Goal: Task Accomplishment & Management: Manage account settings

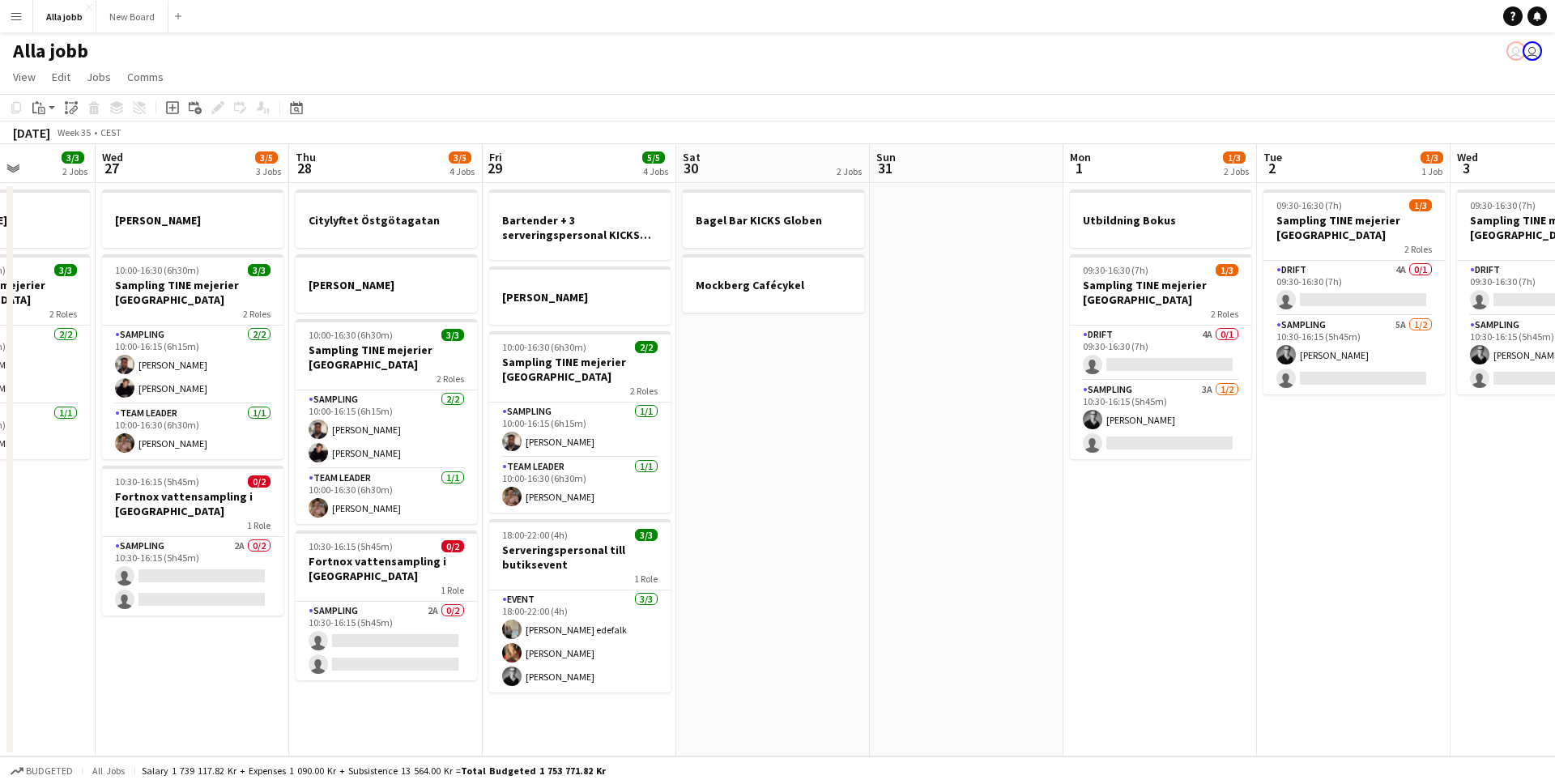
scroll to position [0, 468]
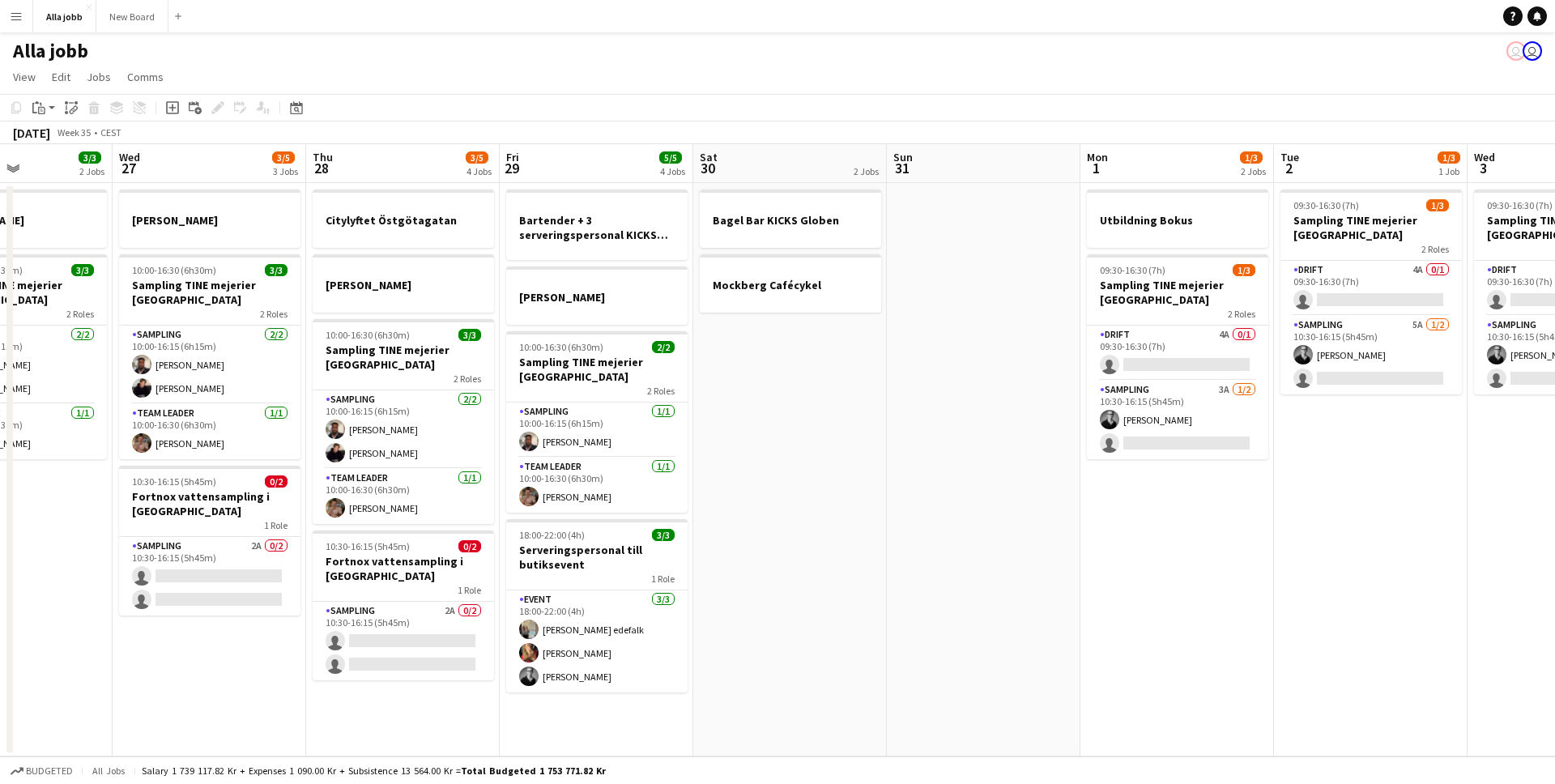
drag, startPoint x: 890, startPoint y: 453, endPoint x: 1059, endPoint y: 458, distance: 169.1
click at [1059, 458] on app-calendar-viewport "Sun 24 2 Jobs Mon 25 3 Jobs Tue 26 3/3 2 Jobs Wed 27 3/5 3 Jobs Thu 28 3/5 4 Jo…" at bounding box center [777, 450] width 1555 height 612
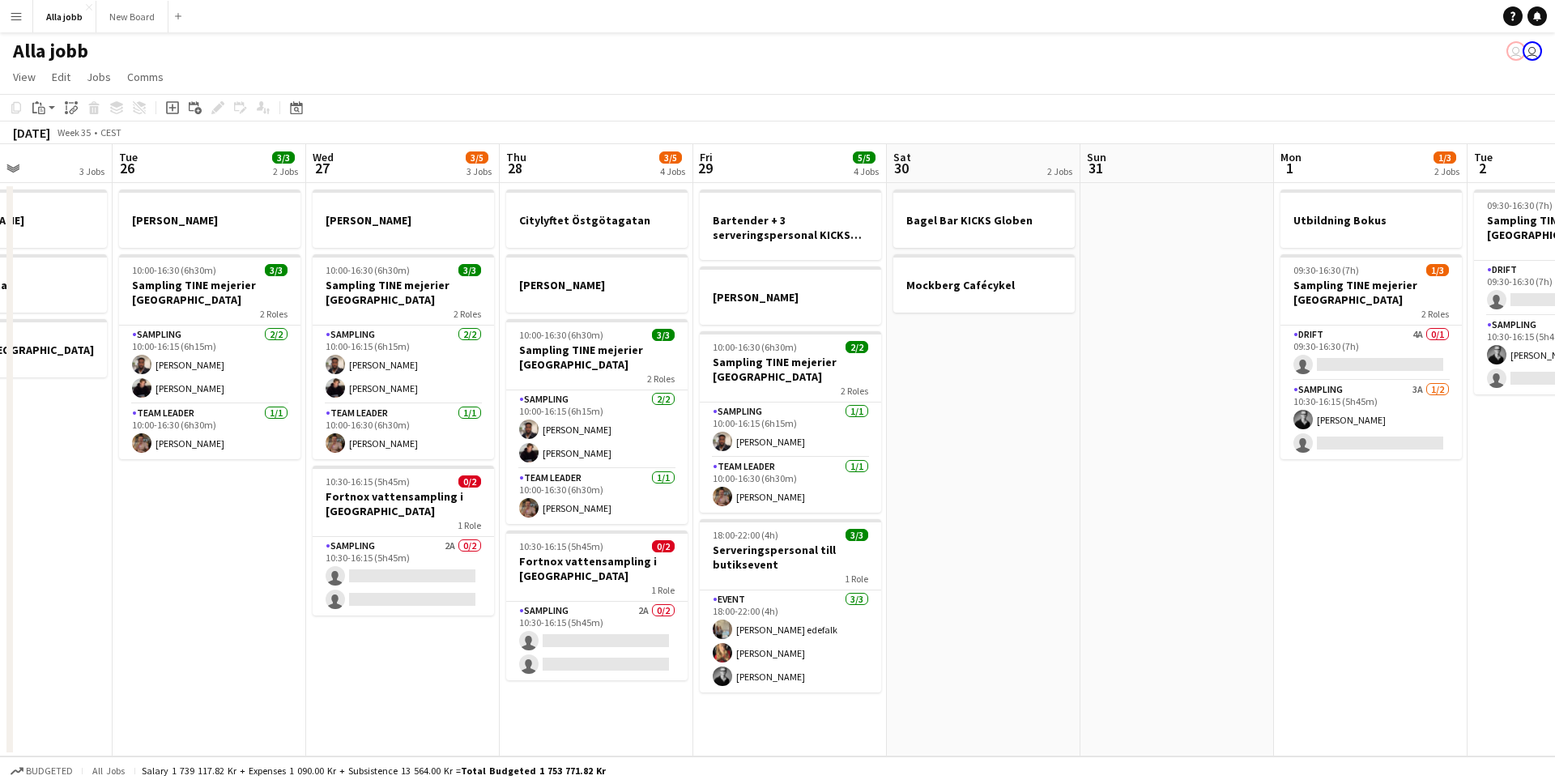
click at [1059, 458] on app-date-cell "Bagel Bar KICKS Globen Mockberg Cafécykel" at bounding box center [983, 469] width 193 height 573
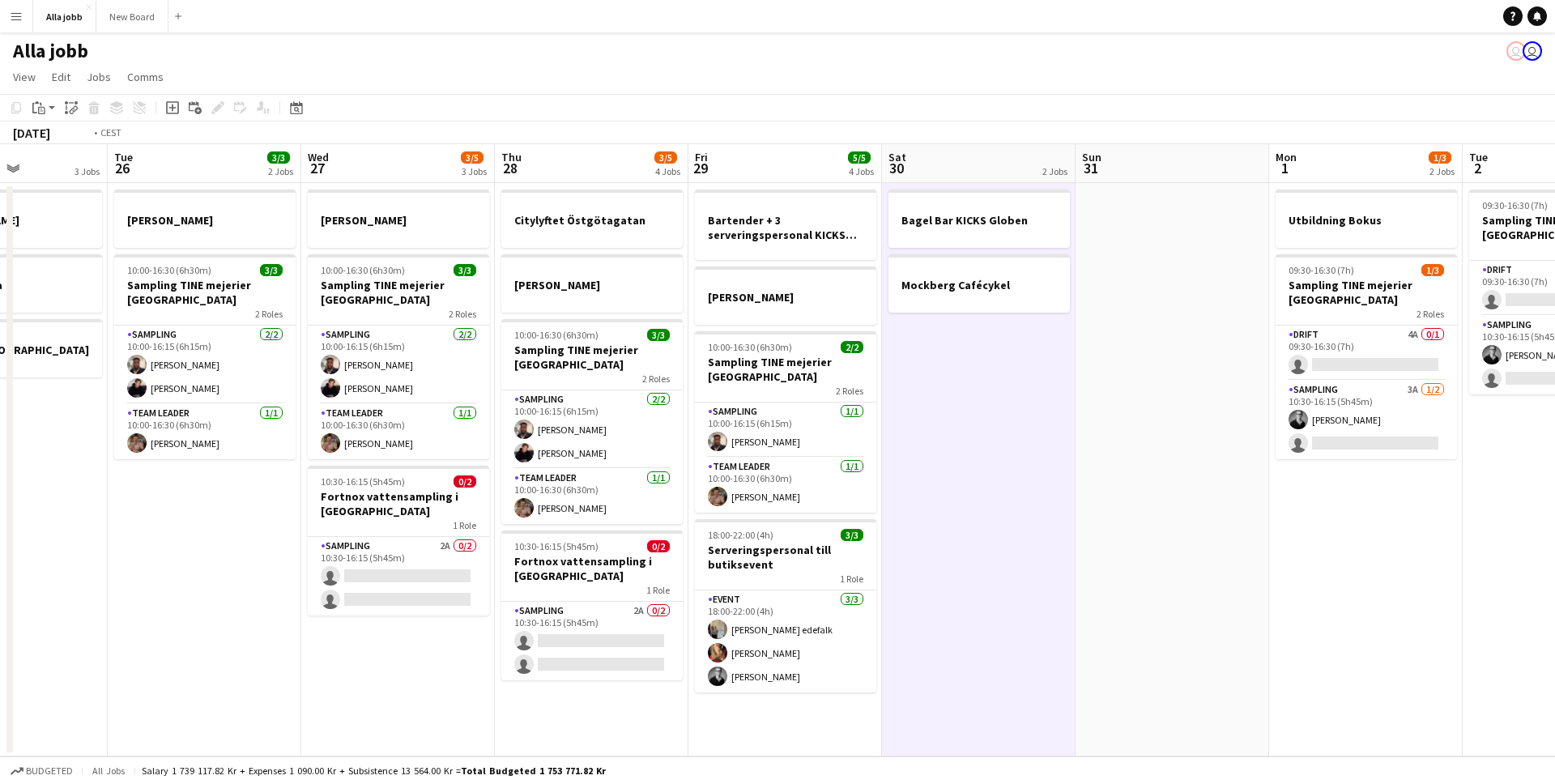
drag, startPoint x: 1020, startPoint y: 457, endPoint x: 1147, endPoint y: 460, distance: 127.0
click at [1204, 459] on app-calendar-viewport "Sat 23 2/2 3 Jobs Sun 24 2 Jobs Mon 25 3 Jobs Tue 26 3/3 2 Jobs Wed 27 3/5 3 Jo…" at bounding box center [777, 450] width 1555 height 612
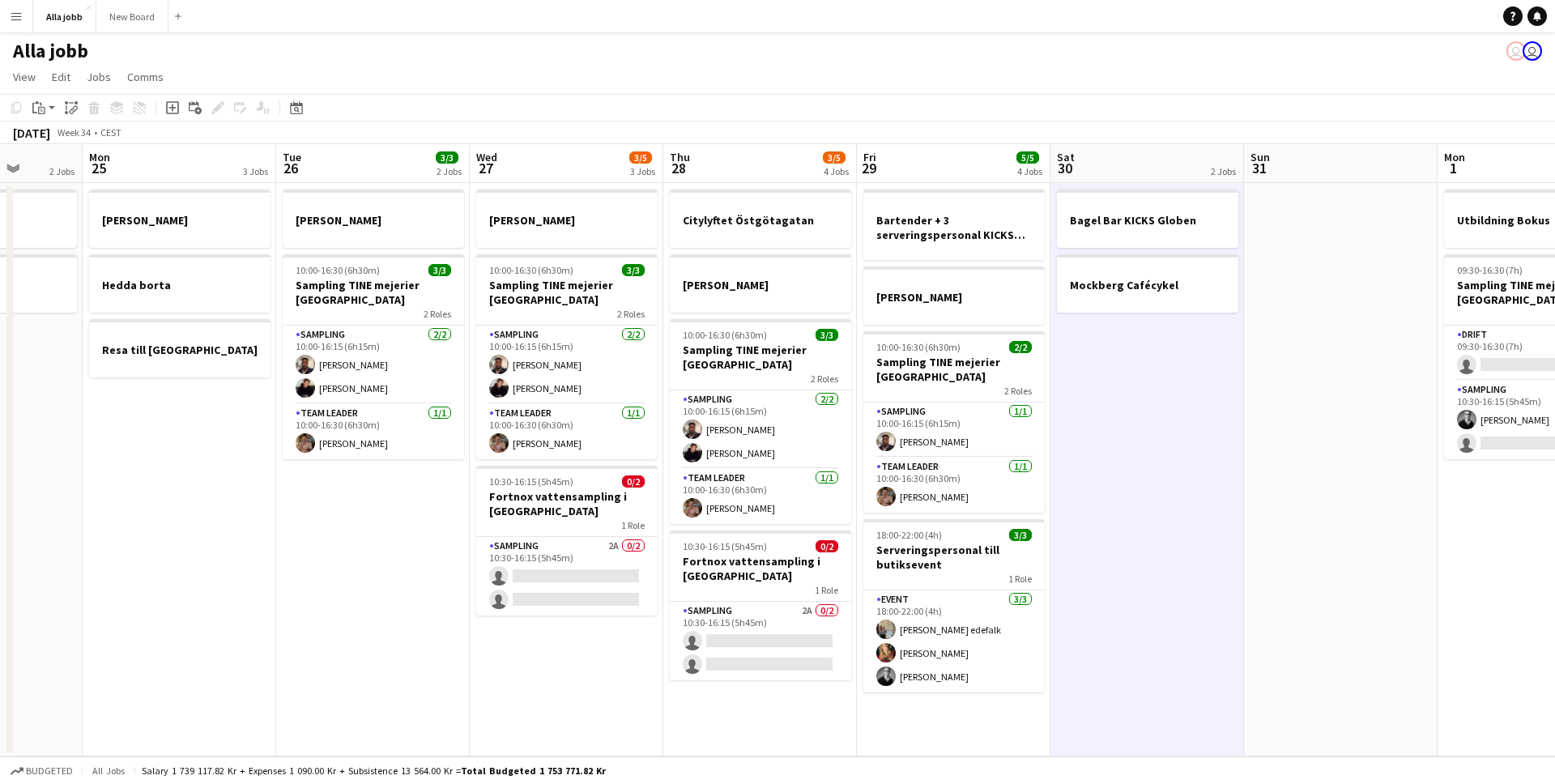
drag, startPoint x: 509, startPoint y: 468, endPoint x: 970, endPoint y: 473, distance: 461.0
click at [970, 473] on app-calendar-viewport "Fri 22 1 Job Sat 23 2/2 3 Jobs Sun 24 2 Jobs Mon 25 3 Jobs Tue 26 3/3 2 Jobs We…" at bounding box center [777, 450] width 1555 height 612
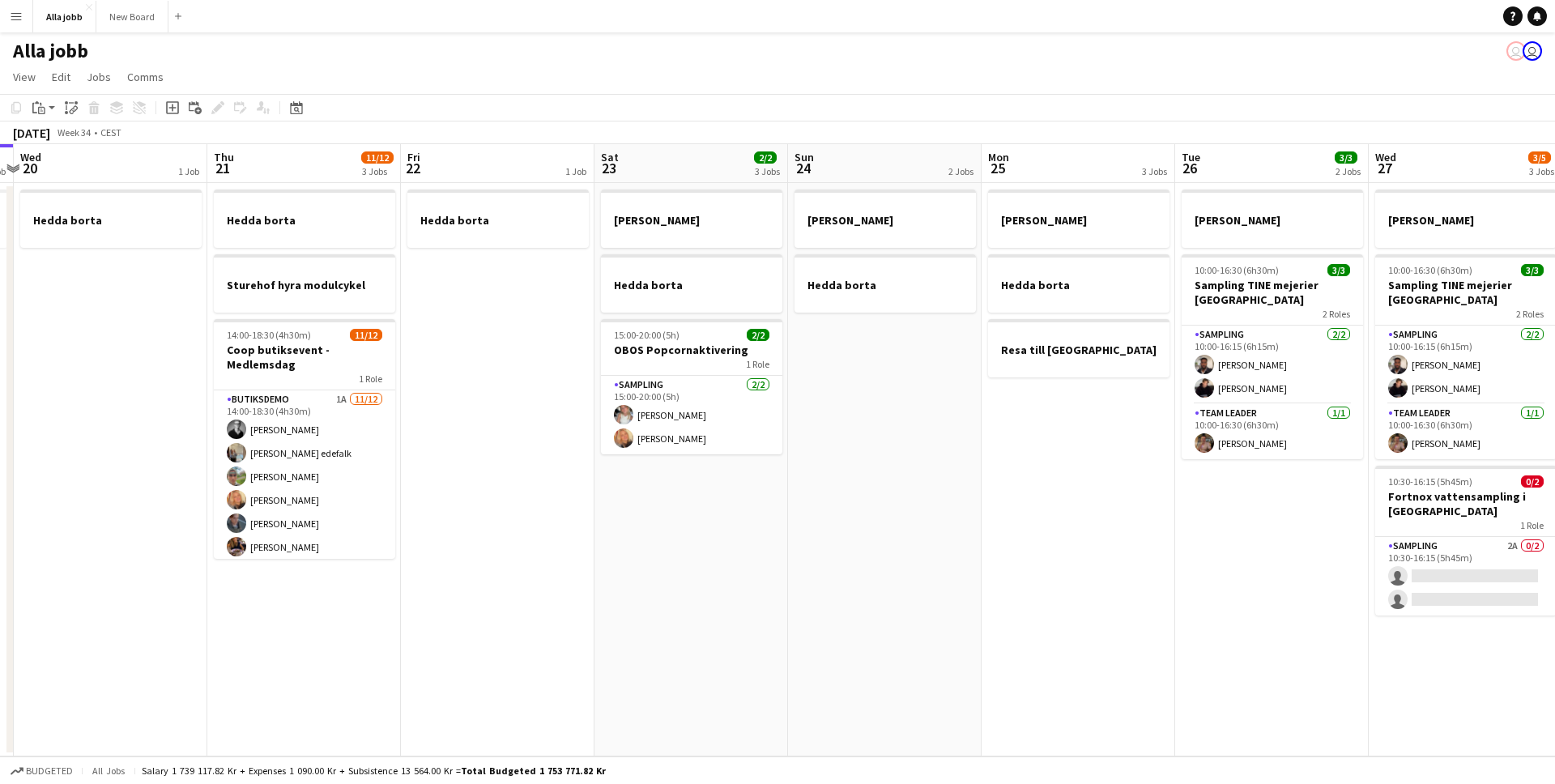
drag, startPoint x: 800, startPoint y: 497, endPoint x: 1028, endPoint y: 502, distance: 228.1
click at [1028, 501] on app-calendar-viewport "Mon 18 Tue 19 1 Job Wed 20 1 Job Thu 21 11/12 3 Jobs Fri 22 1 Job Sat 23 2/2 3 …" at bounding box center [777, 450] width 1555 height 612
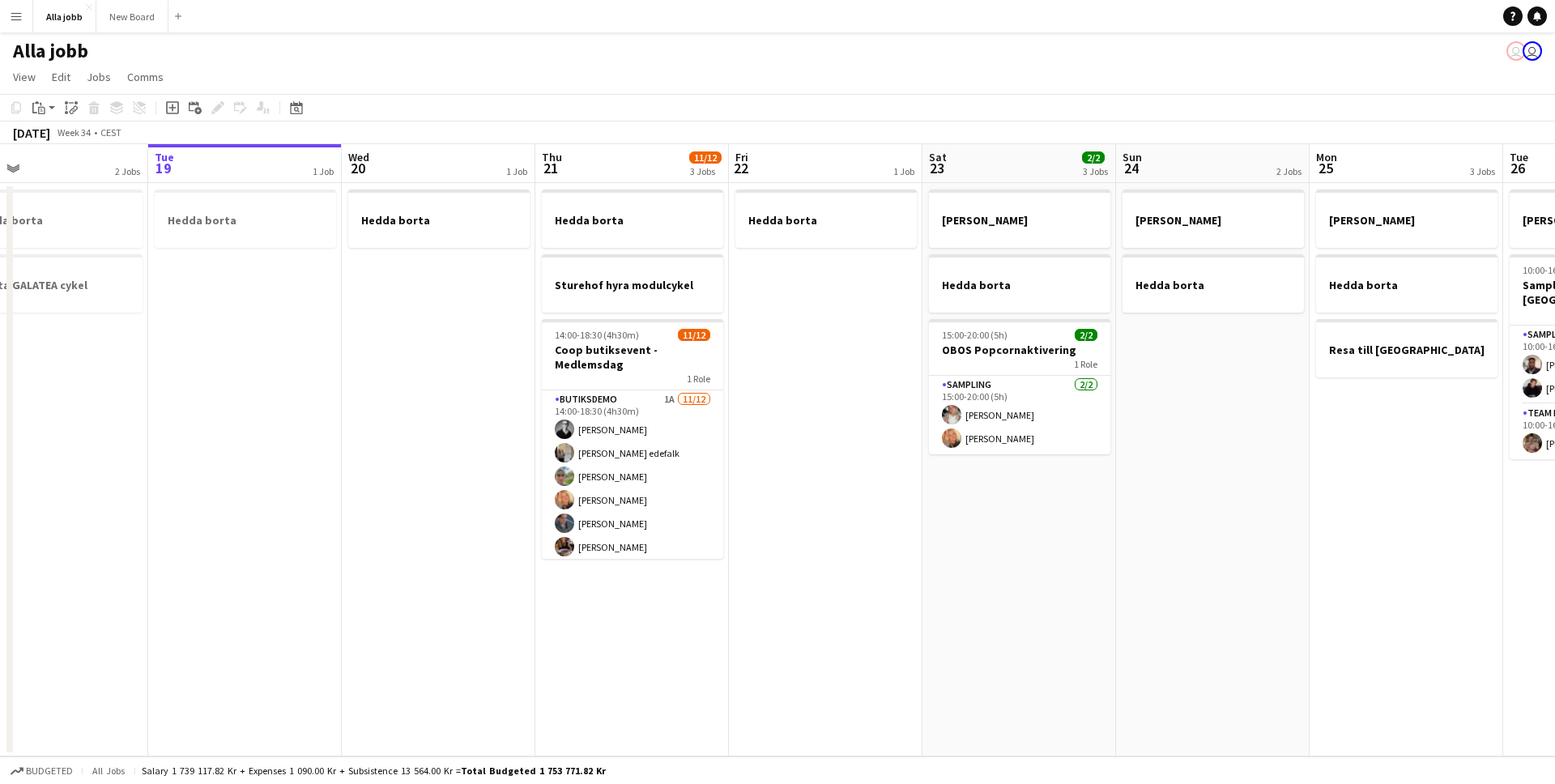
drag, startPoint x: 687, startPoint y: 526, endPoint x: 975, endPoint y: 526, distance: 288.0
click at [975, 526] on app-calendar-viewport "Sat 16 Sun 17 1 Job Mon 18 2 Jobs Tue 19 1 Job Wed 20 1 Job Thu 21 11/12 3 Jobs…" at bounding box center [777, 450] width 1555 height 612
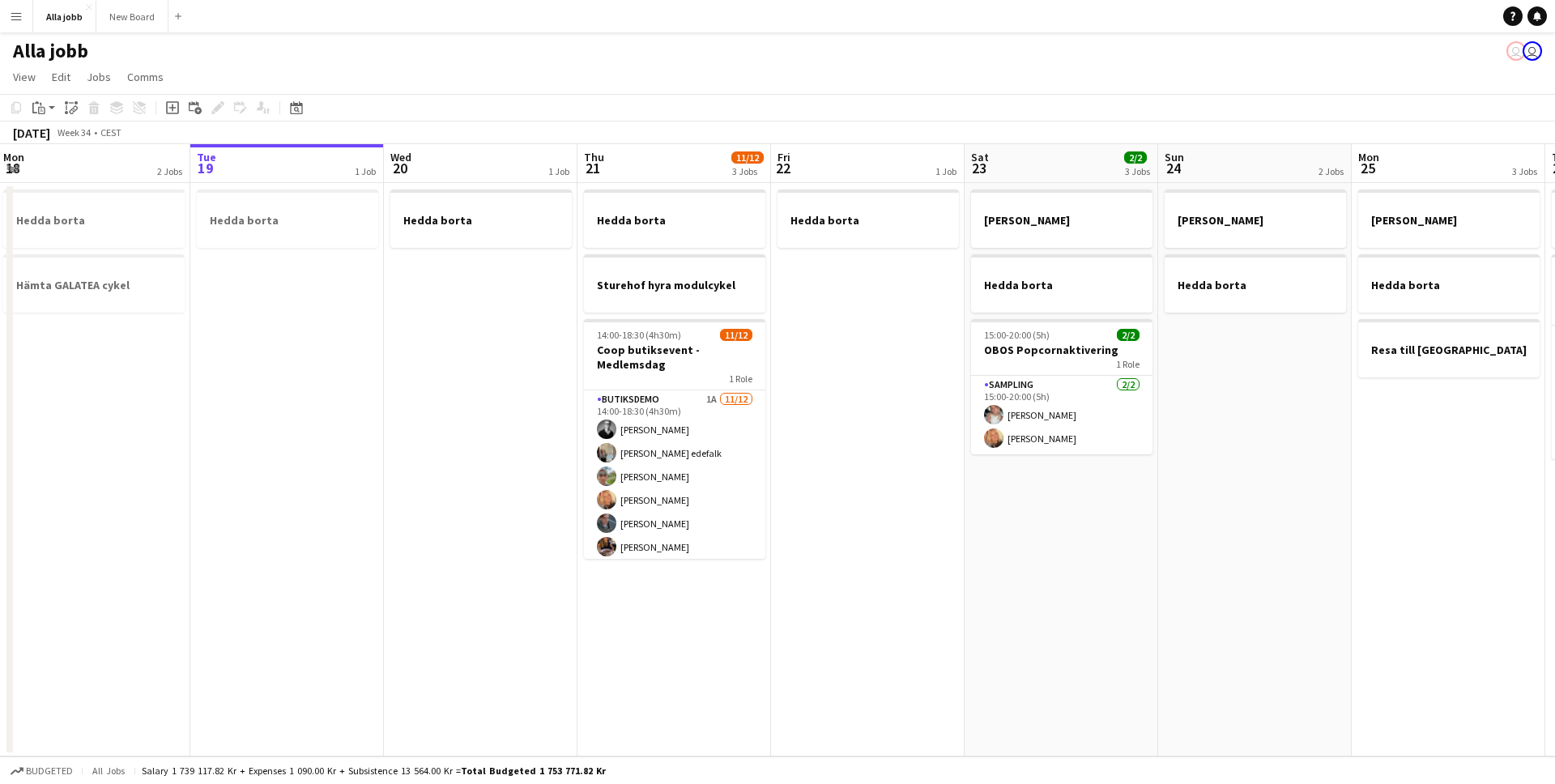
drag, startPoint x: 832, startPoint y: 520, endPoint x: 892, endPoint y: 522, distance: 60.0
click at [892, 522] on app-calendar-viewport "Sat 16 2/2 3 Jobs Sun 17 1 Job Mon 18 2 Jobs Tue 19 1 Job Wed 20 1 Job Thu 21 1…" at bounding box center [777, 450] width 1555 height 612
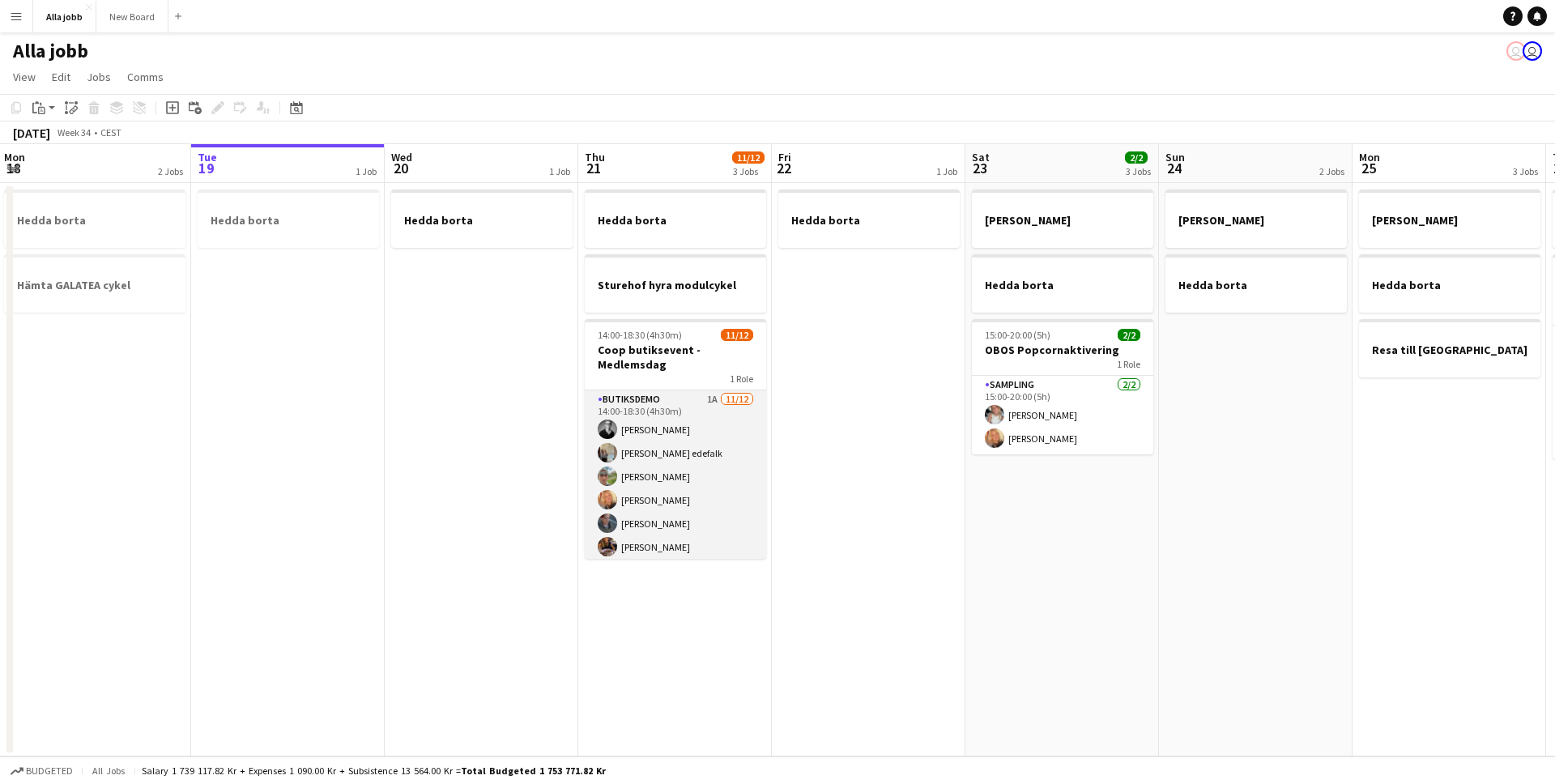
click at [631, 423] on app-card-role "Butiksdemo 1A [DATE] 14:00-18:30 (4h30m) [PERSON_NAME] [PERSON_NAME] [PERSON_NA…" at bounding box center [675, 546] width 181 height 313
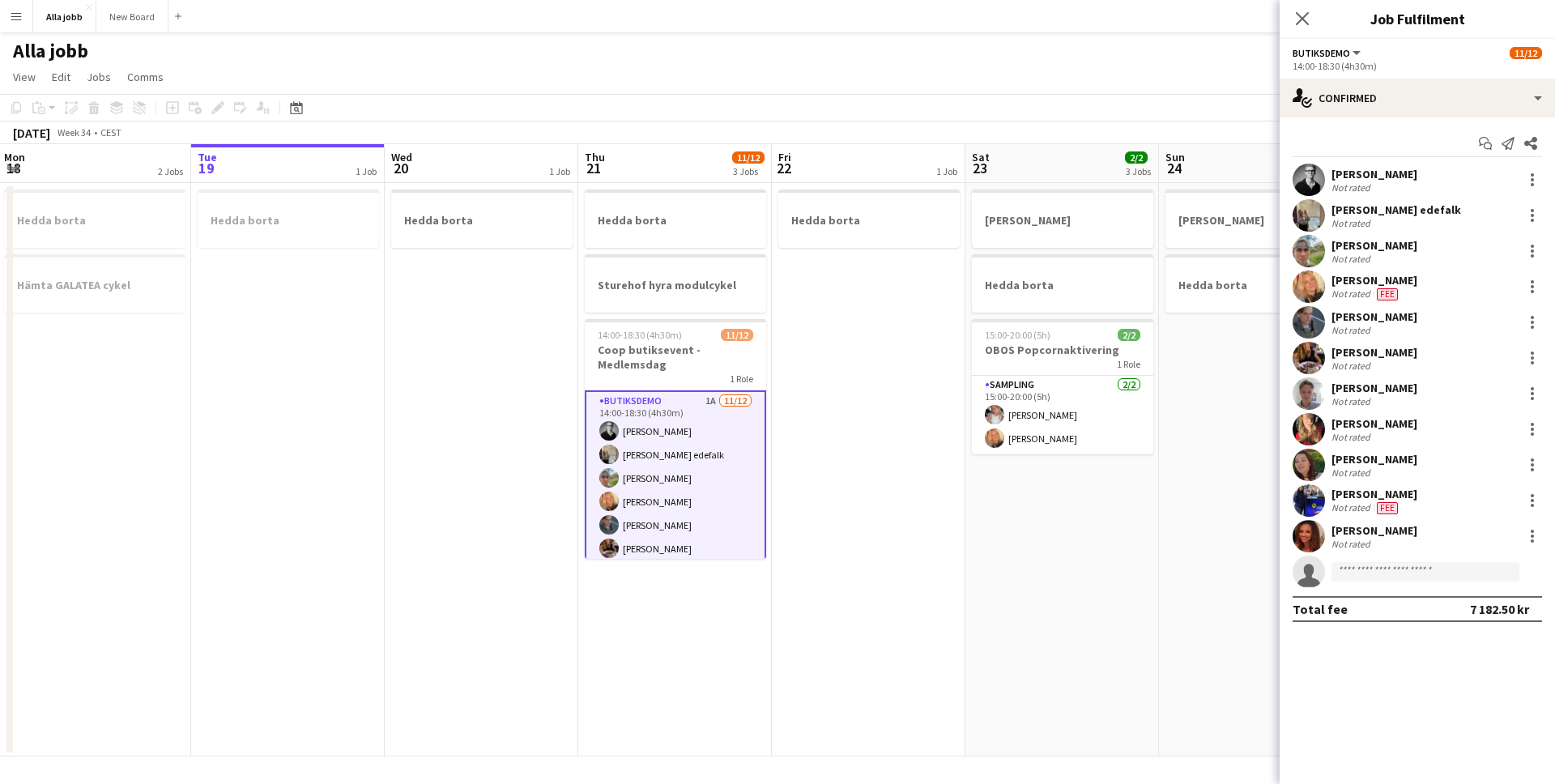
click at [451, 413] on app-date-cell "Hedda borta" at bounding box center [481, 469] width 193 height 573
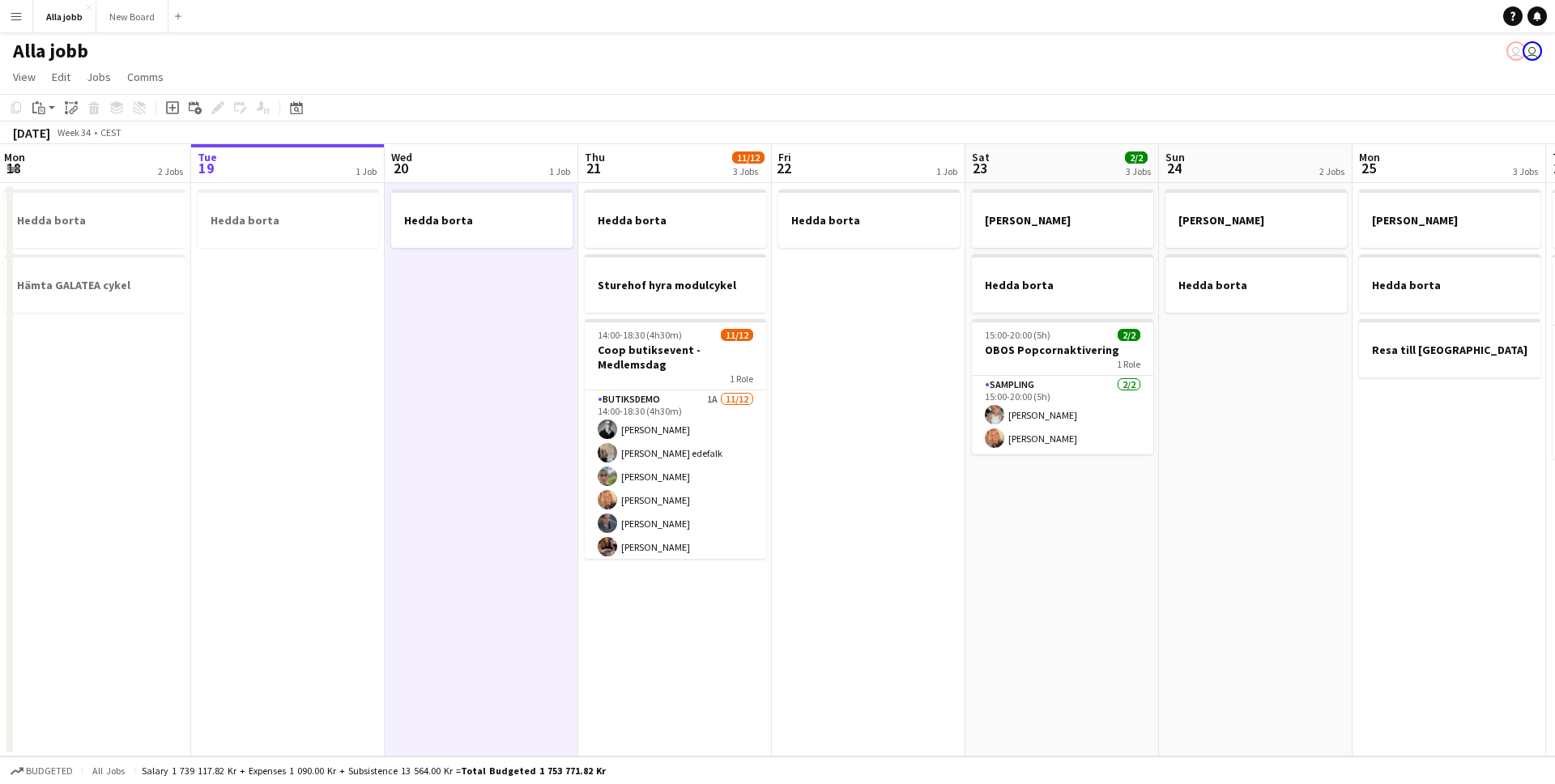
click at [250, 358] on app-date-cell "Hedda borta" at bounding box center [287, 469] width 193 height 573
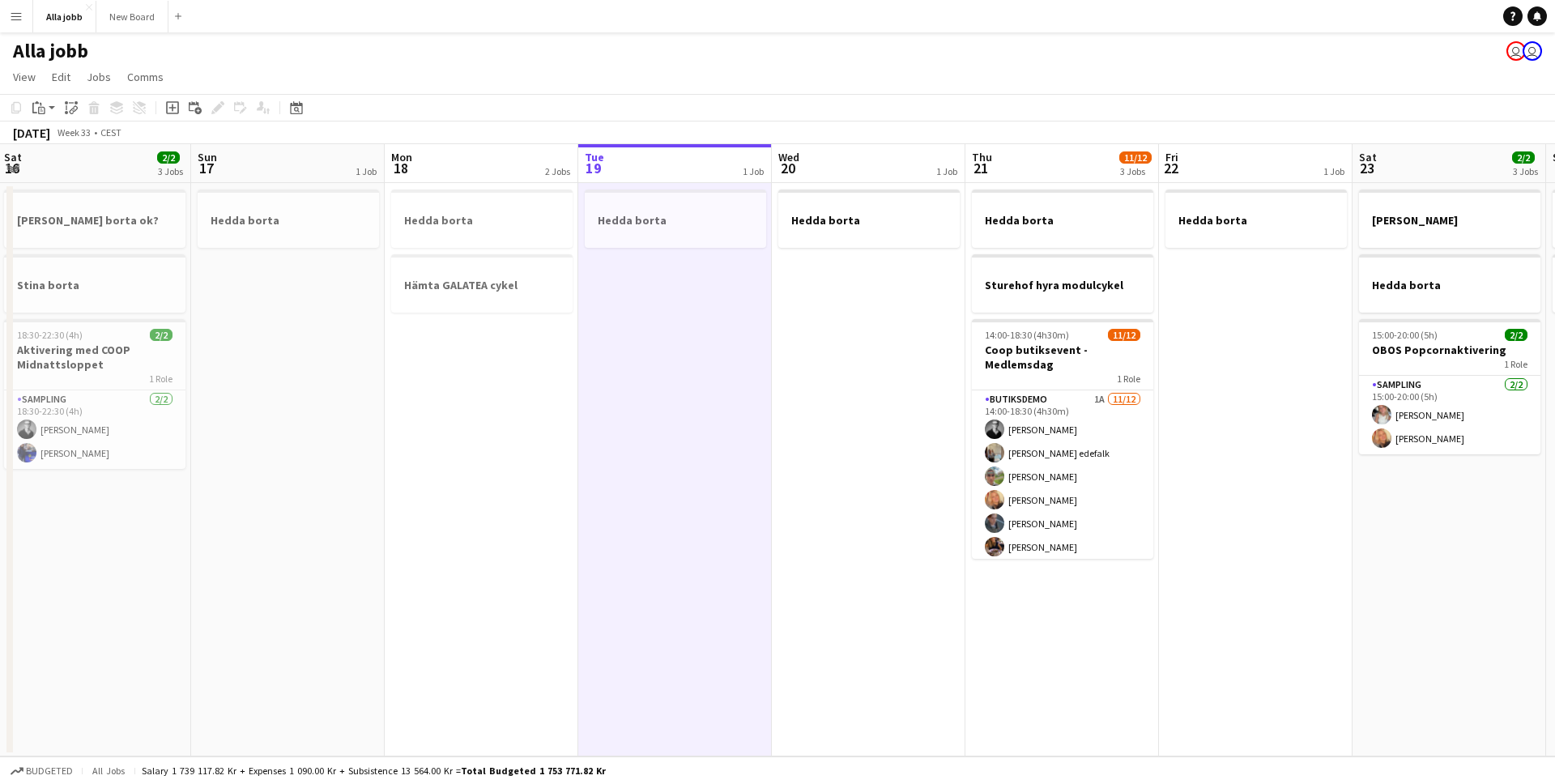
drag, startPoint x: 329, startPoint y: 260, endPoint x: 718, endPoint y: 255, distance: 389.0
click at [653, 256] on app-calendar-viewport "Thu 14 Fri 15 Sat 16 2/2 3 Jobs Sun 17 1 Job Mon 18 2 Jobs Tue 19 1 Job Wed 20 …" at bounding box center [777, 450] width 1555 height 612
drag, startPoint x: 193, startPoint y: 304, endPoint x: 583, endPoint y: 308, distance: 390.0
click at [544, 305] on app-calendar-viewport "Thu 14 Fri 15 Sat 16 2/2 3 Jobs Sun 17 1 Job Mon 18 2 Jobs Tue 19 1 Job Wed 20 …" at bounding box center [777, 450] width 1555 height 612
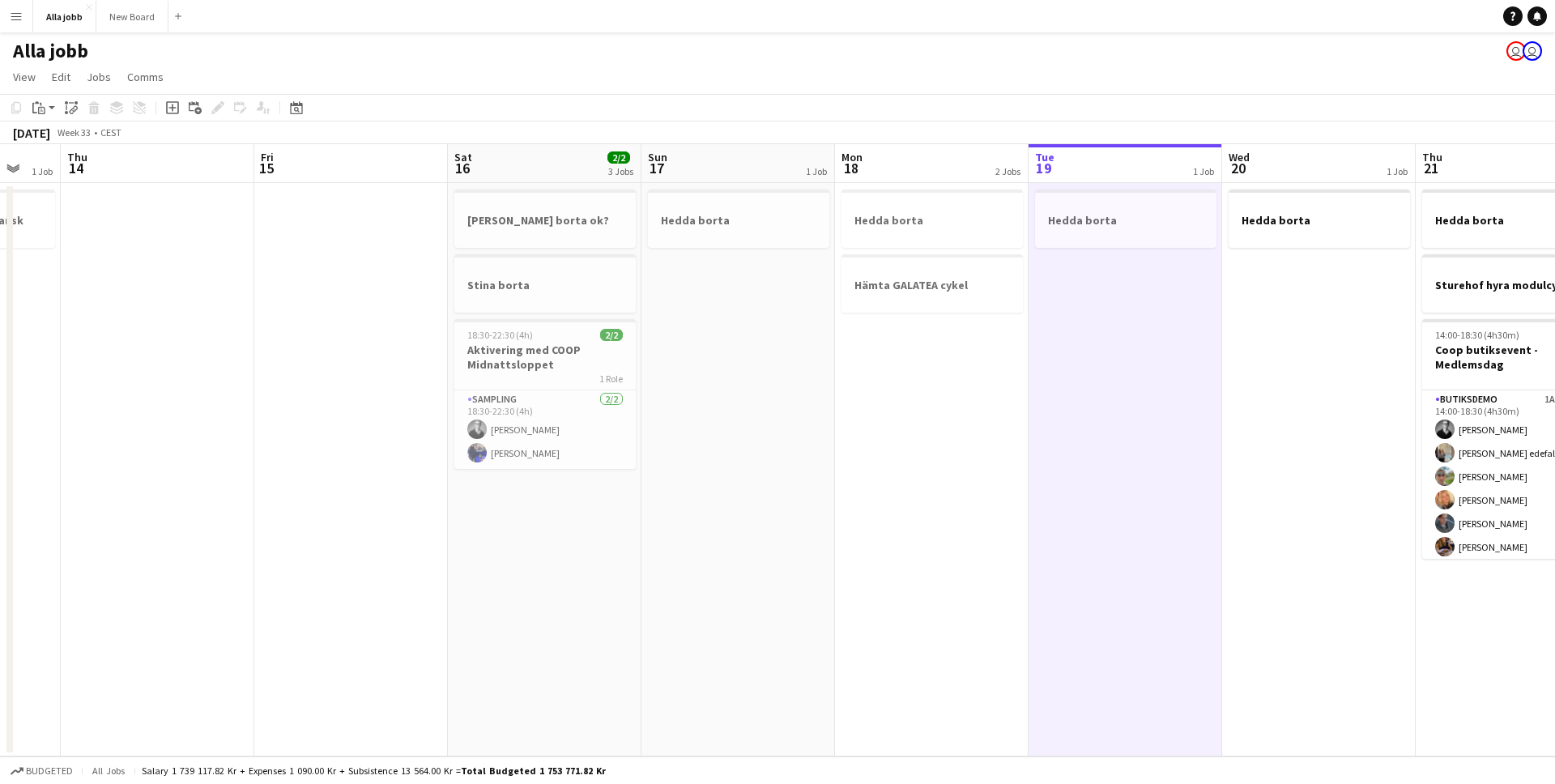
drag, startPoint x: 439, startPoint y: 384, endPoint x: 340, endPoint y: 369, distance: 100.1
click at [755, 379] on app-calendar-viewport "Tue 12 Wed 13 1 Job Thu 14 Fri 15 Sat 16 2/2 3 Jobs Sun 17 1 Job Mon 18 2 Jobs …" at bounding box center [777, 450] width 1555 height 612
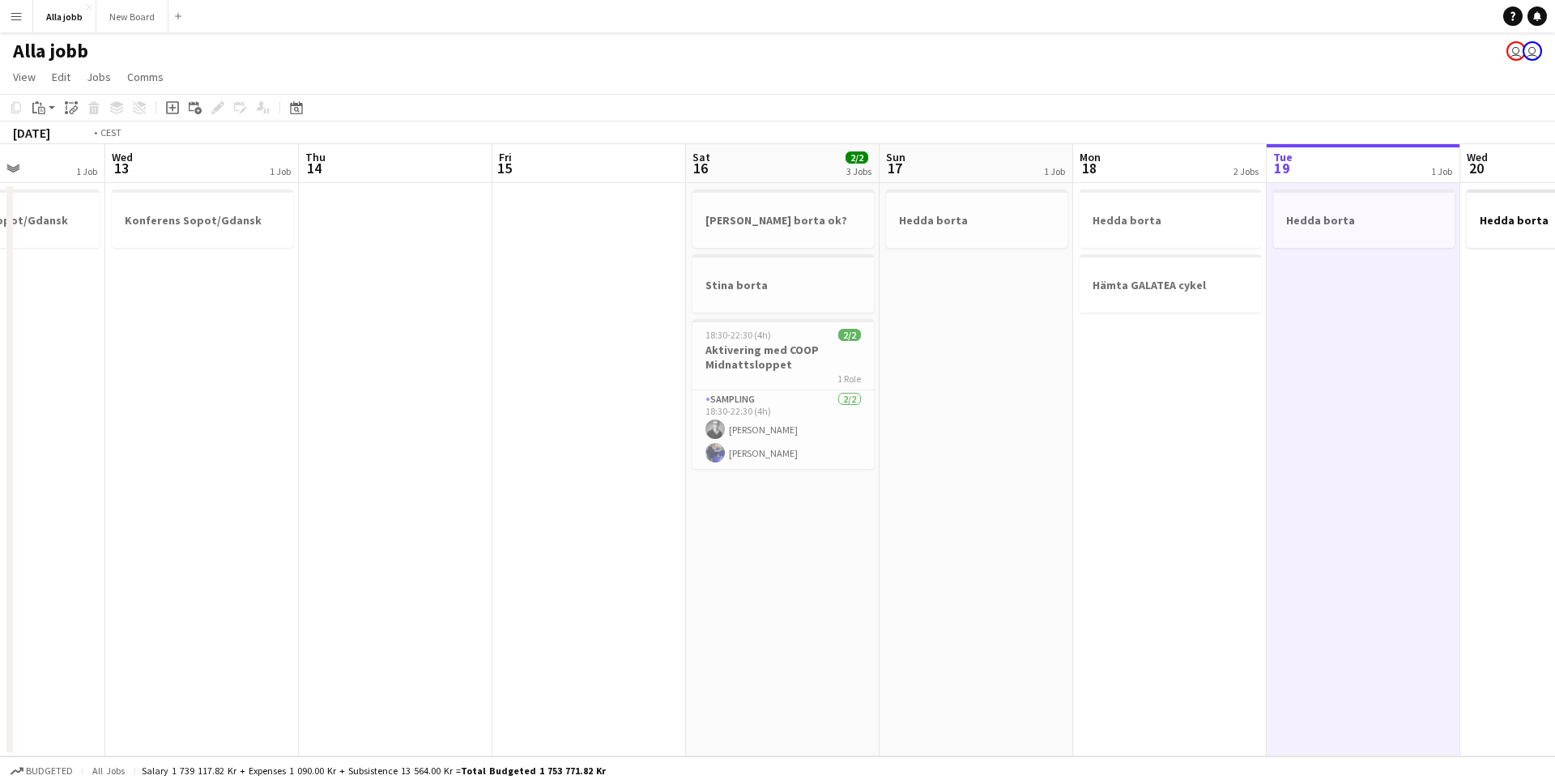
drag, startPoint x: 340, startPoint y: 369, endPoint x: 880, endPoint y: 333, distance: 541.2
click at [835, 339] on app-calendar-viewport "Sun 10 2/2 2 Jobs Mon 11 Tue 12 1 Job Wed 13 1 Job Thu 14 Fri 15 Sat 16 2/2 3 J…" at bounding box center [777, 450] width 1555 height 612
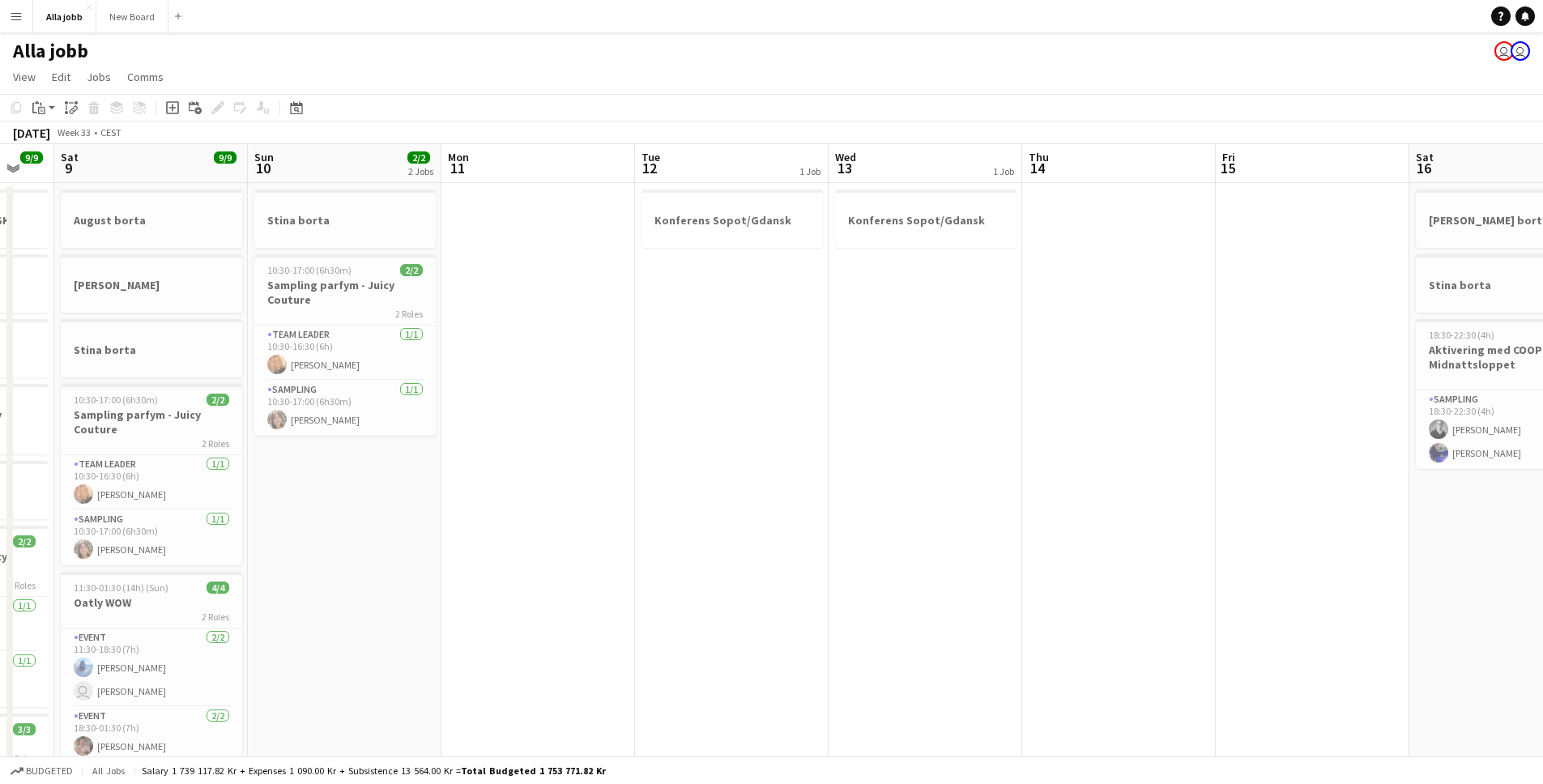
drag, startPoint x: 256, startPoint y: 347, endPoint x: 632, endPoint y: 340, distance: 376.1
click at [713, 329] on app-calendar-viewport "Thu 7 Fri 8 9/9 8 Jobs Sat 9 9/9 6 Jobs Sun 10 2/2 2 Jobs Mon 11 Tue 12 1 Job W…" at bounding box center [771, 652] width 1543 height 1017
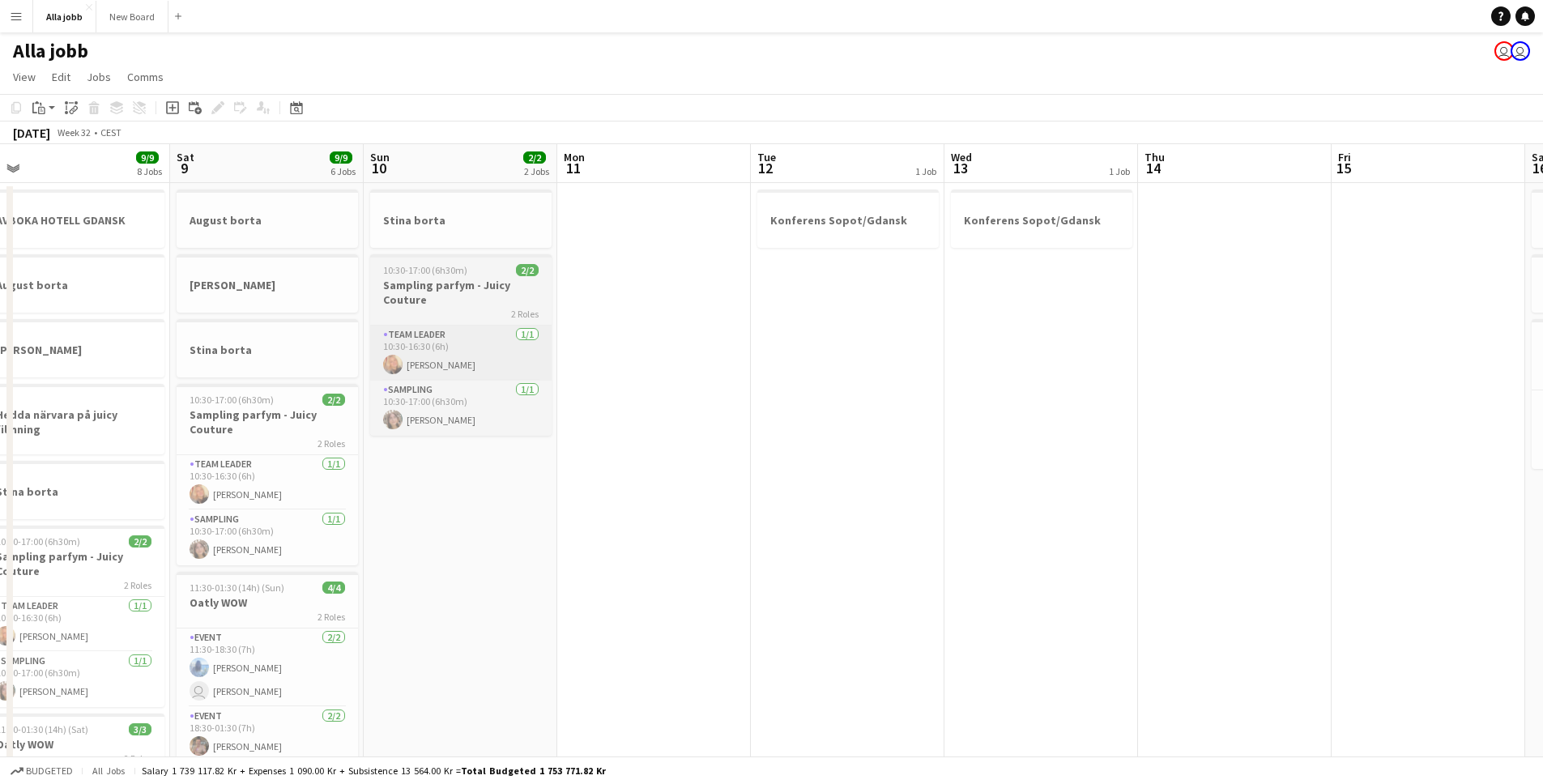
drag, startPoint x: 402, startPoint y: 347, endPoint x: 654, endPoint y: 350, distance: 252.0
click at [561, 349] on app-calendar-viewport "Wed 6 4/4 5 Jobs Thu 7 9/9 6 Jobs Fri 8 9/9 8 Jobs Sat 9 9/9 6 Jobs Sun 10 2/2 …" at bounding box center [771, 652] width 1543 height 1017
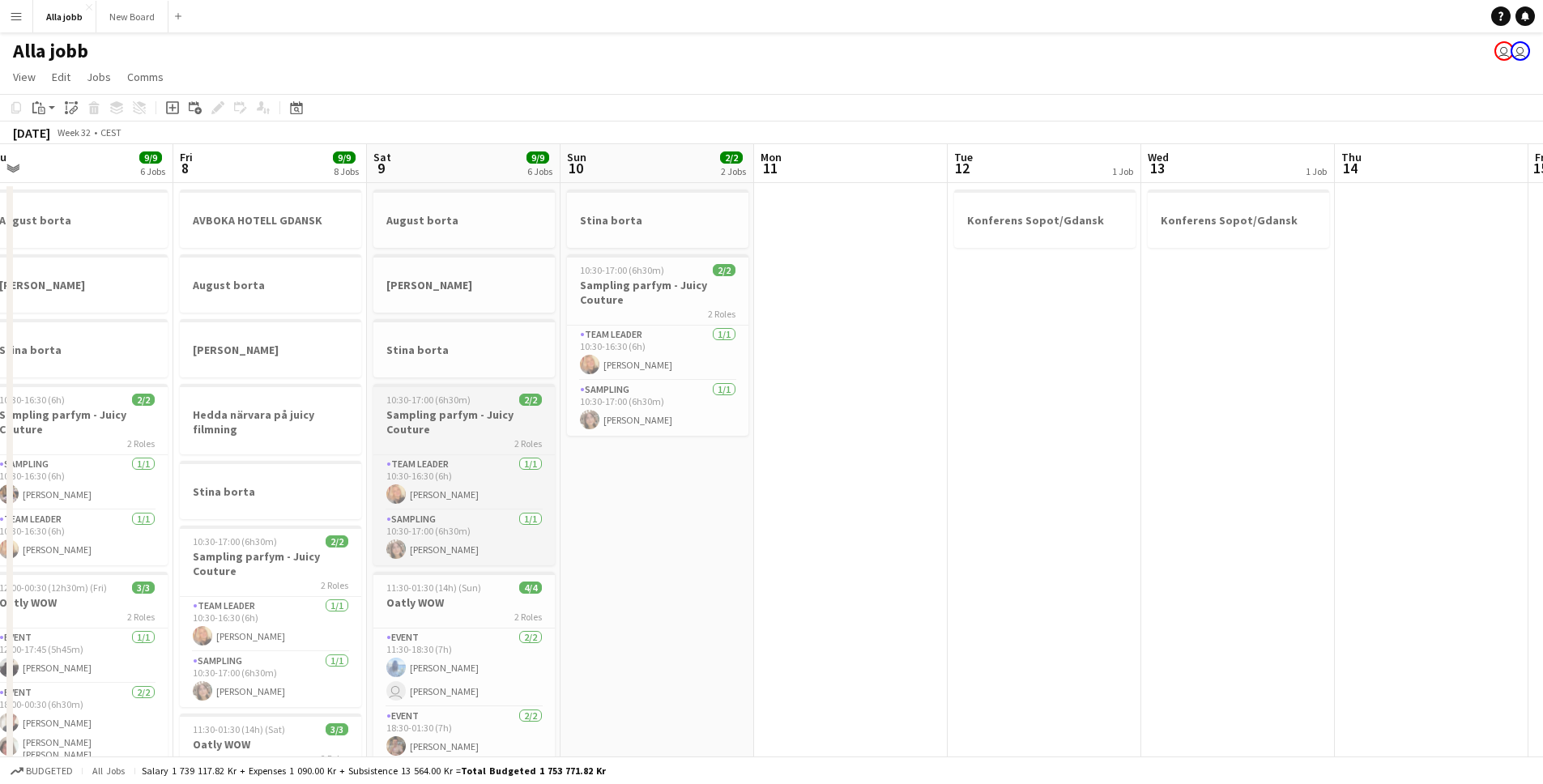
drag, startPoint x: 514, startPoint y: 382, endPoint x: 991, endPoint y: 391, distance: 477.1
click at [982, 395] on app-calendar-viewport "Tue 5 3 Jobs Wed 6 4/4 5 Jobs Thu 7 9/9 6 Jobs Fri 8 9/9 8 Jobs Sat 9 9/9 6 Job…" at bounding box center [771, 652] width 1543 height 1017
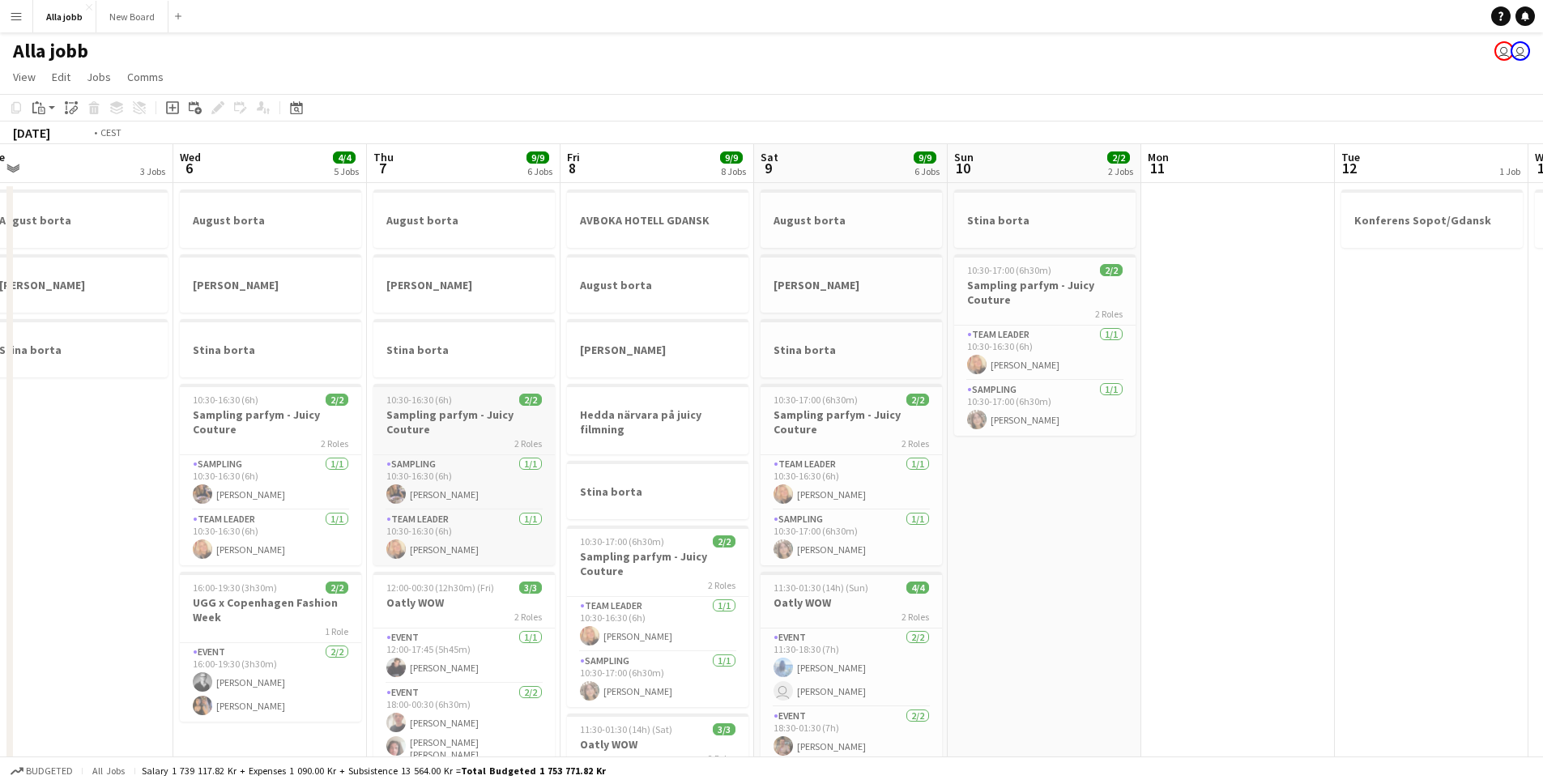
drag, startPoint x: 455, startPoint y: 448, endPoint x: 1147, endPoint y: 447, distance: 692.0
click at [1082, 441] on app-calendar-viewport "Sun 3 3 Jobs Mon 4 3 Jobs Tue 5 3 Jobs Wed 6 4/4 5 Jobs Thu 7 9/9 6 Jobs Fri 8 …" at bounding box center [771, 652] width 1543 height 1017
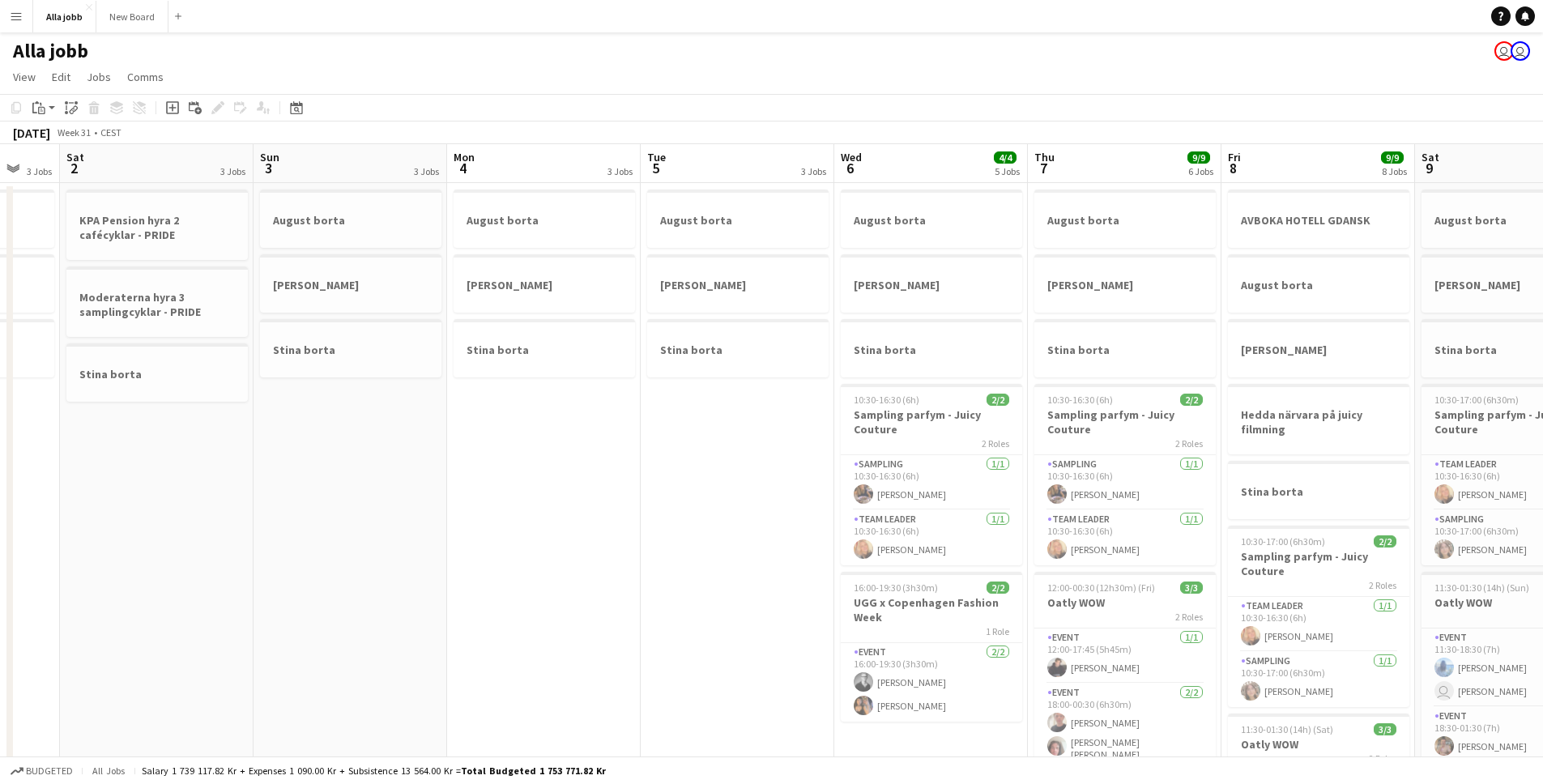
drag, startPoint x: 565, startPoint y: 496, endPoint x: 814, endPoint y: 533, distance: 251.7
click at [958, 508] on app-calendar-viewport "Wed 30 2 Jobs Thu 31 3 Jobs Fri 1 3 Jobs Sat 2 3 Jobs Sun 3 3 Jobs Mon 4 3 Jobs…" at bounding box center [771, 652] width 1543 height 1017
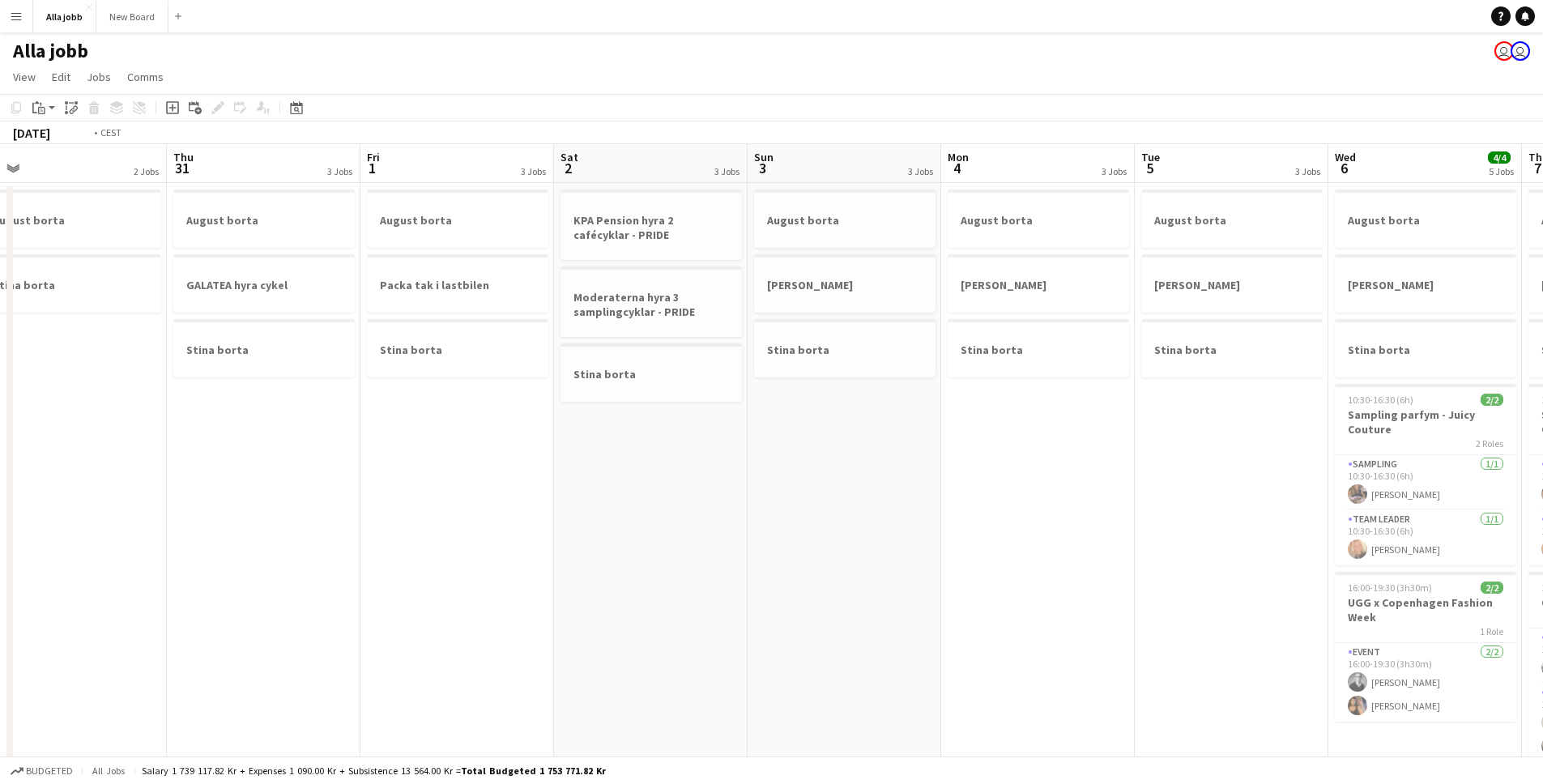
drag, startPoint x: 374, startPoint y: 545, endPoint x: 851, endPoint y: 534, distance: 477.1
click at [850, 538] on app-calendar-viewport "Mon 28 1 Job Tue 29 1 Job Wed 30 2 Jobs Thu 31 3 Jobs Fri 1 3 Jobs Sat 2 3 Jobs…" at bounding box center [771, 652] width 1543 height 1017
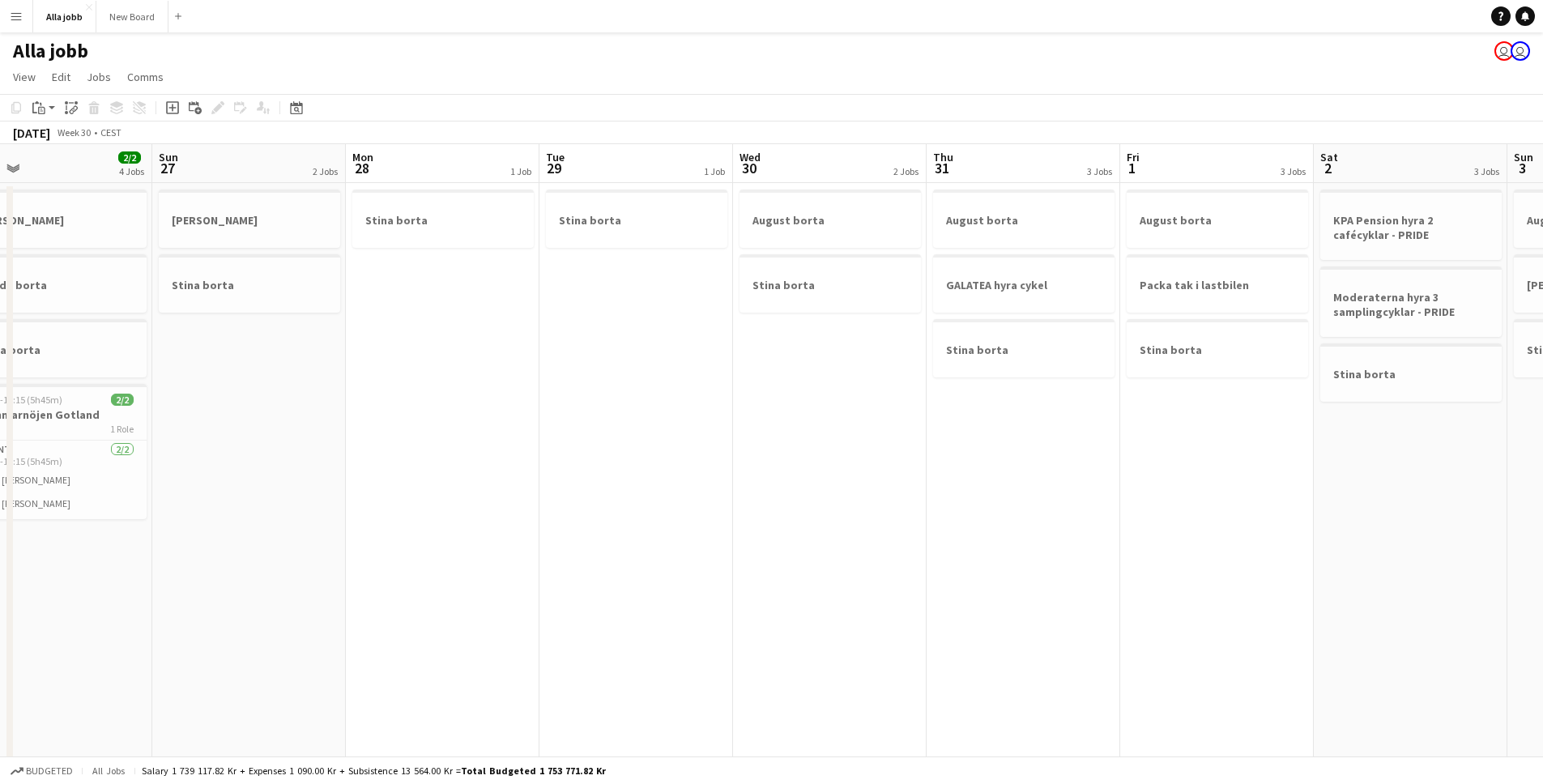
drag, startPoint x: 356, startPoint y: 505, endPoint x: 742, endPoint y: 519, distance: 386.3
click at [834, 506] on app-calendar-viewport "Thu 24 Fri 25 2/2 4 Jobs Sat 26 2/2 4 Jobs Sun 27 2 Jobs Mon 28 1 Job Tue 29 1 …" at bounding box center [771, 652] width 1543 height 1017
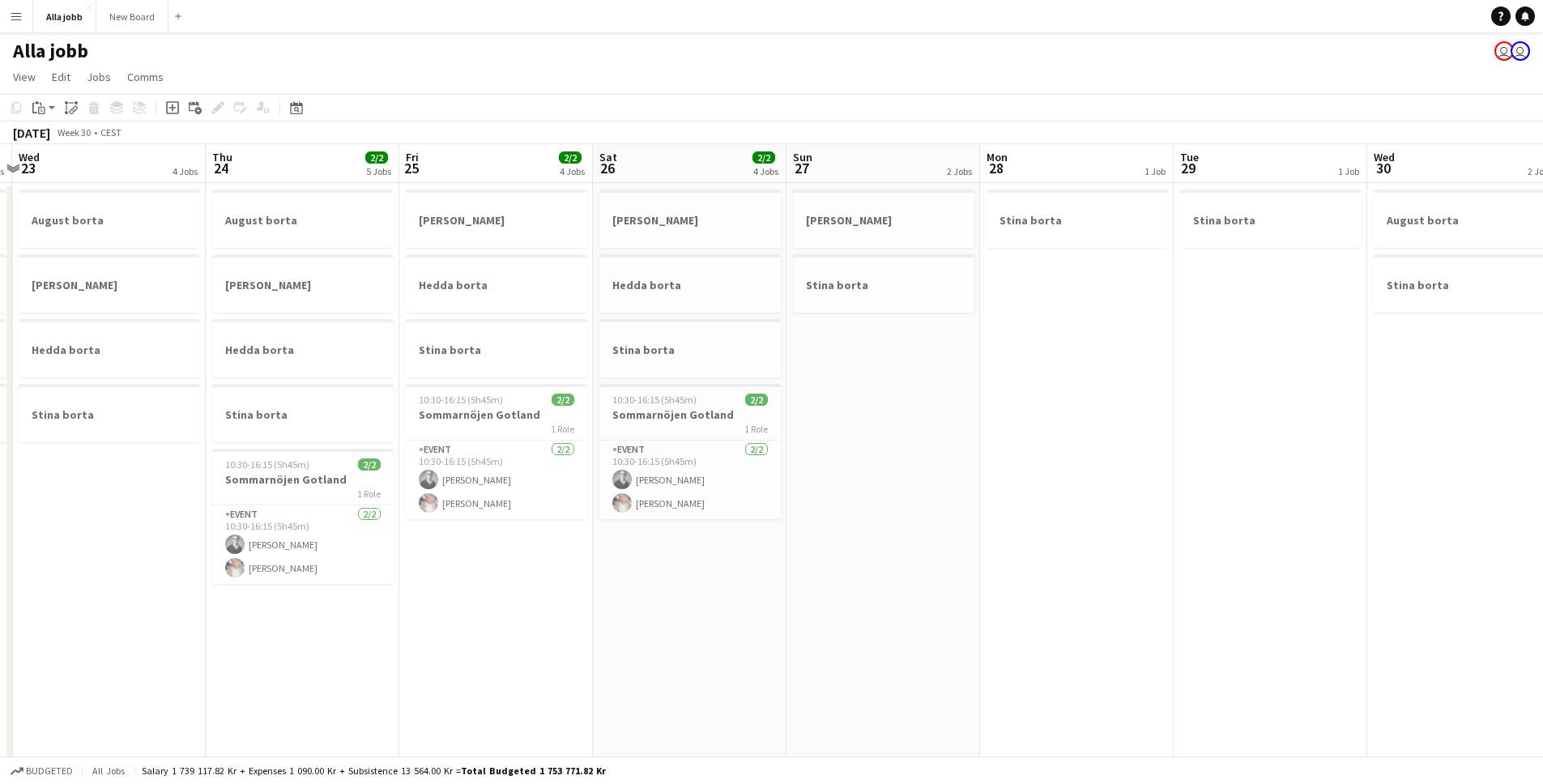
drag, startPoint x: 749, startPoint y: 487, endPoint x: 852, endPoint y: 492, distance: 103.1
click at [946, 469] on app-calendar-viewport "Mon 21 4 Jobs Tue 22 4 Jobs Wed 23 4 Jobs Thu 24 2/2 5 Jobs Fri 25 2/2 4 Jobs S…" at bounding box center [771, 652] width 1543 height 1017
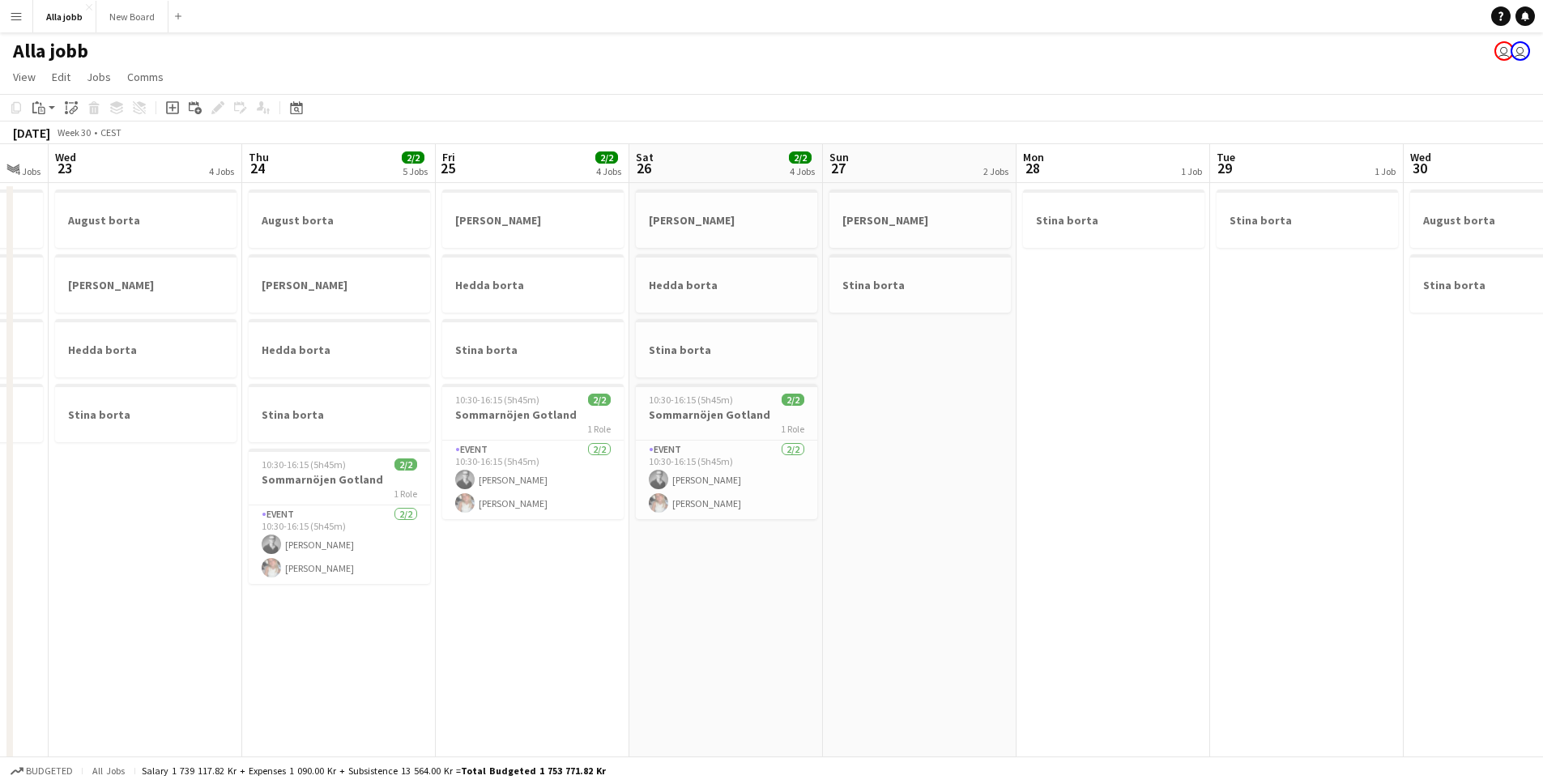
scroll to position [0, 509]
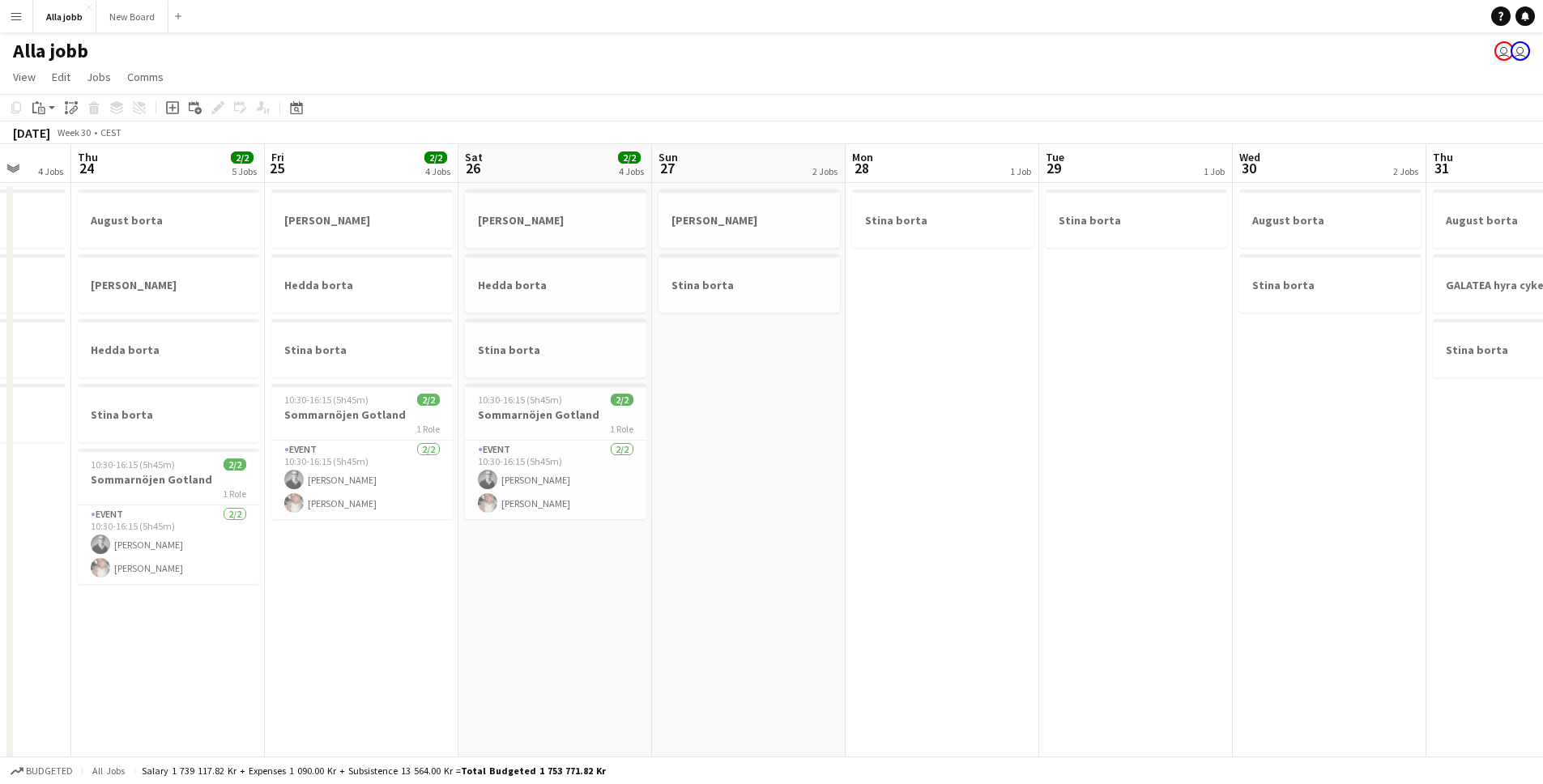
drag, startPoint x: 692, startPoint y: 603, endPoint x: 755, endPoint y: 587, distance: 65.0
click at [755, 587] on app-calendar-viewport "Mon 21 4 Jobs Tue 22 4 Jobs Wed 23 4 Jobs Thu 24 2/2 5 Jobs Fri 25 2/2 4 Jobs S…" at bounding box center [771, 652] width 1543 height 1017
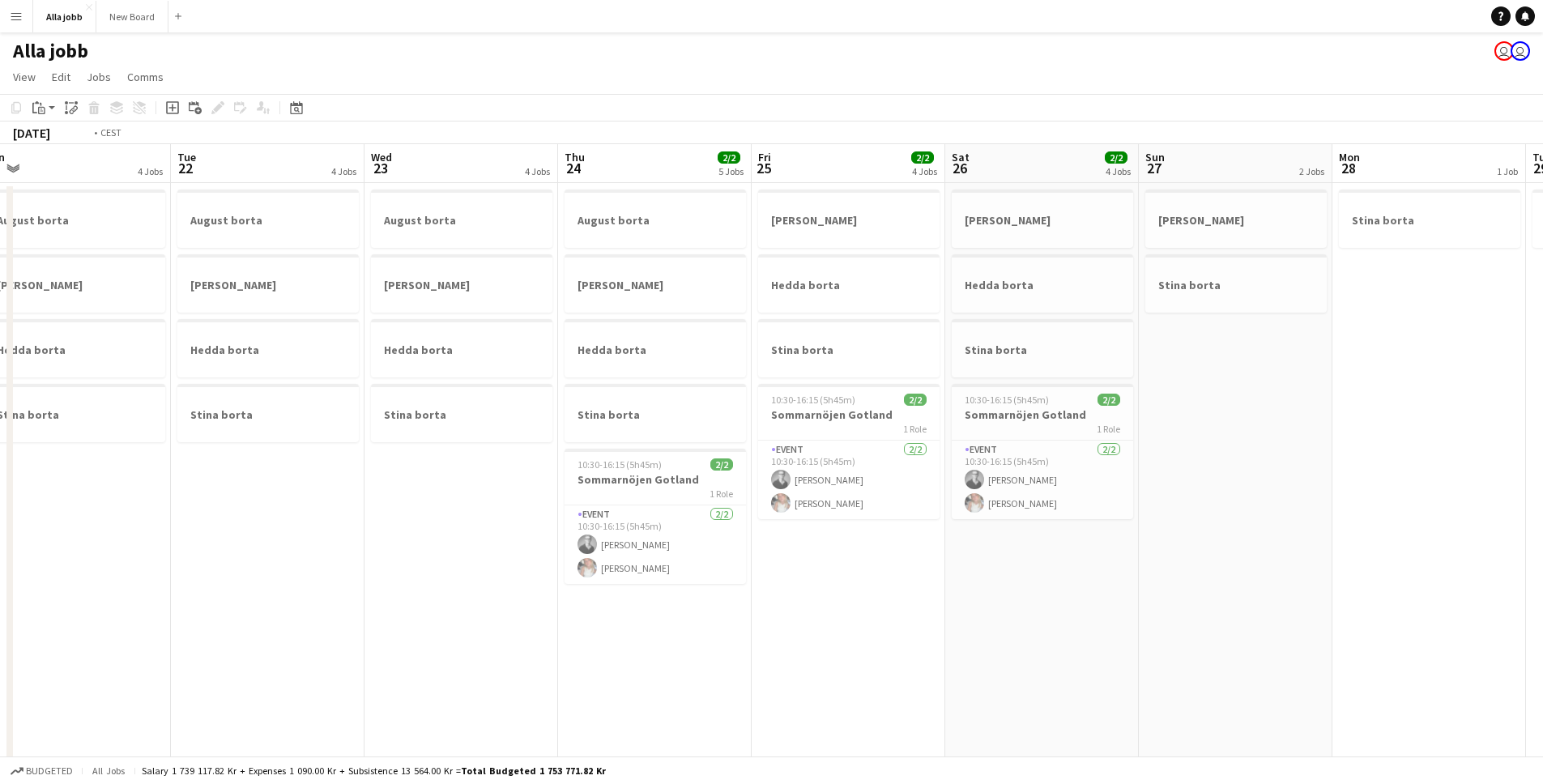
drag, startPoint x: 402, startPoint y: 512, endPoint x: 694, endPoint y: 524, distance: 292.2
click at [702, 521] on app-calendar-viewport "Sat 19 Sun 20 4 Jobs Mon 21 4 Jobs Tue 22 4 Jobs Wed 23 4 Jobs Thu 24 2/2 5 Job…" at bounding box center [771, 652] width 1543 height 1017
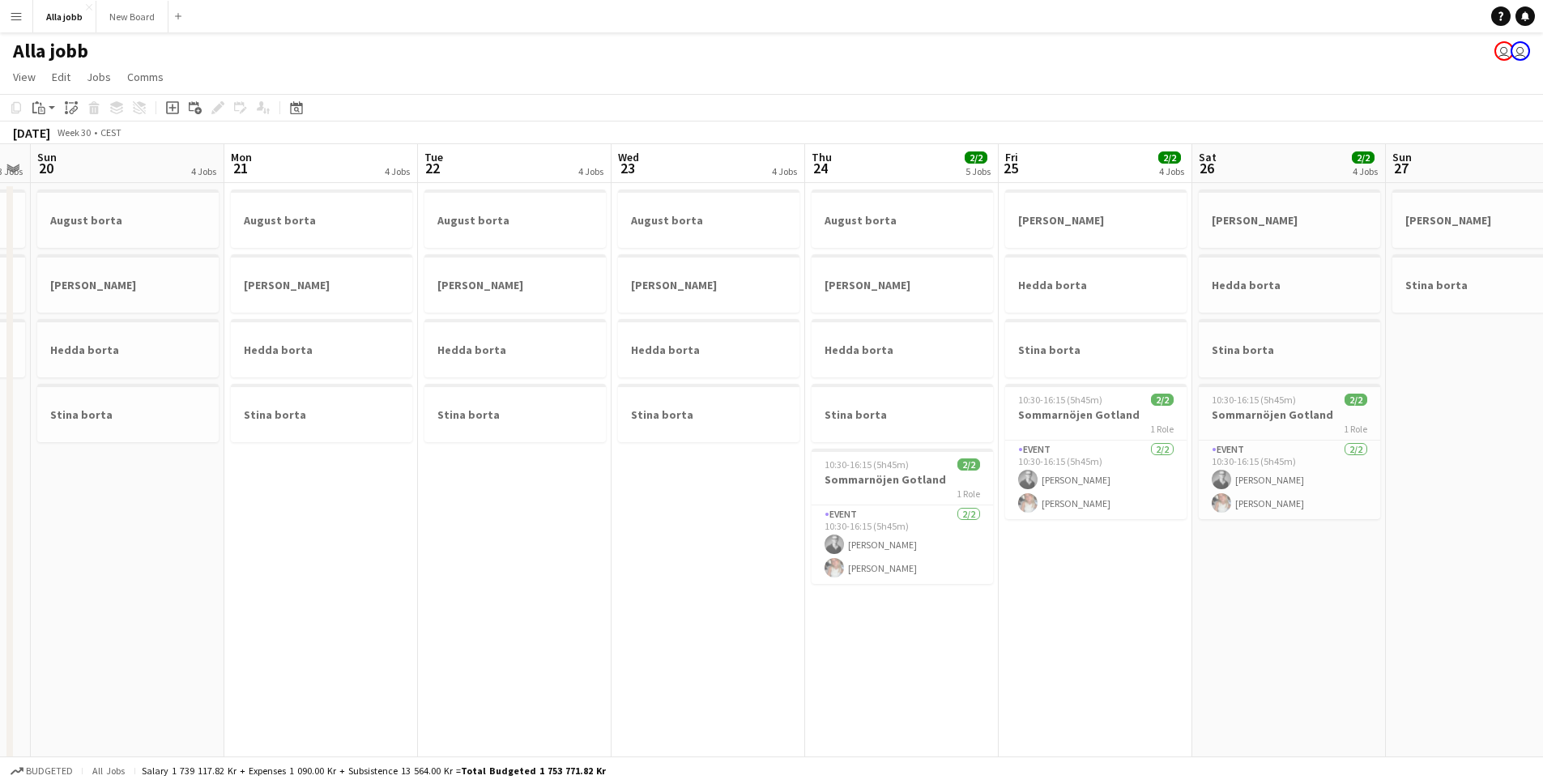
drag, startPoint x: 544, startPoint y: 539, endPoint x: 788, endPoint y: 526, distance: 244.3
click at [790, 526] on app-calendar-viewport "Fri 18 1 Job Sat 19 3 Jobs Sun 20 4 Jobs Mon 21 4 Jobs Tue 22 4 Jobs Wed 23 4 J…" at bounding box center [771, 652] width 1543 height 1017
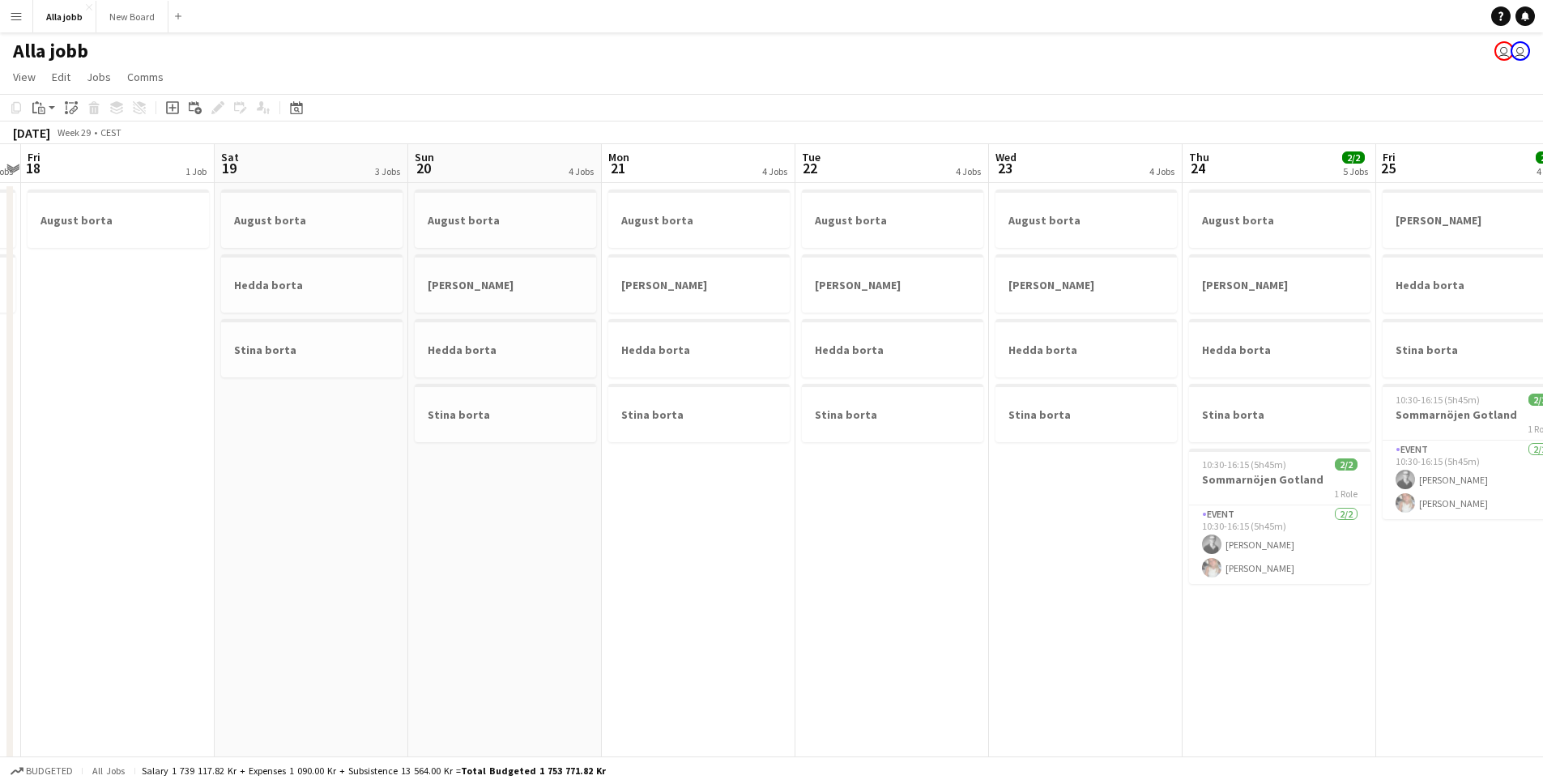
drag, startPoint x: 617, startPoint y: 535, endPoint x: 827, endPoint y: 530, distance: 210.1
click at [872, 524] on app-calendar-viewport "Wed 16 Thu 17 2 Jobs Fri 18 1 Job Sat 19 3 Jobs Sun 20 4 Jobs Mon 21 4 Jobs Tue…" at bounding box center [771, 652] width 1543 height 1017
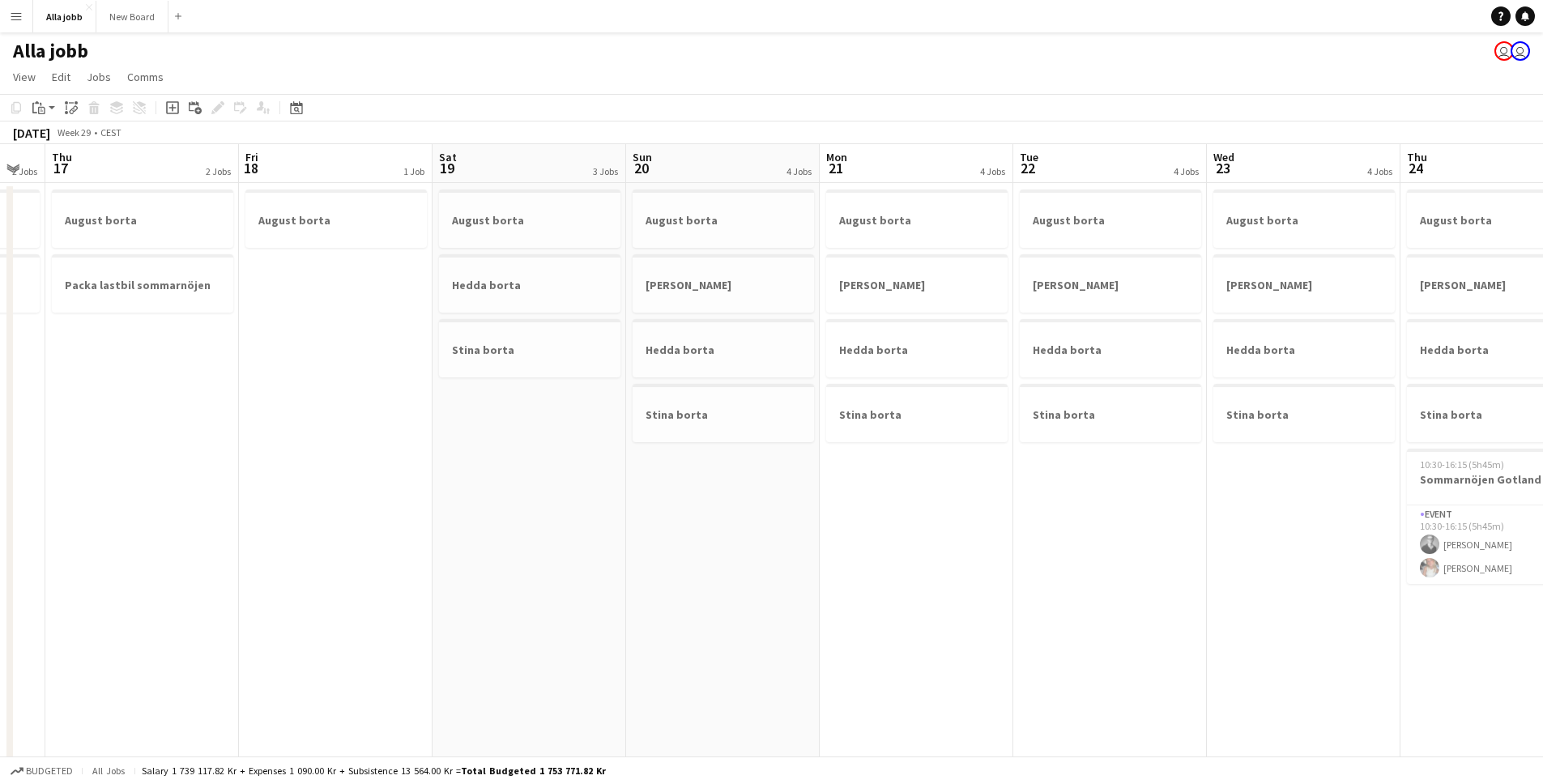
drag, startPoint x: 457, startPoint y: 546, endPoint x: 886, endPoint y: 523, distance: 429.6
click at [886, 523] on app-calendar-viewport "Tue 15 2/2 4 Jobs Wed 16 2 Jobs Thu 17 2 Jobs Fri 18 1 Job Sat 19 3 Jobs Sun 20…" at bounding box center [771, 652] width 1543 height 1017
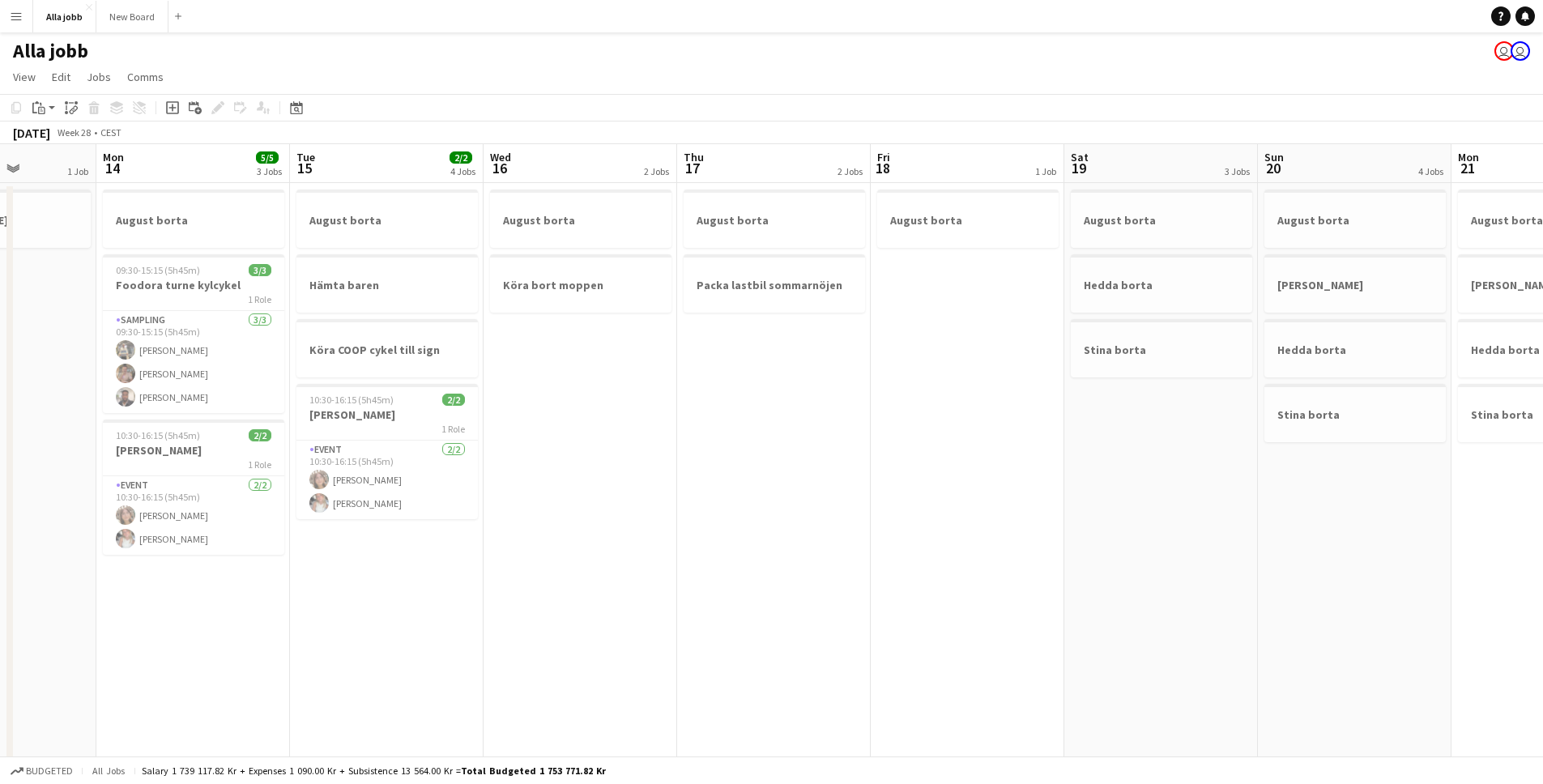
scroll to position [0, 355]
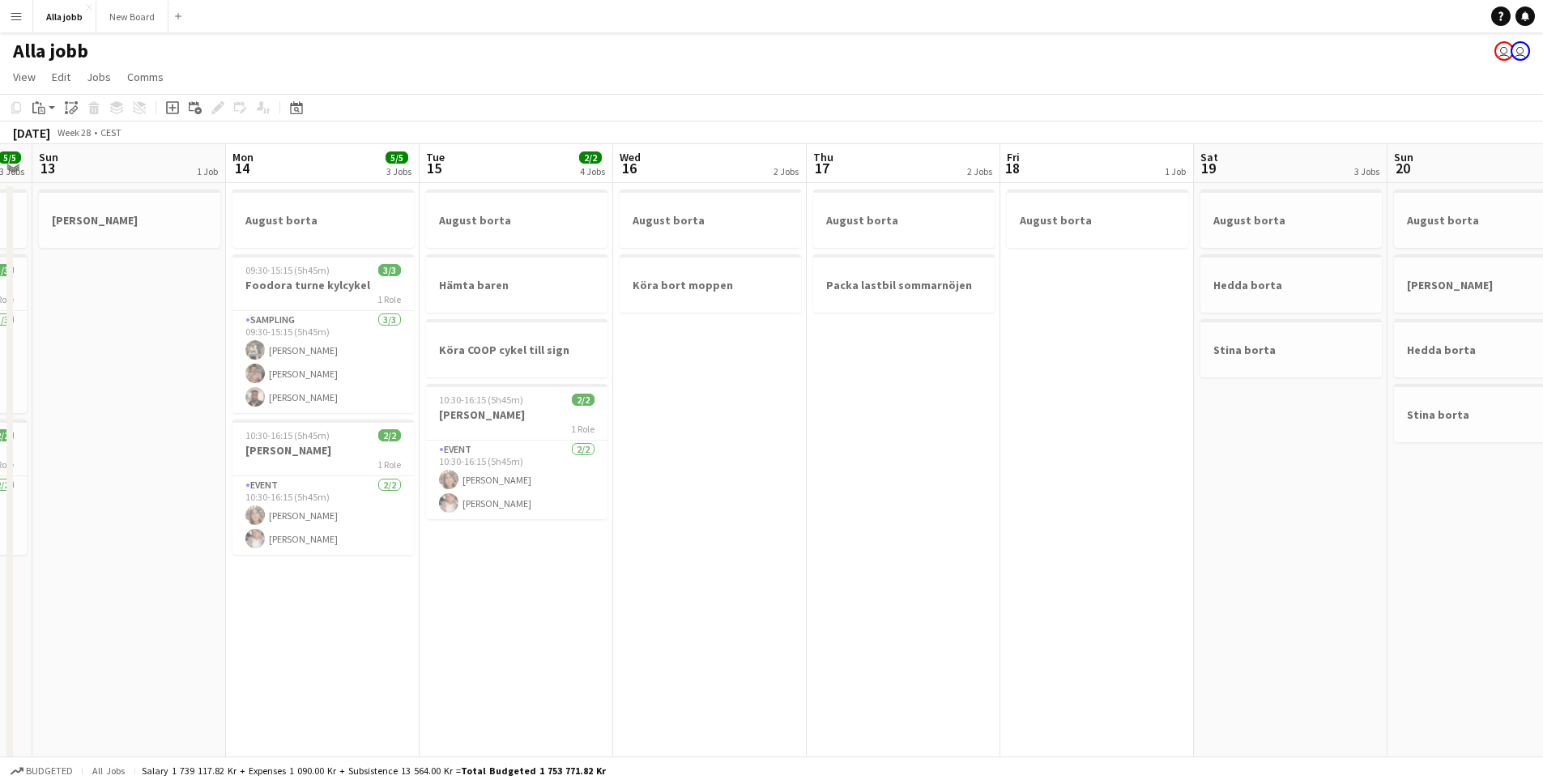
drag, startPoint x: 495, startPoint y: 539, endPoint x: 847, endPoint y: 535, distance: 352.0
click at [847, 534] on app-calendar-viewport "Fri 11 5/5 3 Jobs Sat 12 5/5 3 Jobs Sun 13 1 Job Mon 14 5/5 3 Jobs Tue 15 2/2 4…" at bounding box center [771, 652] width 1543 height 1017
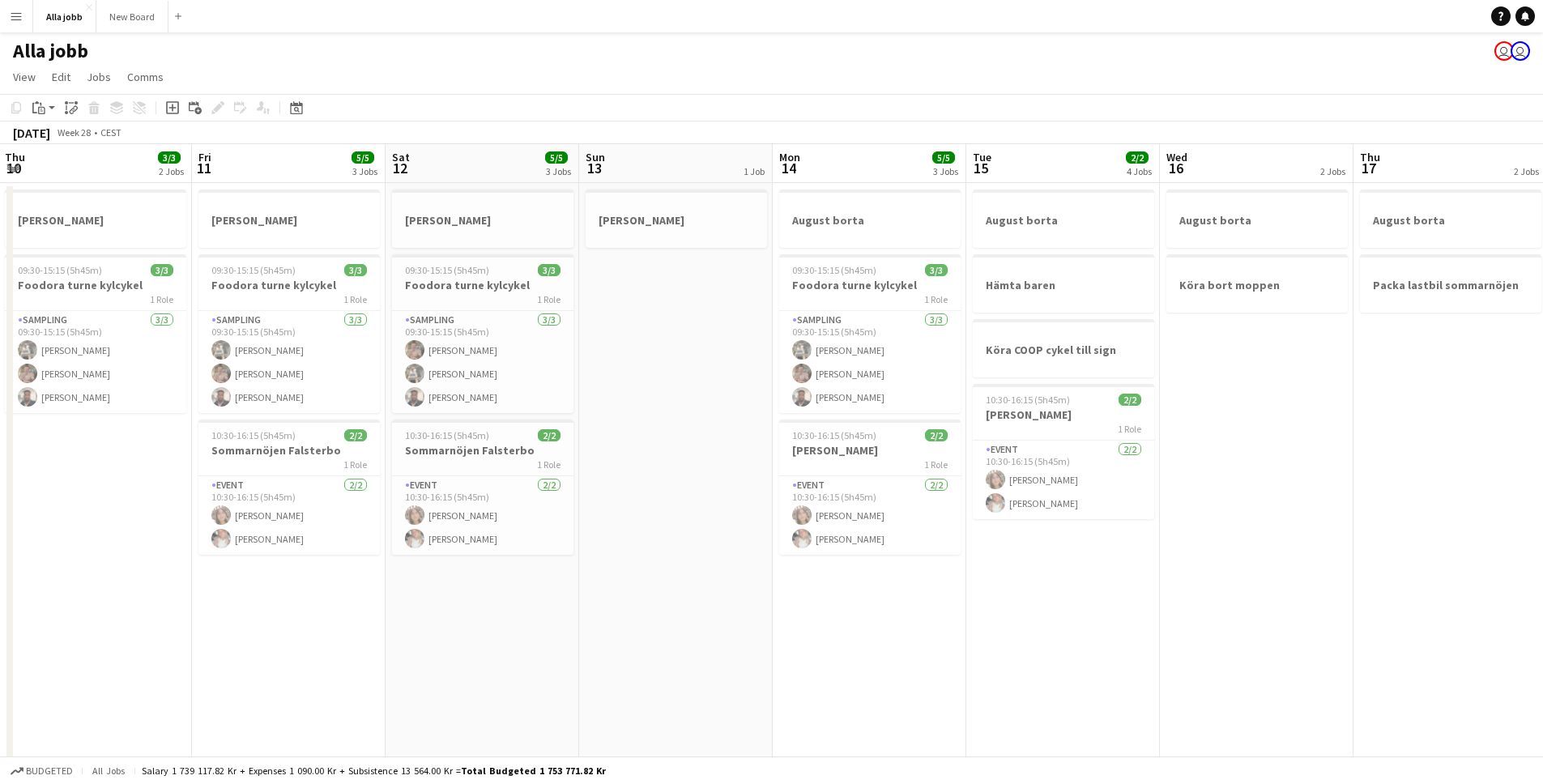
scroll to position [0, 441]
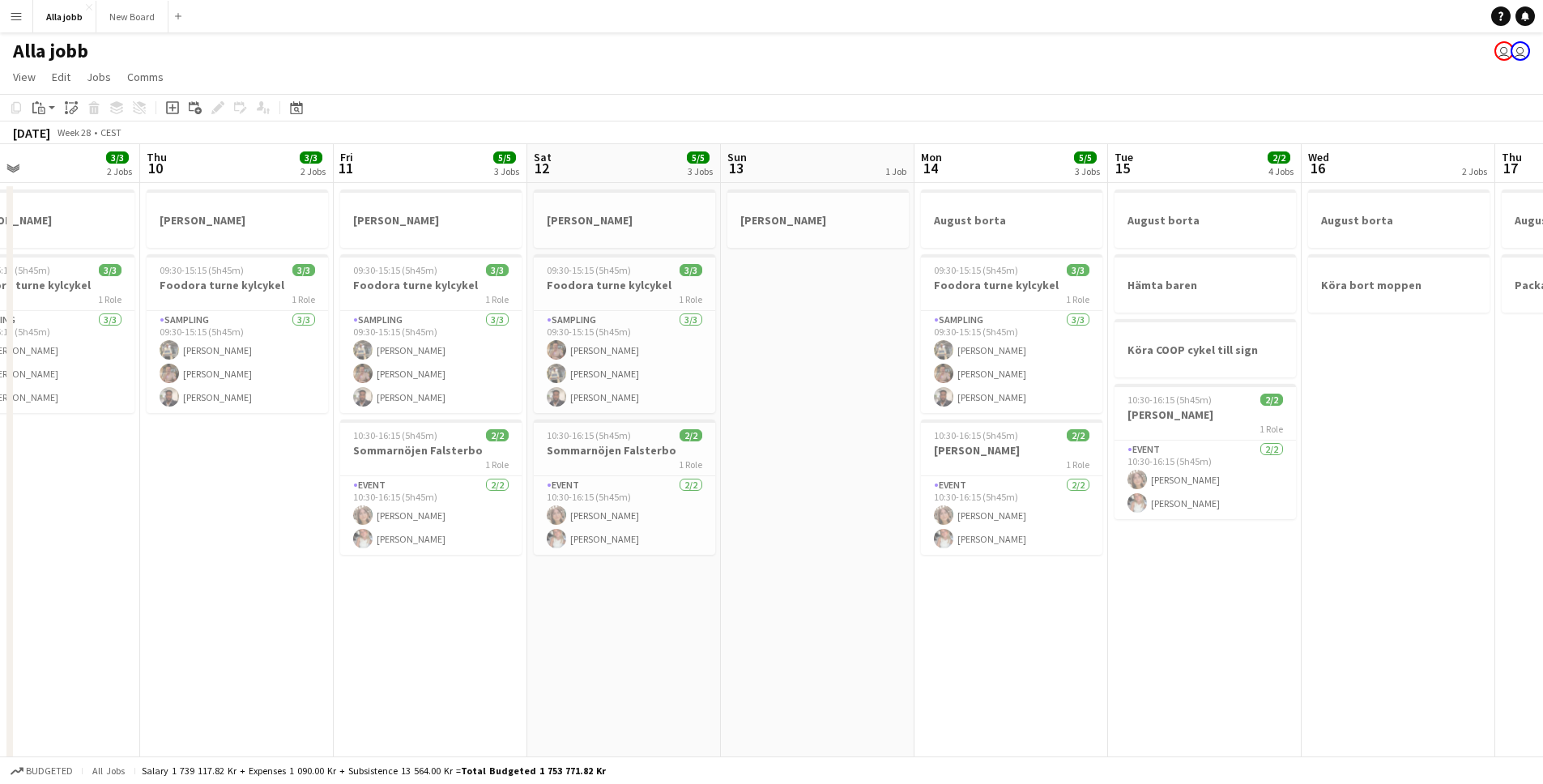
drag, startPoint x: 198, startPoint y: 516, endPoint x: 883, endPoint y: 466, distance: 686.8
click at [883, 466] on app-calendar-viewport "Mon 7 1 Job Tue 8 2 Jobs Wed 9 3/3 2 Jobs Thu 10 3/3 2 Jobs Fri 11 5/5 3 Jobs S…" at bounding box center [771, 652] width 1543 height 1017
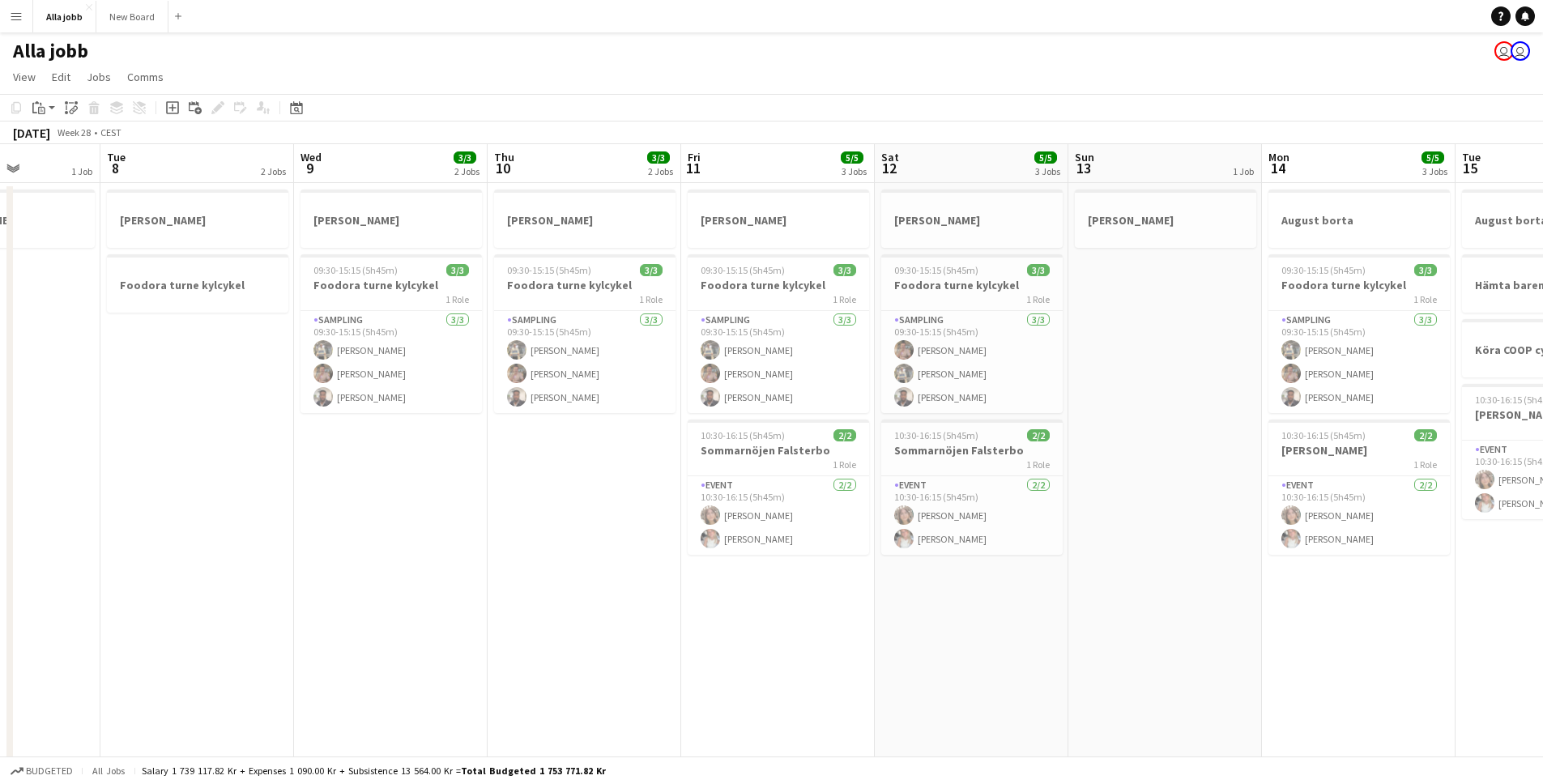
drag, startPoint x: 294, startPoint y: 532, endPoint x: 641, endPoint y: 495, distance: 349.0
click at [641, 495] on app-calendar-viewport "Sat 5 Sun 6 Mon 7 1 Job Tue 8 2 Jobs Wed 9 3/3 2 Jobs Thu 10 3/3 2 Jobs Fri 11 …" at bounding box center [771, 652] width 1543 height 1017
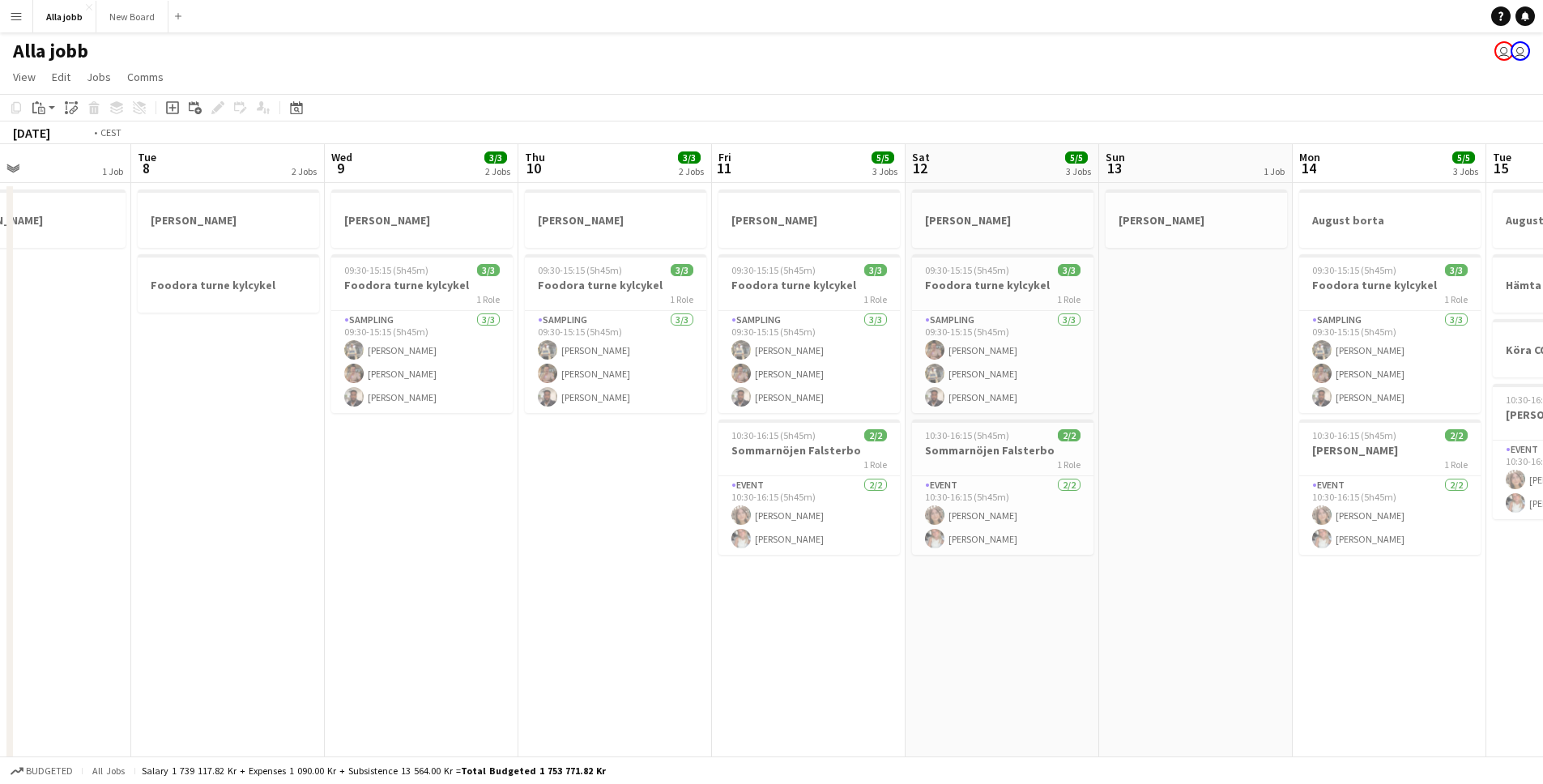
drag, startPoint x: 412, startPoint y: 509, endPoint x: 790, endPoint y: 494, distance: 378.3
click at [804, 493] on app-calendar-viewport "Sat 5 Sun 6 Mon 7 1 Job Tue 8 2 Jobs Wed 9 3/3 2 Jobs Thu 10 3/3 2 Jobs Fri 11 …" at bounding box center [771, 652] width 1543 height 1017
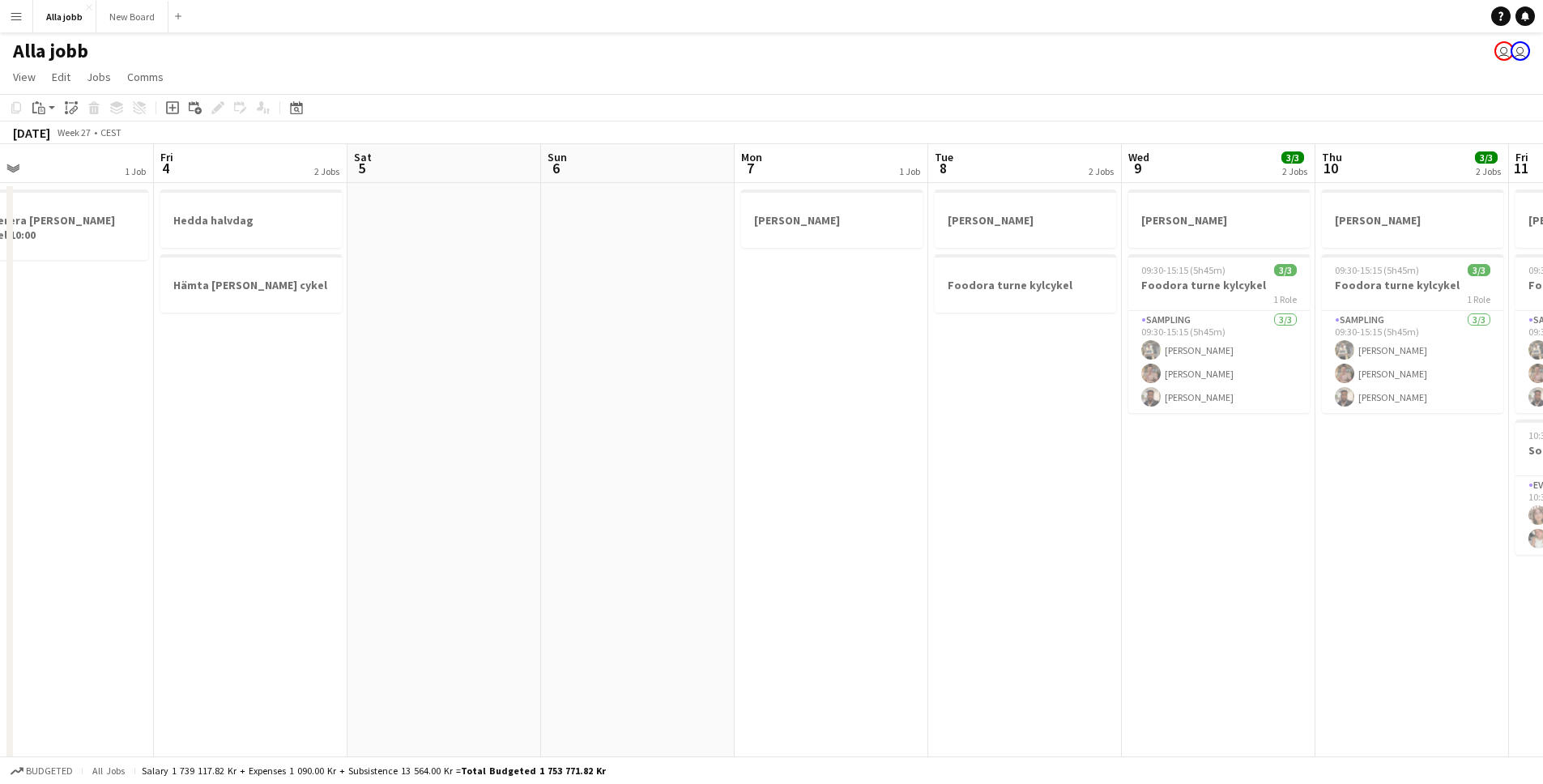
drag, startPoint x: 576, startPoint y: 510, endPoint x: 717, endPoint y: 513, distance: 141.0
click at [976, 487] on app-calendar-viewport "Tue 1 Wed 2 Thu 3 1 Job Fri 4 2 Jobs Sat 5 Sun 6 Mon 7 1 Job Tue 8 2 Jobs Wed 9…" at bounding box center [771, 652] width 1543 height 1017
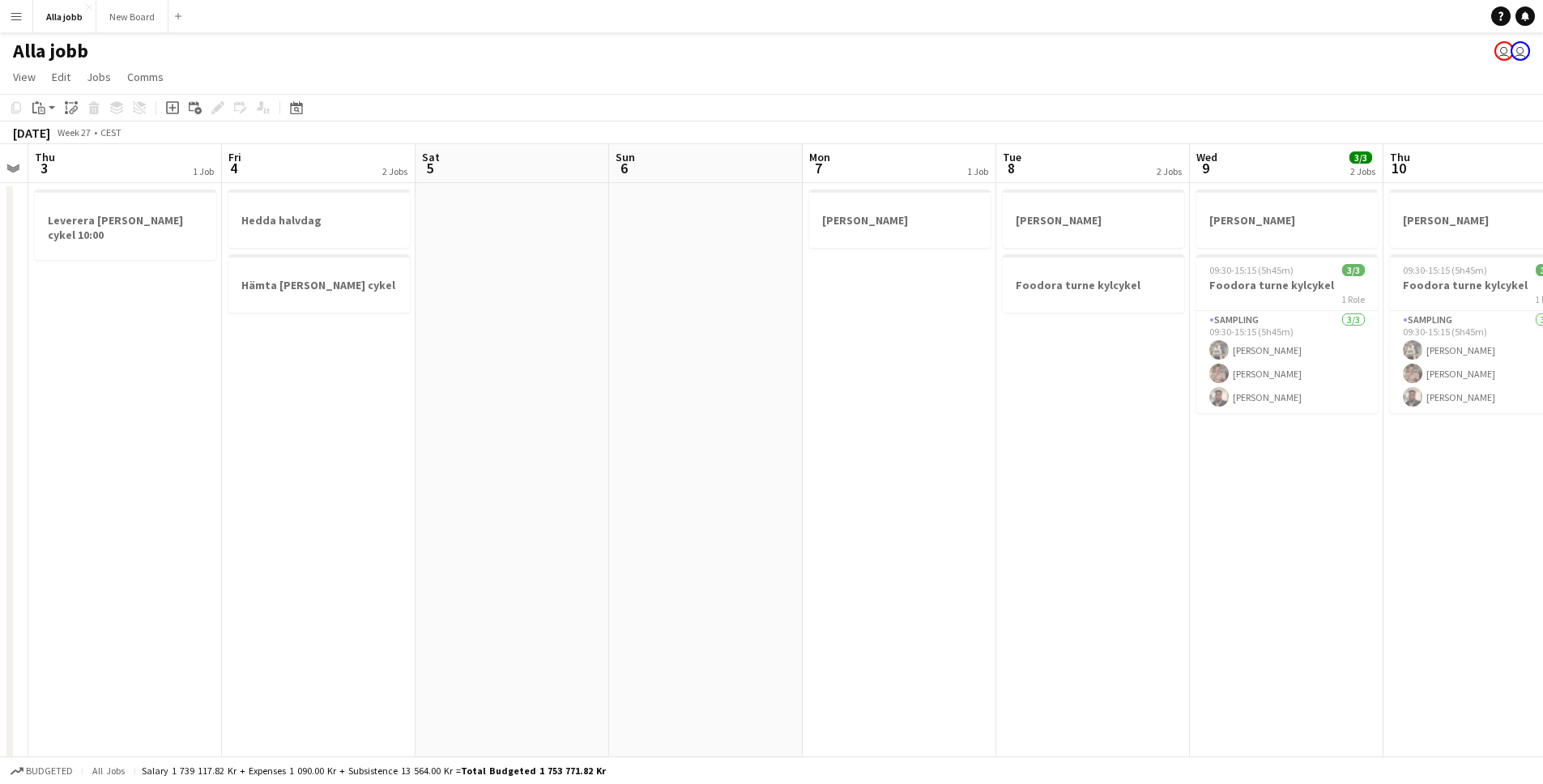
drag, startPoint x: 654, startPoint y: 523, endPoint x: 889, endPoint y: 523, distance: 235.0
click at [907, 526] on app-calendar-viewport "Tue 1 1 Job Wed 2 Thu 3 1 Job Fri 4 2 Jobs Sat 5 Sun 6 Mon 7 1 Job Tue 8 2 Jobs…" at bounding box center [771, 652] width 1543 height 1017
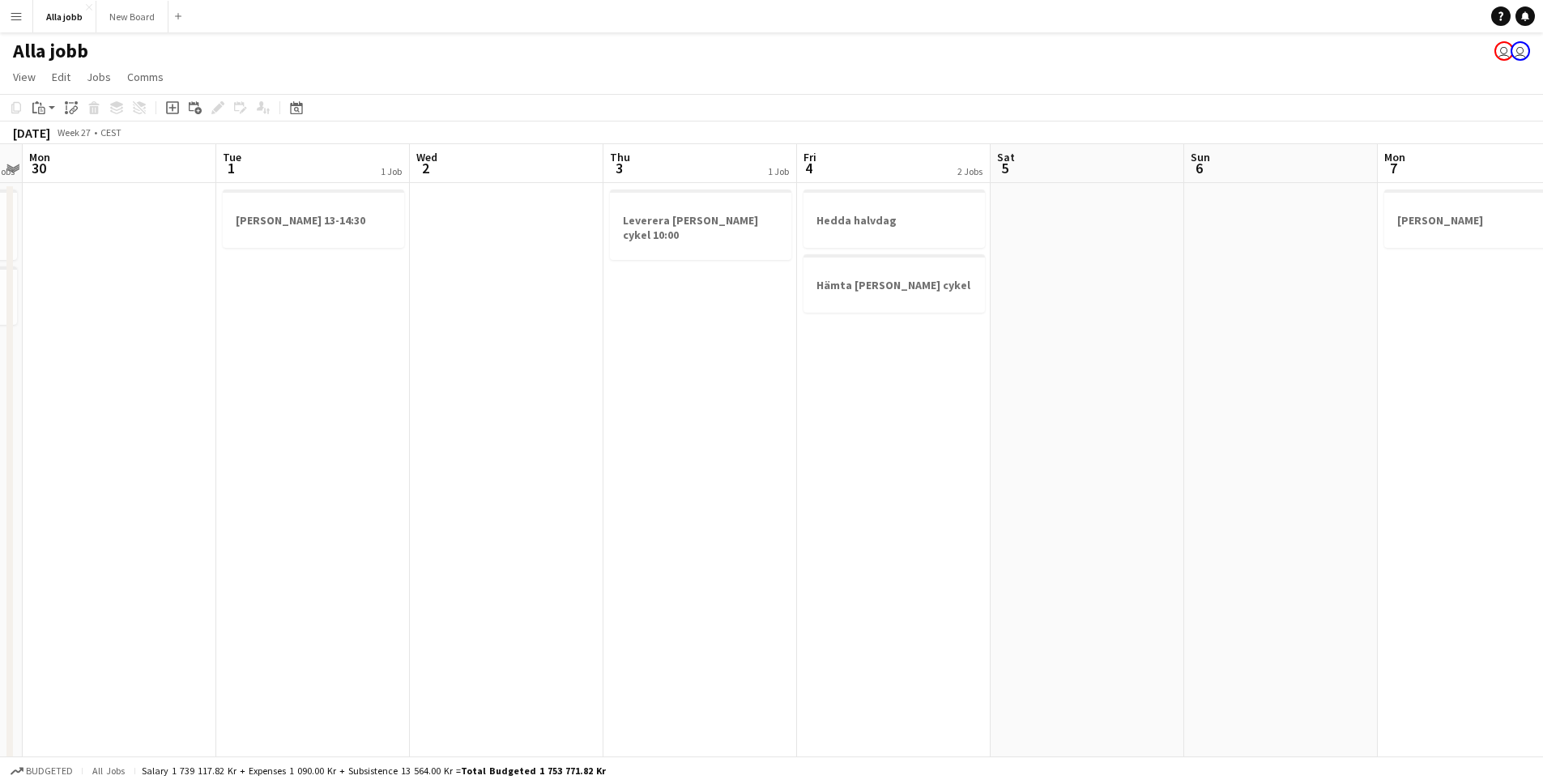
drag, startPoint x: 559, startPoint y: 551, endPoint x: 671, endPoint y: 546, distance: 112.1
click at [879, 552] on app-calendar-viewport "Sat 28 Sun 29 2 Jobs Mon 30 Tue 1 1 Job Wed 2 Thu 3 1 Job Fri 4 2 Jobs Sat 5 Su…" at bounding box center [771, 652] width 1543 height 1017
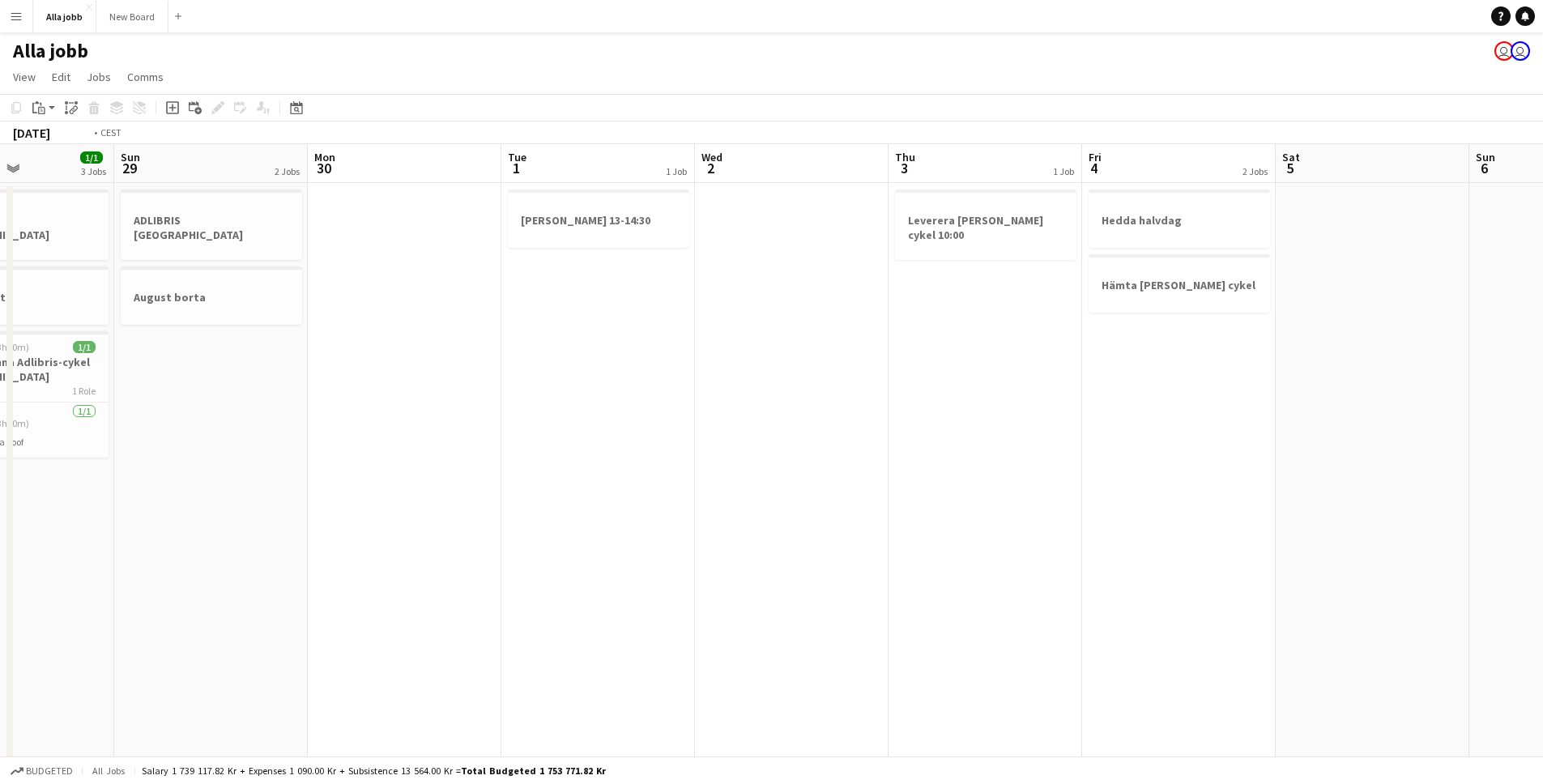
drag, startPoint x: 557, startPoint y: 546, endPoint x: 521, endPoint y: 546, distance: 36.0
click at [513, 546] on app-calendar-viewport "Thu 26 12/12 5 Jobs Fri 27 2 Jobs Sat 28 1/1 3 Jobs Sun 29 2 Jobs Mon 30 Tue 1 …" at bounding box center [771, 652] width 1543 height 1017
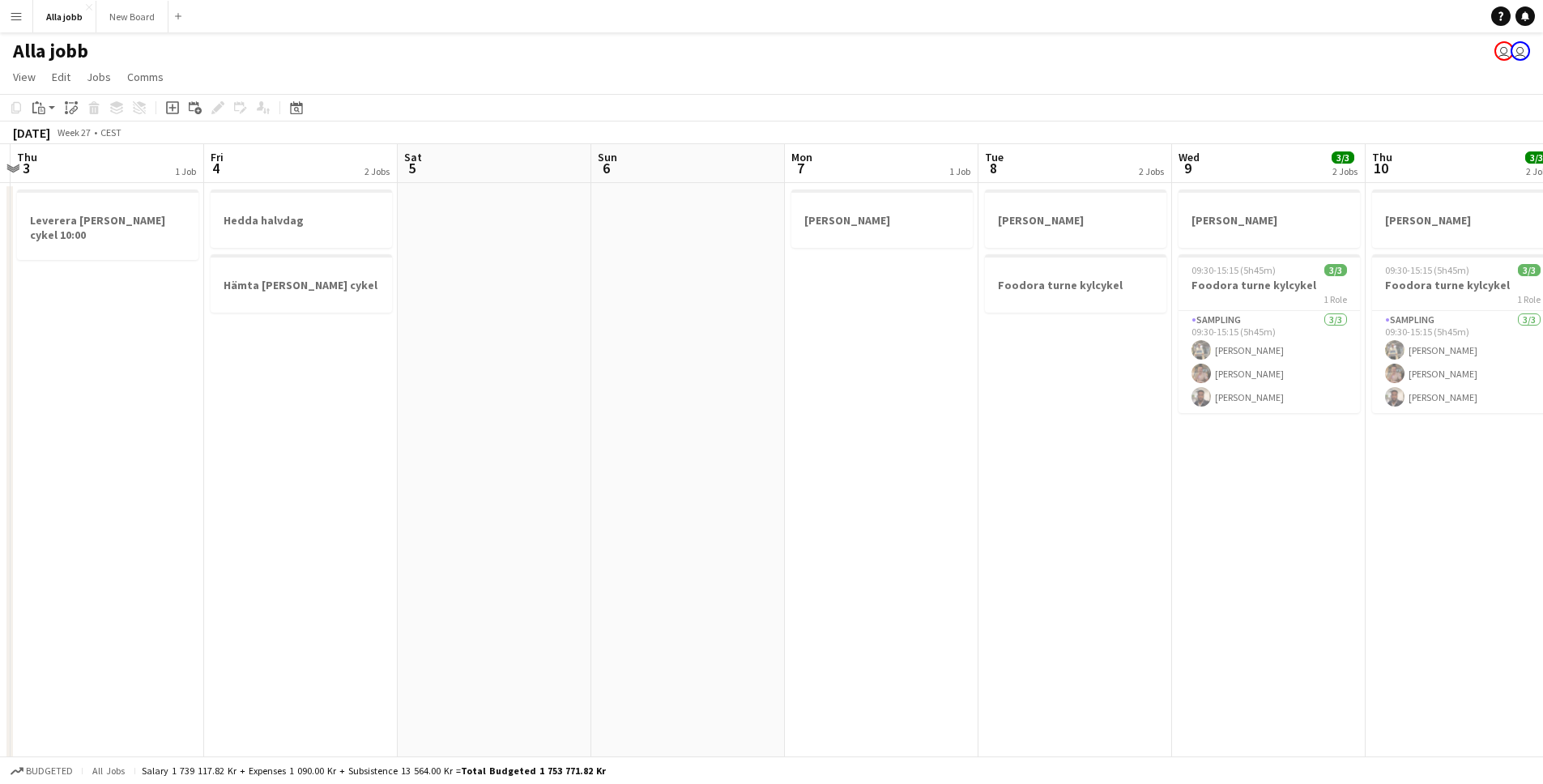
drag, startPoint x: 823, startPoint y: 559, endPoint x: 585, endPoint y: 560, distance: 238.0
click at [328, 552] on app-calendar-viewport "Mon 30 Tue 1 1 Job Wed 2 Thu 3 1 Job Fri 4 2 Jobs Sat 5 Sun 6 Mon 7 1 Job Tue 8…" at bounding box center [771, 652] width 1543 height 1017
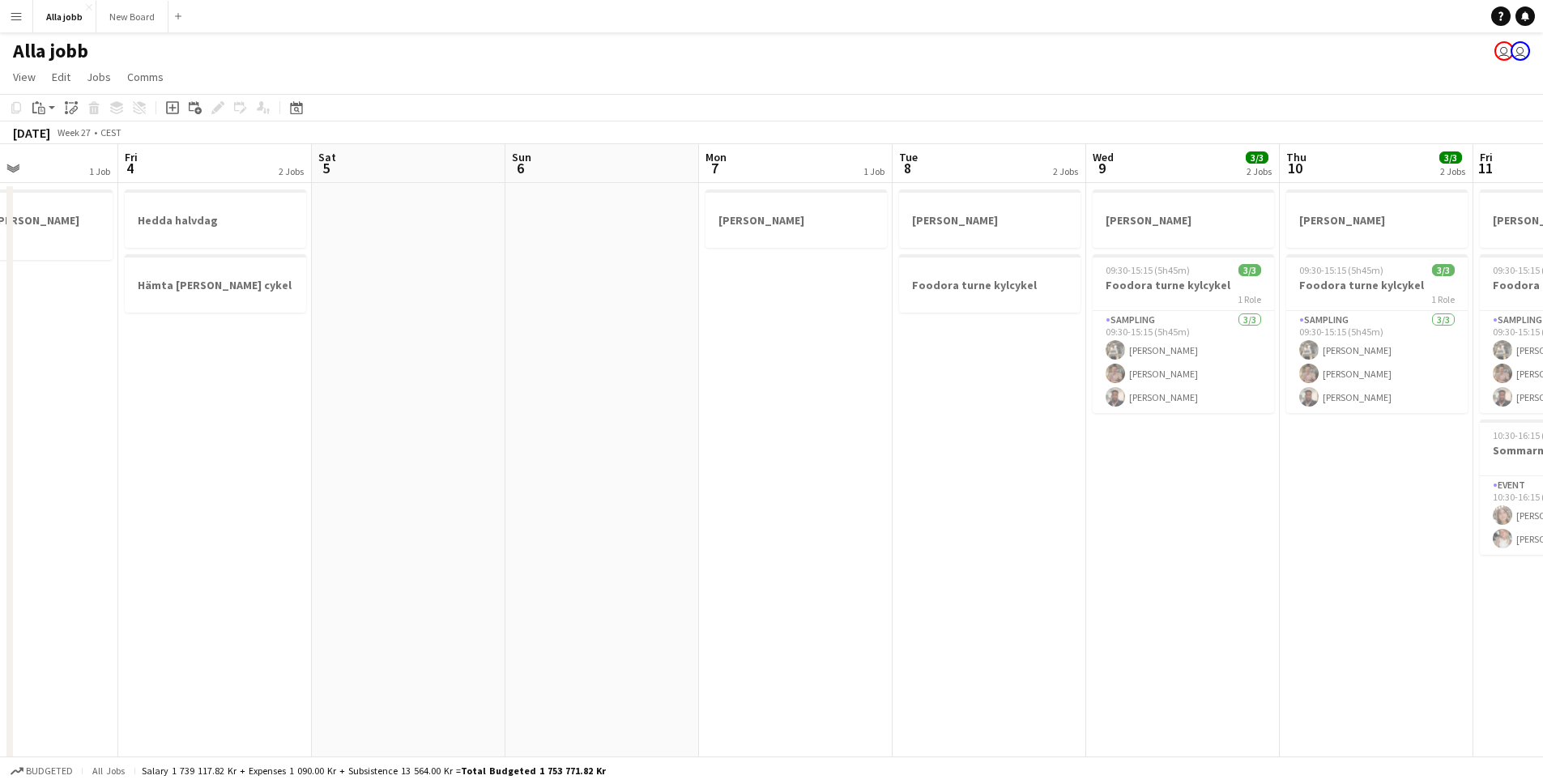
drag, startPoint x: 632, startPoint y: 572, endPoint x: 227, endPoint y: 559, distance: 405.2
click at [221, 560] on app-calendar-viewport "Mon 30 Tue 1 1 Job Wed 2 Thu 3 1 Job Fri 4 2 Jobs Sat 5 Sun 6 Mon 7 1 Job Tue 8…" at bounding box center [771, 652] width 1543 height 1017
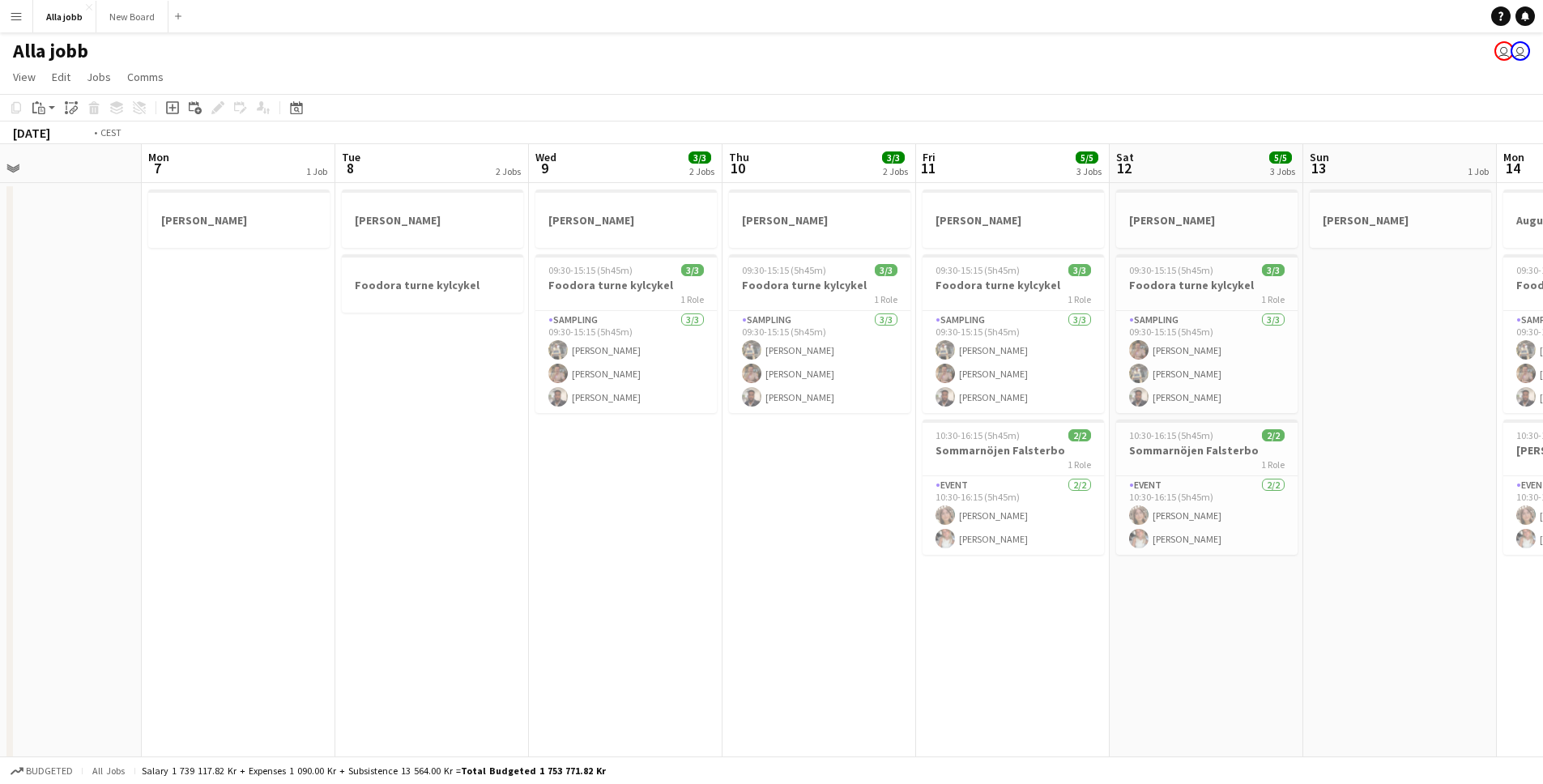
scroll to position [0, 594]
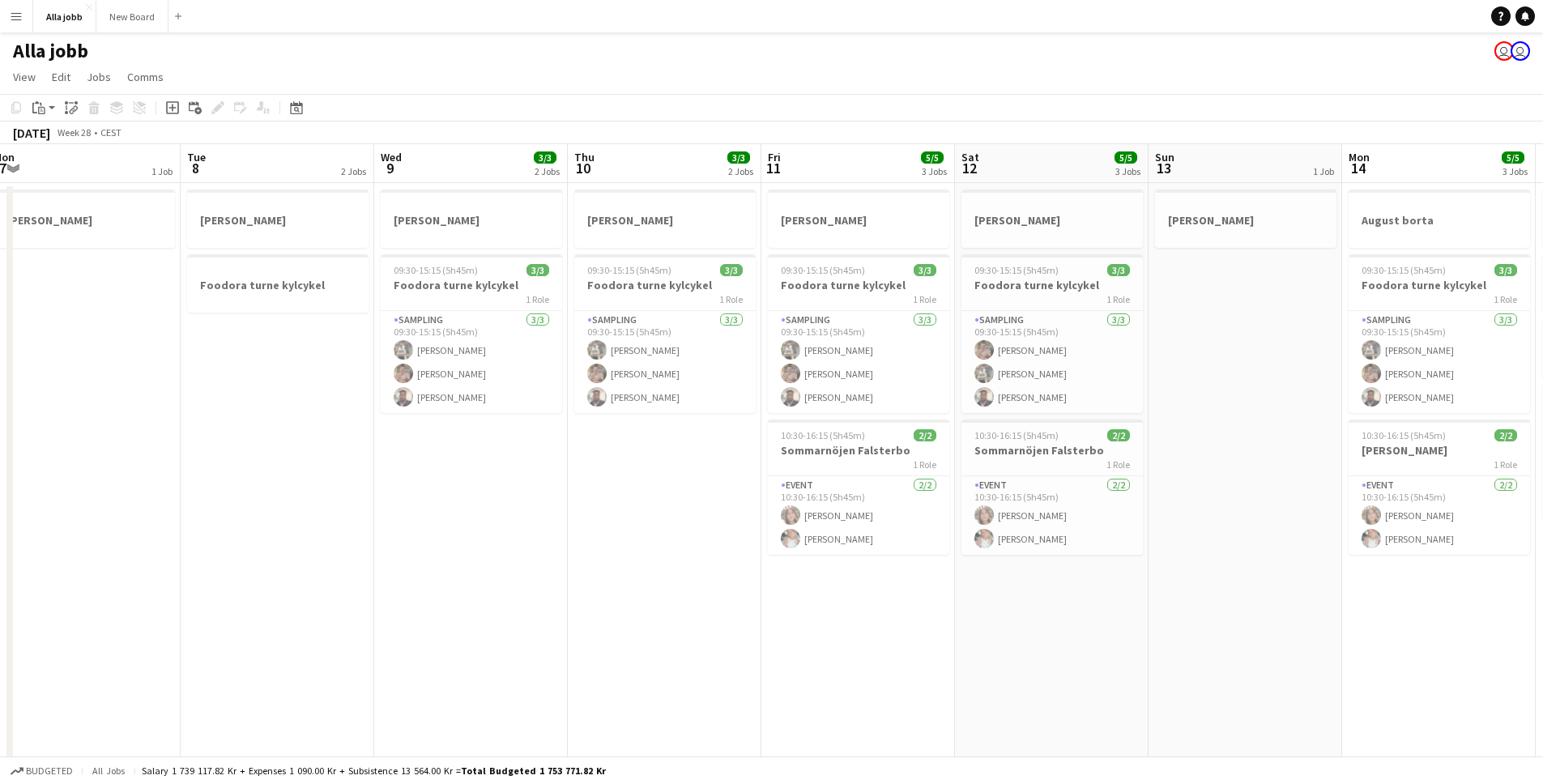
drag, startPoint x: 651, startPoint y: 563, endPoint x: 326, endPoint y: 561, distance: 325.0
click at [326, 561] on app-calendar-viewport "Fri 4 2 Jobs Sat 5 Sun 6 Mon 7 1 Job Tue 8 2 Jobs Wed 9 3/3 2 Jobs Thu 10 3/3 2…" at bounding box center [771, 652] width 1543 height 1017
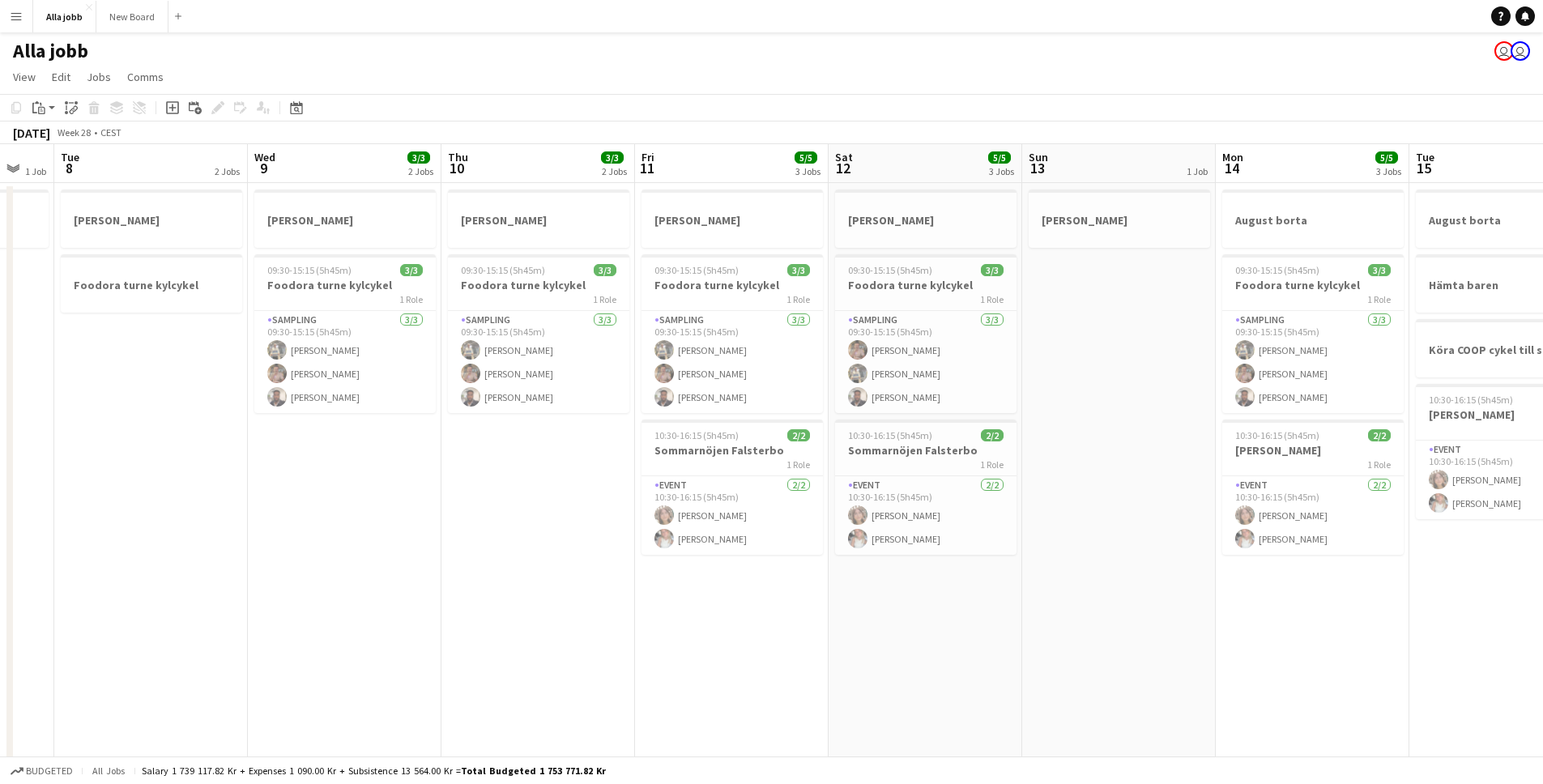
drag, startPoint x: 652, startPoint y: 565, endPoint x: 457, endPoint y: 582, distance: 195.7
click at [457, 582] on app-calendar-viewport "Fri 4 2 Jobs Sat 5 Sun 6 Mon 7 1 Job Tue 8 2 Jobs Wed 9 3/3 2 Jobs Thu 10 3/3 2…" at bounding box center [771, 652] width 1543 height 1017
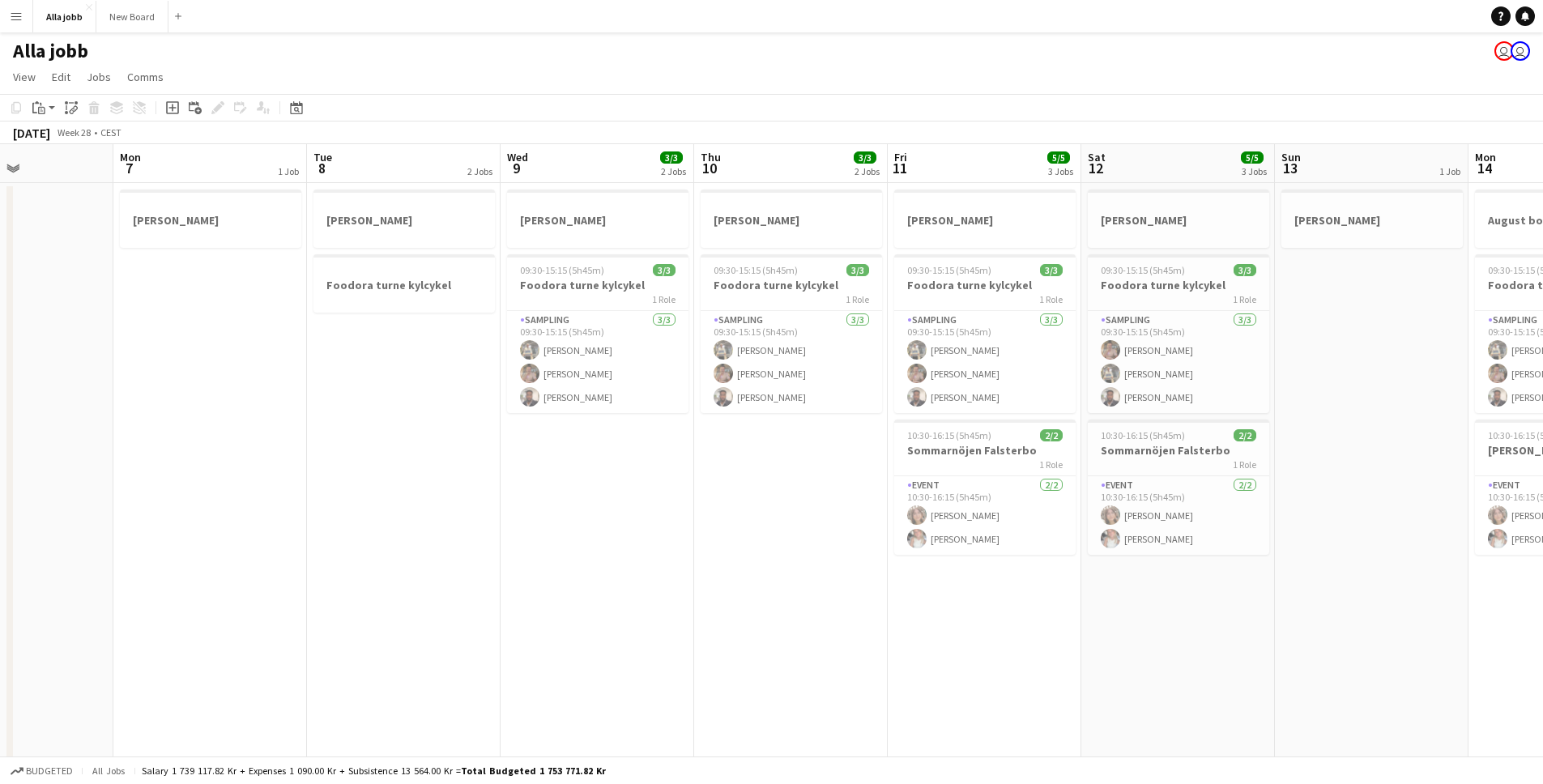
scroll to position [0, 542]
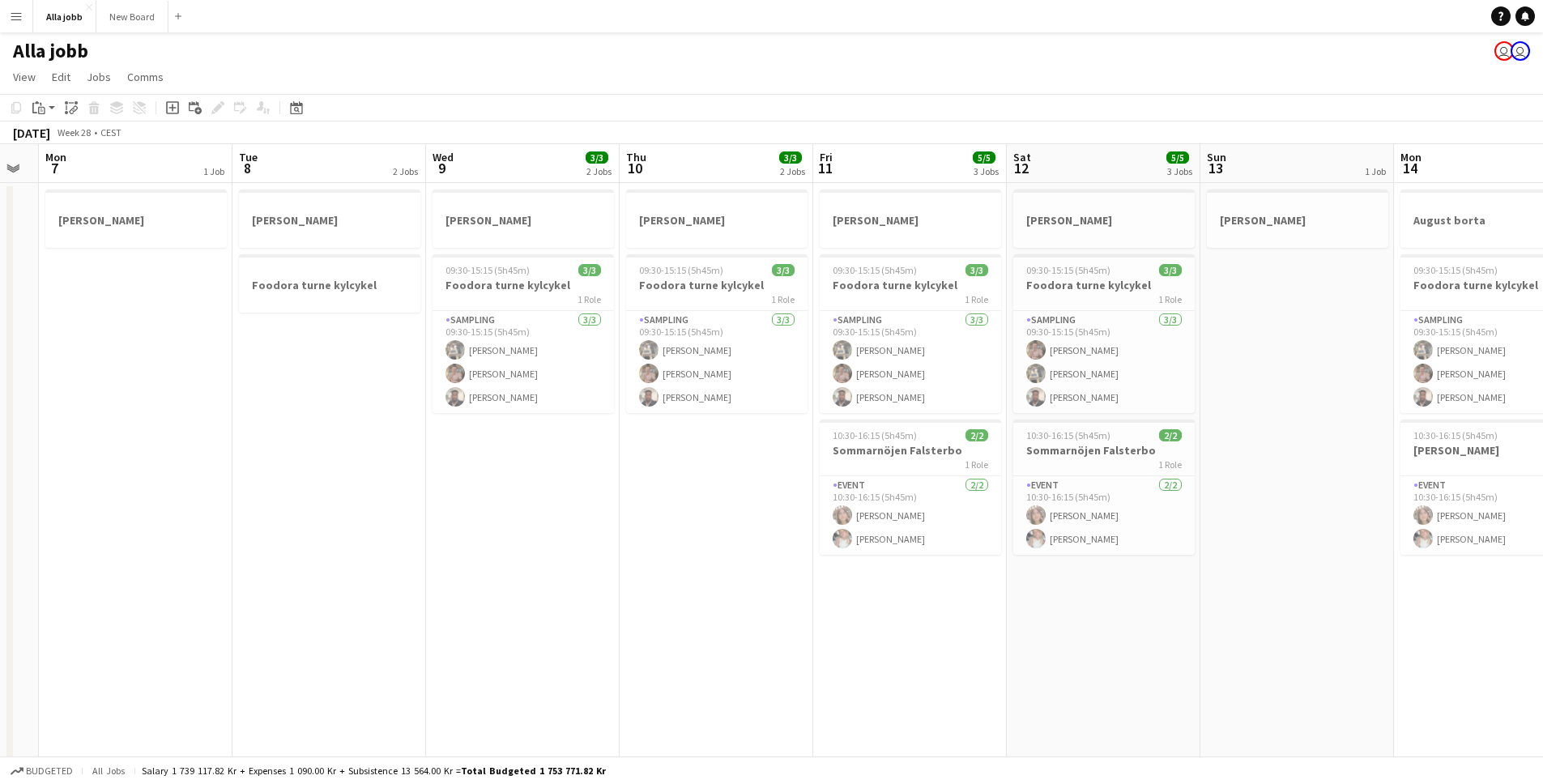
drag, startPoint x: 711, startPoint y: 575, endPoint x: 612, endPoint y: 574, distance: 99.0
click at [612, 574] on app-calendar-viewport "Fri 4 2 Jobs Sat 5 Sun 6 Mon 7 1 Job Tue 8 2 Jobs Wed 9 3/3 2 Jobs Thu 10 3/3 2…" at bounding box center [771, 652] width 1543 height 1017
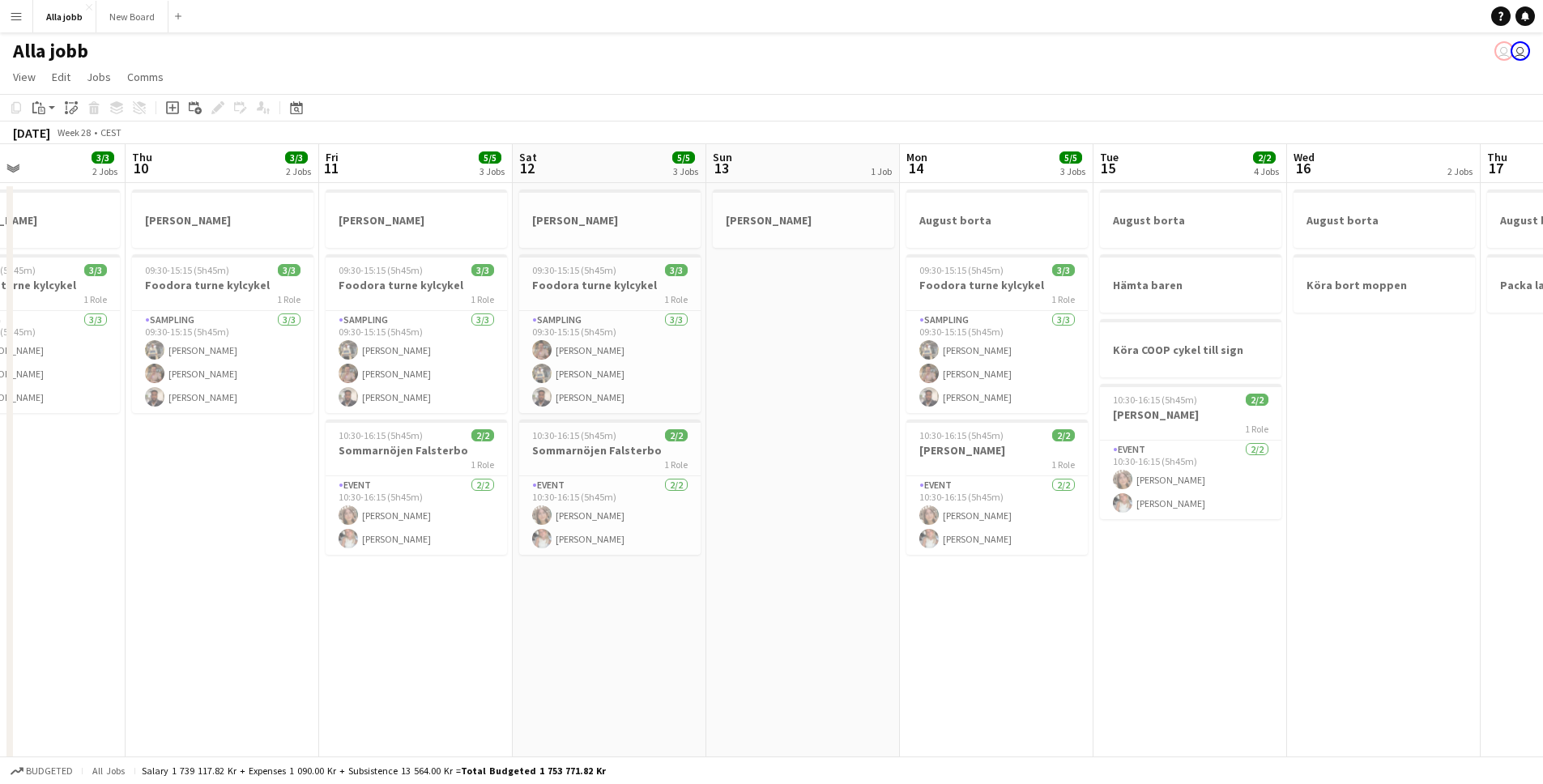
drag
click at [734, 545] on app-calendar-viewport "Sun 6 Mon 7 1 Job Tue 8 2 Jobs Wed 9 3/3 2 Jobs Thu 10 3/3 2 Jobs Fri 11 5/5 3 …" at bounding box center [771, 652] width 1543 height 1017
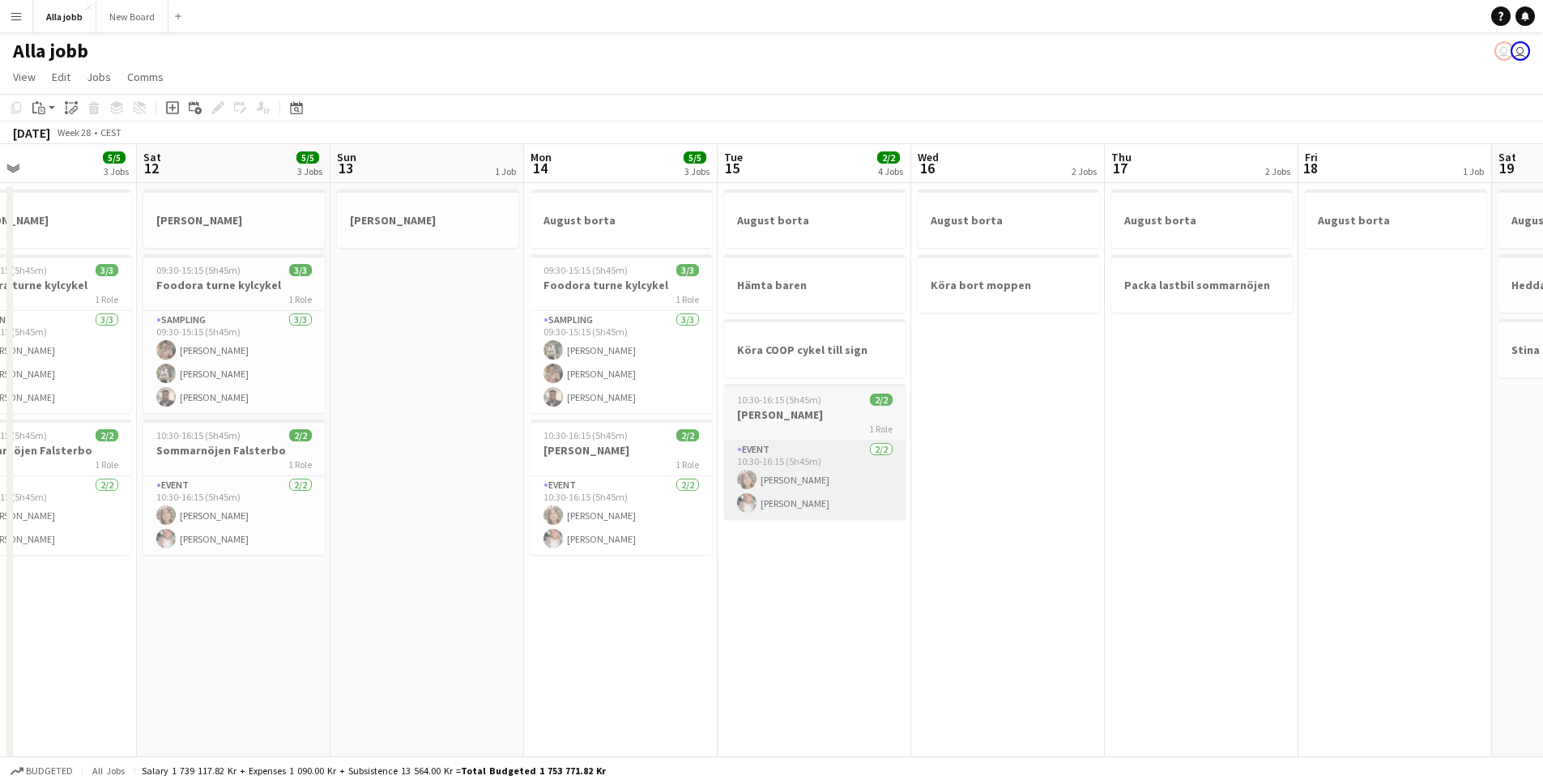
click at [473, 519] on app-calendar-viewport "Tue 8 2 Jobs Wed 9 3/3 2 Jobs Thu 10 3/3 2 Jobs Fri 11 5/5 3 Jobs Sat 12 5/5 3 …" at bounding box center [771, 652] width 1543 height 1017
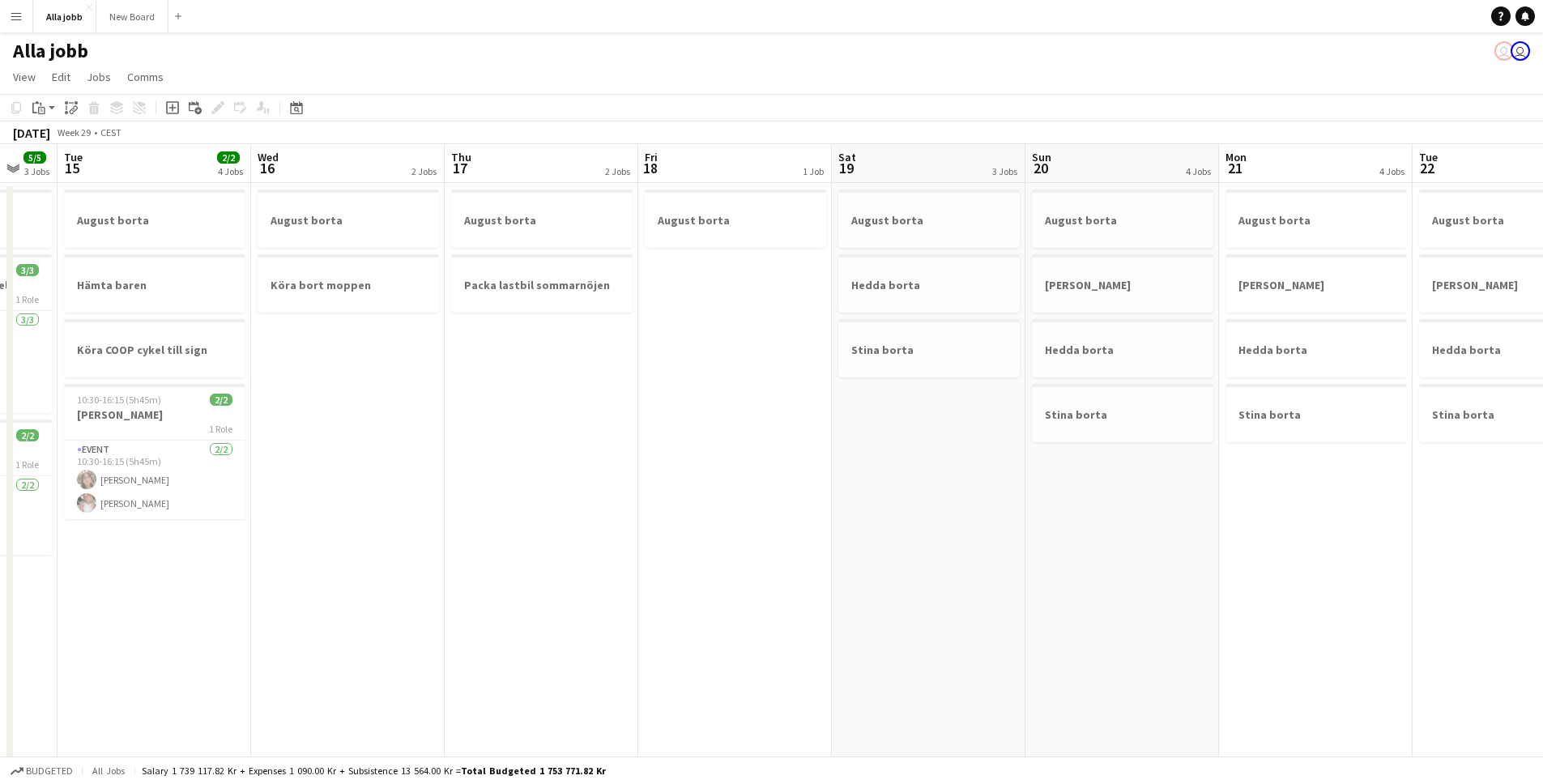
click at [311, 500] on app-calendar-viewport "Sat 12 5/5 3 Jobs Sun 13 1 Job Mon 14 5/5 3 Jobs Tue 15 2/2 4 Jobs Wed 16 2 Job…" at bounding box center [771, 652] width 1543 height 1017
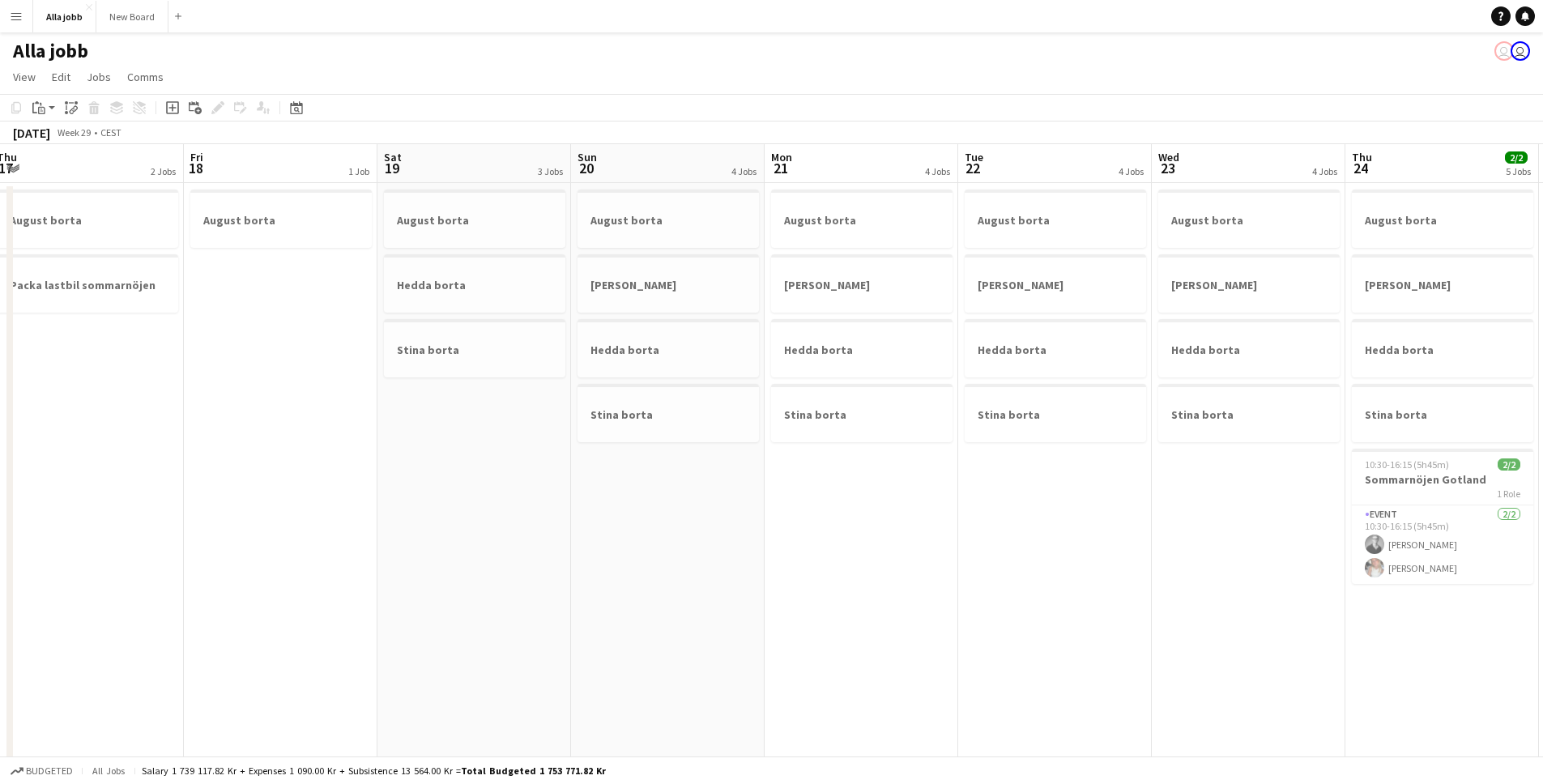
click at [336, 525] on app-calendar-viewport "Mon 14 5/5 3 Jobs Tue 15 2/2 4 Jobs Wed 16 2 Jobs Thu 17 2 Jobs Fri 18 1 Job Sa…" at bounding box center [771, 652] width 1543 height 1017
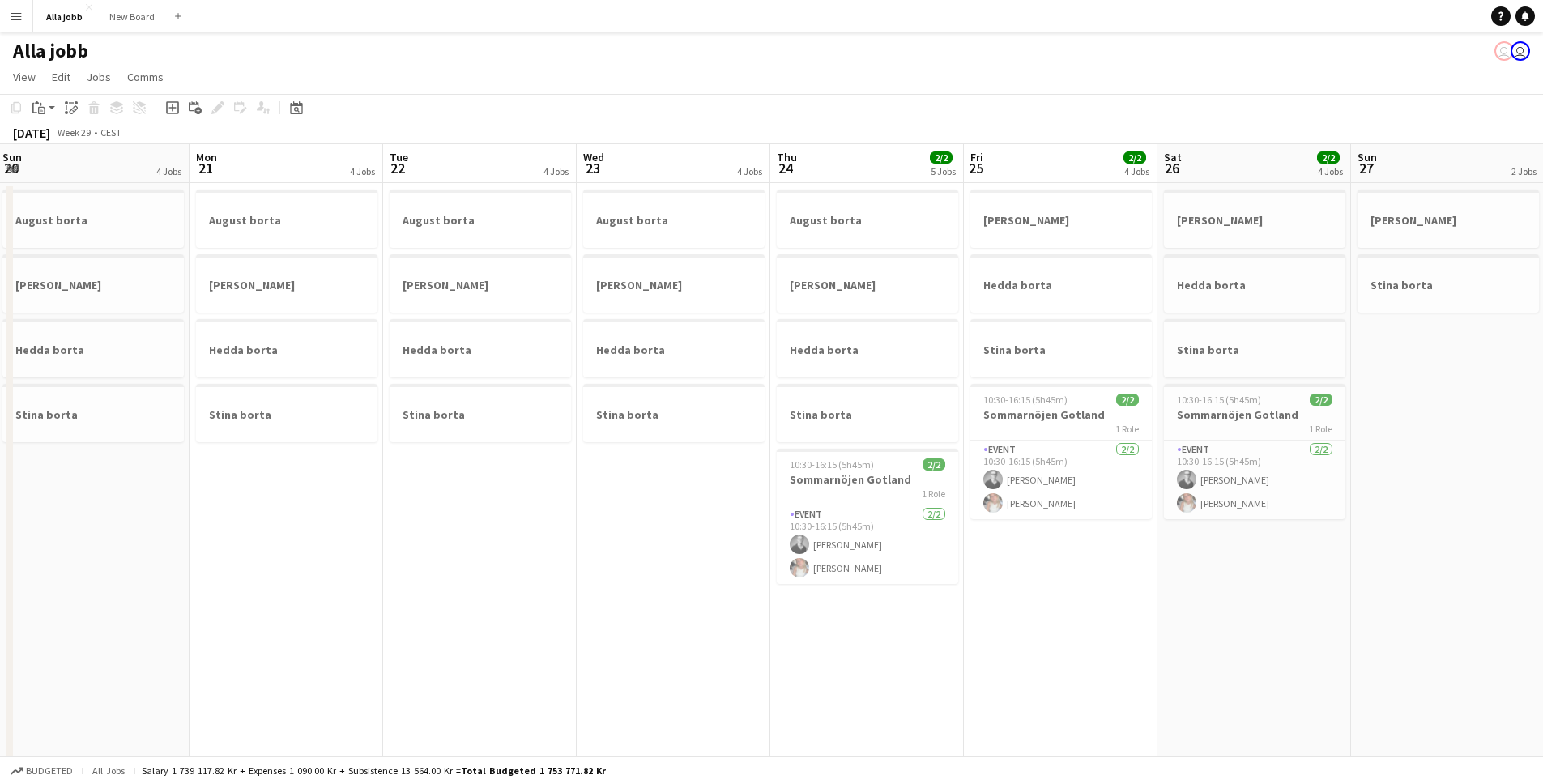
click at [613, 614] on app-calendar-viewport "Wed 16 2 Jobs Thu 17 2 Jobs Fri 18 1 Job Sat 19 3 Jobs Sun 20 4 Jobs Mon 21 4 J…" at bounding box center [771, 652] width 1543 height 1017
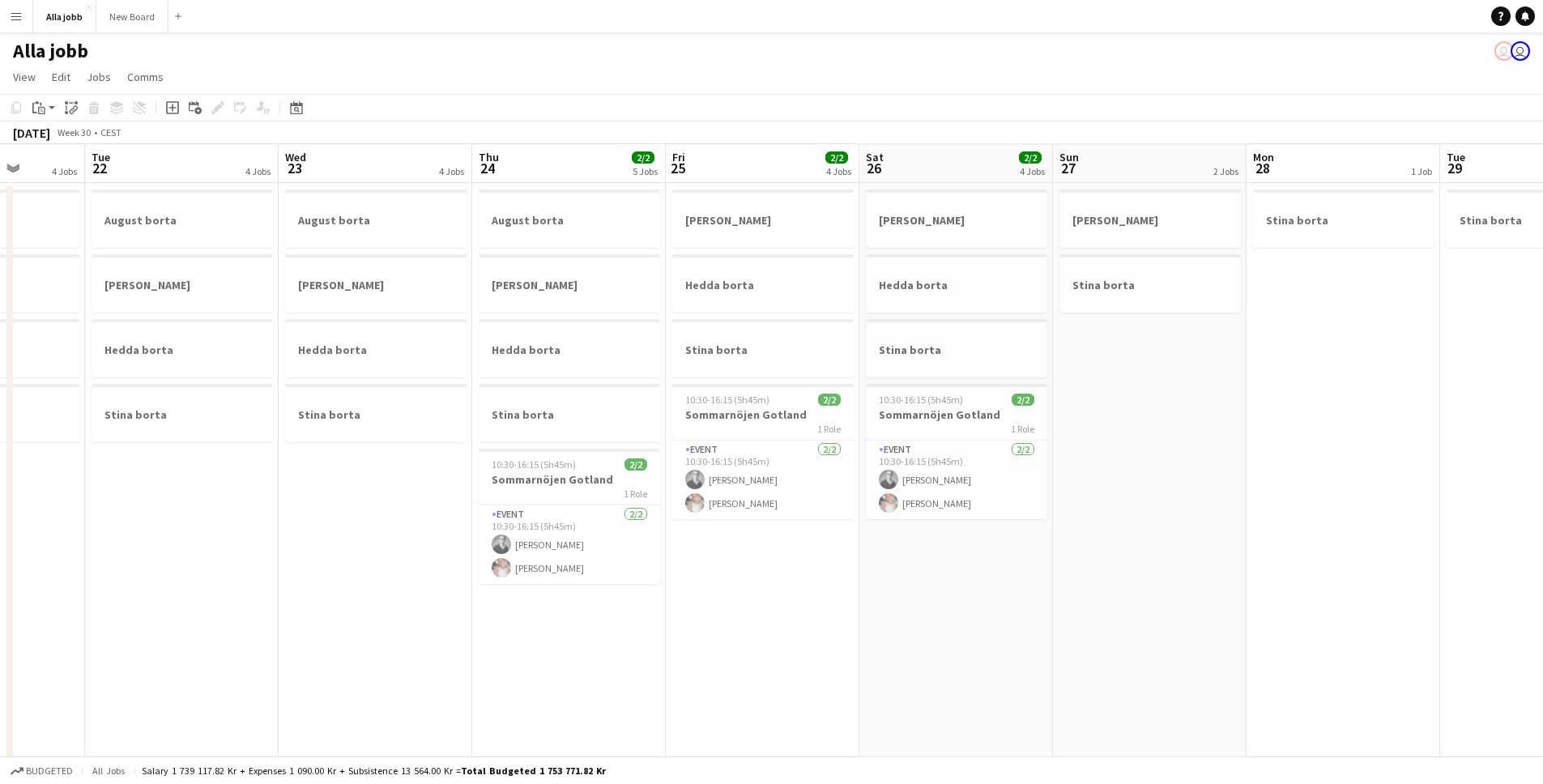
scroll to position [0, 508]
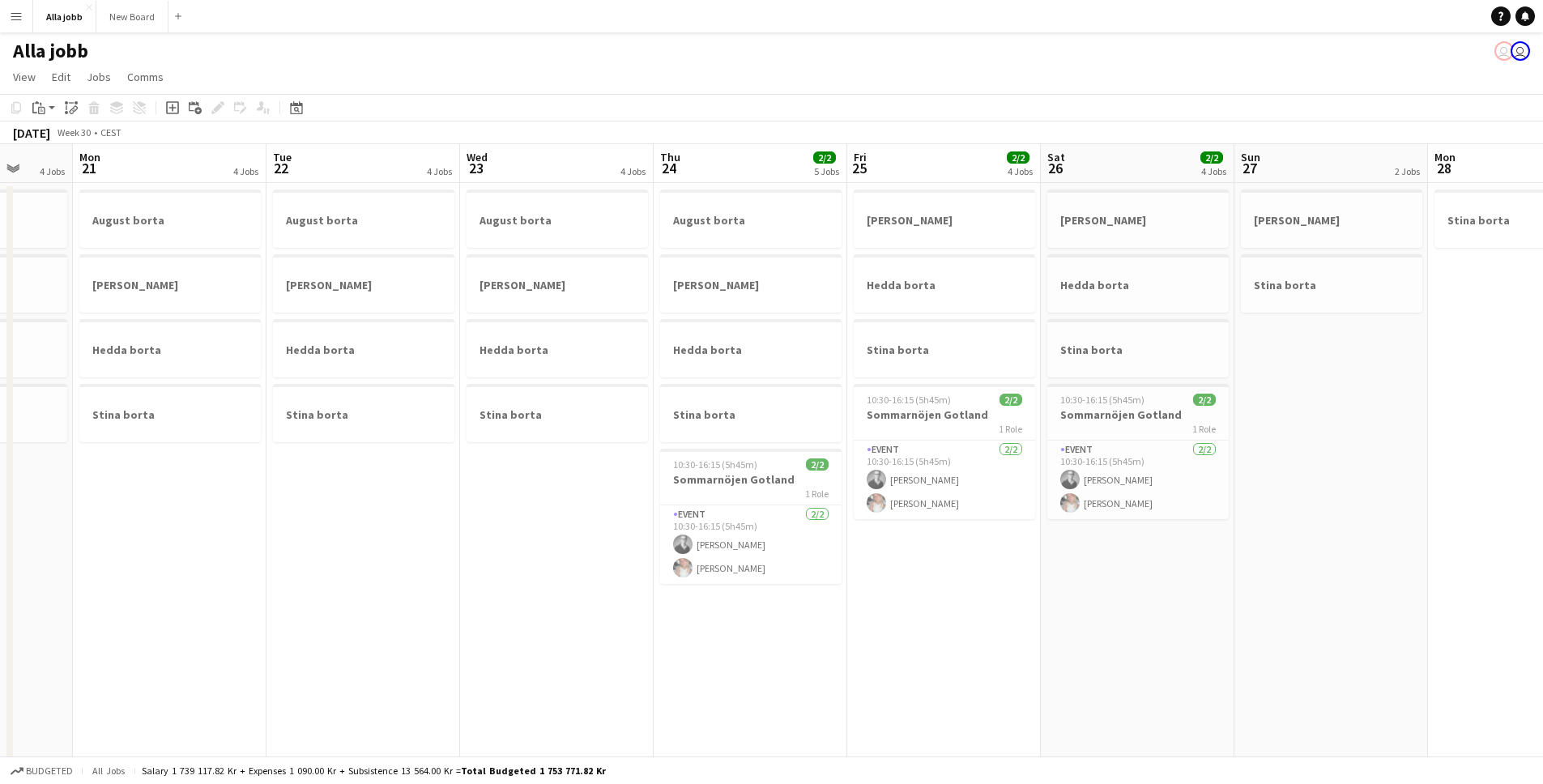
click at [556, 603] on app-calendar-viewport "Fri 18 1 Job Sat 19 3 Jobs Sun 20 4 Jobs Mon 21 4 Jobs Tue 22 4 Jobs Wed 23 4 J…" at bounding box center [771, 652] width 1543 height 1017
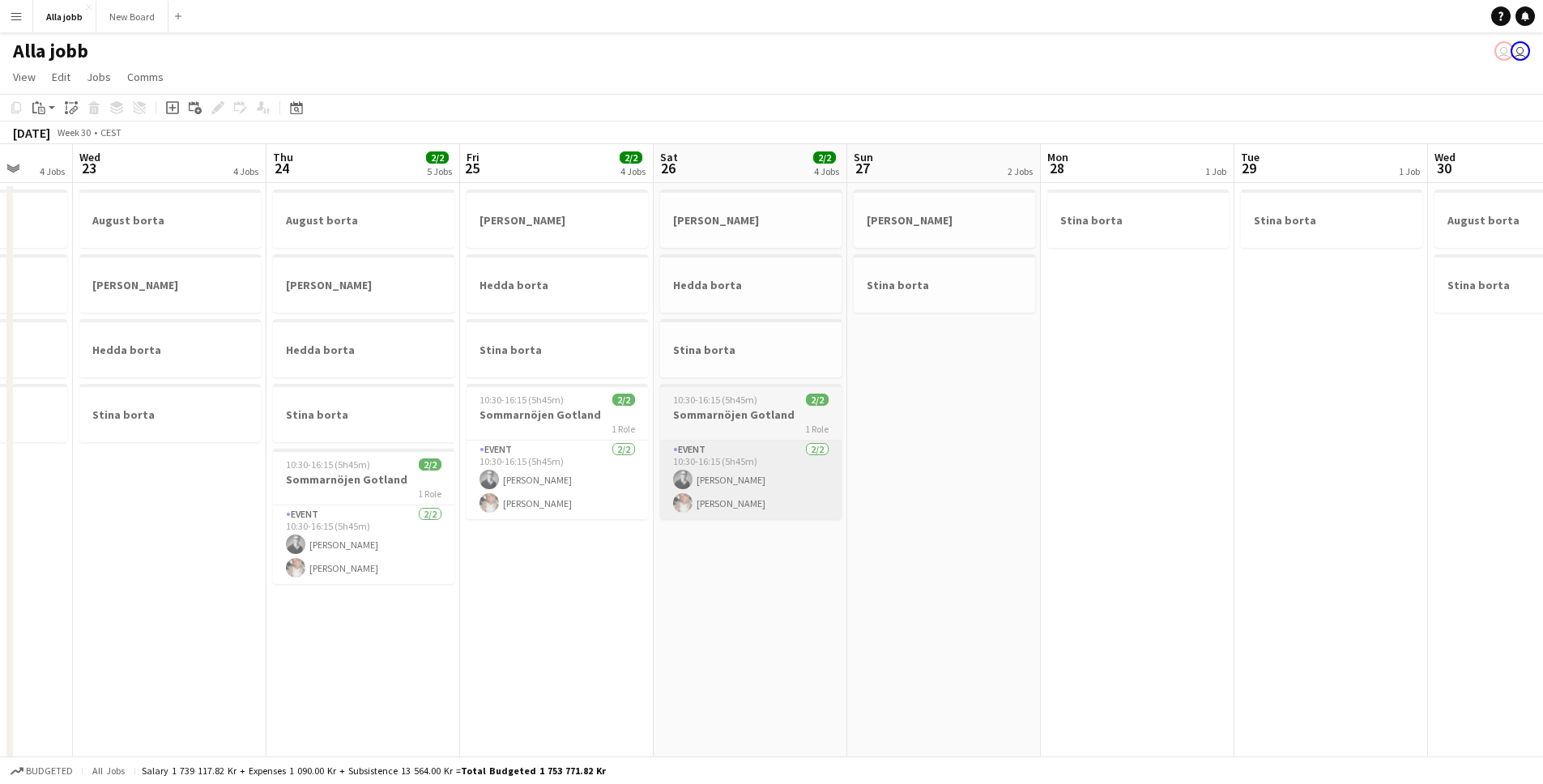
click at [775, 617] on app-date-cell "[PERSON_NAME] borta Stina borta 10:30-16:15 (5h45m) 2/2 Sommarnöjen Gotland 1 R…" at bounding box center [750, 672] width 193 height 978
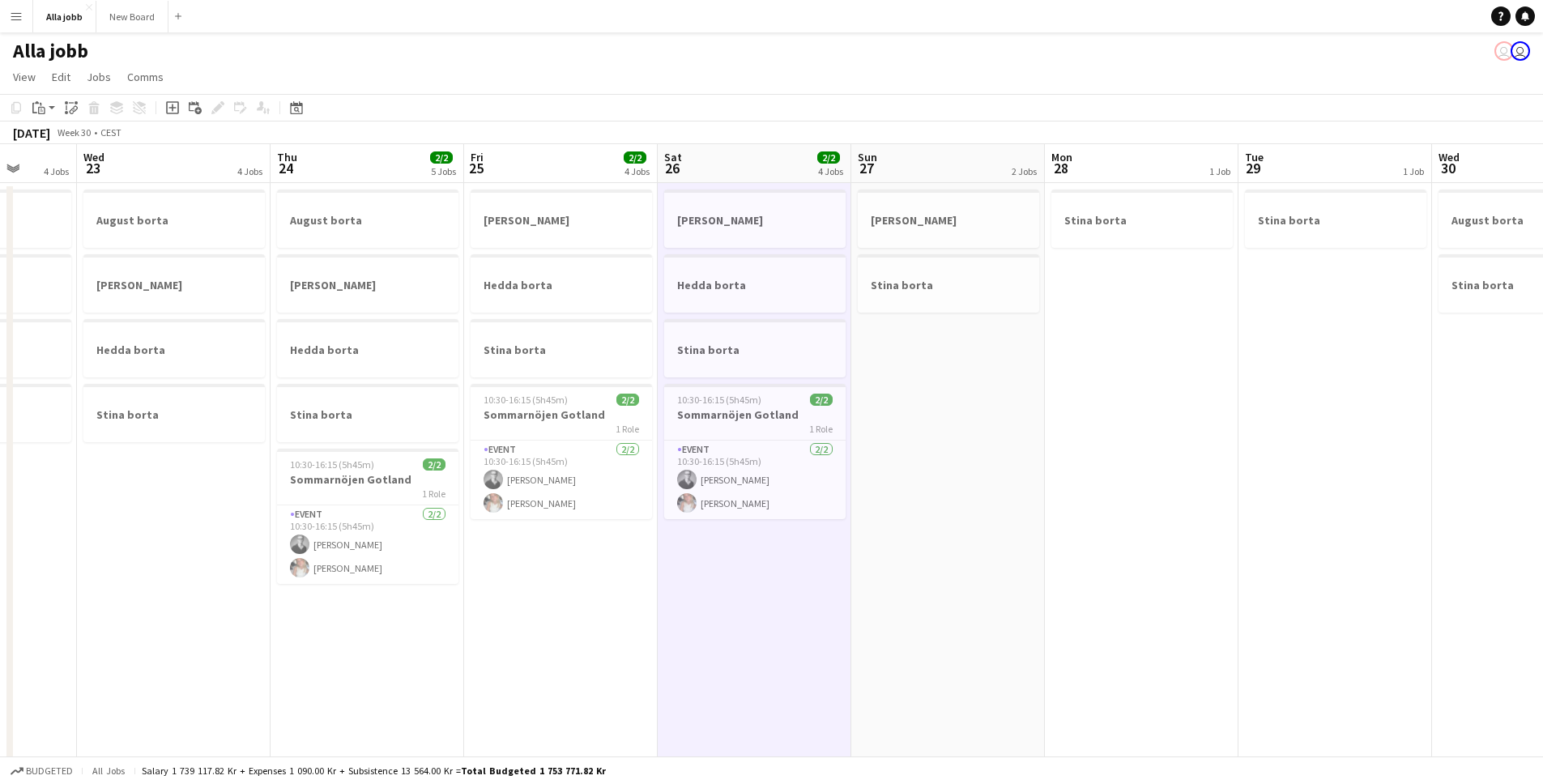
click at [1092, 365] on app-date-cell "Stina borta" at bounding box center [1141, 672] width 193 height 978
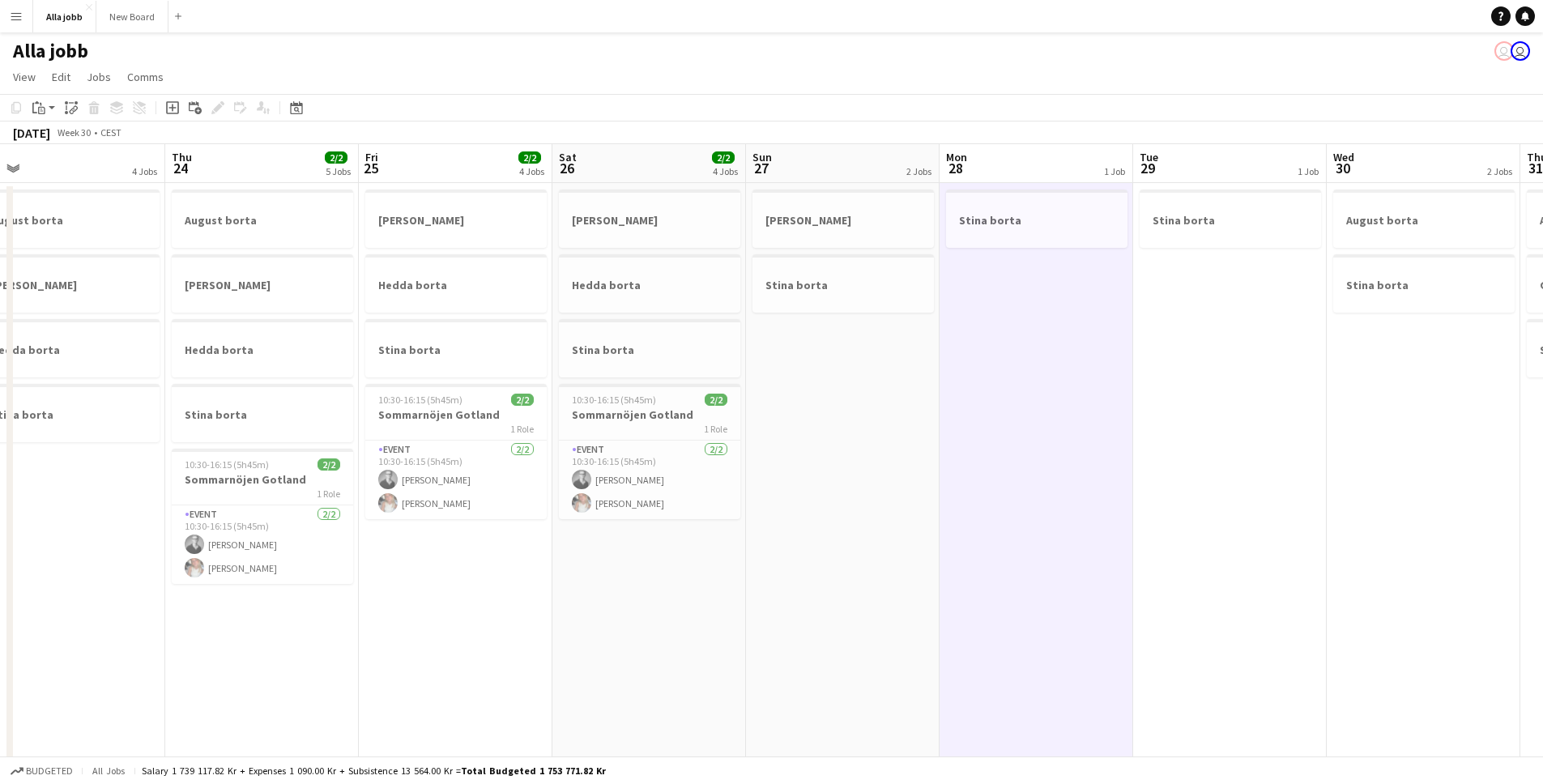
drag, startPoint x: 1224, startPoint y: 372, endPoint x: 491, endPoint y: 380, distance: 733.0
click at [441, 383] on app-calendar-viewport "Sun 20 4 Jobs Mon 21 4 Jobs Tue 22 4 Jobs Wed 23 4 Jobs Thu 24 2/2 5 Jobs Fri 2…" at bounding box center [771, 652] width 1543 height 1017
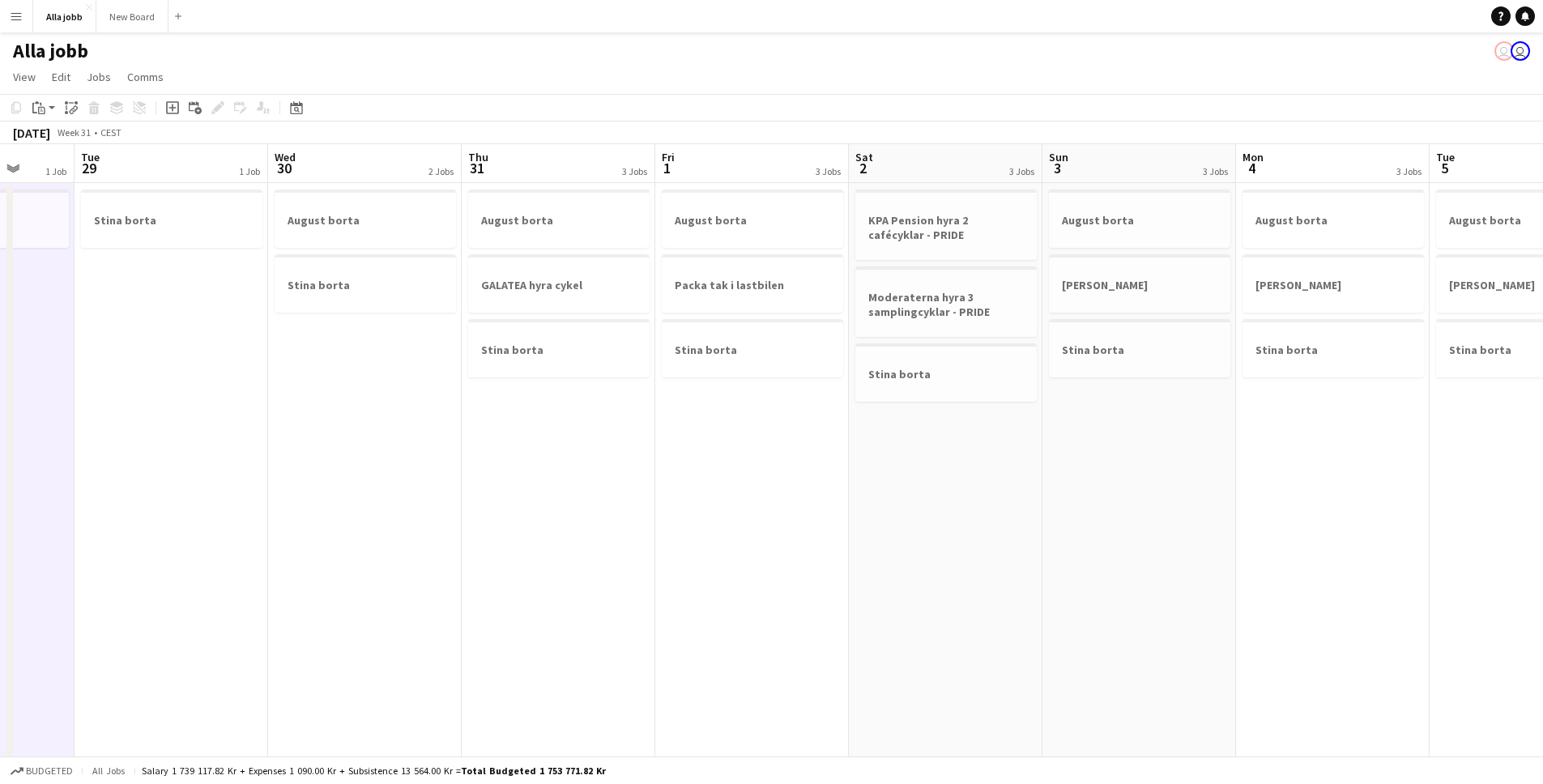
drag, startPoint x: 853, startPoint y: 403, endPoint x: 486, endPoint y: 435, distance: 368.4
click at [60, 395] on app-calendar-viewport "Sat 26 2/2 4 Jobs Sun 27 2 Jobs Mon 28 1 Job Tue 29 1 Job Wed 30 2 Jobs Thu 31 …" at bounding box center [771, 652] width 1543 height 1017
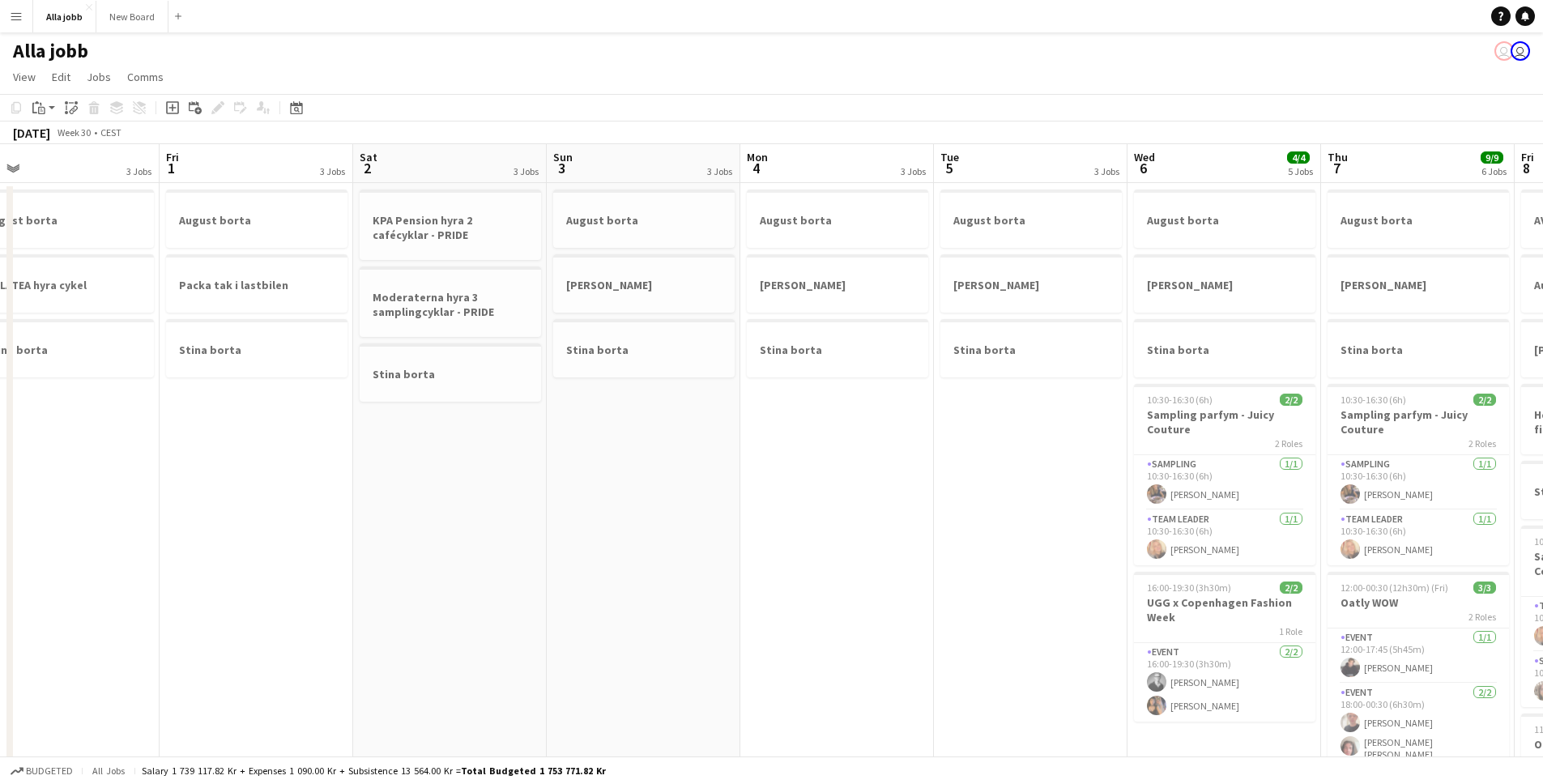
drag, startPoint x: 606, startPoint y: 450, endPoint x: 1, endPoint y: 393, distance: 607.7
click at [0, 397] on app-calendar-viewport "Mon 28 1 Job Tue 29 1 Job Wed 30 2 Jobs Thu 31 3 Jobs Fri 1 3 Jobs Sat 2 3 Jobs…" at bounding box center [771, 652] width 1543 height 1017
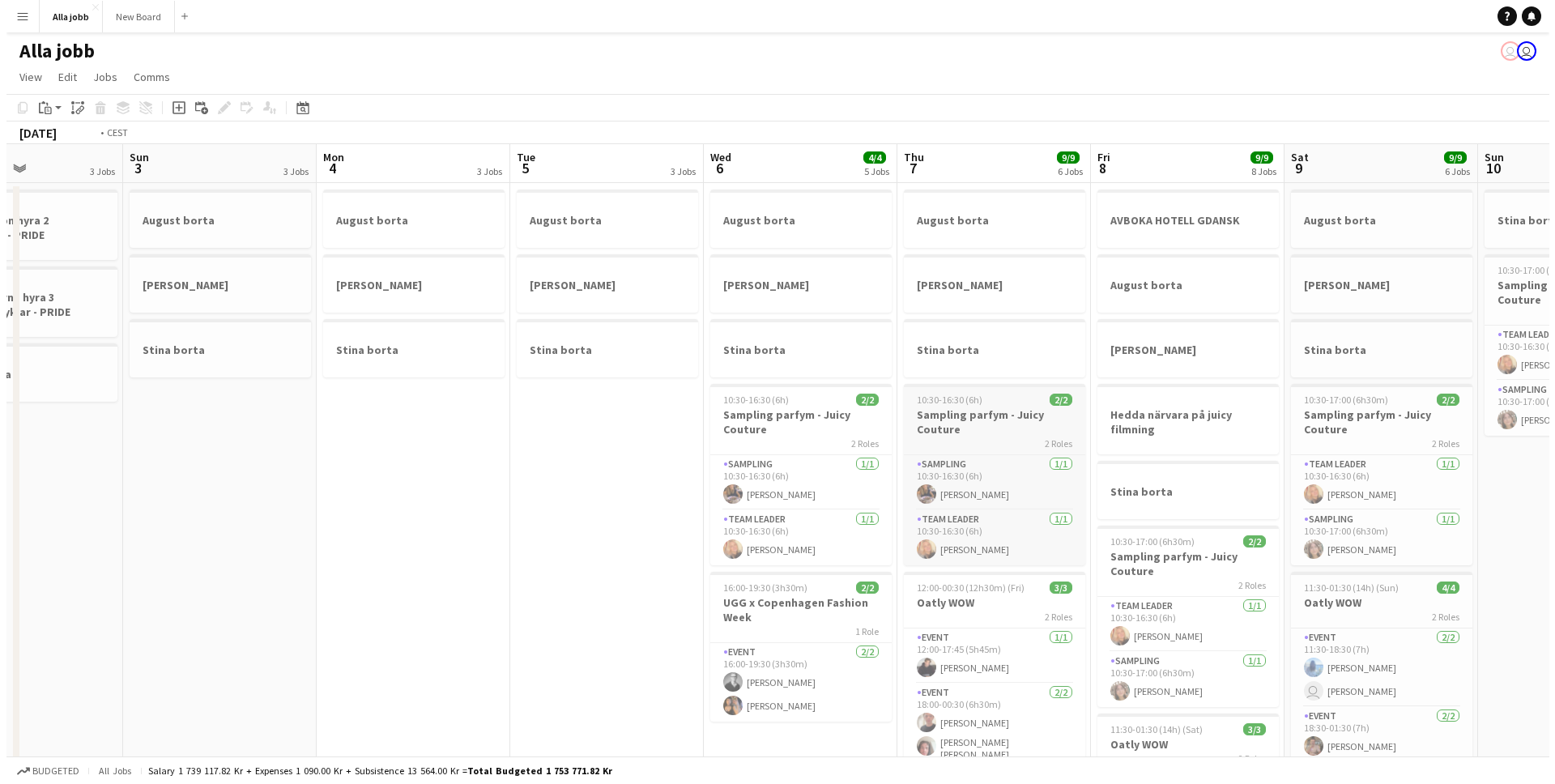
scroll to position [0, 663]
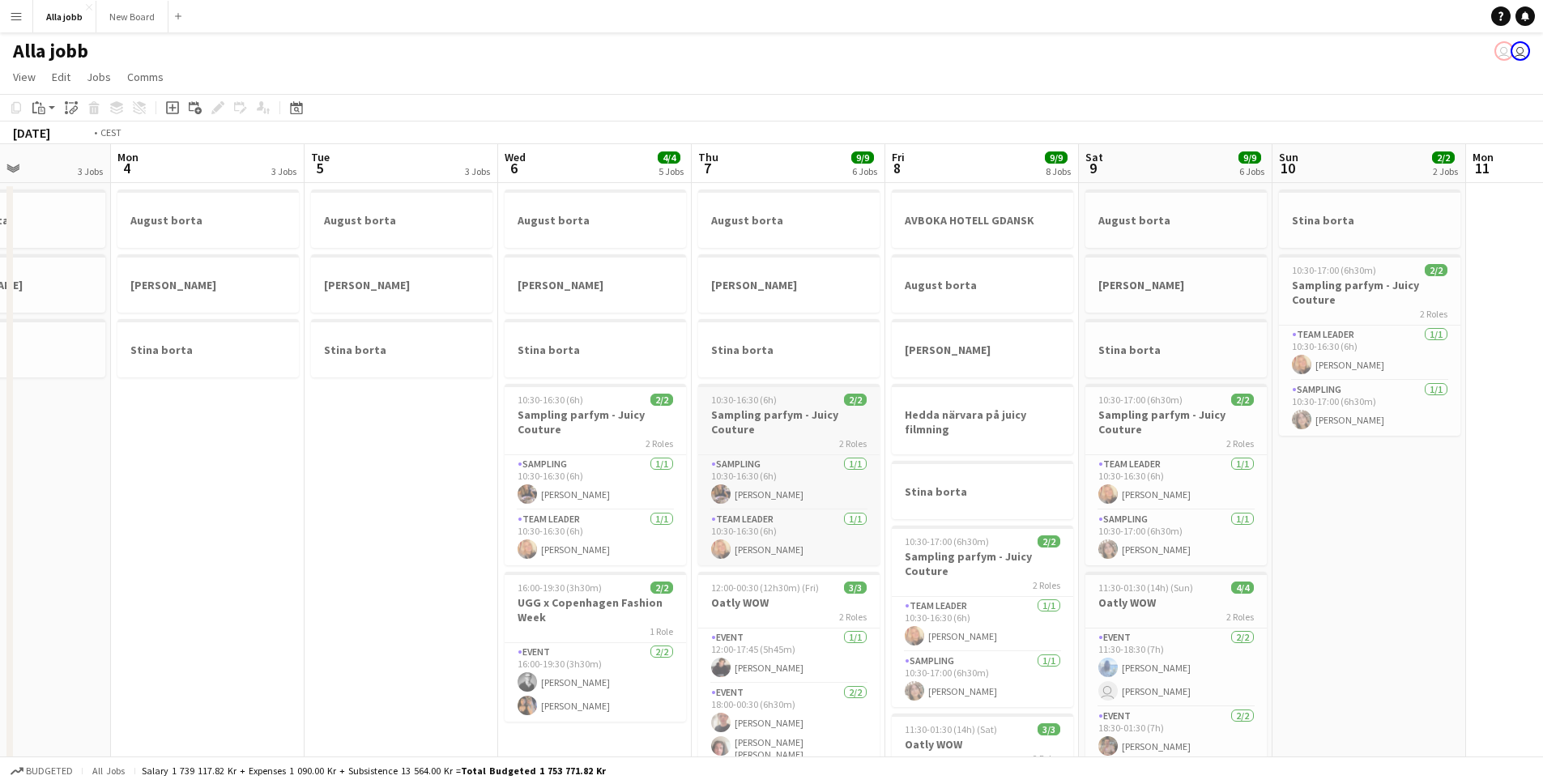
drag, startPoint x: 866, startPoint y: 396, endPoint x: 44, endPoint y: 402, distance: 822.0
click at [41, 406] on app-calendar-viewport "Thu 31 3 Jobs Fri 1 3 Jobs Sat 2 3 Jobs Sun 3 3 Jobs Mon 4 3 Jobs Tue 5 3 Jobs …" at bounding box center [771, 652] width 1543 height 1017
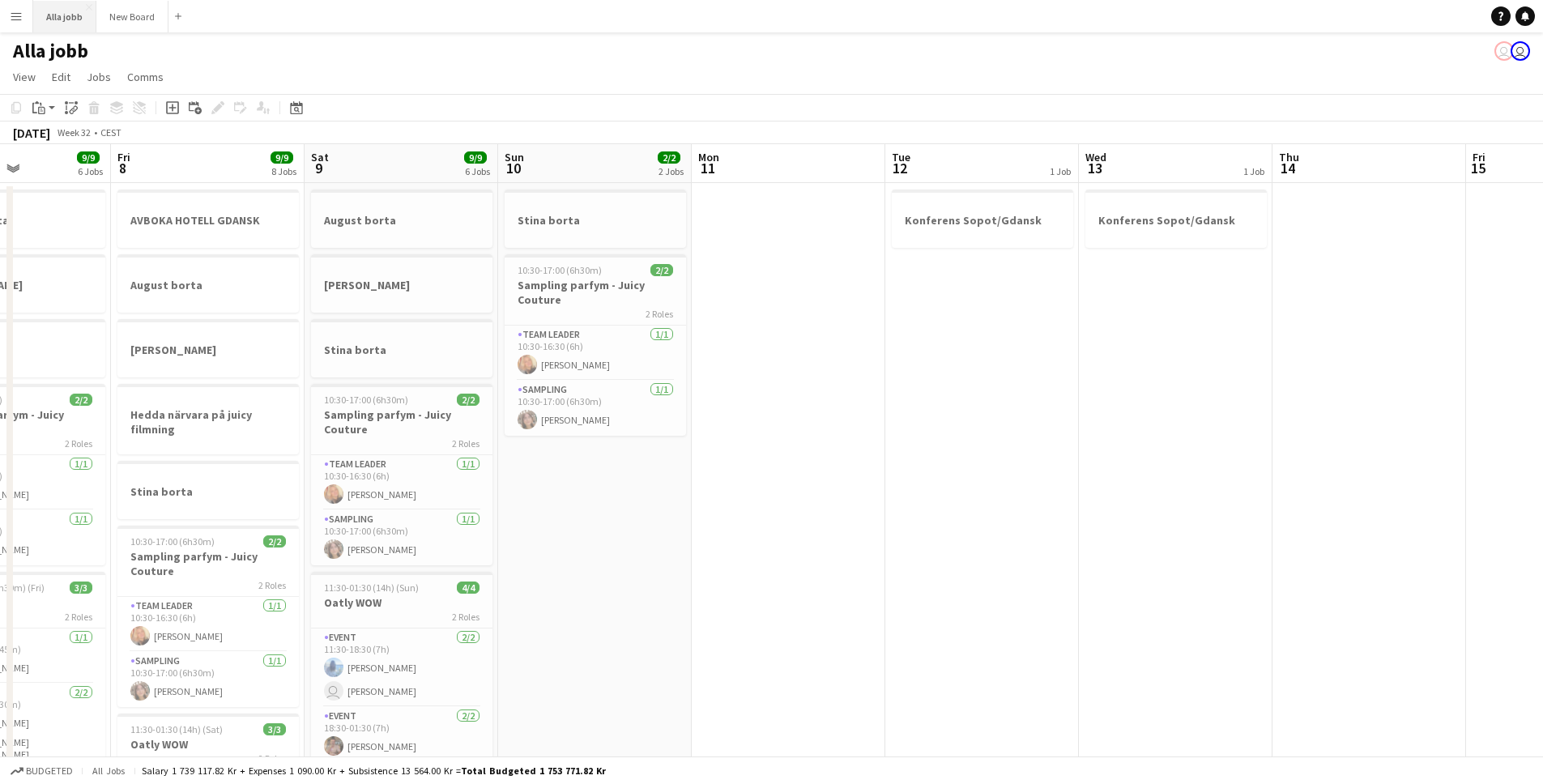
click at [60, 27] on button "Alla jobb Close" at bounding box center [64, 16] width 63 height 31
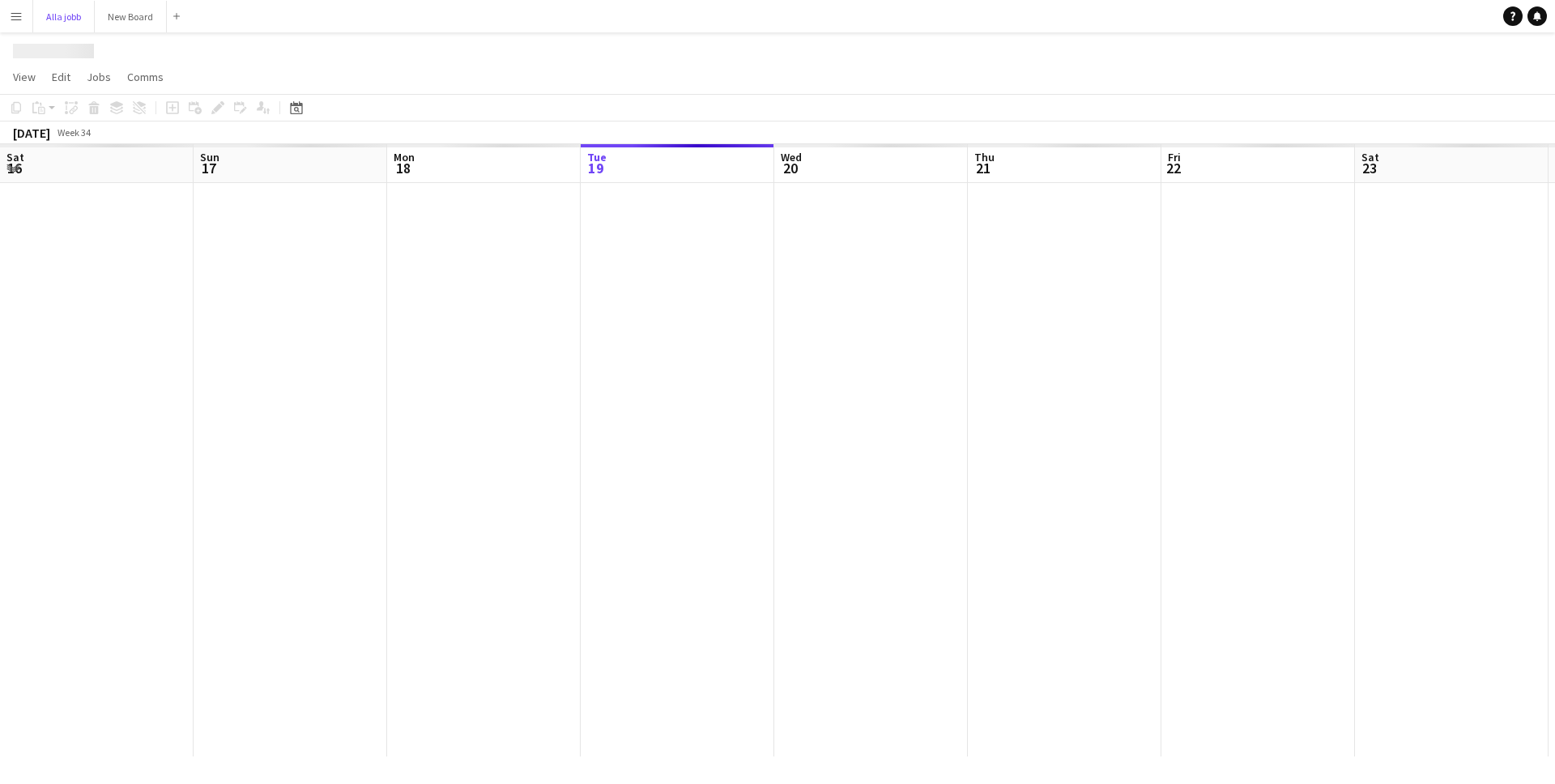
scroll to position [0, 387]
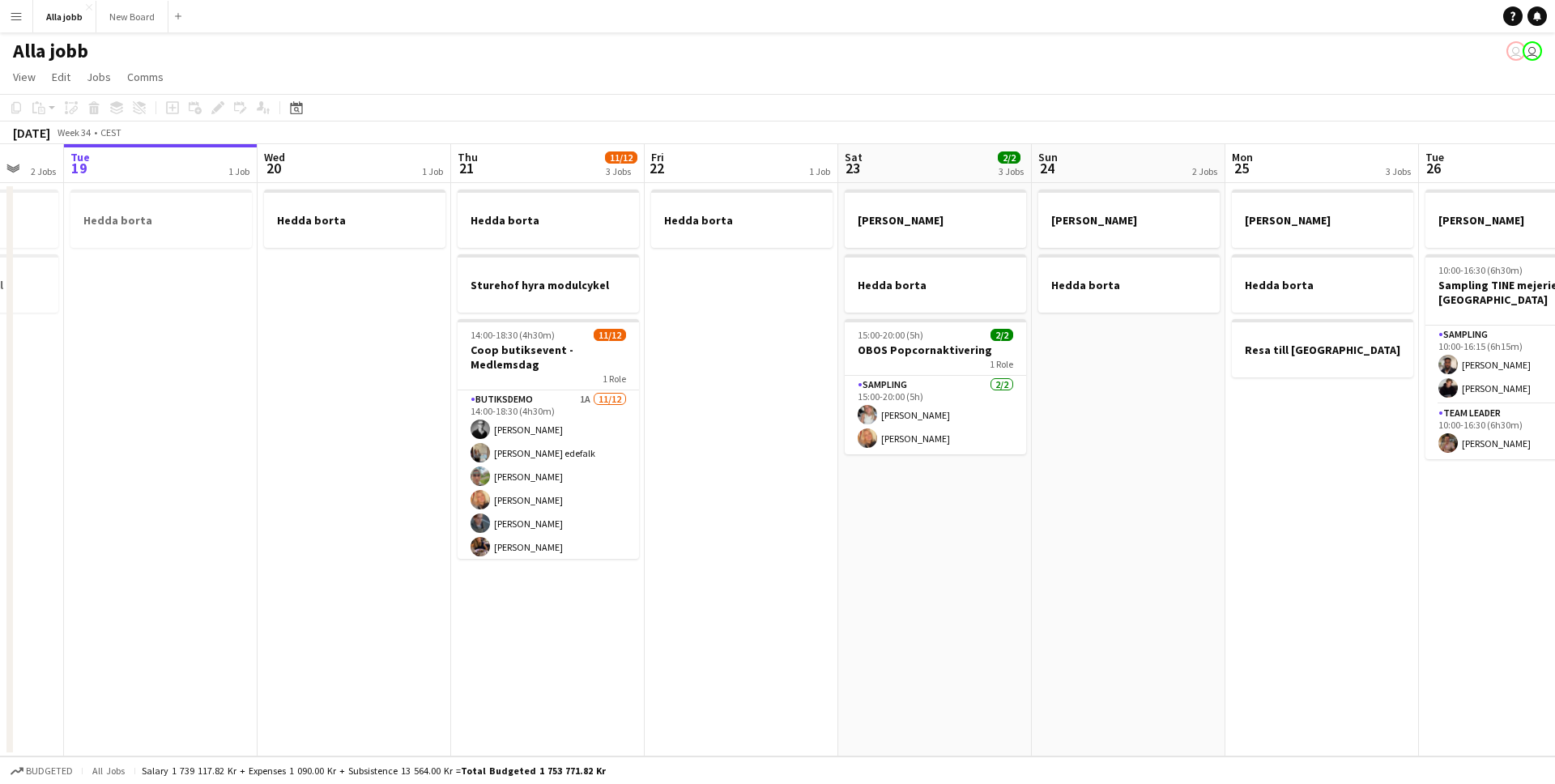
drag, startPoint x: 847, startPoint y: 422, endPoint x: 538, endPoint y: 434, distance: 309.2
click at [540, 434] on app-calendar-viewport "Sat 16 2/2 3 Jobs Sun 17 1 Job Mon 18 2 Jobs Tue 19 1 Job Wed 20 1 Job Thu 21 1…" at bounding box center [777, 450] width 1555 height 612
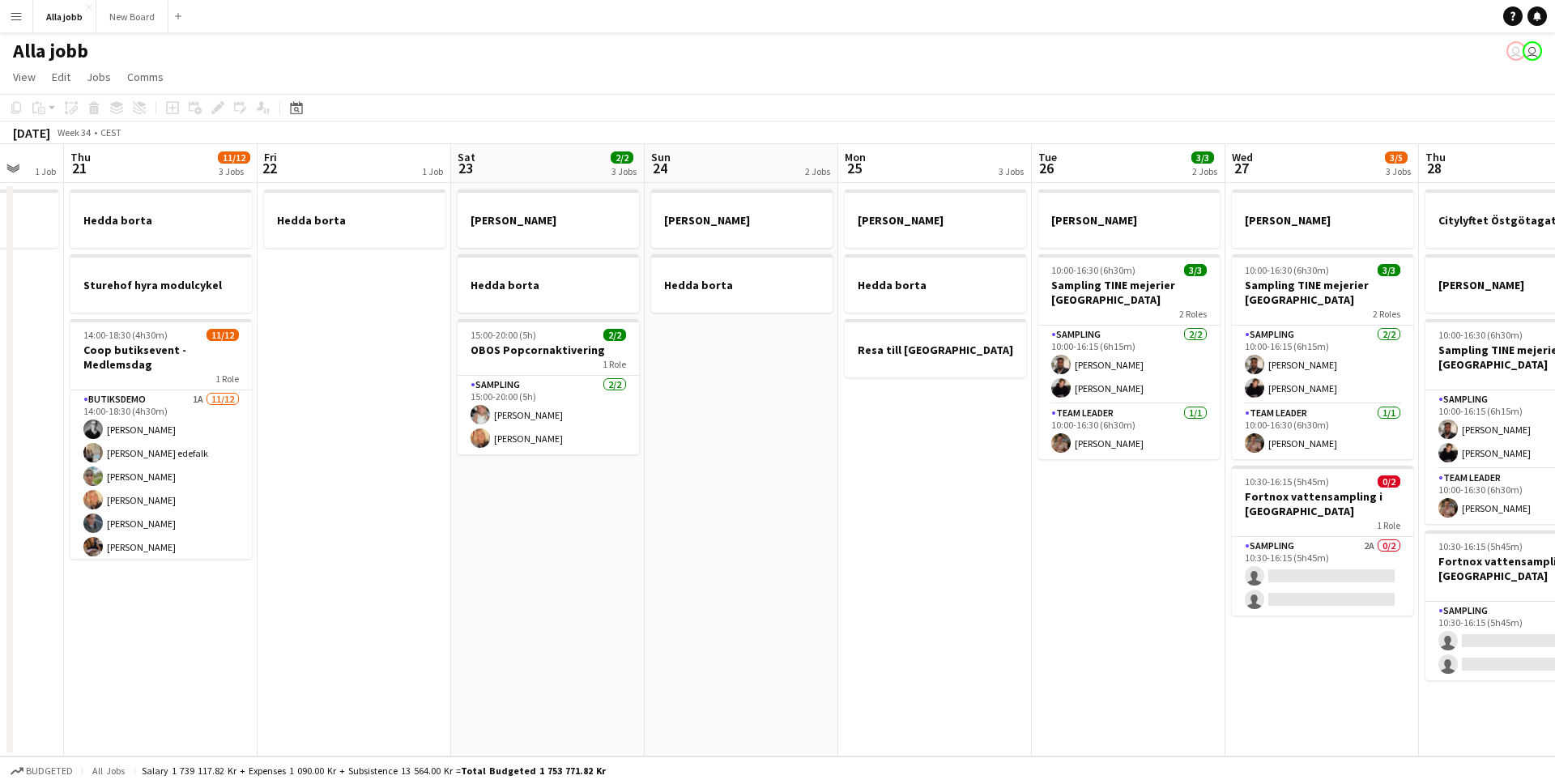
scroll to position [0, 537]
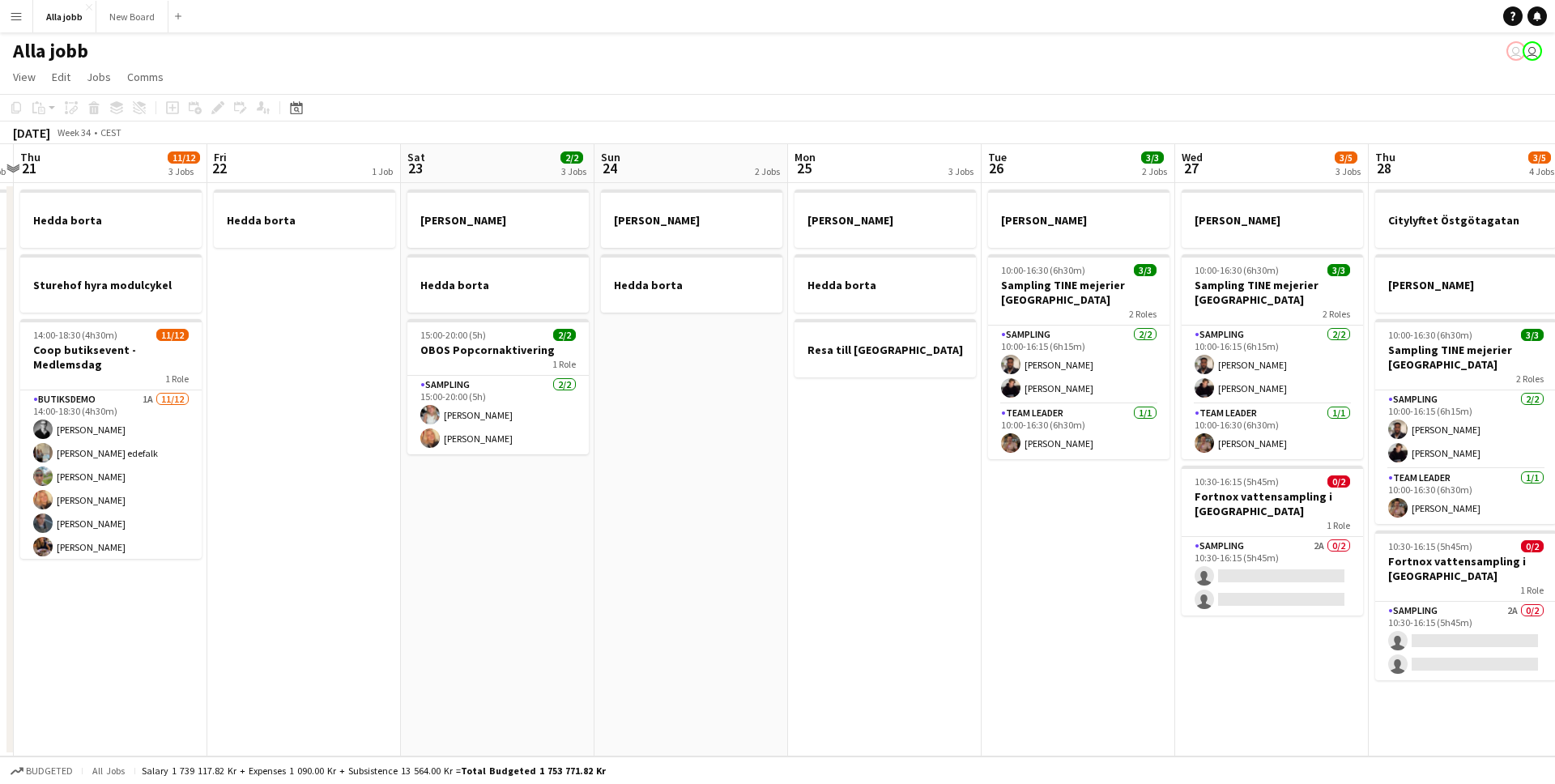
drag, startPoint x: 865, startPoint y: 467, endPoint x: 548, endPoint y: 448, distance: 317.6
click at [552, 448] on app-calendar-viewport "Mon 18 2 Jobs Tue 19 1 Job Wed 20 1 Job Thu 21 11/12 3 Jobs Fri 22 1 Job Sat 23…" at bounding box center [777, 450] width 1555 height 612
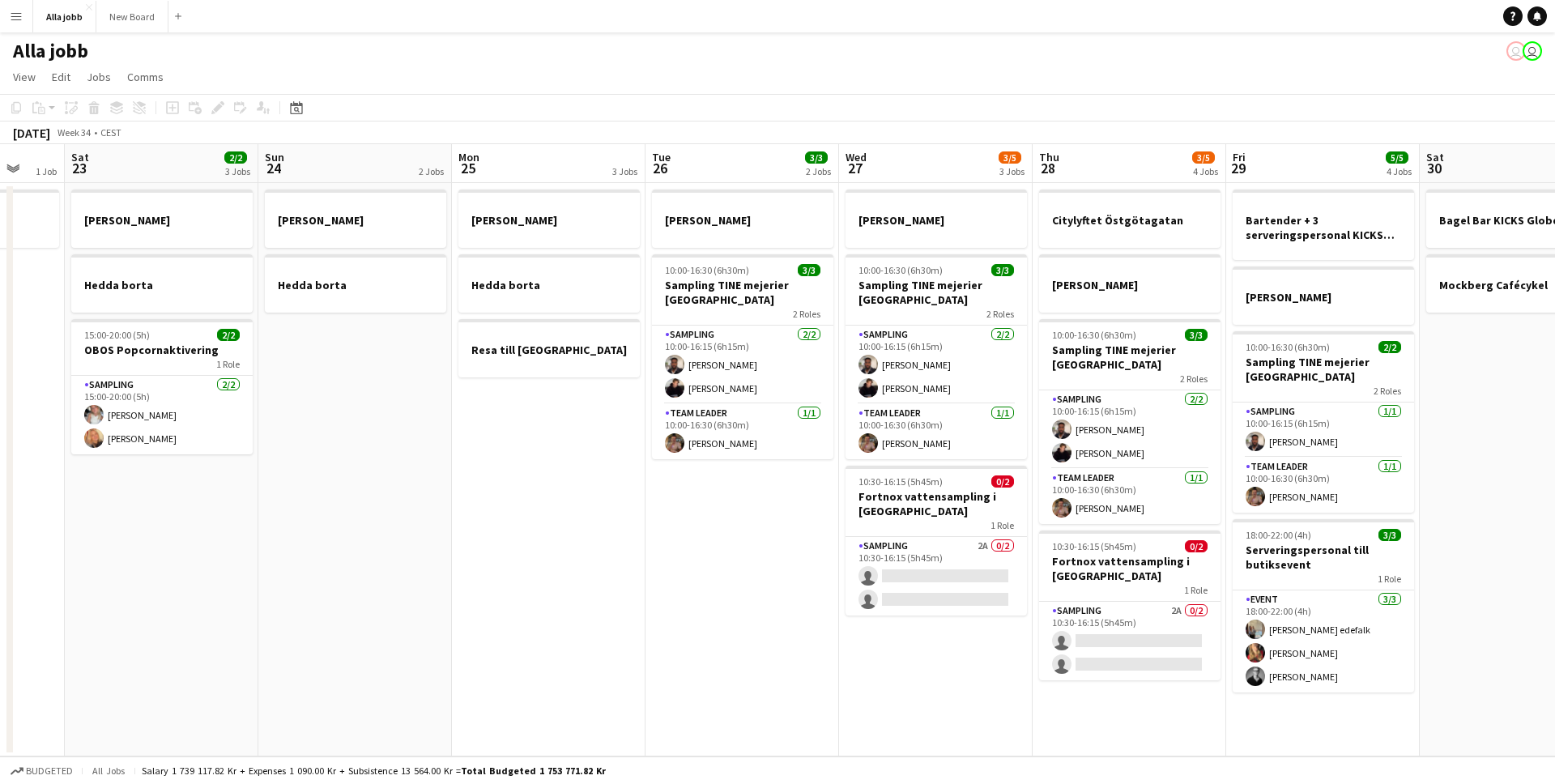
drag, startPoint x: 711, startPoint y: 451, endPoint x: 440, endPoint y: 456, distance: 271.0
click at [441, 456] on app-calendar-viewport "Wed 20 1 Job Thu 21 11/12 3 Jobs Fri 22 1 Job Sat 23 2/2 3 Jobs Sun 24 2 Jobs M…" at bounding box center [777, 450] width 1555 height 612
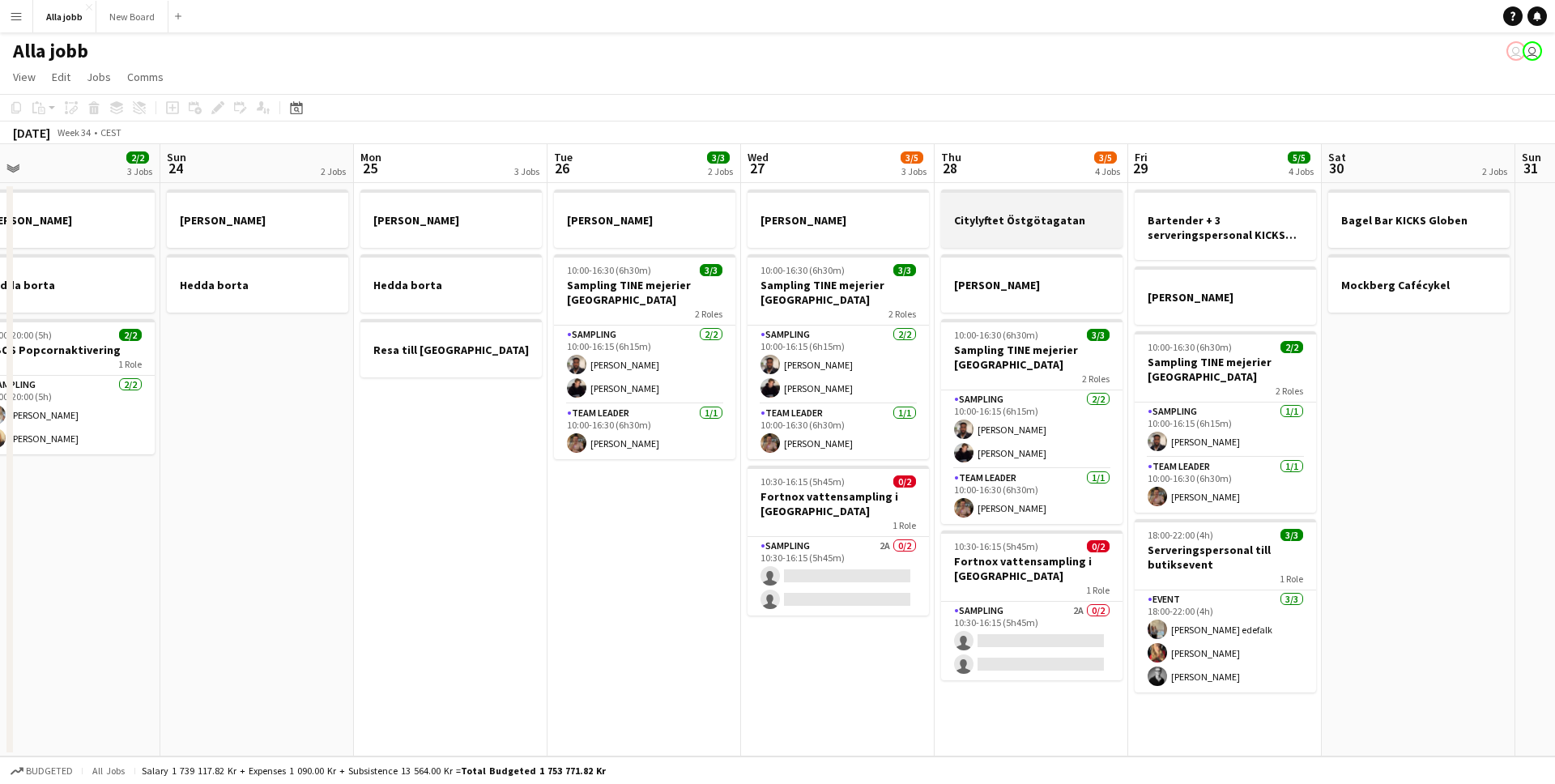
click at [992, 227] on div at bounding box center [1031, 233] width 181 height 13
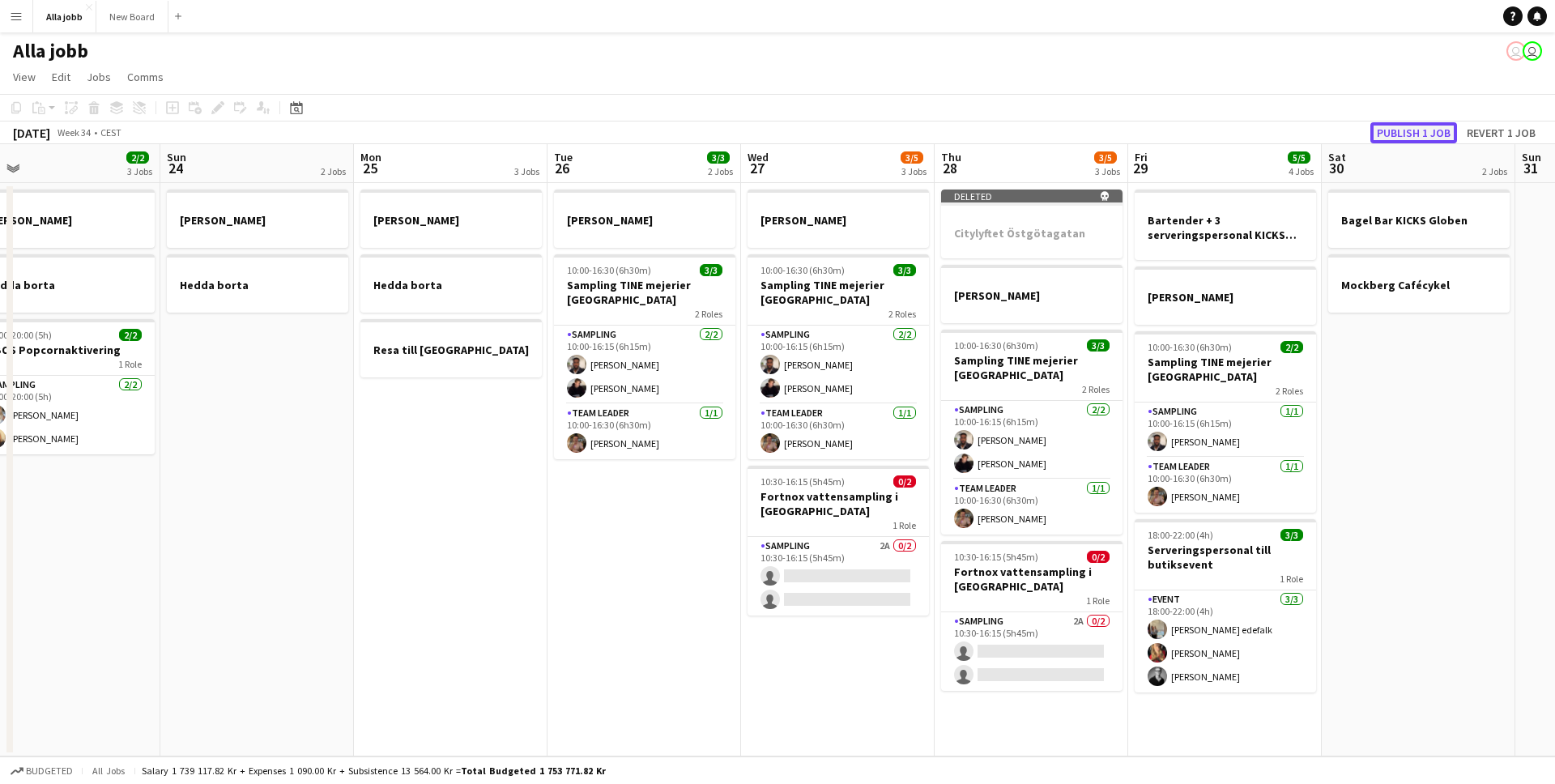
click at [1405, 139] on button "Publish 1 job" at bounding box center [1414, 133] width 87 height 21
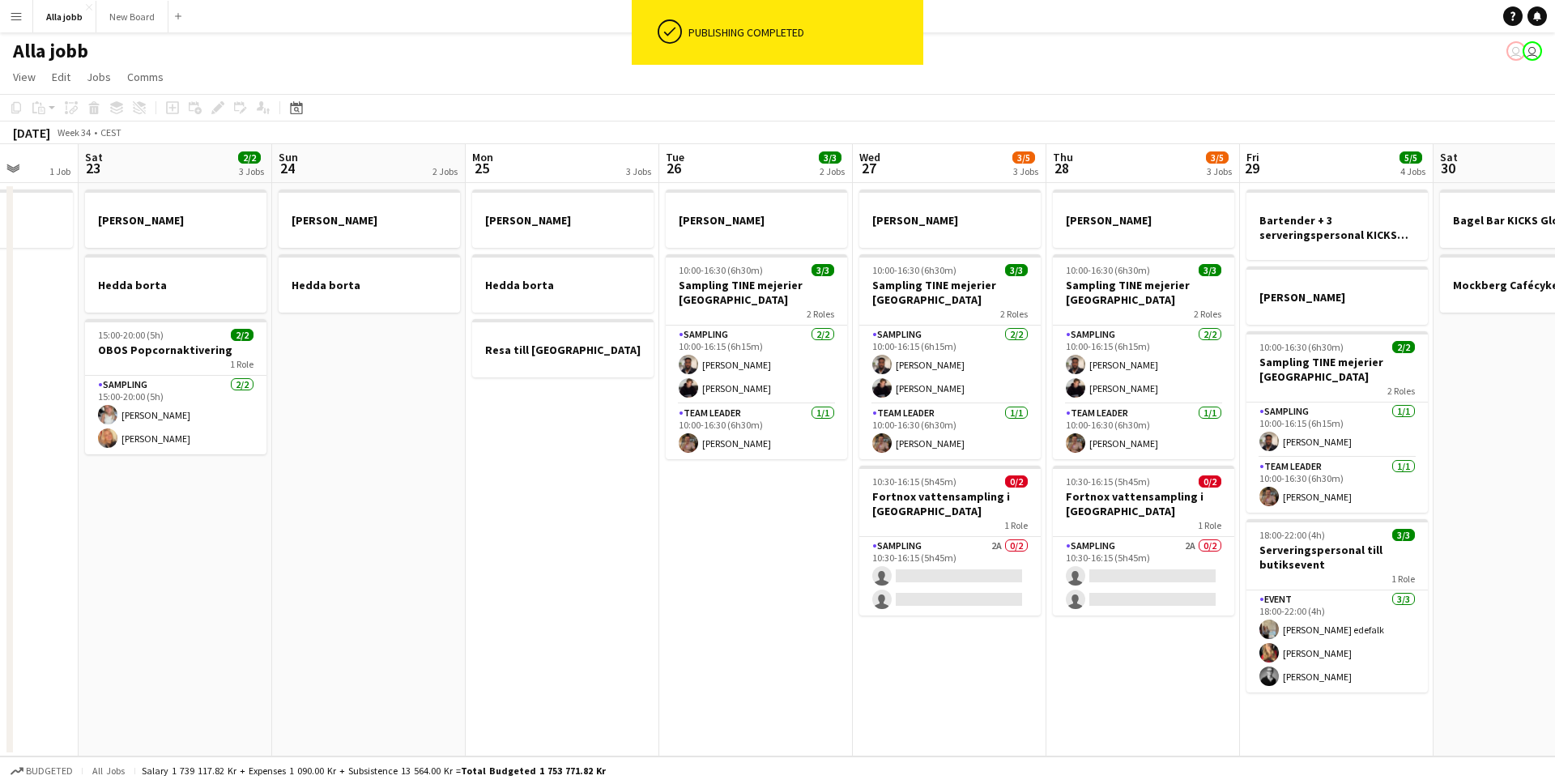
drag, startPoint x: 611, startPoint y: 509, endPoint x: 571, endPoint y: 507, distance: 40.0
click at [744, 506] on app-calendar-viewport "Wed 20 1 Job Thu 21 11/12 3 Jobs Fri 22 1 Job Sat 23 2/2 3 Jobs Sun 24 2 Jobs M…" at bounding box center [777, 450] width 1555 height 612
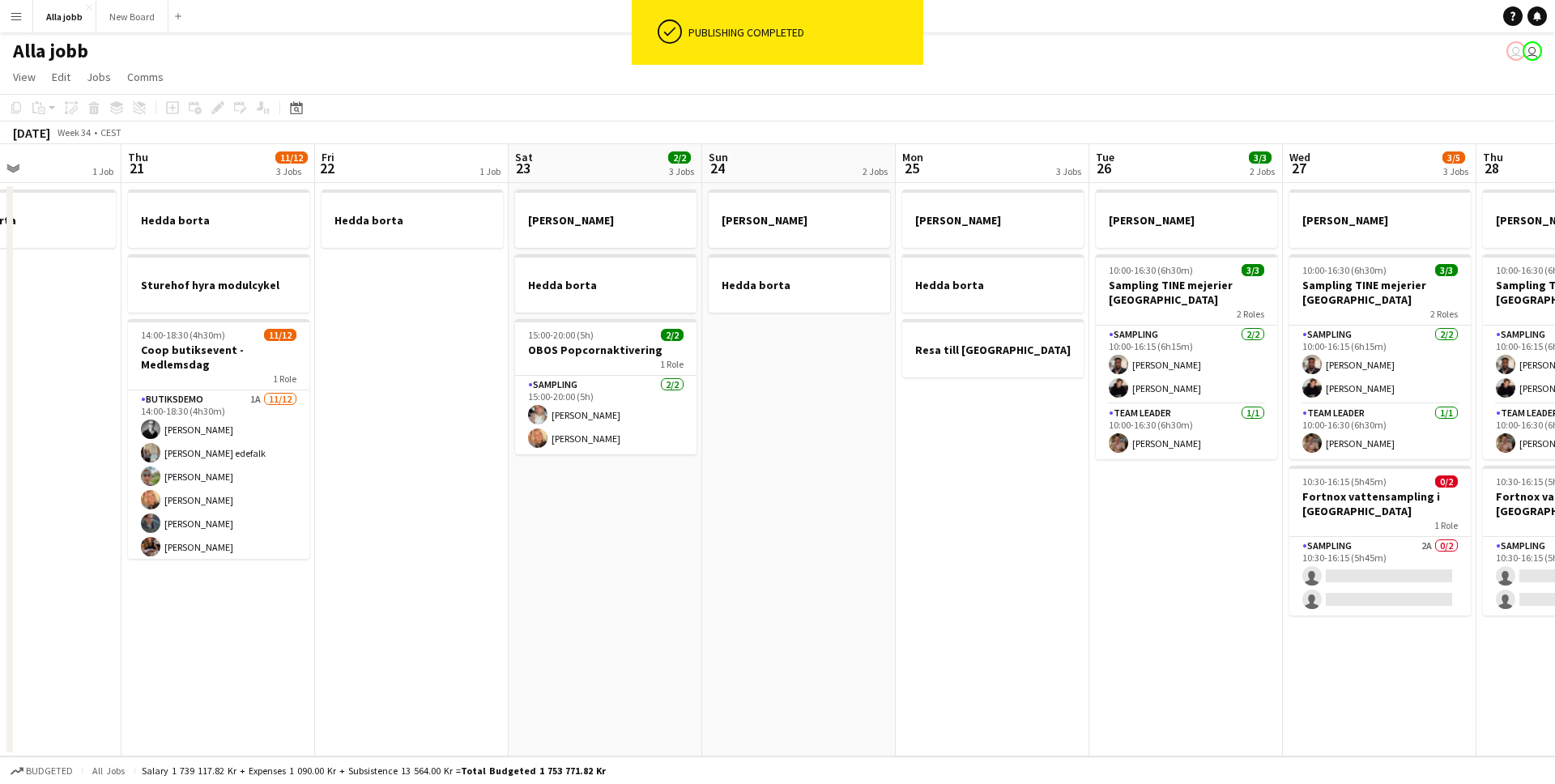
click at [833, 452] on app-calendar-viewport "Tue 19 1 Job Wed 20 1 Job Thu 21 11/12 3 Jobs Fri 22 1 Job Sat 23 2/2 3 Jobs Su…" at bounding box center [777, 450] width 1555 height 612
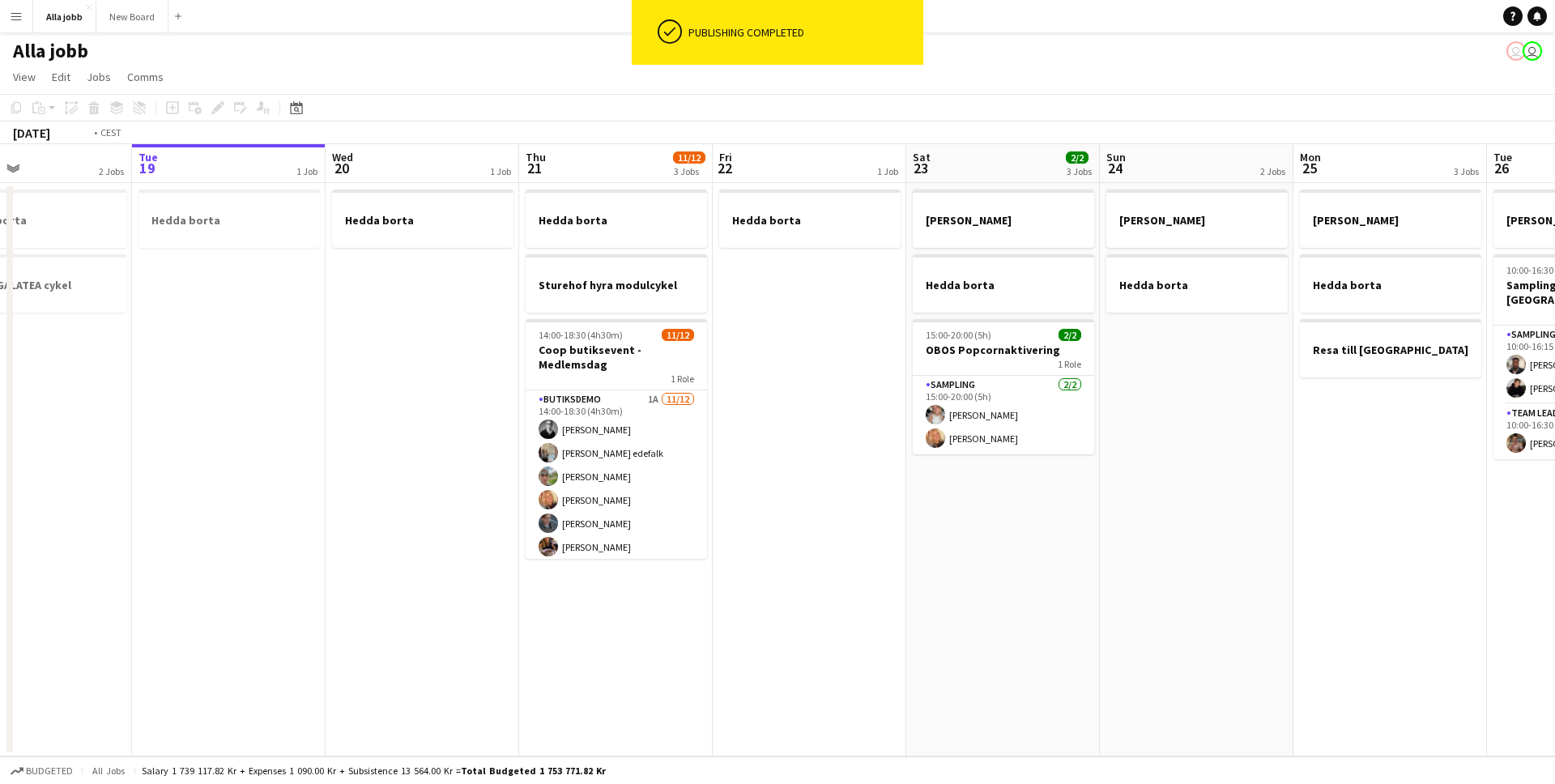
drag, startPoint x: 382, startPoint y: 469, endPoint x: 847, endPoint y: 436, distance: 466.2
click at [761, 436] on app-calendar-viewport "Sat 16 2/2 3 Jobs Sun 17 1 Job Mon 18 2 Jobs Tue 19 1 Job Wed 20 1 Job Thu 21 1…" at bounding box center [777, 450] width 1555 height 612
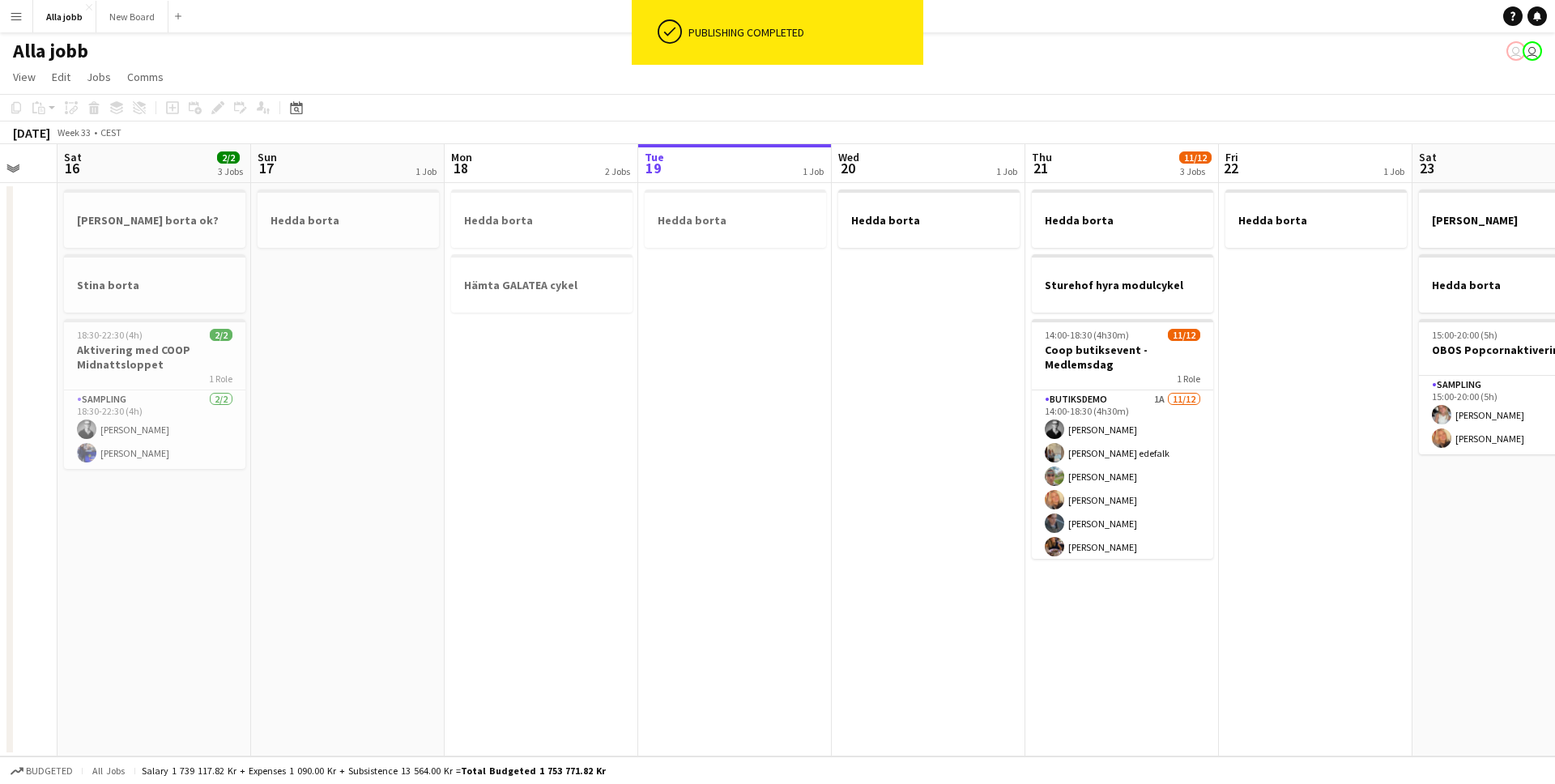
drag, startPoint x: 377, startPoint y: 428, endPoint x: 732, endPoint y: 395, distance: 356.5
click at [718, 400] on app-calendar-viewport "Thu 14 Fri 15 Sat 16 2/2 3 Jobs Sun 17 1 Job Mon 18 2 Jobs Tue 19 1 Job Wed 20 …" at bounding box center [777, 450] width 1555 height 612
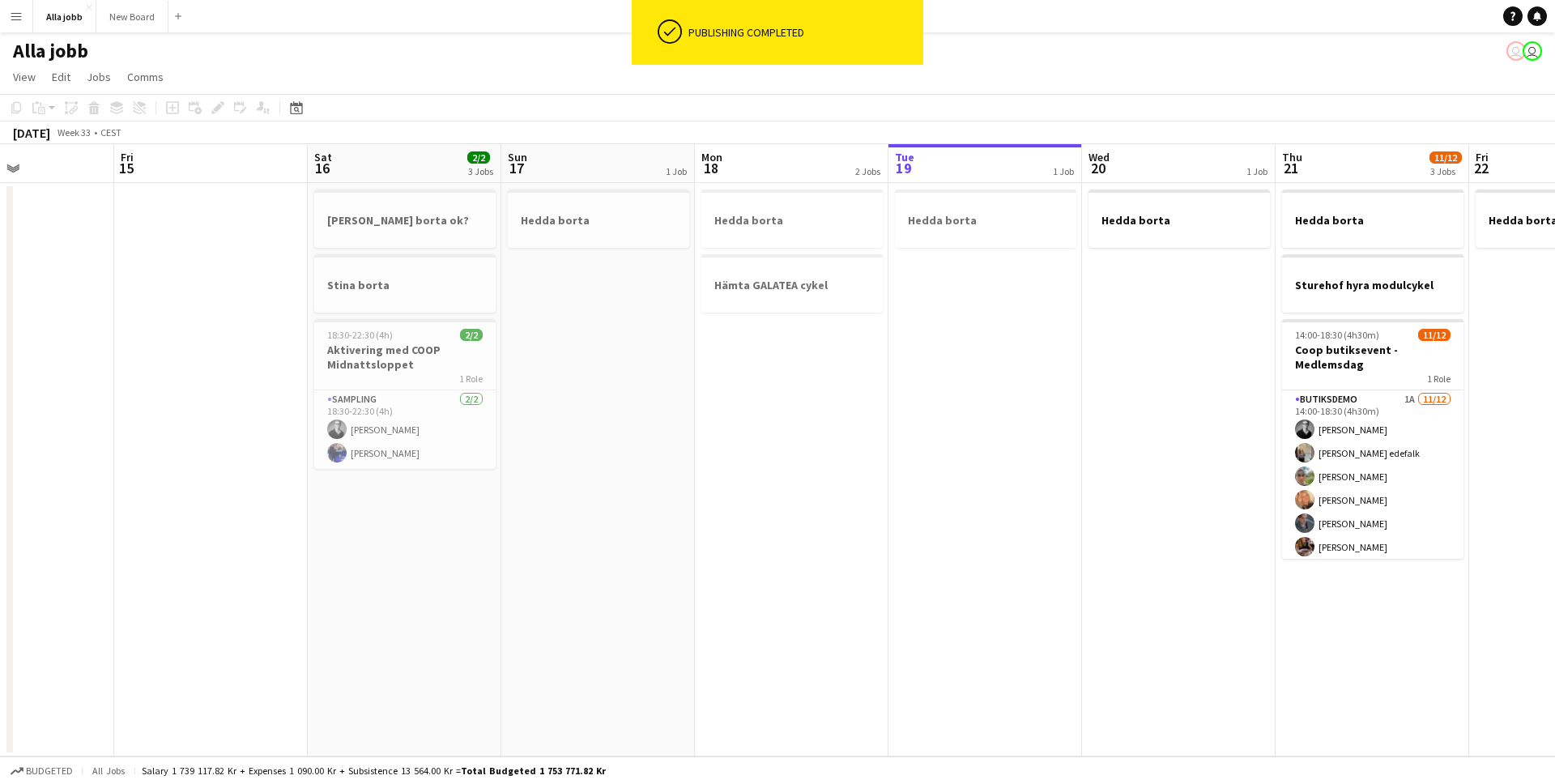
drag, startPoint x: 738, startPoint y: 392, endPoint x: 611, endPoint y: 395, distance: 127.0
click at [743, 391] on app-calendar-viewport "Tue 12 Wed 13 1 Job Thu 14 Fri 15 Sat 16 2/2 3 Jobs Sun 17 1 Job Mon 18 2 Jobs …" at bounding box center [777, 450] width 1555 height 612
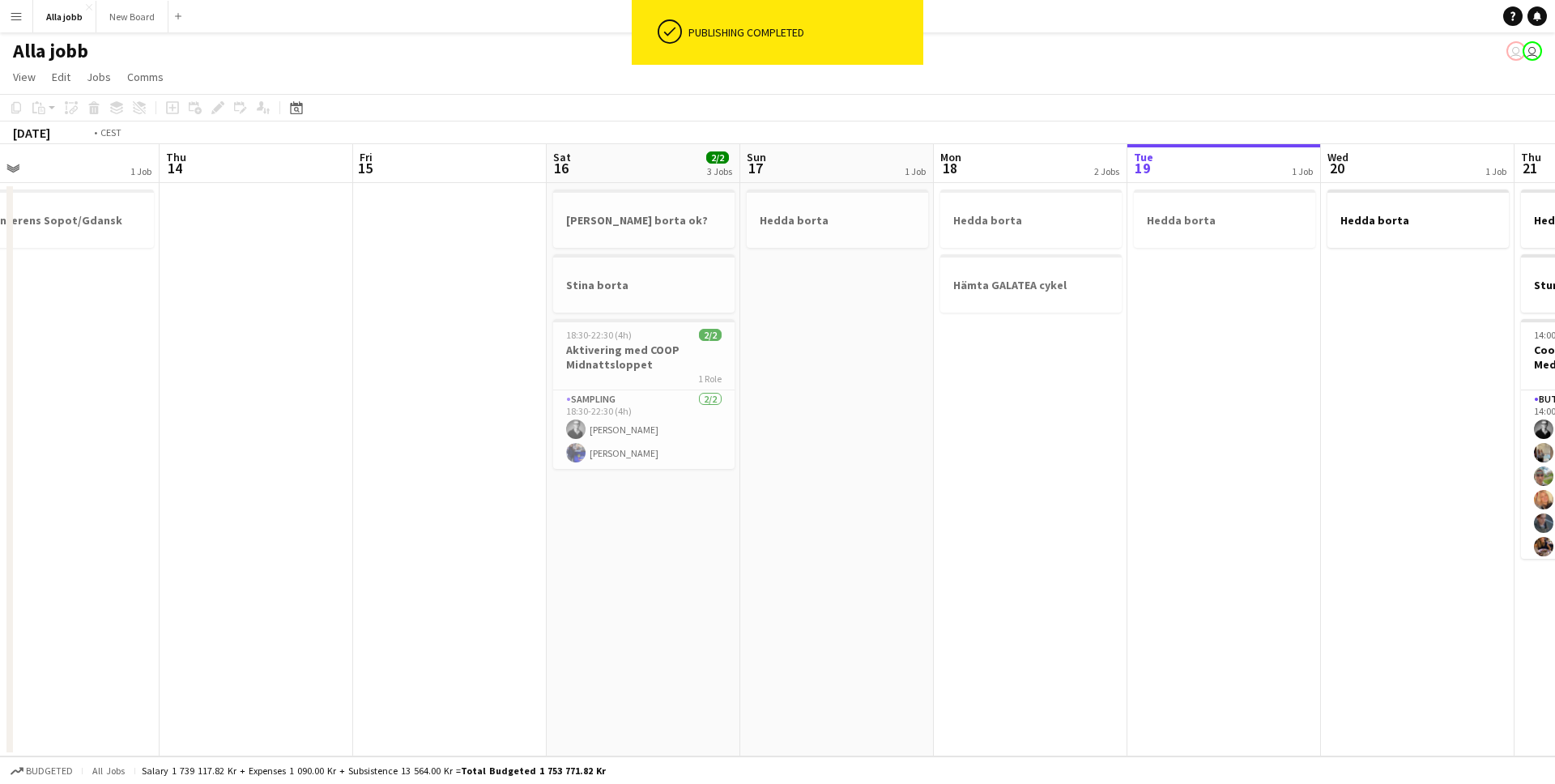
click at [622, 390] on app-calendar-viewport "Mon 11 Tue 12 1 Job Wed 13 1 Job Thu 14 Fri 15 Sat 16 2/2 3 Jobs Sun 17 1 Job M…" at bounding box center [777, 450] width 1555 height 612
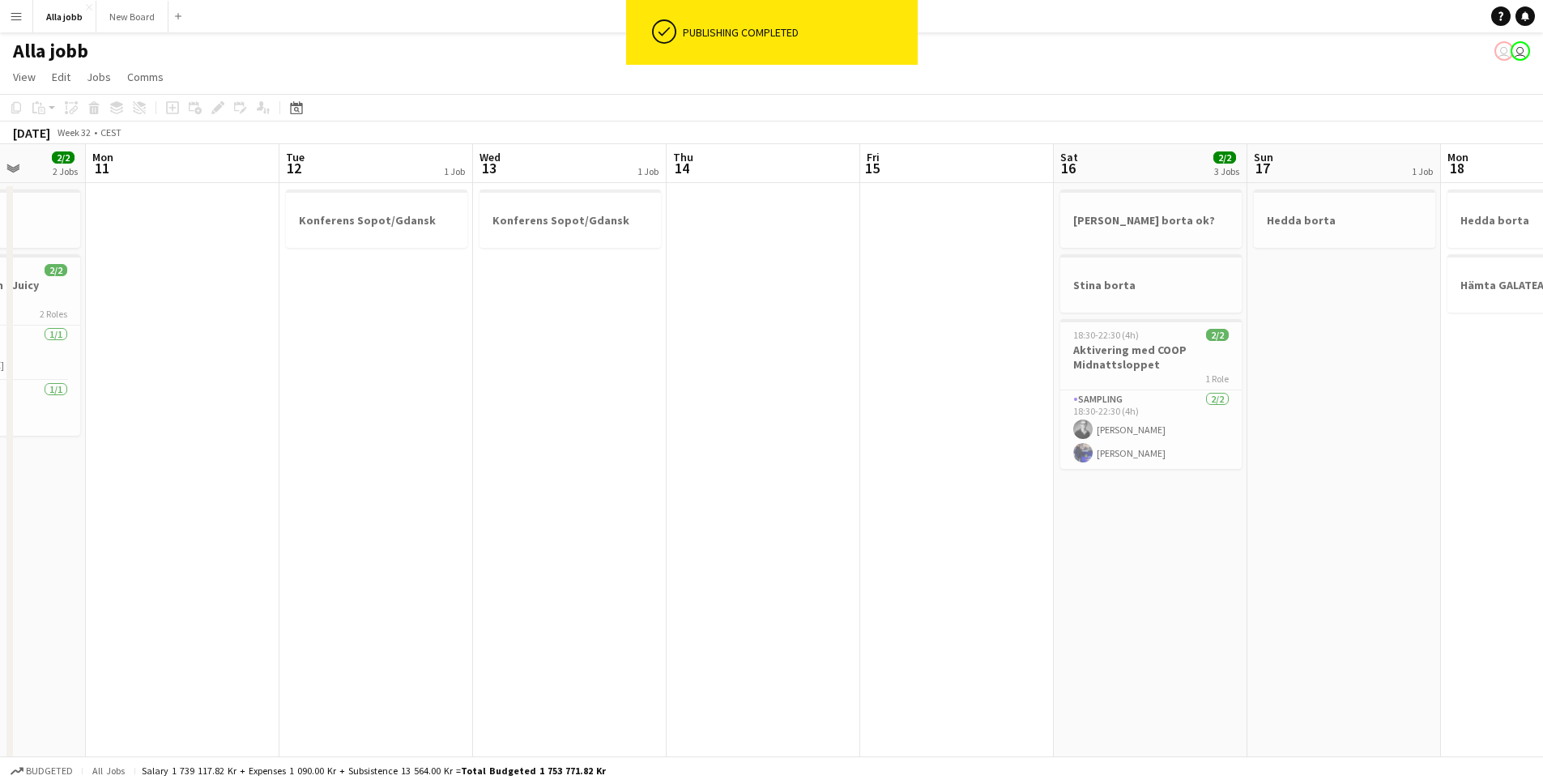
drag, startPoint x: 441, startPoint y: 380, endPoint x: 849, endPoint y: 373, distance: 408.1
click at [801, 371] on app-calendar-viewport "Fri 8 Sat 9 9/9 6 Jobs Sun 10 2/2 2 Jobs Mon 11 Tue 12 1 Job Wed 13 1 Job Thu 1…" at bounding box center [771, 565] width 1543 height 843
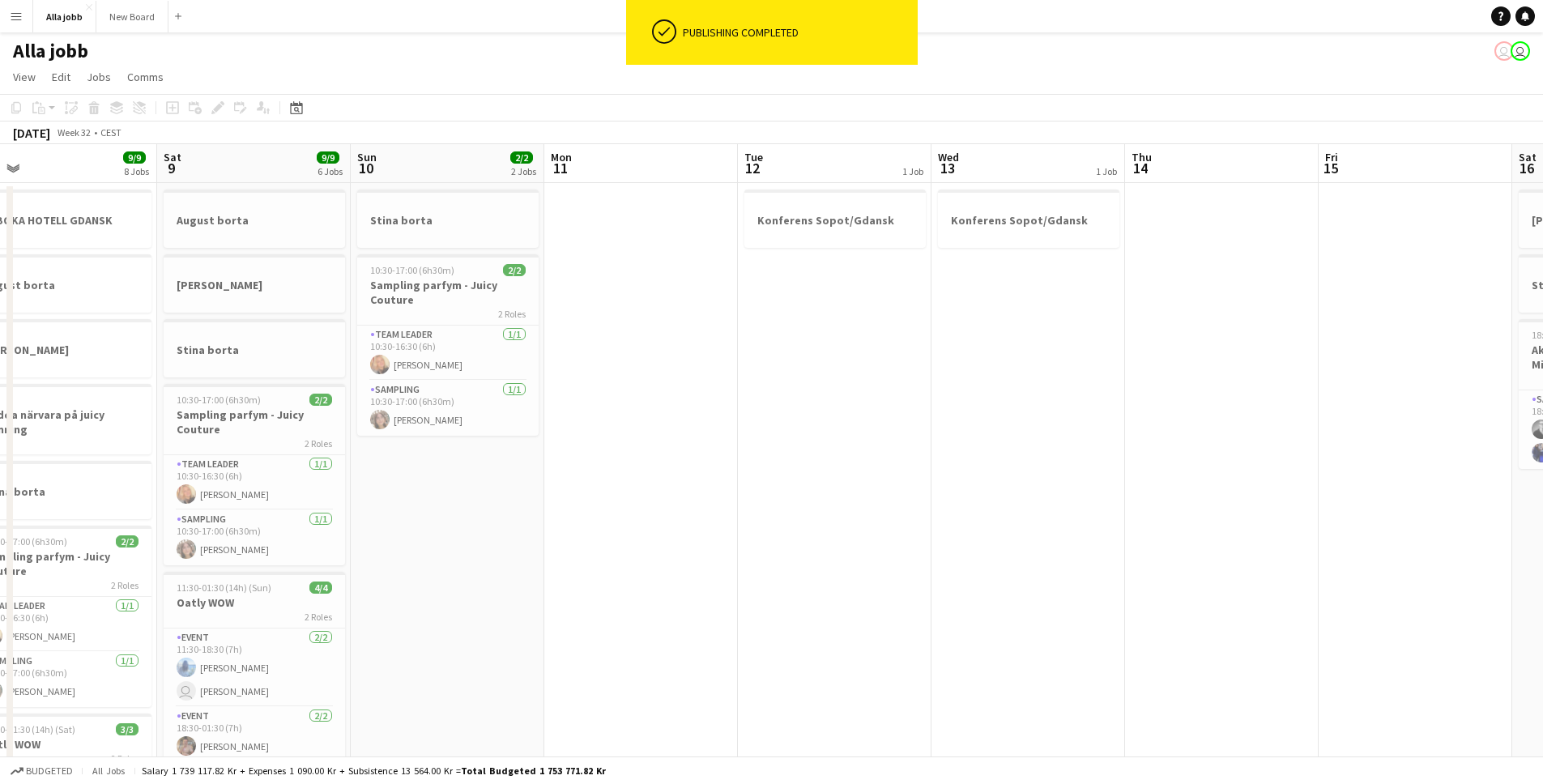
drag, startPoint x: 548, startPoint y: 356, endPoint x: 1334, endPoint y: 359, distance: 786.0
click at [1126, 372] on app-calendar-viewport "Wed 6 Thu 7 9/9 6 Jobs Fri 8 9/9 8 Jobs Sat 9 9/9 6 Jobs Sun 10 2/2 2 Jobs Mon …" at bounding box center [771, 652] width 1543 height 1017
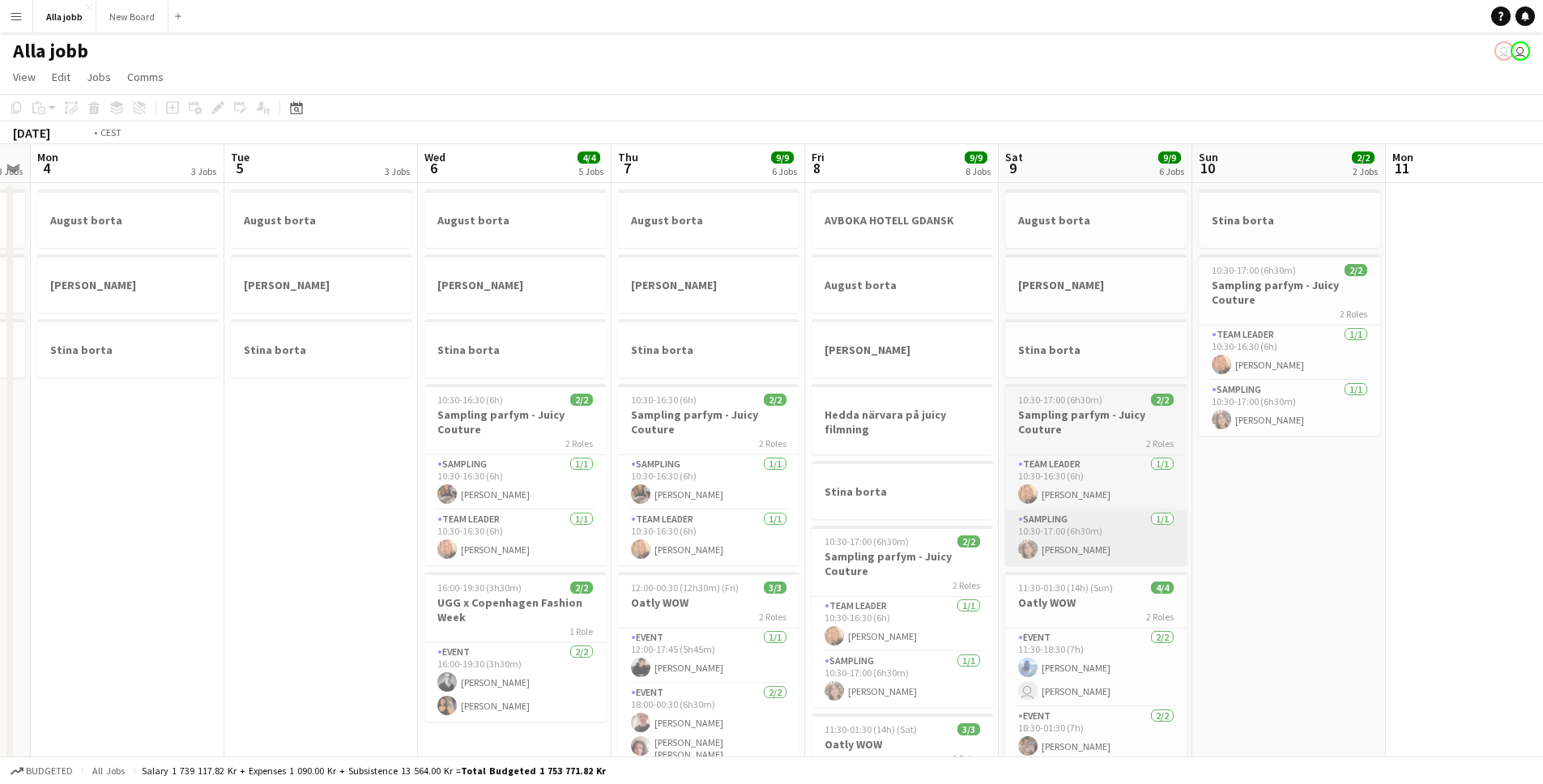
drag, startPoint x: 986, startPoint y: 562, endPoint x: 1246, endPoint y: 535, distance: 261.4
click at [1272, 546] on app-calendar-viewport "Sat 2 Sun 3 3 Jobs Mon 4 3 Jobs Tue 5 3 Jobs Wed 6 4/4 5 Jobs Thu 7 9/9 6 Jobs …" at bounding box center [771, 652] width 1543 height 1017
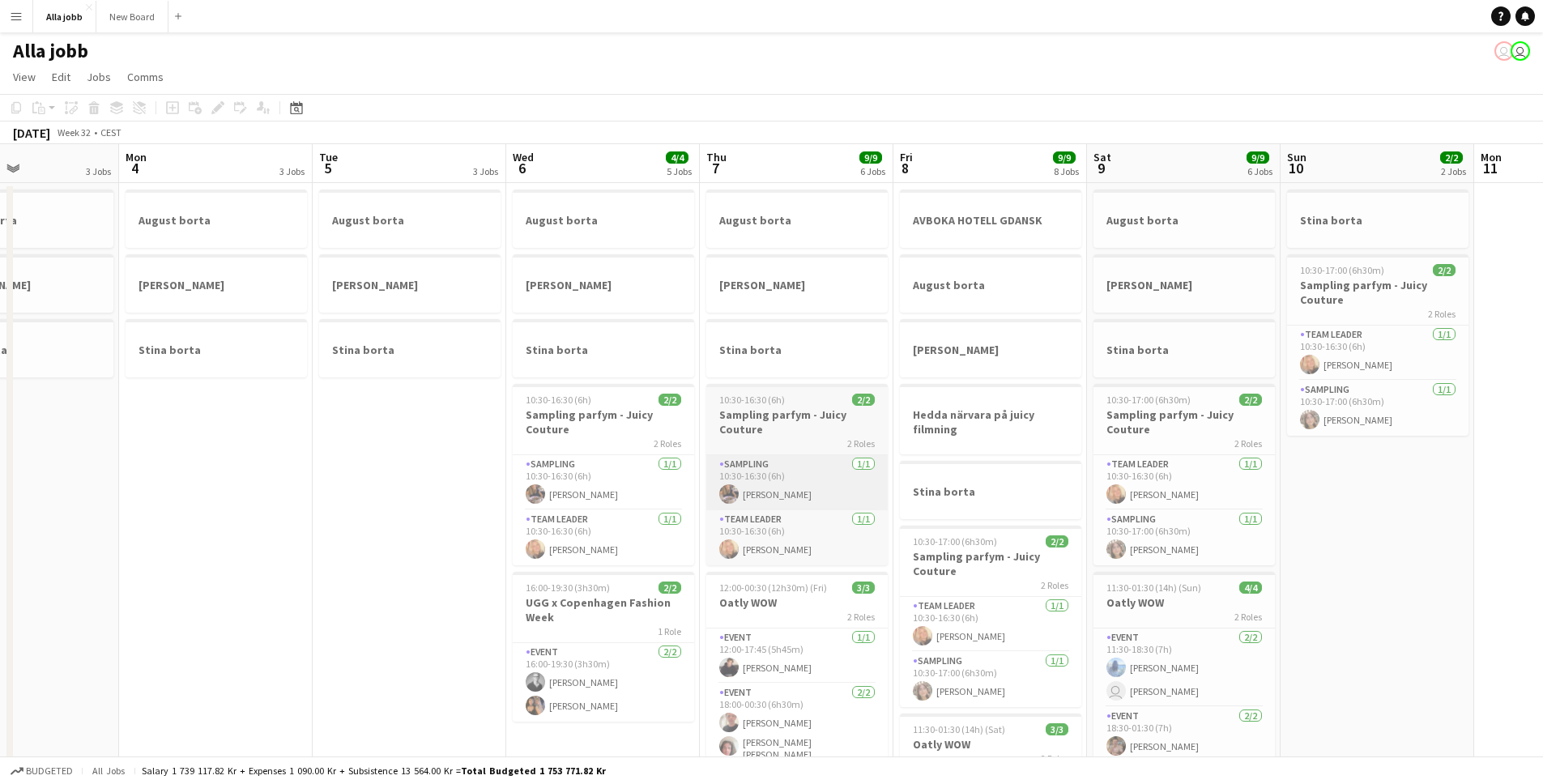
drag, startPoint x: 675, startPoint y: 479, endPoint x: 1089, endPoint y: 495, distance: 414.3
click at [925, 497] on app-calendar-viewport "Fri 1 3 Jobs Sat 2 3 Jobs Sun 3 3 Jobs Mon 4 3 Jobs Tue 5 3 Jobs Wed 6 4/4 5 Jo…" at bounding box center [771, 652] width 1543 height 1017
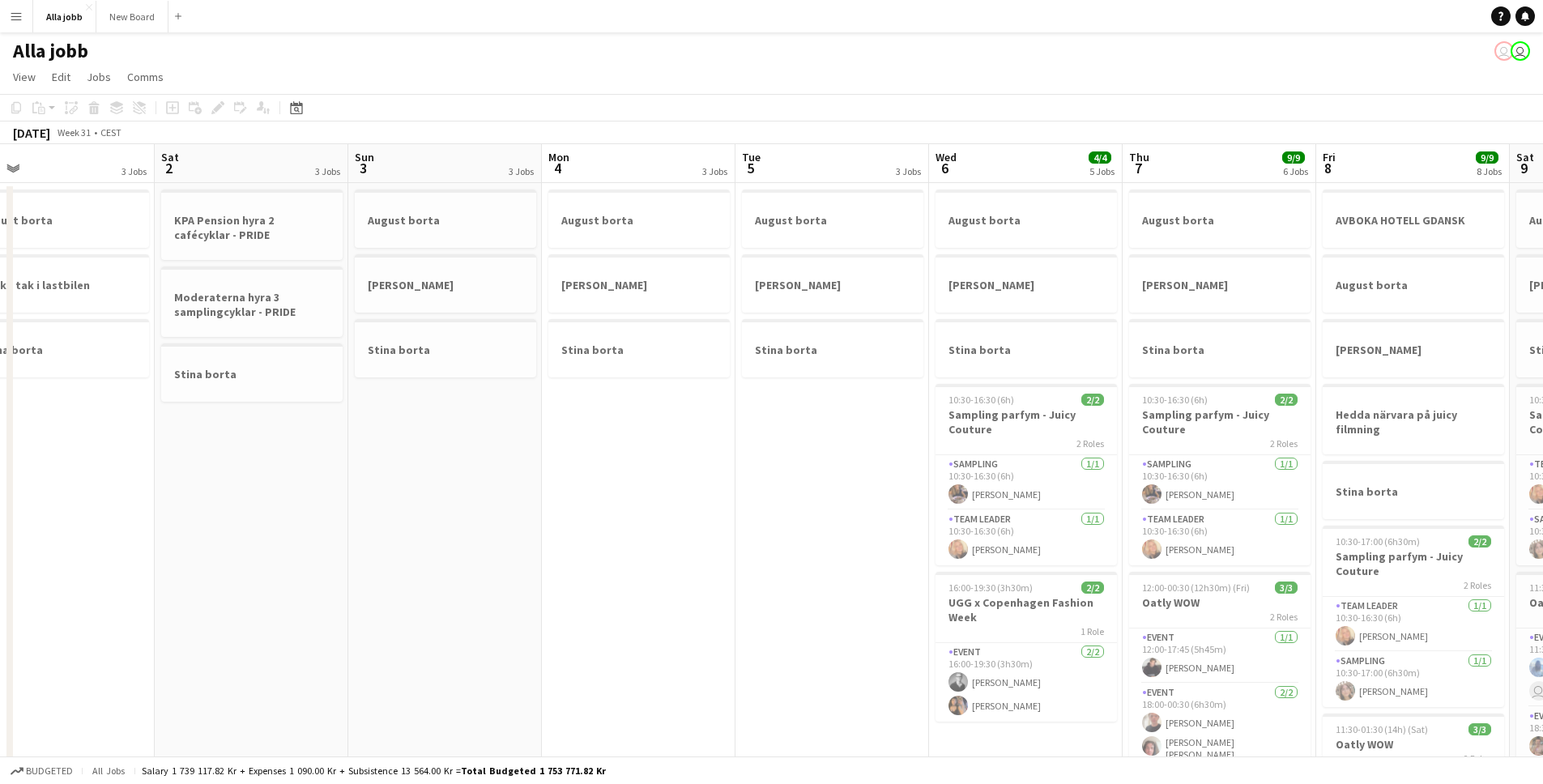
drag, startPoint x: 213, startPoint y: 506, endPoint x: 772, endPoint y: 515, distance: 559.1
click at [598, 529] on app-calendar-viewport "Wed 30 2 Jobs Thu 31 3 Jobs Fri 1 3 Jobs Sat 2 3 Jobs Sun 3 3 Jobs Mon 4 3 Jobs…" at bounding box center [771, 652] width 1543 height 1017
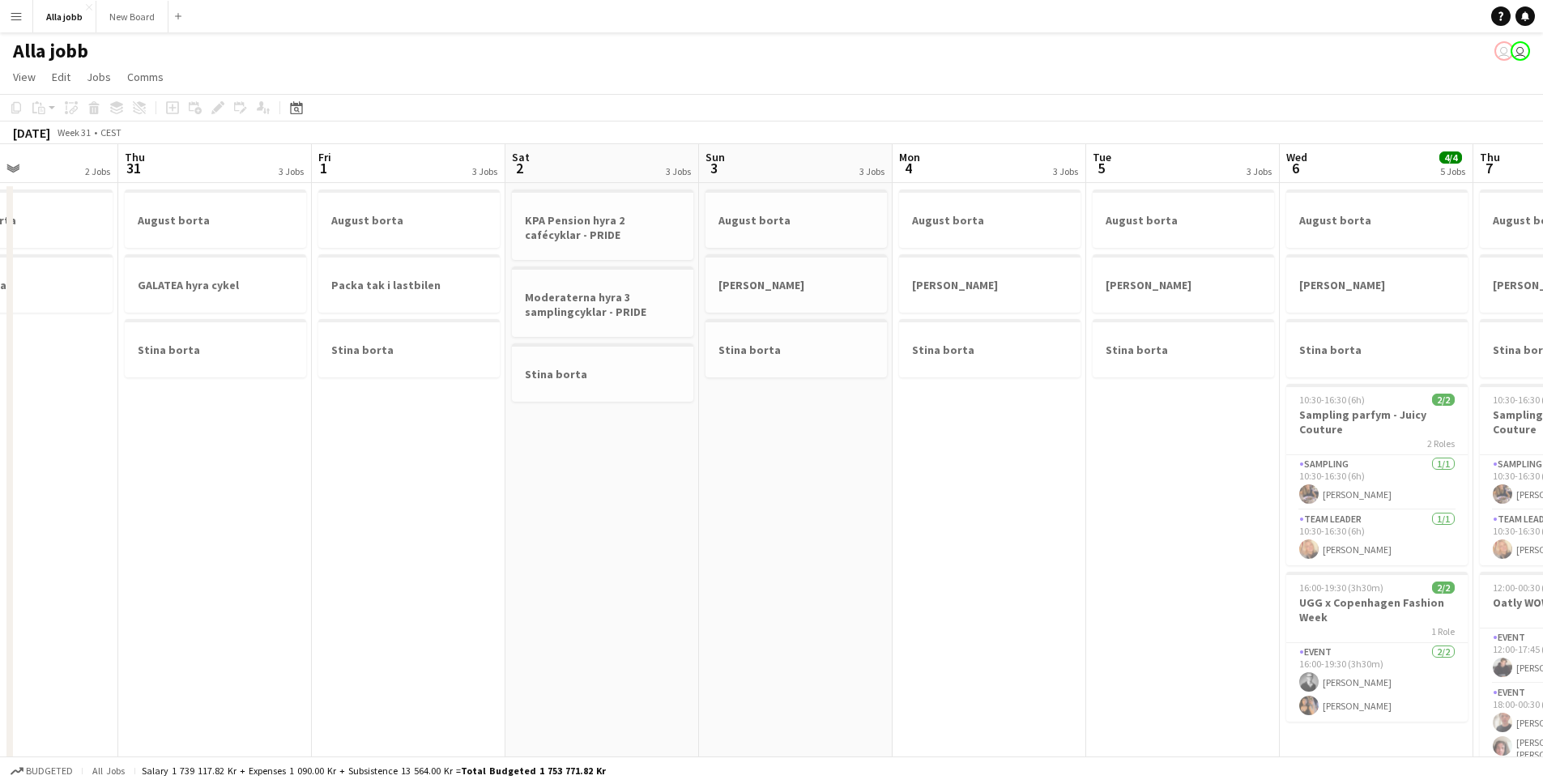
drag, startPoint x: 523, startPoint y: 487, endPoint x: 879, endPoint y: 485, distance: 356.0
click at [834, 494] on app-calendar-viewport "Tue 29 Wed 30 2 Jobs Thu 31 3 Jobs Fri 1 3 Jobs Sat 2 3 Jobs Sun 3 3 Jobs Mon 4…" at bounding box center [771, 652] width 1543 height 1017
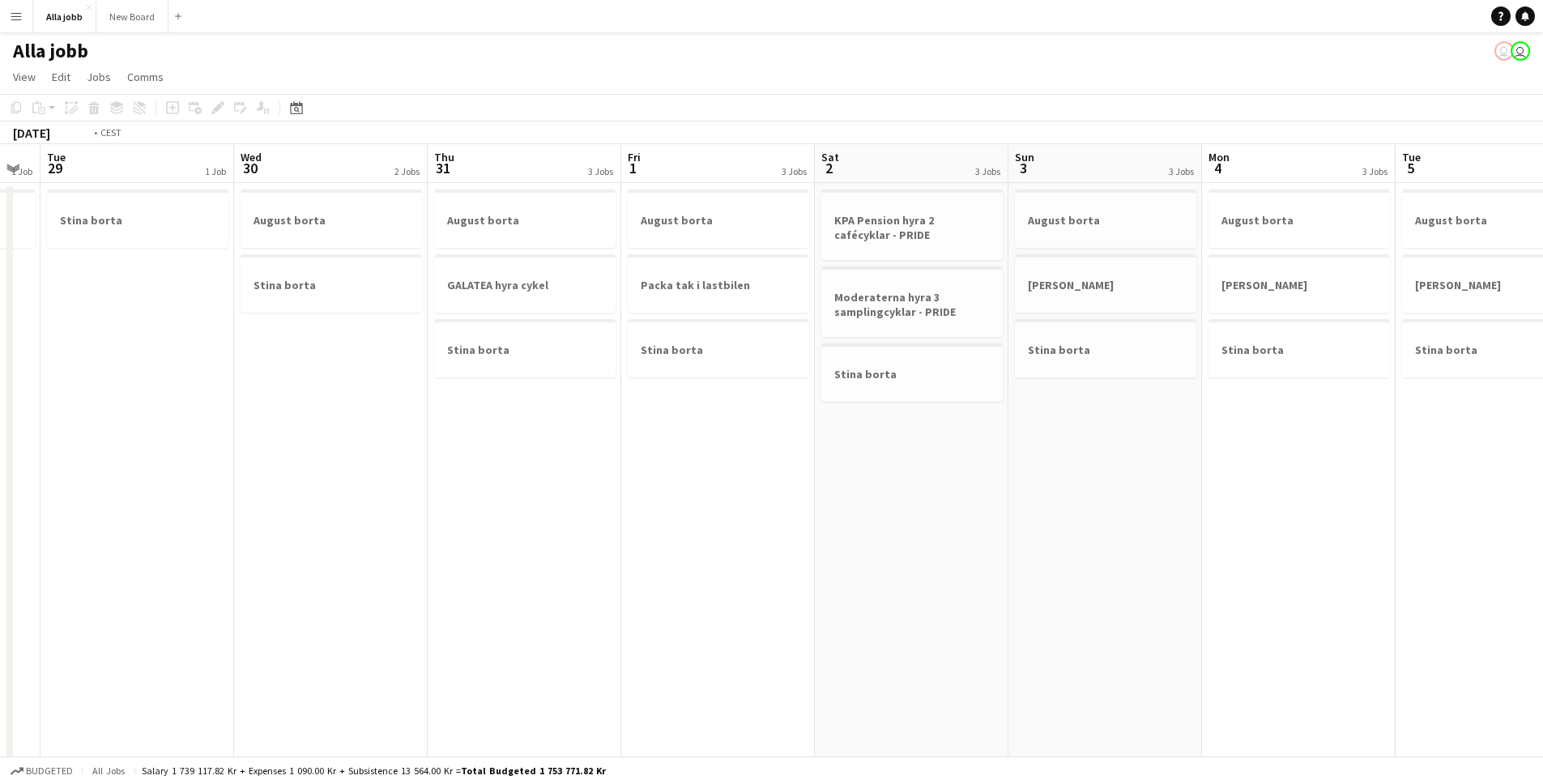
drag, startPoint x: 448, startPoint y: 493, endPoint x: 882, endPoint y: 485, distance: 434.1
click at [872, 485] on app-calendar-viewport "Sun 27 2 Jobs Mon 28 1 Job Tue 29 1 Job Wed 30 2 Jobs Thu 31 3 Jobs Fri 1 3 Job…" at bounding box center [771, 652] width 1543 height 1017
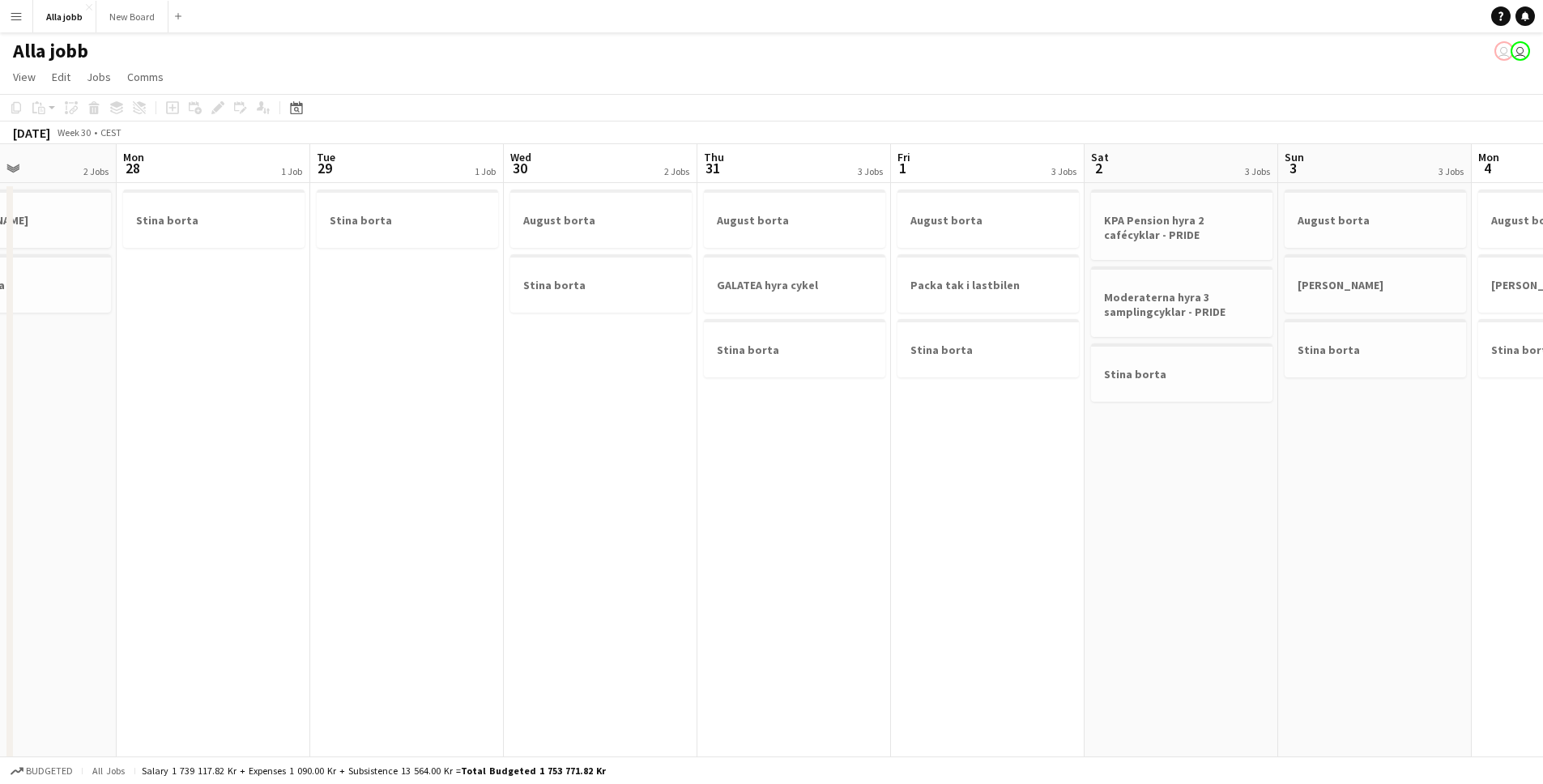
drag, startPoint x: 570, startPoint y: 480, endPoint x: 838, endPoint y: 488, distance: 268.1
click at [788, 496] on app-calendar-viewport "Fri 25 2/2 4 Jobs Sat 26 2/2 4 Jobs Sun 27 2 Jobs Mon 28 1 Job Tue 29 1 Job Wed…" at bounding box center [771, 652] width 1543 height 1017
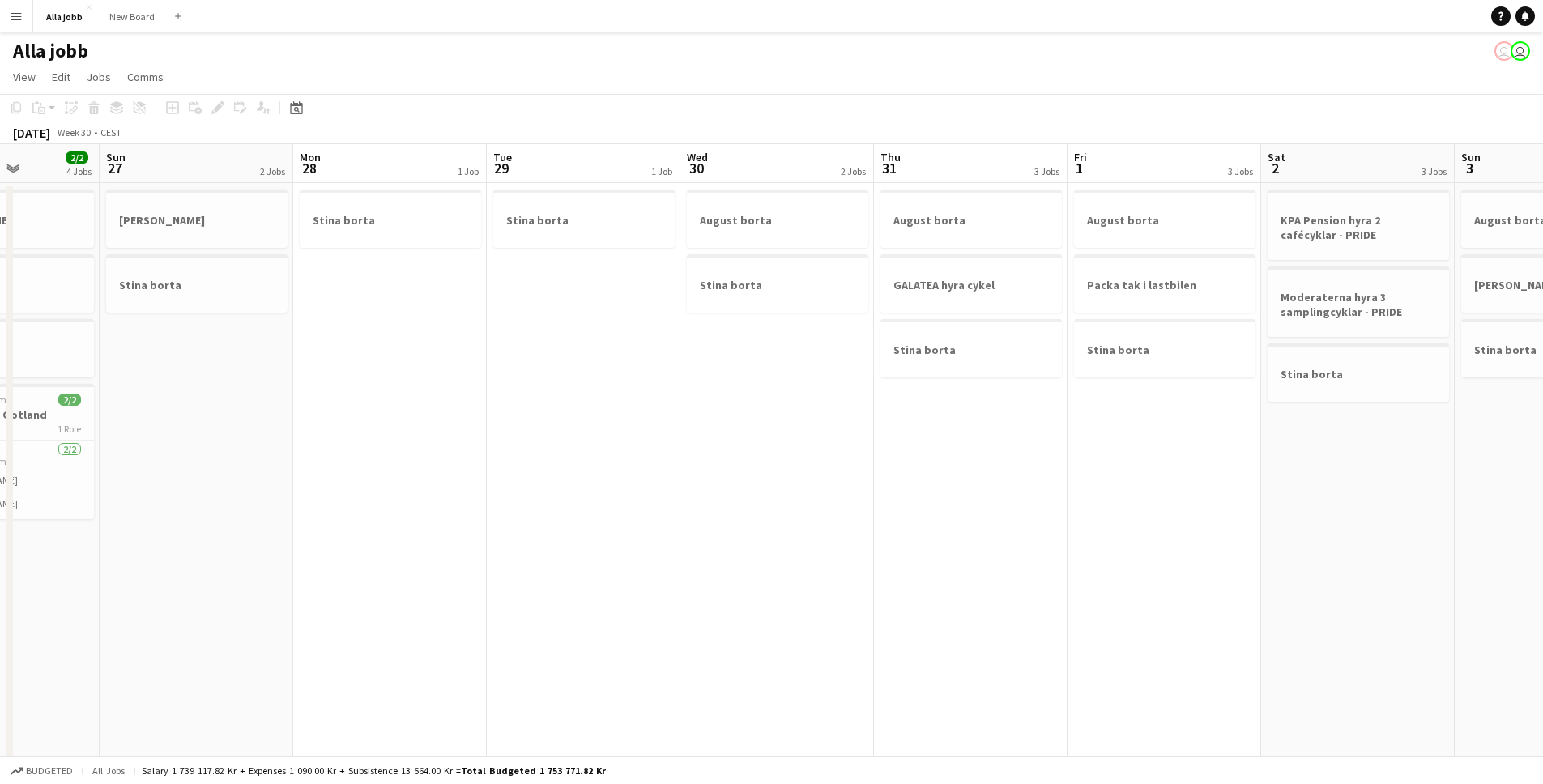
drag, startPoint x: 425, startPoint y: 467, endPoint x: 681, endPoint y: 445, distance: 256.9
click at [626, 445] on app-calendar-viewport "Thu 24 2/2 5 Jobs Fri 25 2/2 4 Jobs Sat 26 2/2 4 Jobs Sun 27 2 Jobs Mon 28 1 Jo…" at bounding box center [771, 652] width 1543 height 1017
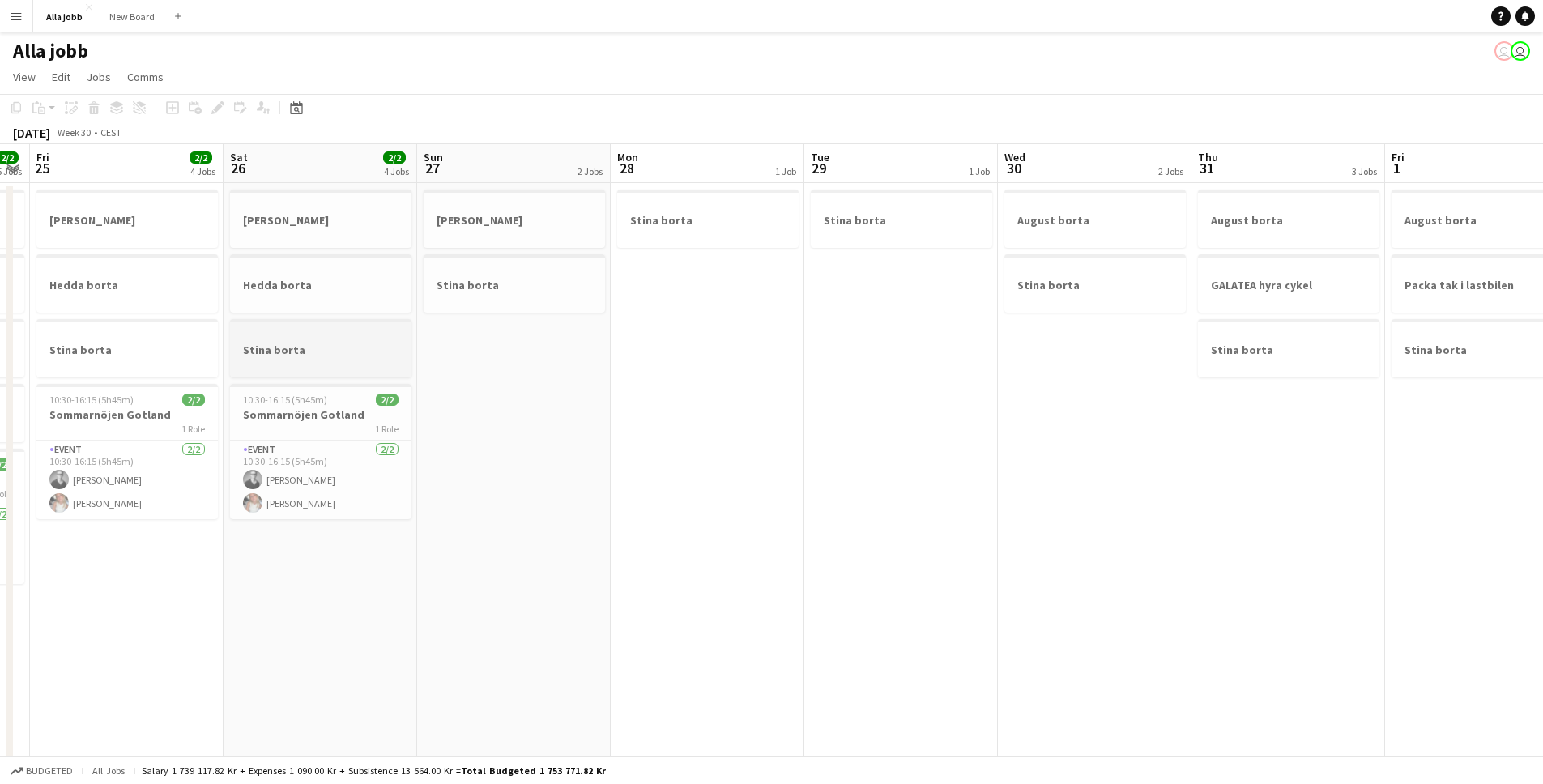
drag, startPoint x: 114, startPoint y: 325, endPoint x: 792, endPoint y: 368, distance: 679.4
click at [774, 376] on app-calendar-viewport "Wed 23 4 Jobs Thu 24 2/2 5 Jobs Fri 25 2/2 4 Jobs Sat 26 2/2 4 Jobs Sun 27 2 Jo…" at bounding box center [771, 652] width 1543 height 1017
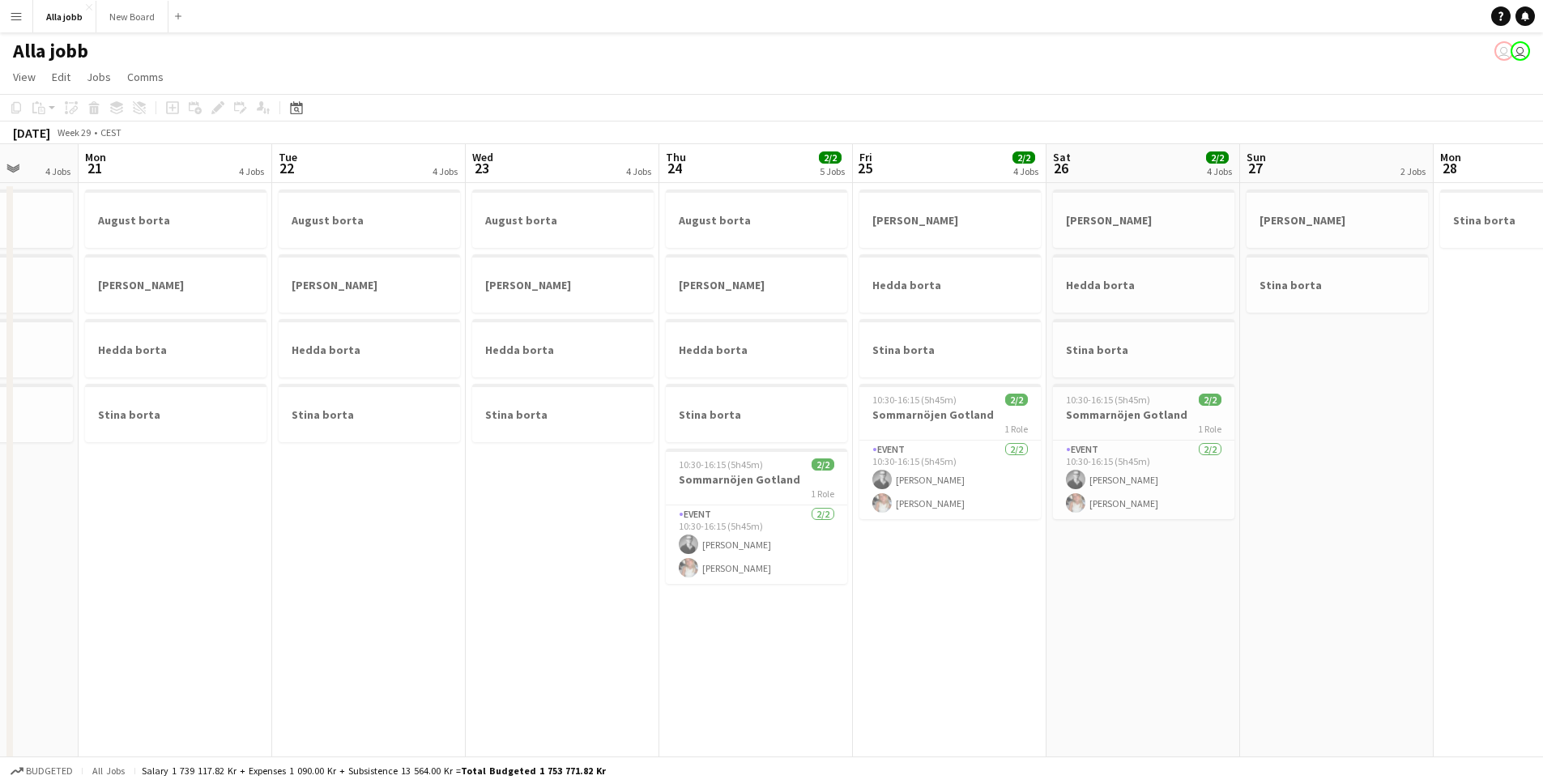
drag, startPoint x: 433, startPoint y: 370, endPoint x: 969, endPoint y: 393, distance: 536.5
click at [883, 395] on app-calendar-viewport "Fri 18 Sat 19 3 Jobs Sun 20 4 Jobs Mon 21 4 Jobs Tue 22 4 Jobs Wed 23 4 Jobs Th…" at bounding box center [771, 652] width 1543 height 1017
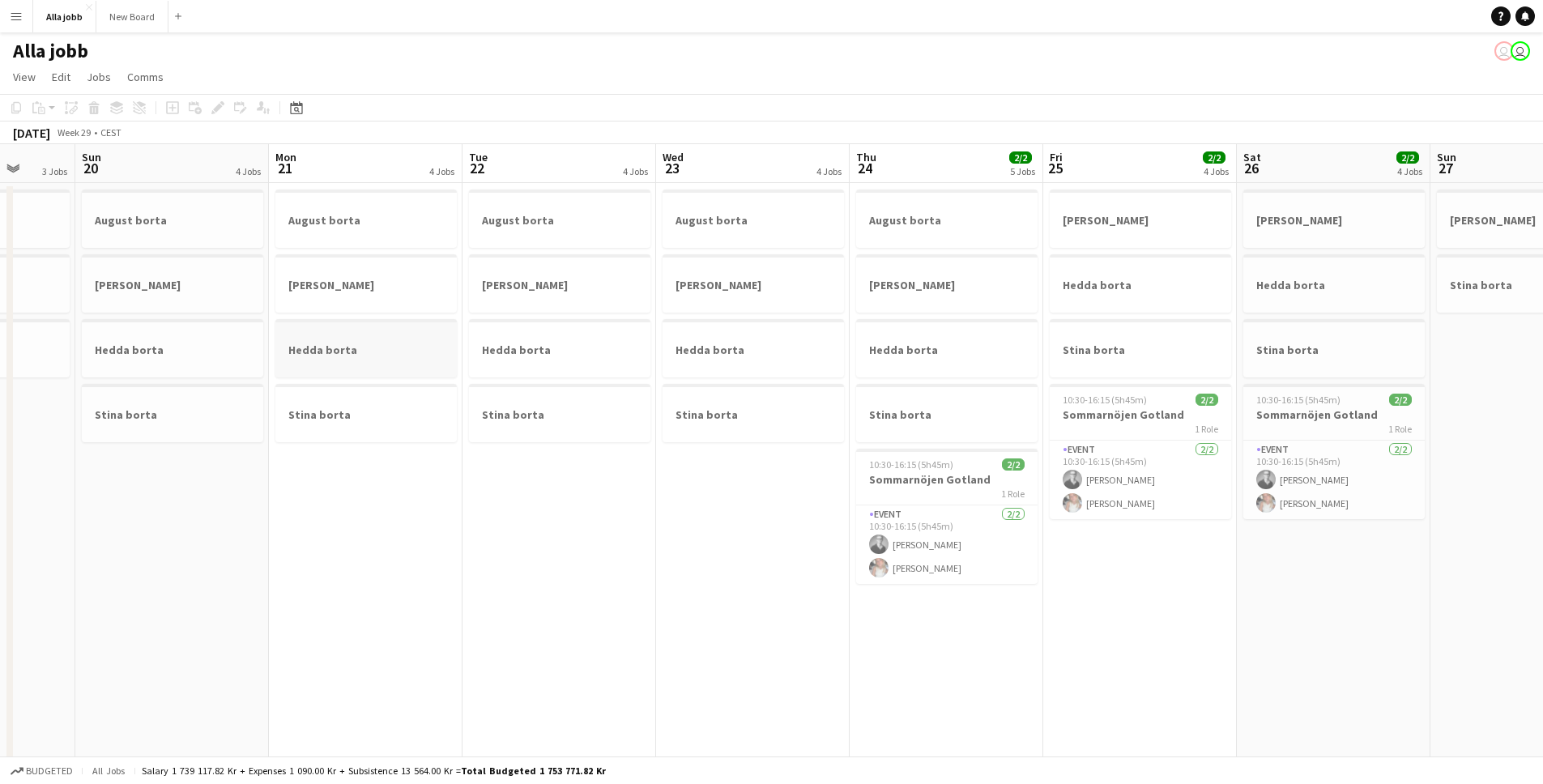
drag, startPoint x: 691, startPoint y: 337, endPoint x: 947, endPoint y: 340, distance: 256.0
click at [899, 337] on app-calendar-viewport "Thu 17 2 Jobs Fri 18 1 Job Sat 19 3 Jobs Sun 20 4 Jobs Mon 21 4 Jobs Tue 22 4 J…" at bounding box center [771, 652] width 1543 height 1017
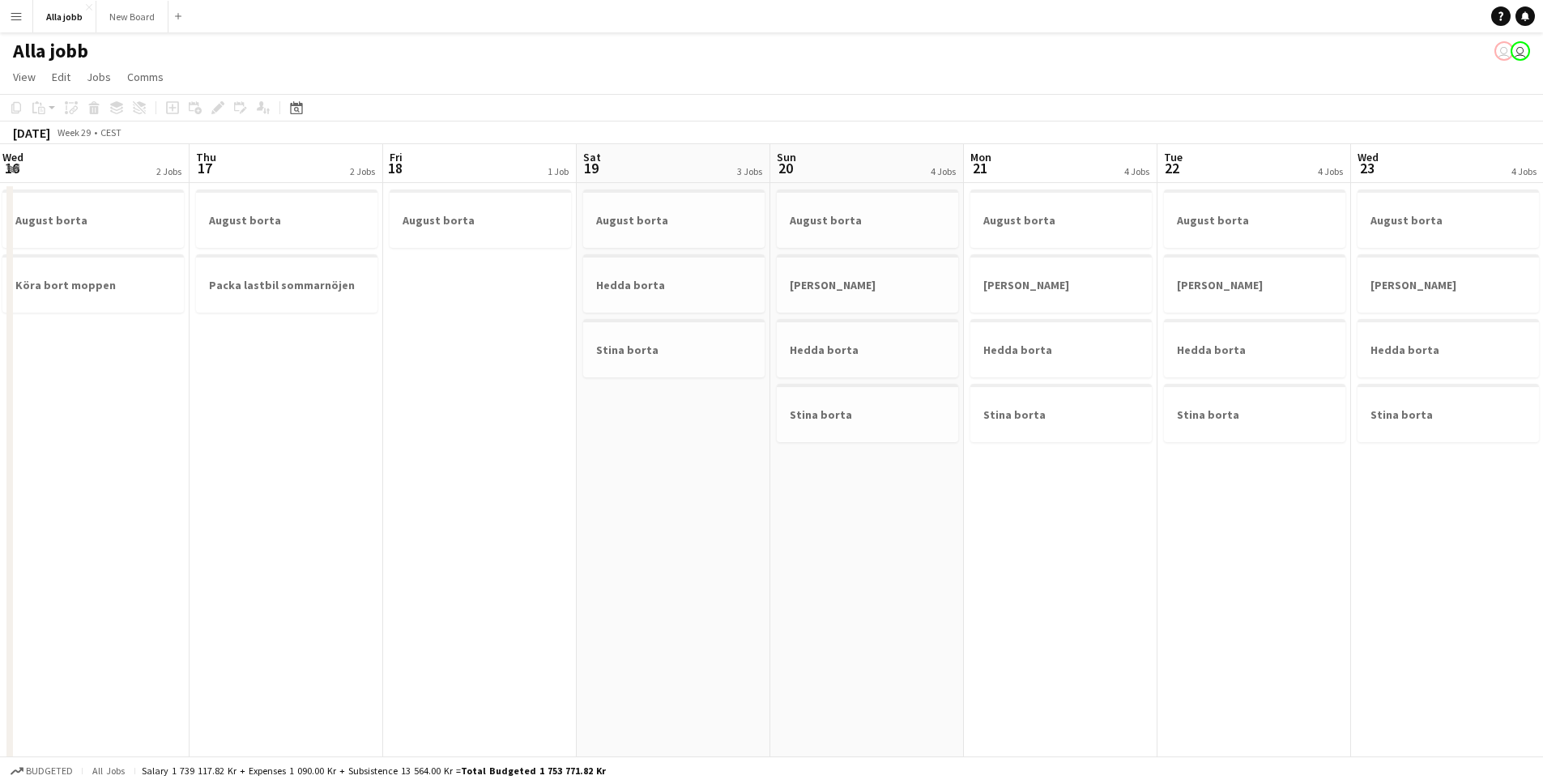
drag, startPoint x: 486, startPoint y: 422, endPoint x: 749, endPoint y: 420, distance: 263.0
click at [827, 421] on app-calendar-viewport "Mon 14 5/5 3 Jobs Tue 15 2/2 4 Jobs Wed 16 2 Jobs Thu 17 2 Jobs Fri 18 1 Job Sa…" at bounding box center [771, 652] width 1543 height 1017
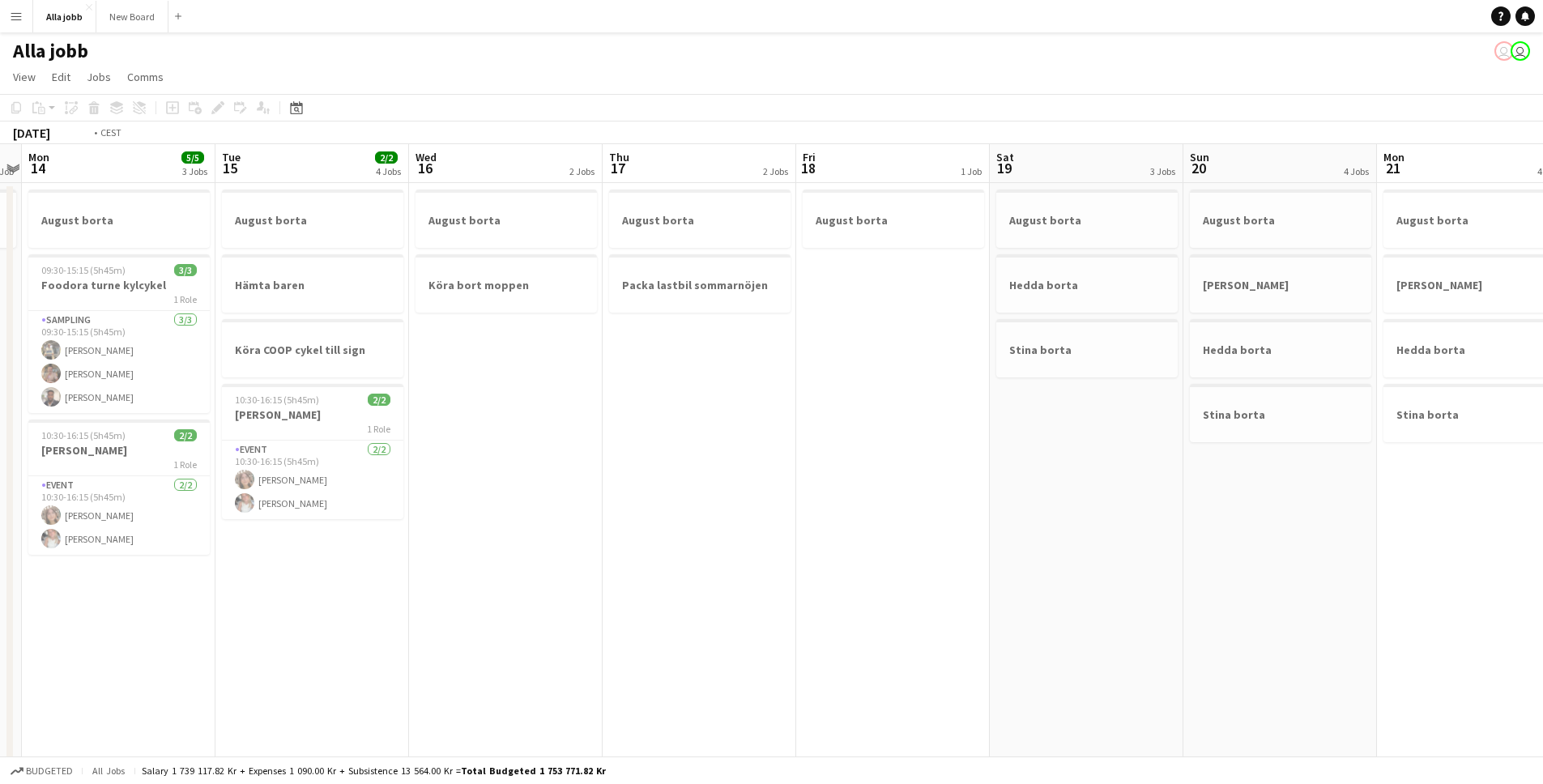
drag, startPoint x: 546, startPoint y: 439, endPoint x: 667, endPoint y: 417, distance: 123.0
click at [839, 447] on app-calendar-viewport "Sat 12 5/5 3 Jobs Sun 13 1 Job Mon 14 5/5 3 Jobs Tue 15 2/2 4 Jobs Wed 16 2 Job…" at bounding box center [771, 652] width 1543 height 1017
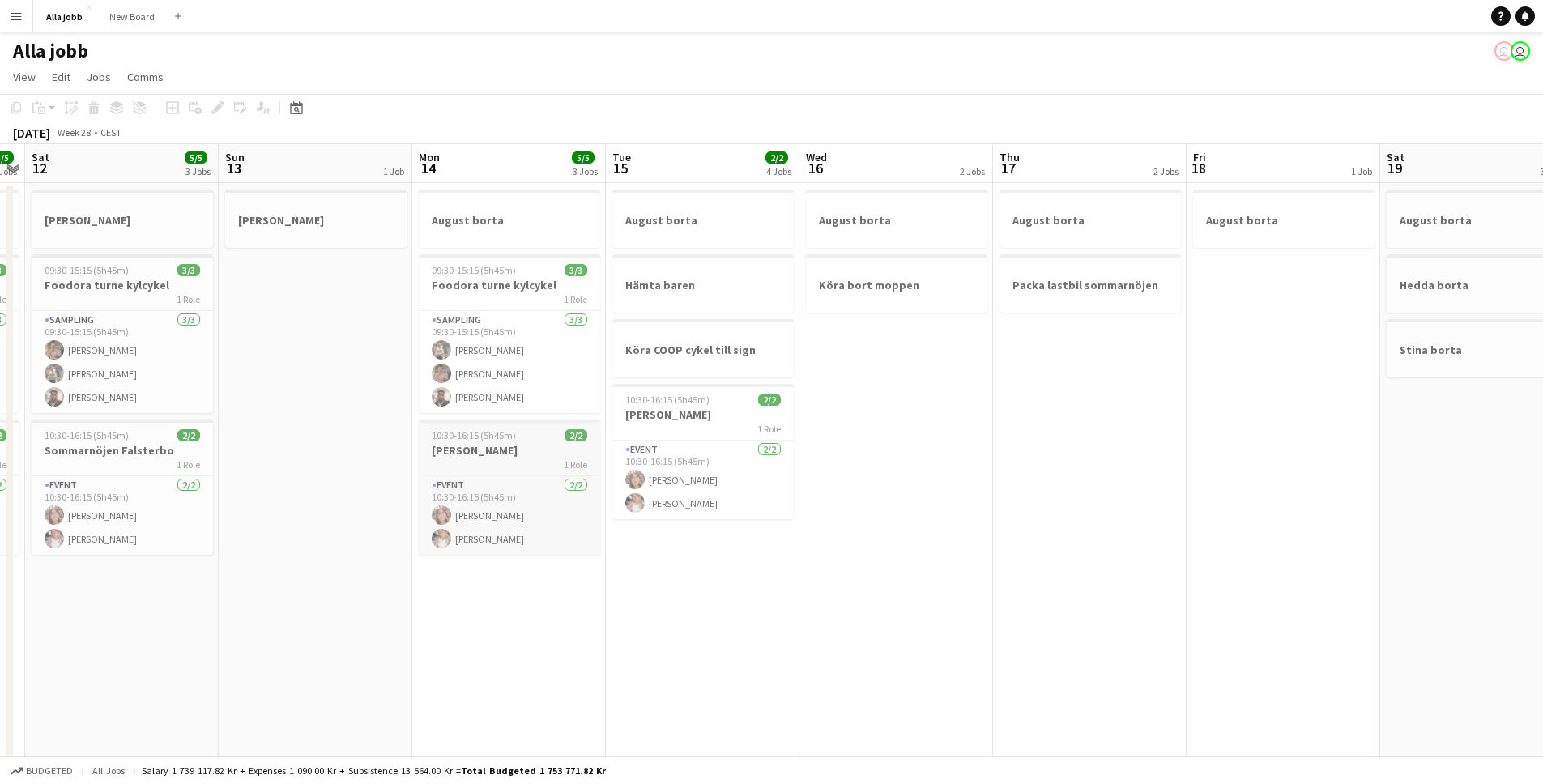
drag, startPoint x: 346, startPoint y: 416, endPoint x: 970, endPoint y: 450, distance: 624.9
click at [1045, 442] on app-calendar-viewport "Thu 10 Fri 11 5/5 3 Jobs Sat 12 5/5 3 Jobs Sun 13 1 Job Mon 14 5/5 3 Jobs Tue 1…" at bounding box center [771, 652] width 1543 height 1017
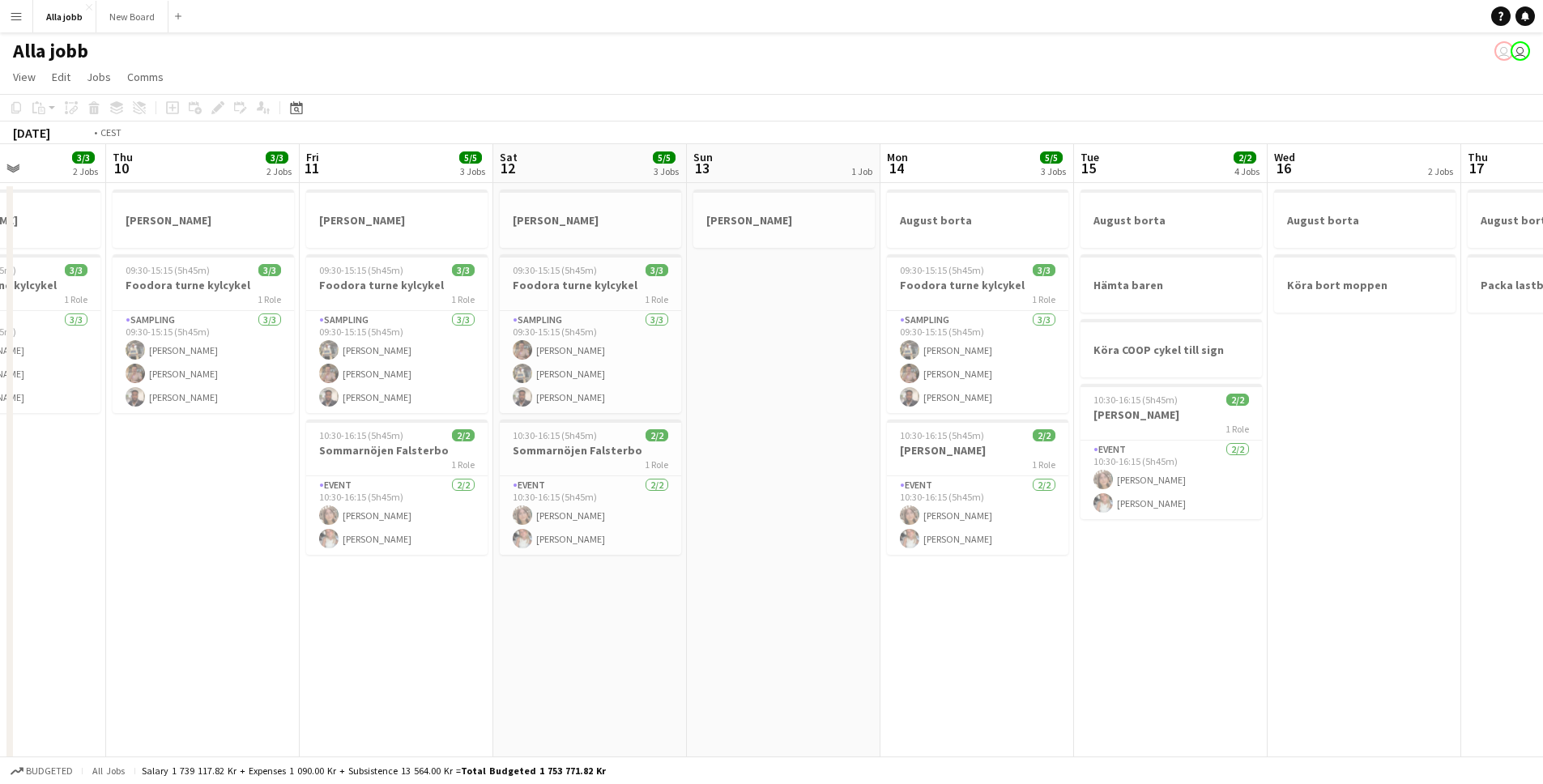
scroll to position [0, 517]
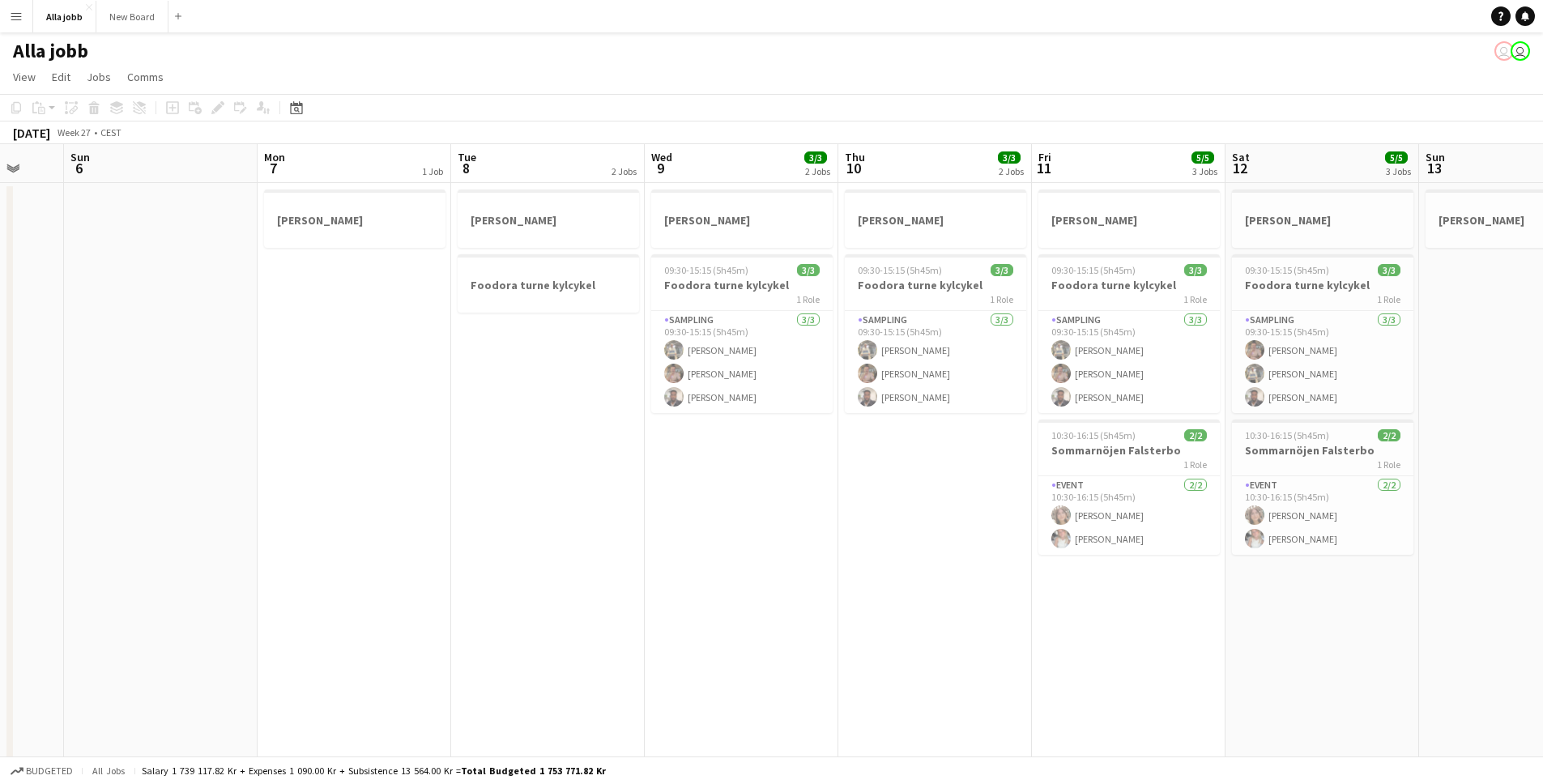
drag, startPoint x: 248, startPoint y: 474, endPoint x: 922, endPoint y: 490, distance: 674.2
click at [922, 490] on app-calendar-viewport "Thu 3 1 Job Fri 4 2 Jobs Sat 5 Sun 6 Mon 7 1 Job Tue 8 2 Jobs Wed 9 3/3 2 Jobs …" at bounding box center [771, 652] width 1543 height 1017
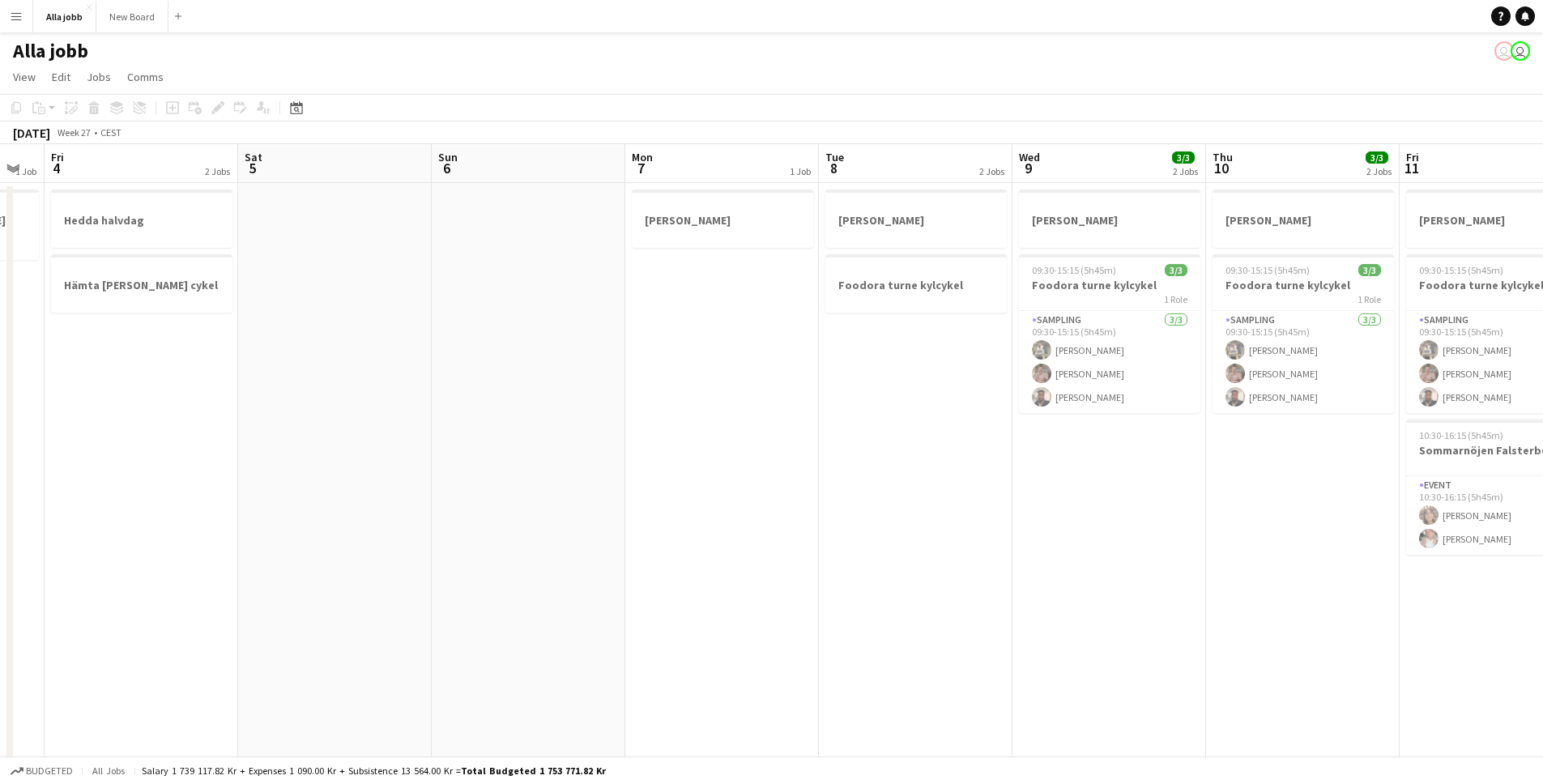
drag, startPoint x: 722, startPoint y: 460, endPoint x: 1000, endPoint y: 461, distance: 278.0
click at [984, 464] on app-calendar-viewport "Wed 2 Thu 3 1 Job Fri 4 2 Jobs Sat 5 Sun 6 Mon 7 1 Job Tue 8 2 Jobs Wed 9 3/3 2…" at bounding box center [771, 652] width 1543 height 1017
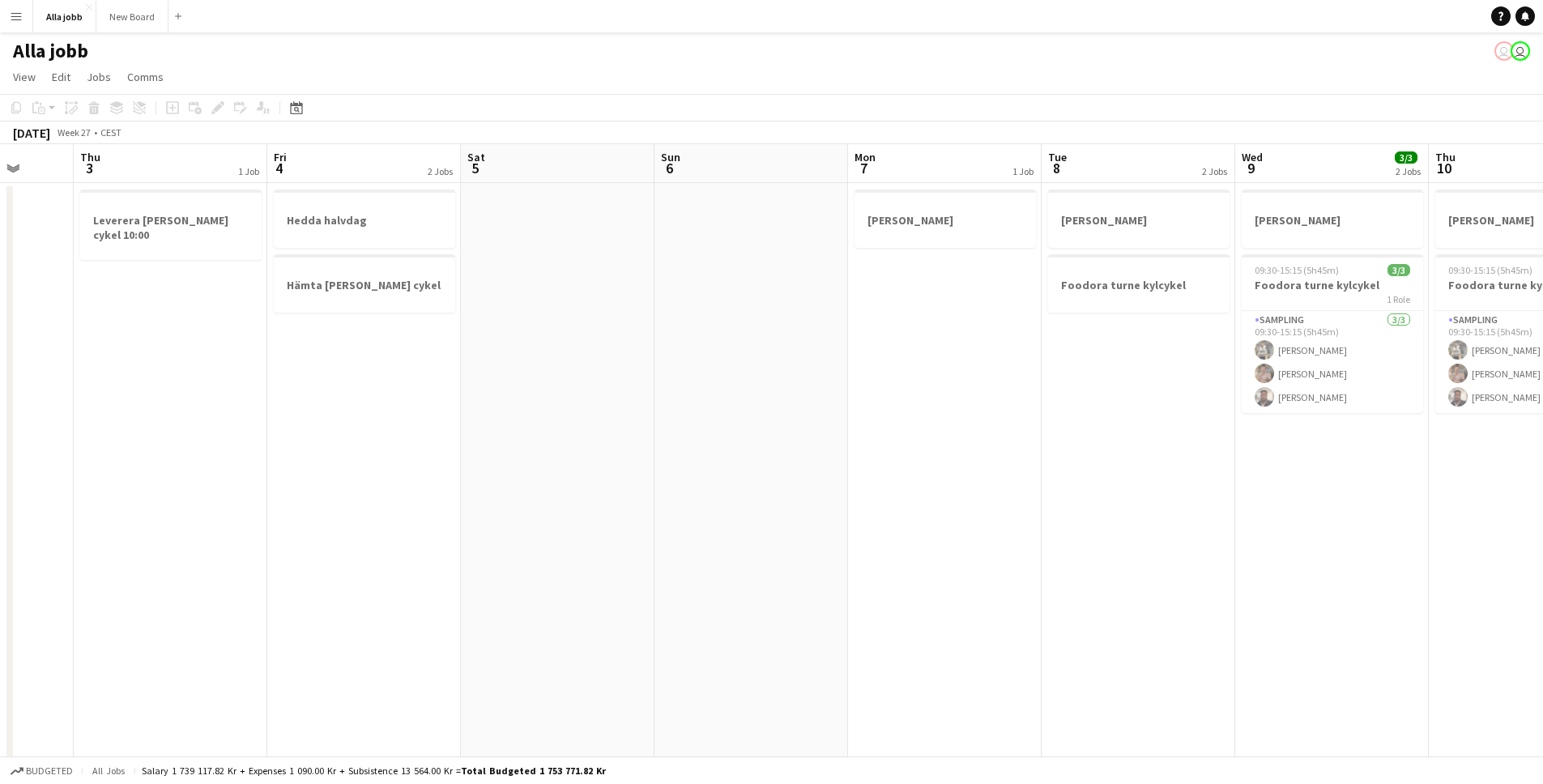
drag, startPoint x: 851, startPoint y: 491, endPoint x: 1131, endPoint y: 509, distance: 280.6
click at [1128, 509] on app-calendar-viewport "Tue 1 1 Job Wed 2 Thu 3 1 Job Fri 4 2 Jobs Sat 5 Sun 6 Mon 7 1 Job Tue 8 2 Jobs…" at bounding box center [771, 652] width 1543 height 1017
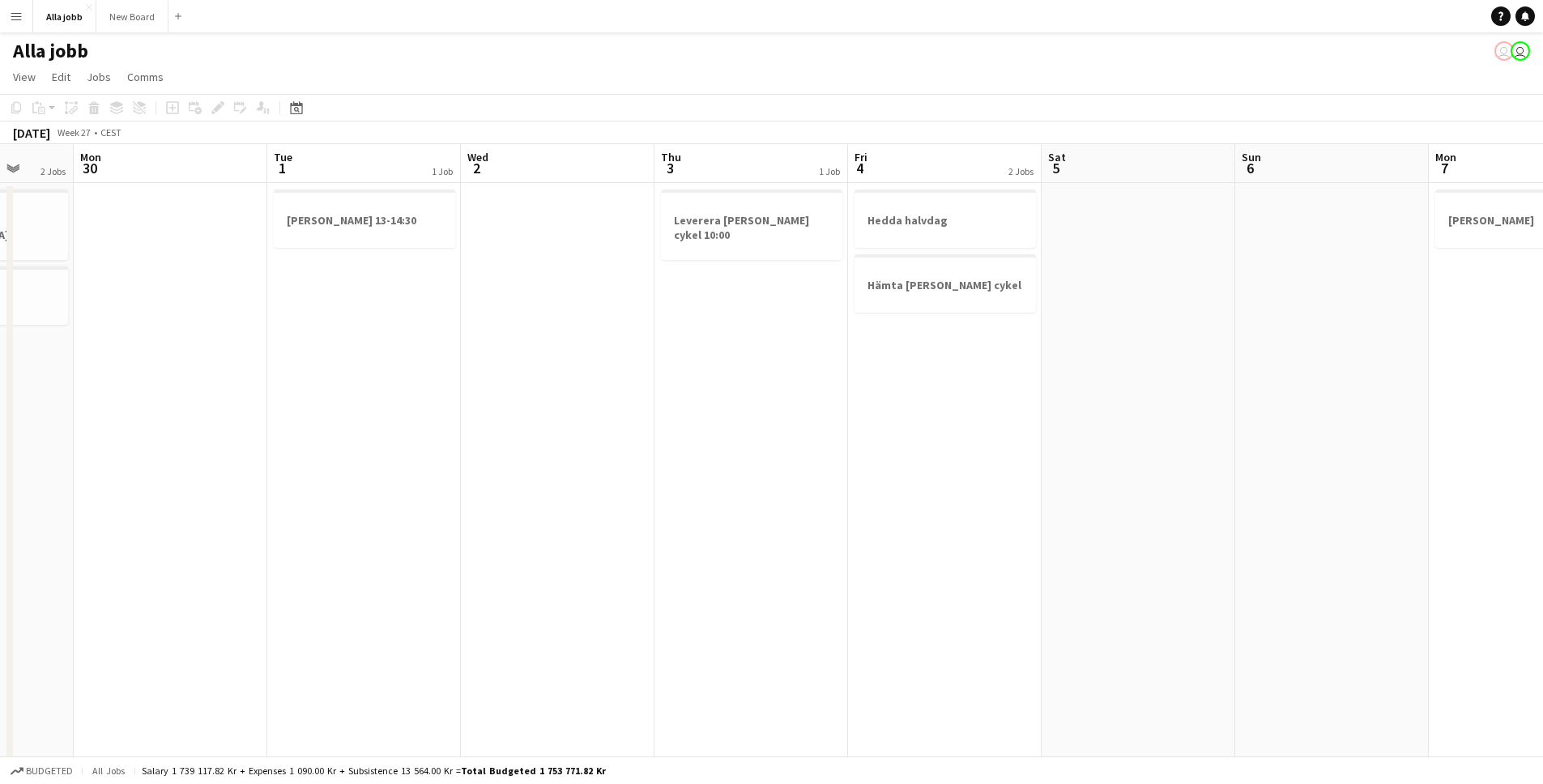
scroll to position [0, 506]
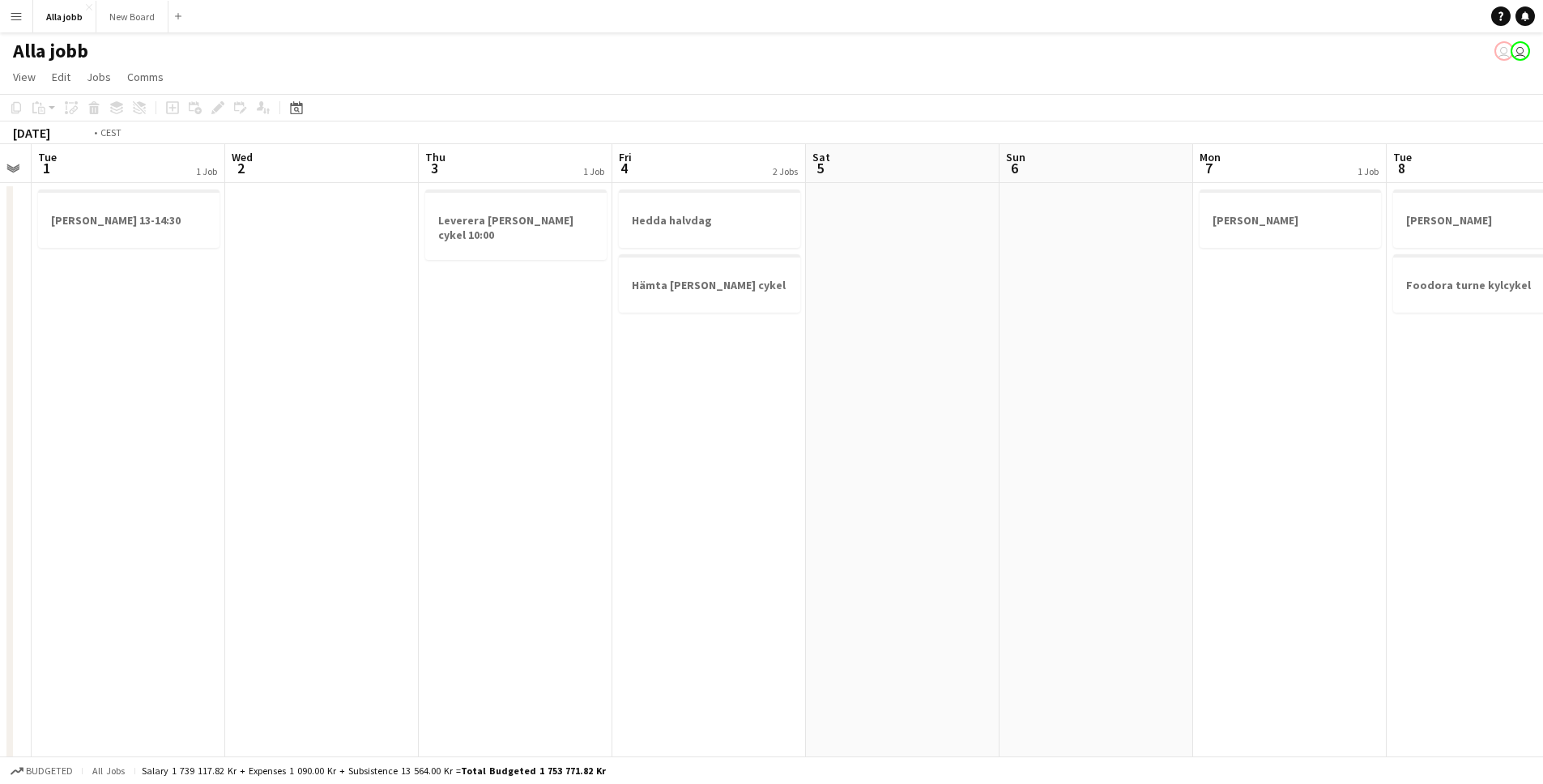
drag, startPoint x: 367, startPoint y: 512, endPoint x: 1206, endPoint y: 521, distance: 839.0
click at [1162, 518] on app-calendar-viewport "Sat 28 1/1 3 Jobs Sun 29 2 Jobs Mon 30 Tue 1 1 Job Wed 2 Thu 3 1 Job Fri 4 2 Jo…" at bounding box center [771, 652] width 1543 height 1017
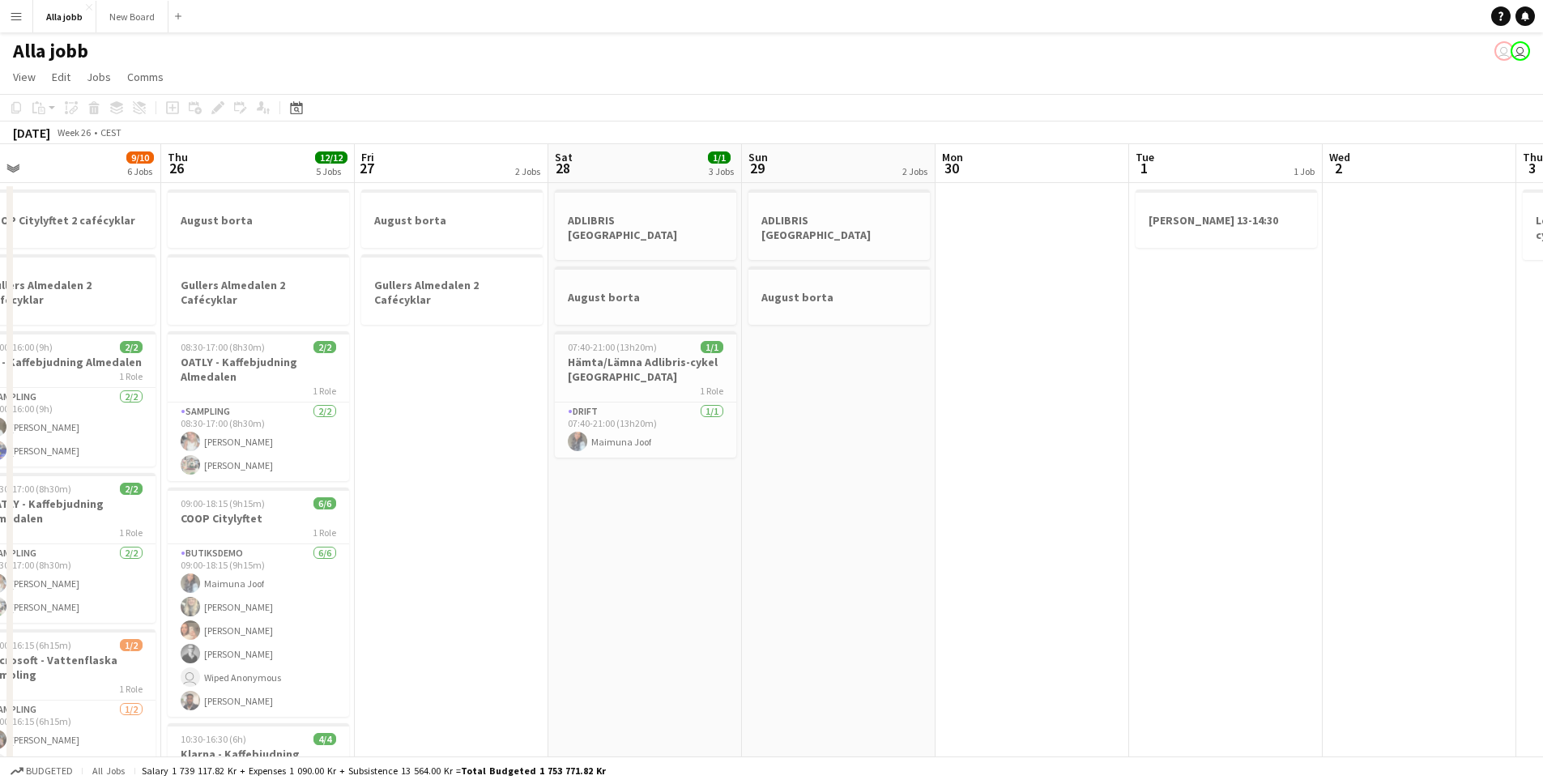
click at [1092, 526] on app-calendar-viewport "Mon 23 Tue 24 9/10 5 Jobs Wed 25 9/10 6 Jobs Thu 26 12/12 5 Jobs Fri 27 2 Jobs …" at bounding box center [771, 652] width 1543 height 1017
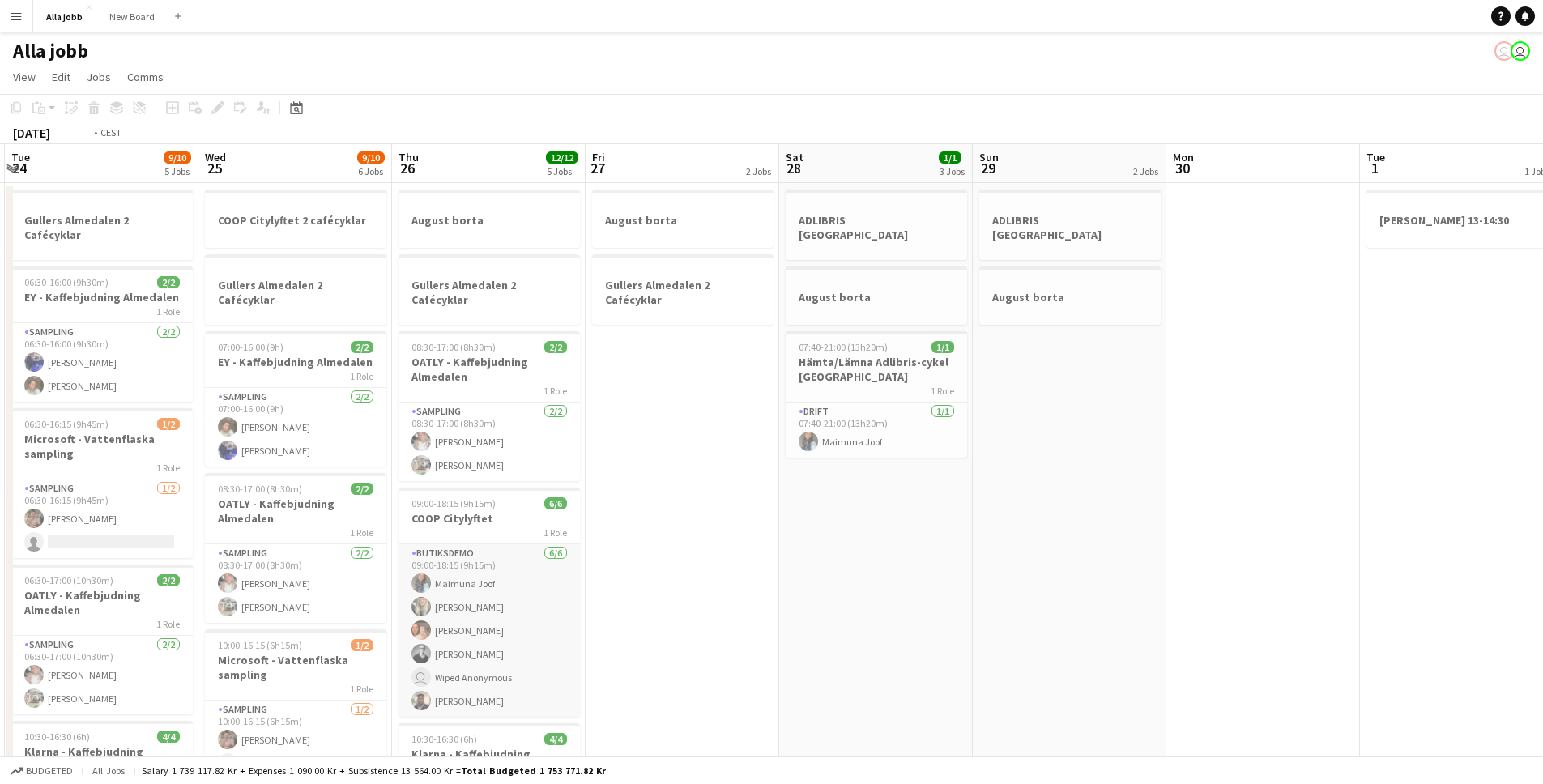
click at [1219, 543] on app-calendar-viewport "Sun 22 Mon 23 9/9 2 Jobs Tue 24 9/10 5 Jobs Wed 25 9/10 6 Jobs Thu 26 12/12 5 J…" at bounding box center [771, 652] width 1543 height 1017
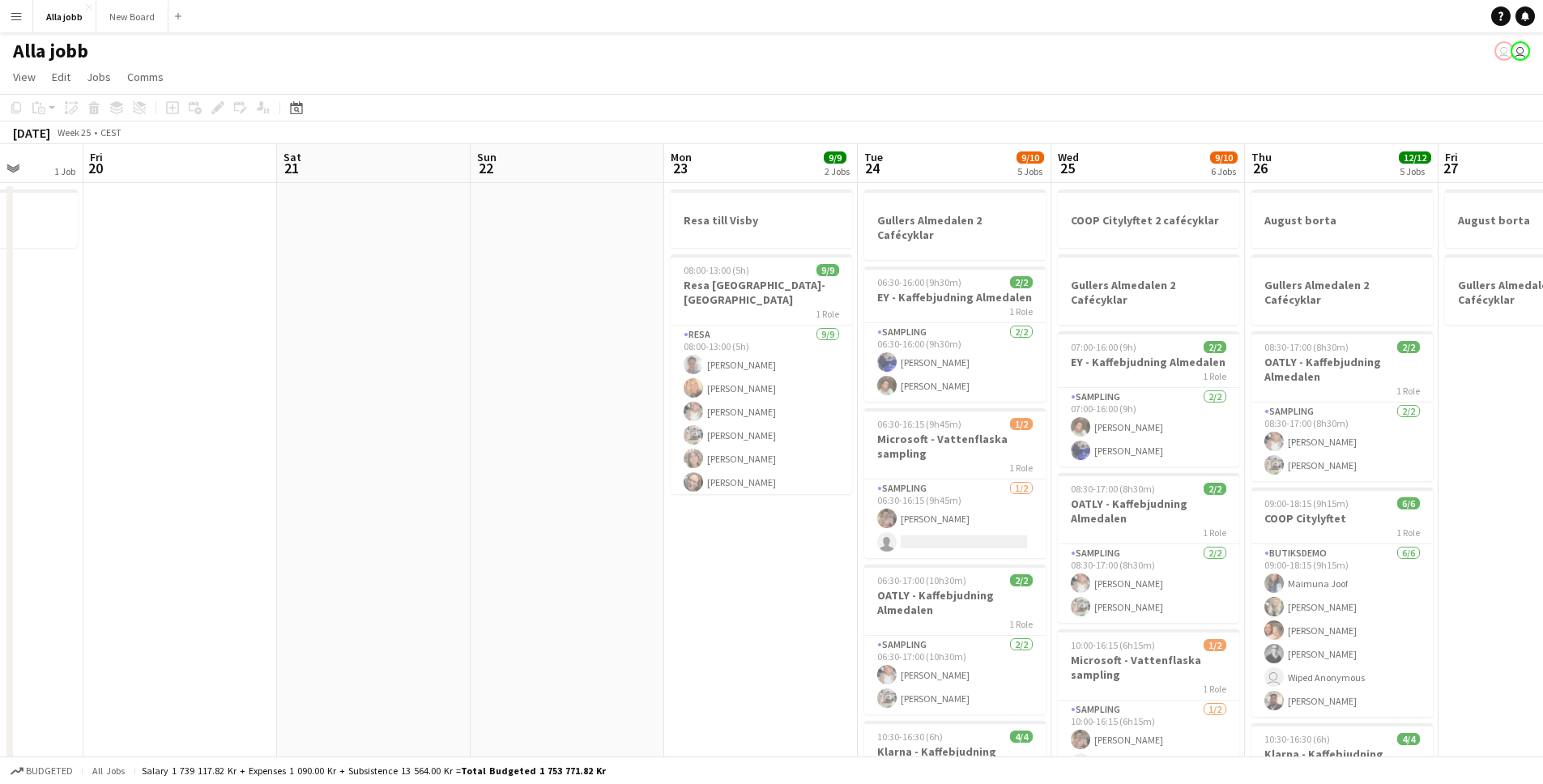
click at [1225, 521] on app-calendar-viewport "Wed 18 2/2 4 Jobs Thu 19 1 Job Fri 20 Sat 21 Sun 22 Mon 23 9/9 2 Jobs Tue 24 9/…" at bounding box center [771, 652] width 1543 height 1017
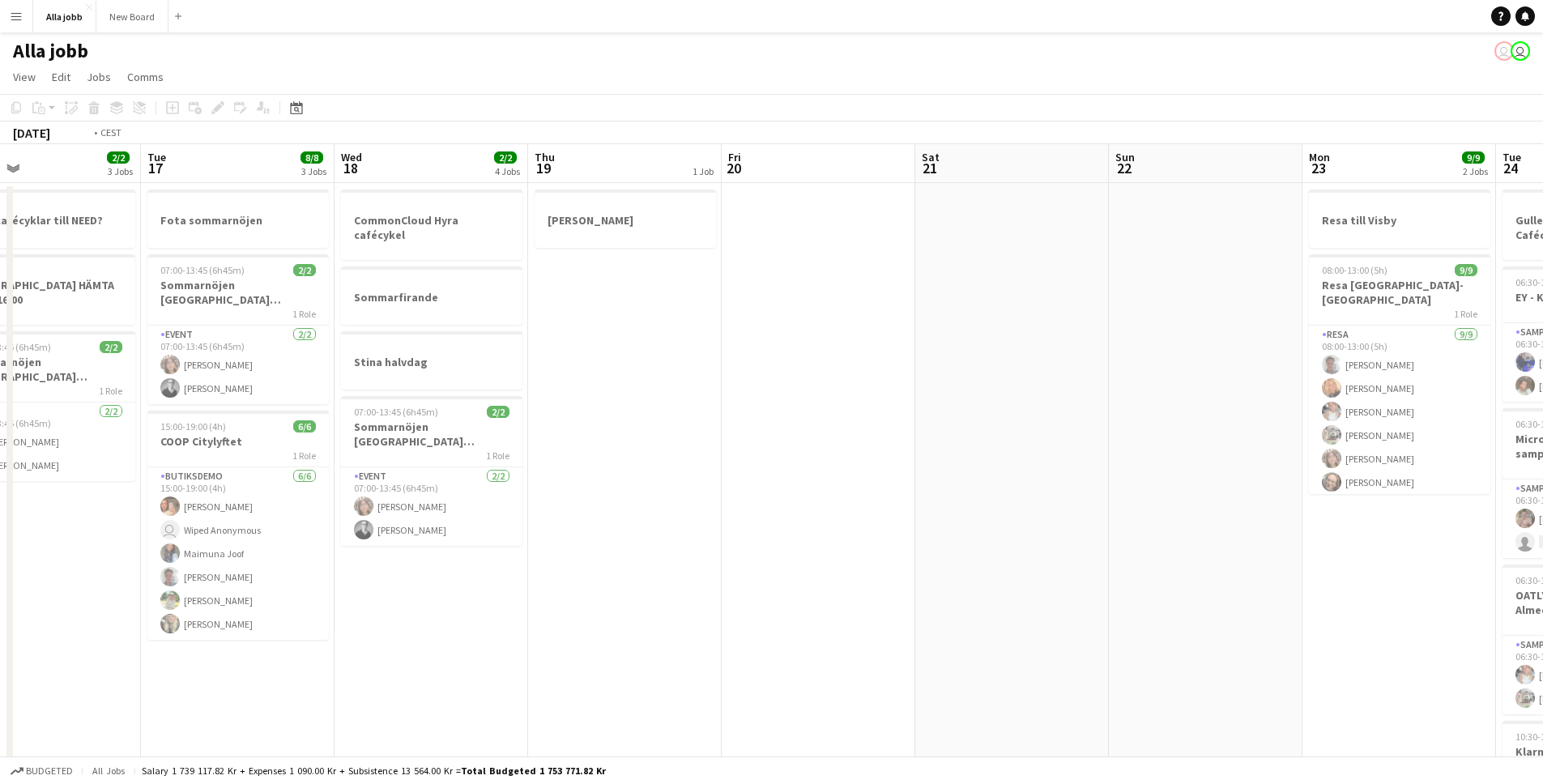
scroll to position [0, 470]
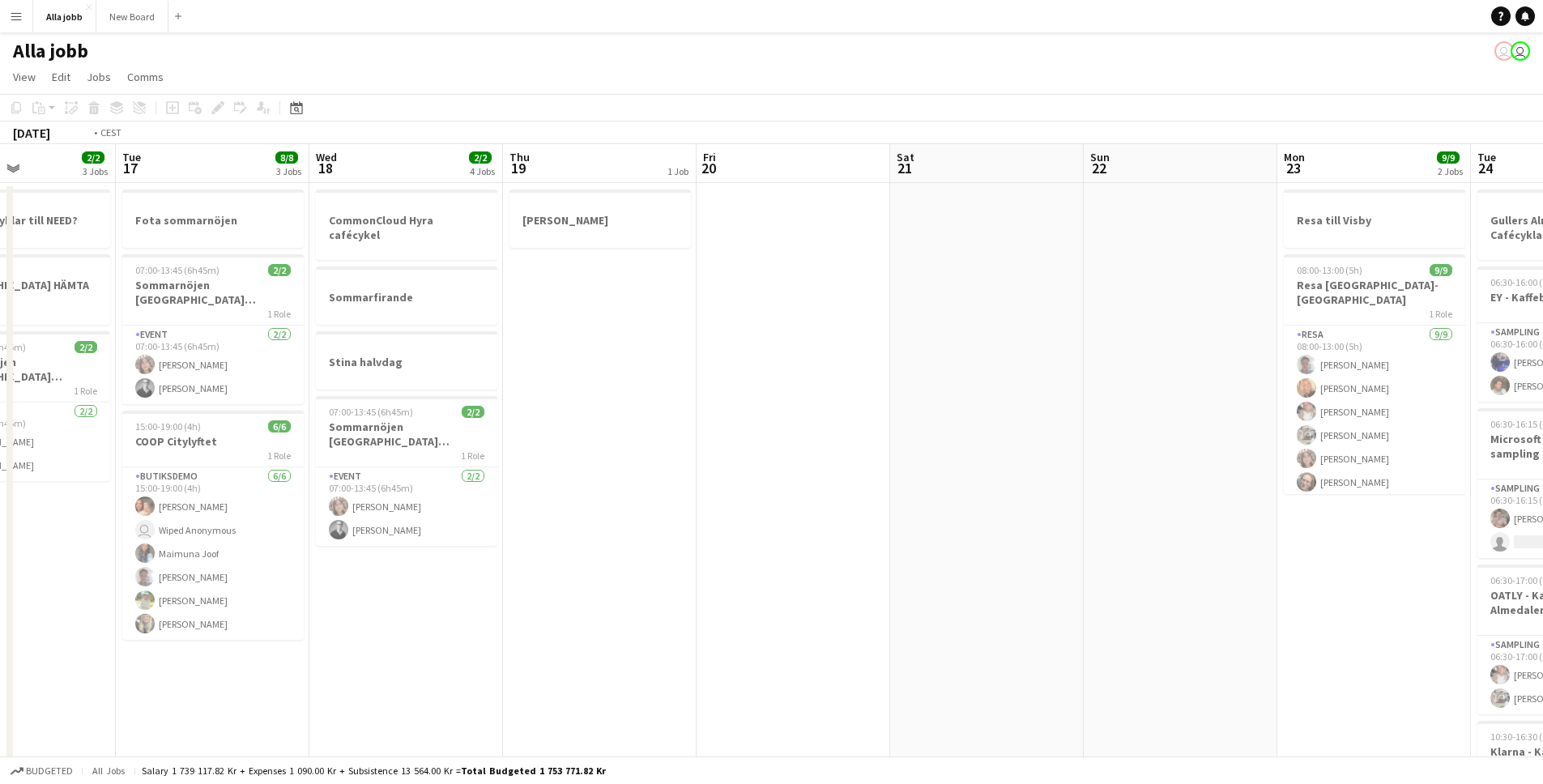
click at [1063, 564] on app-calendar-viewport "Sat 14 4/4 4 Jobs Sun 15 3/3 2 Jobs Mon 16 2/2 3 Jobs Tue 17 8/8 3 Jobs Wed 18 …" at bounding box center [771, 652] width 1543 height 1017
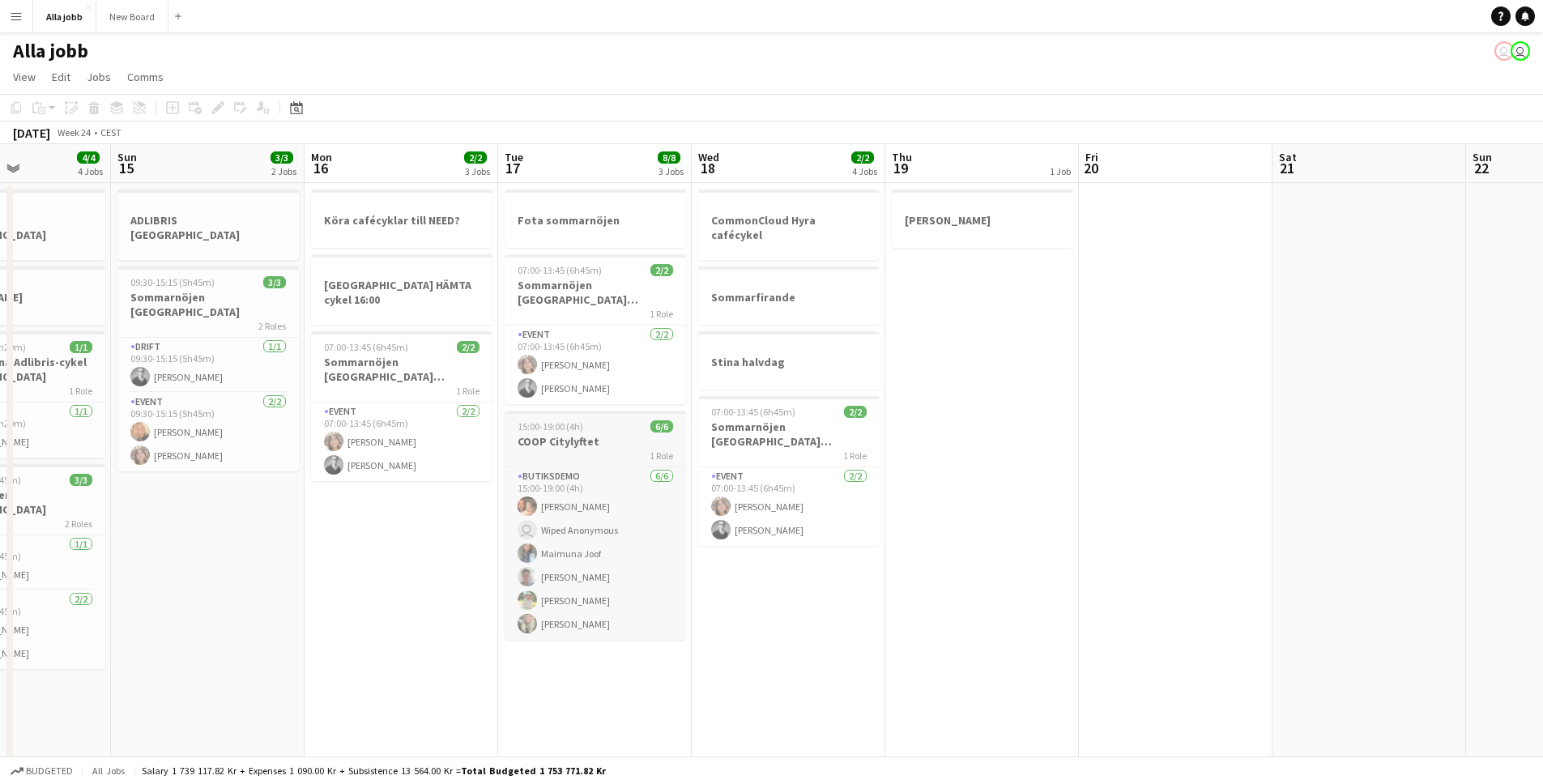
click at [608, 437] on h3 "COOP Citylyftet" at bounding box center [595, 441] width 181 height 15
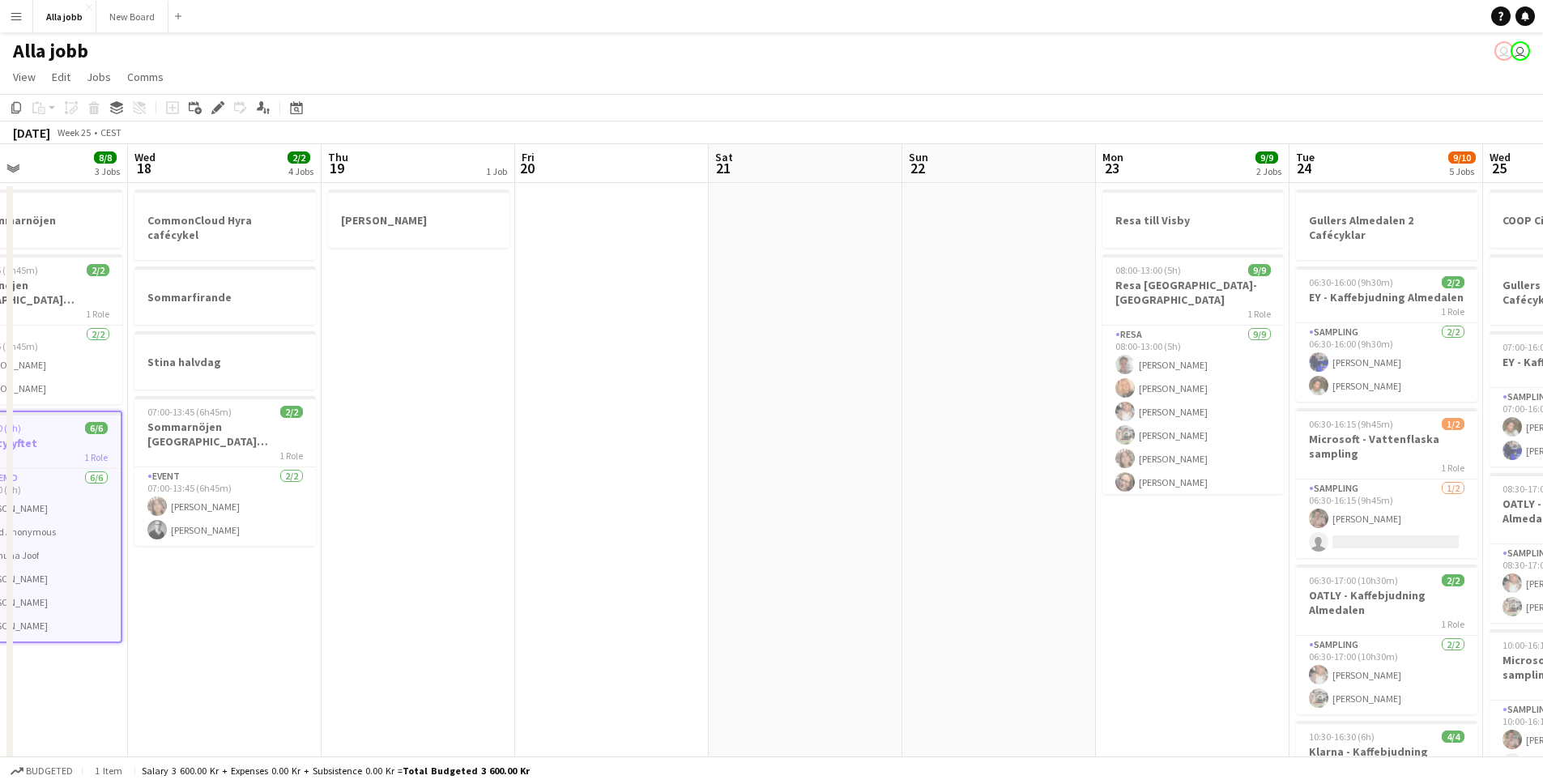
click at [721, 468] on app-calendar-viewport "Sat 14 4/4 4 Jobs Sun 15 3/3 2 Jobs Mon 16 2/2 3 Jobs Tue 17 8/8 3 Jobs Wed 18 …" at bounding box center [771, 652] width 1543 height 1017
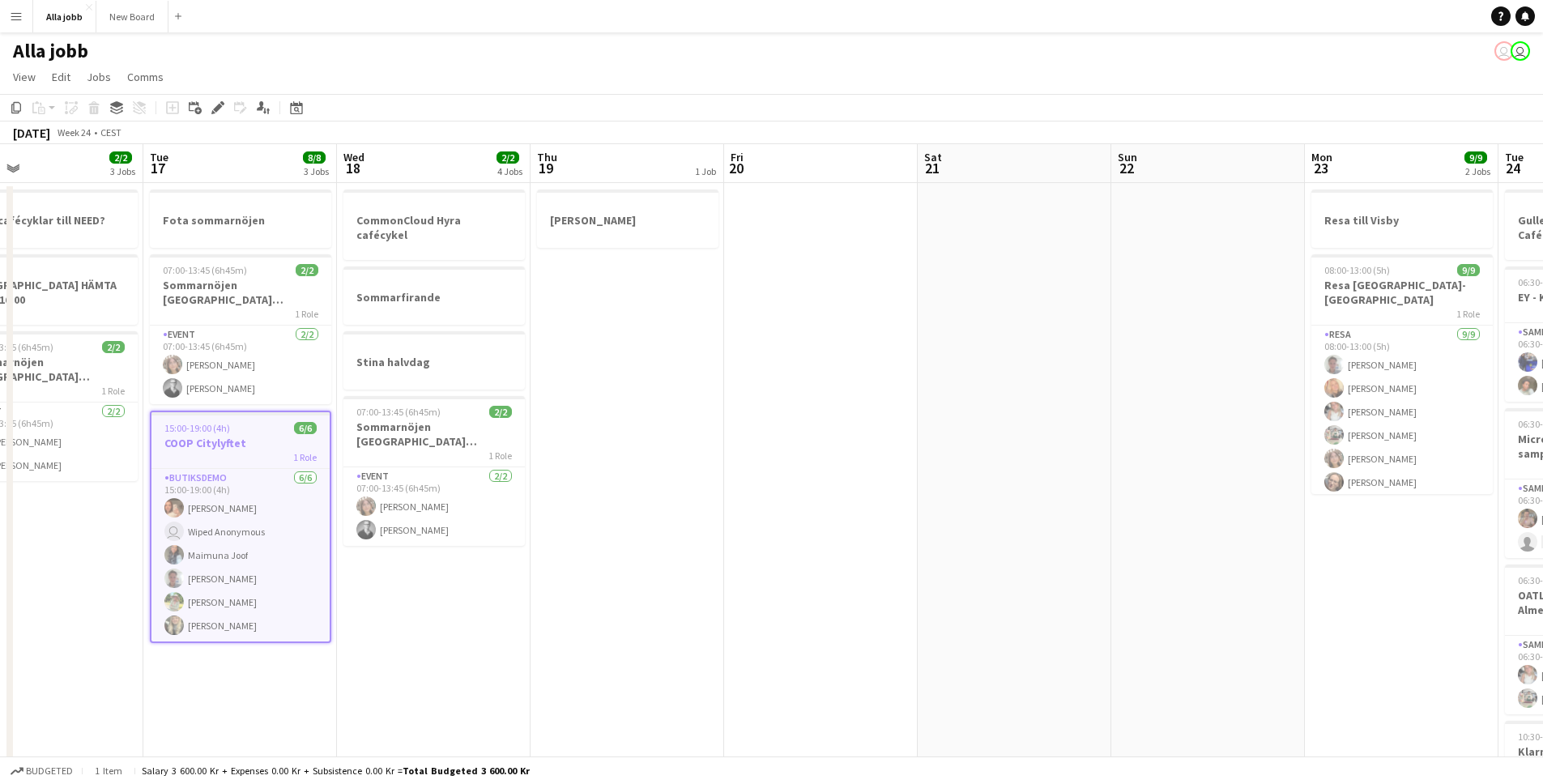
click at [517, 485] on app-calendar-viewport "Sat 14 4/4 4 Jobs Sun 15 3/3 2 Jobs Mon 16 2/2 3 Jobs Tue 17 8/8 3 Jobs Wed 18 …" at bounding box center [771, 652] width 1543 height 1017
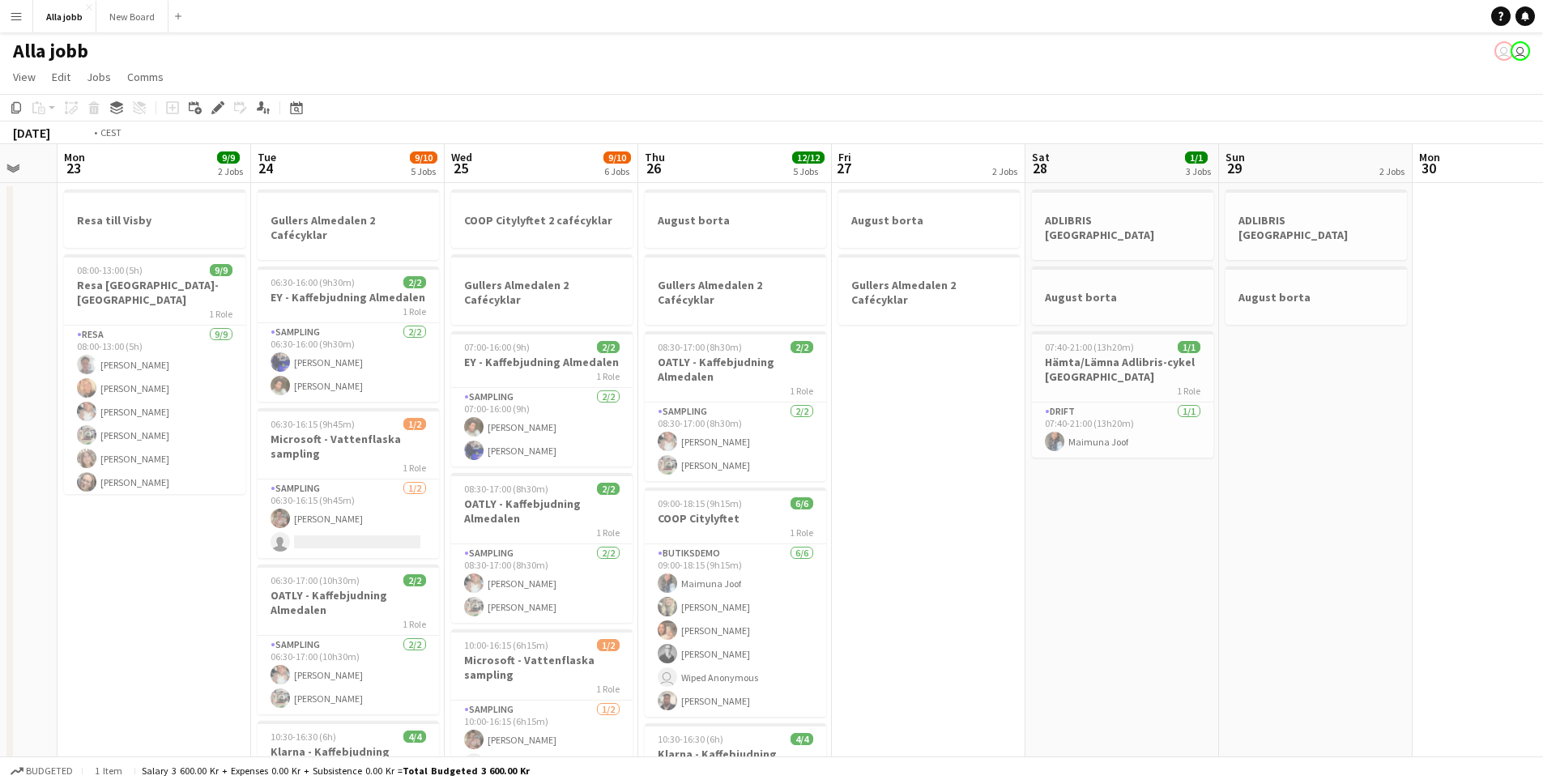
click at [448, 496] on app-calendar-viewport "Fri 20 Sat 21 Sun 22 Mon 23 9/9 2 Jobs Tue 24 9/10 5 Jobs Wed 25 9/10 6 Jobs Th…" at bounding box center [771, 652] width 1543 height 1017
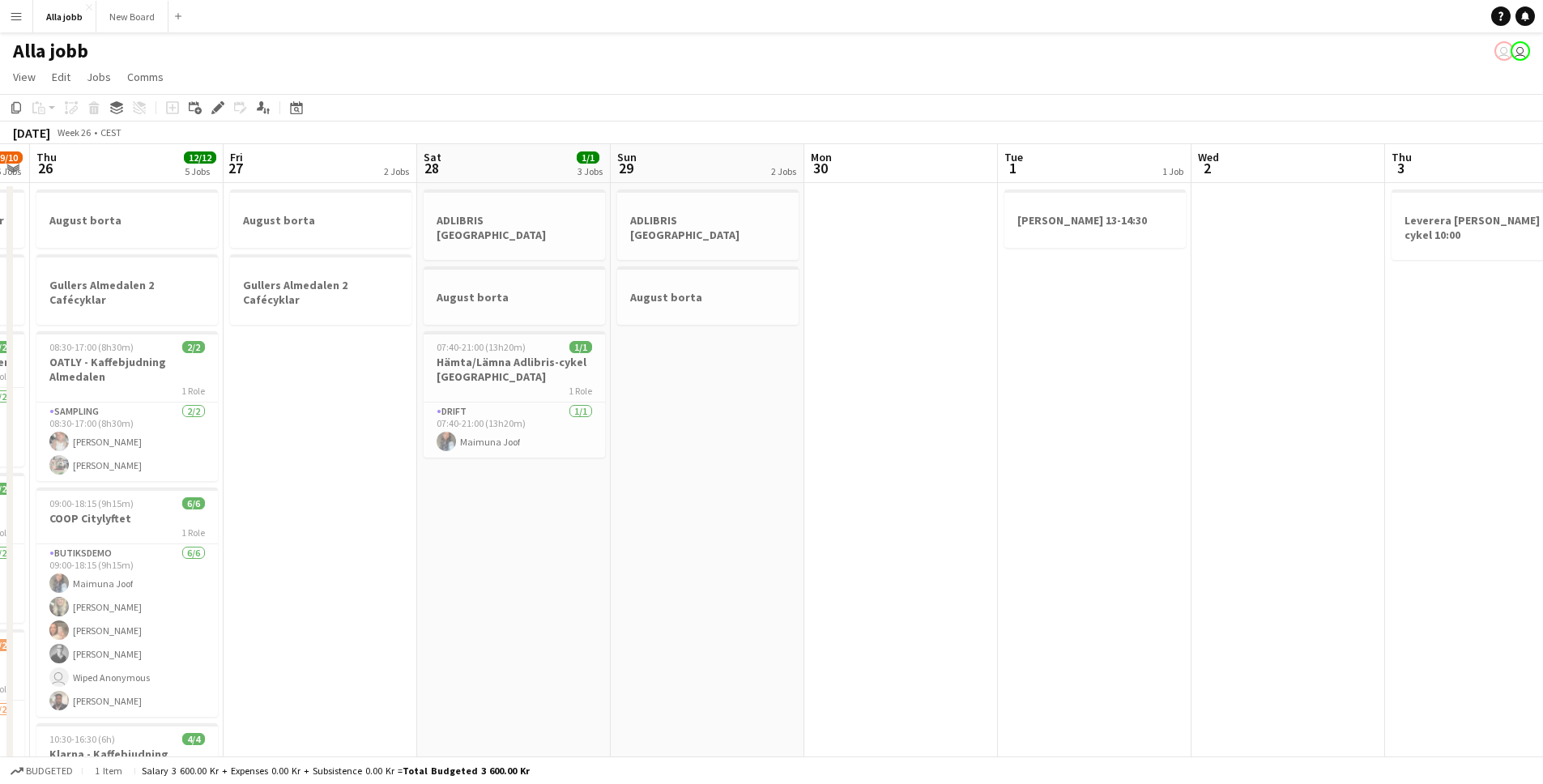
click at [160, 451] on app-calendar-viewport "Sun 22 Mon 23 9/9 2 Jobs Tue 24 9/10 5 Jobs Wed 25 9/10 6 Jobs Thu 26 12/12 5 J…" at bounding box center [771, 652] width 1543 height 1017
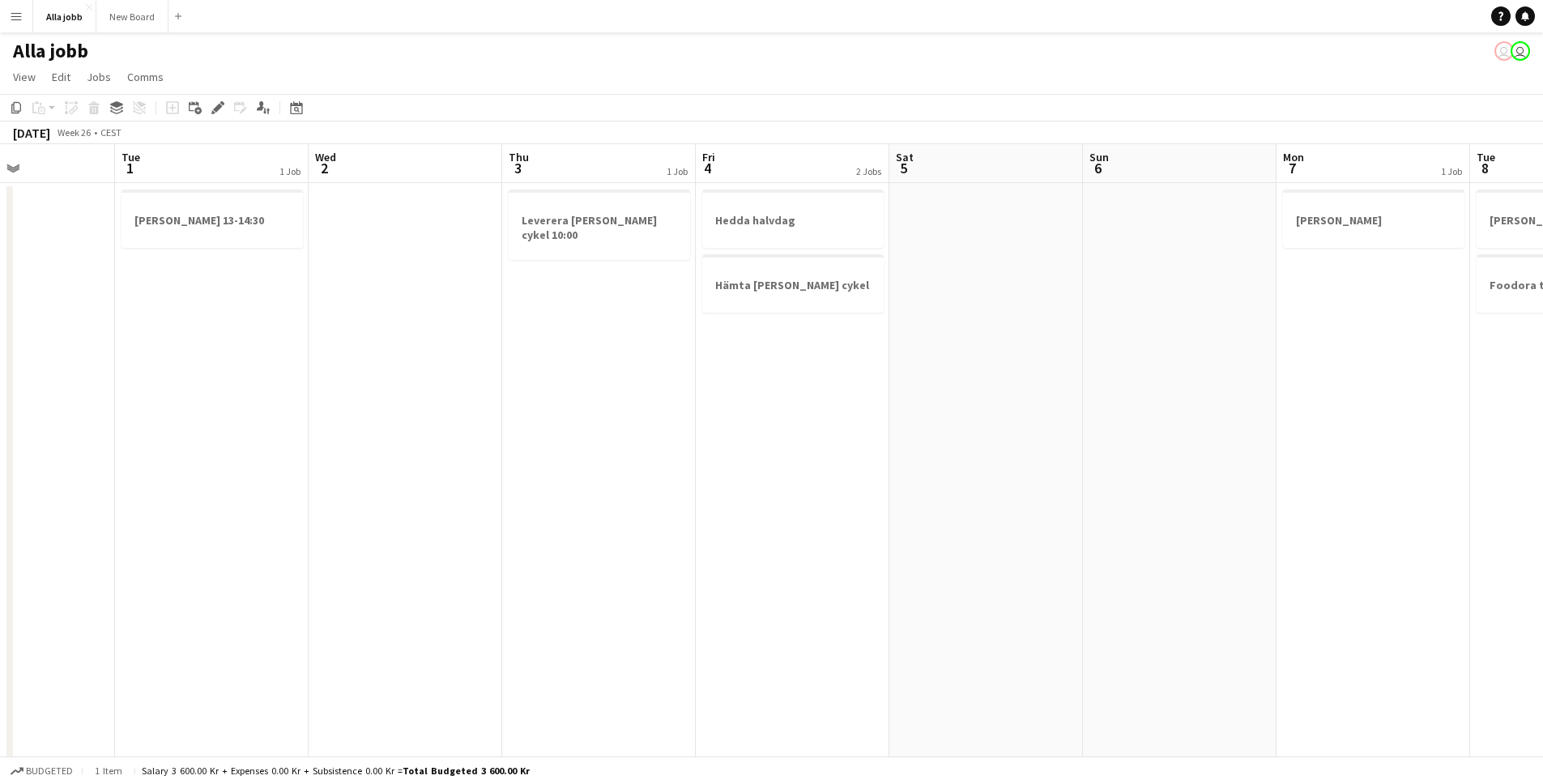
click at [435, 448] on app-calendar-viewport "Sat 28 1/1 3 Jobs Sun 29 2 Jobs Mon 30 Tue 1 1 Job Wed 2 Thu 3 1 Job Fri 4 2 Jo…" at bounding box center [771, 652] width 1543 height 1017
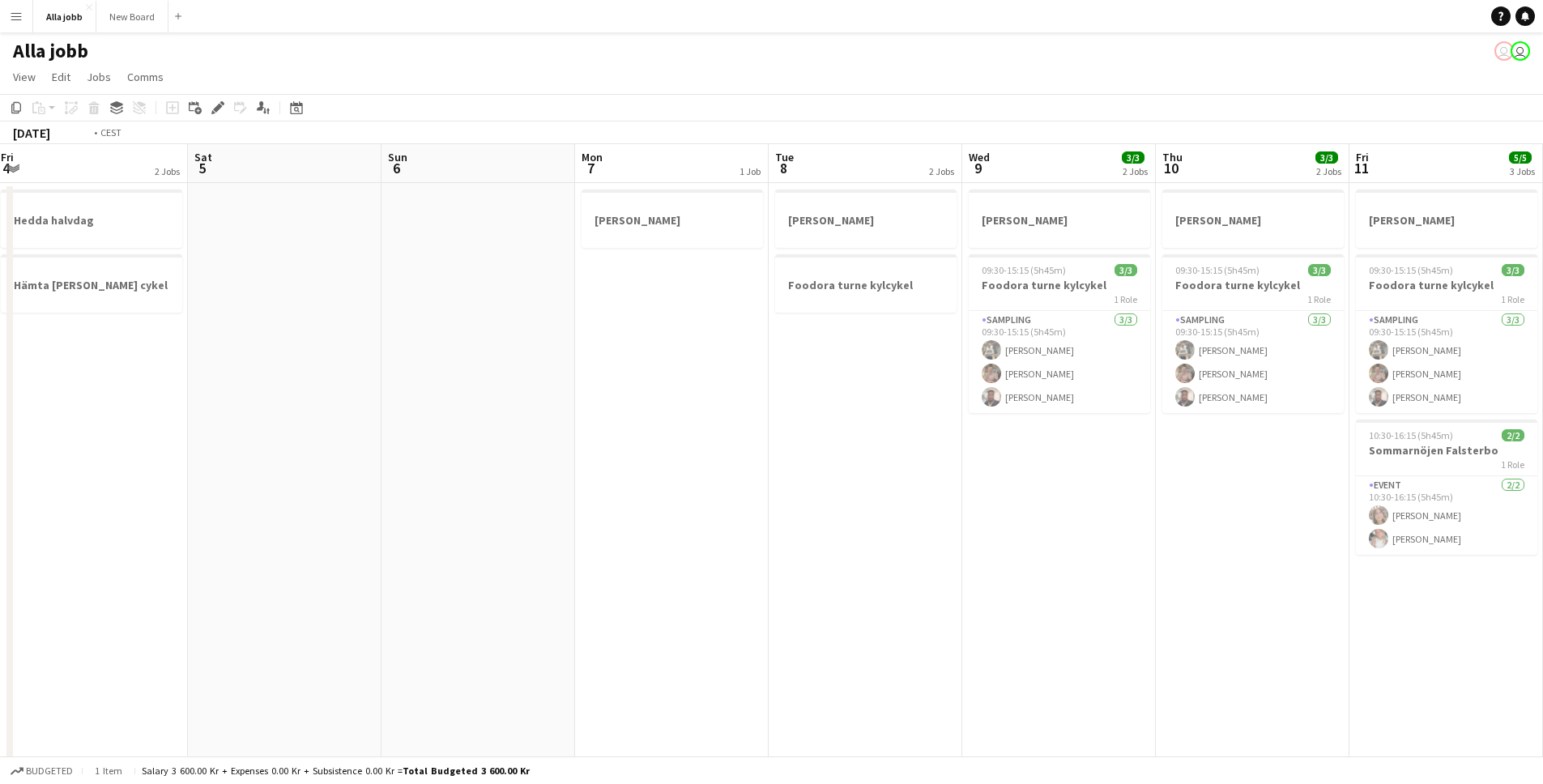
click at [283, 486] on app-calendar-viewport "Wed 2 Thu 3 1 Job Fri 4 2 Jobs Sat 5 Sun 6 Mon 7 1 Job Tue 8 2 Jobs Wed 9 3/3 2…" at bounding box center [771, 652] width 1543 height 1017
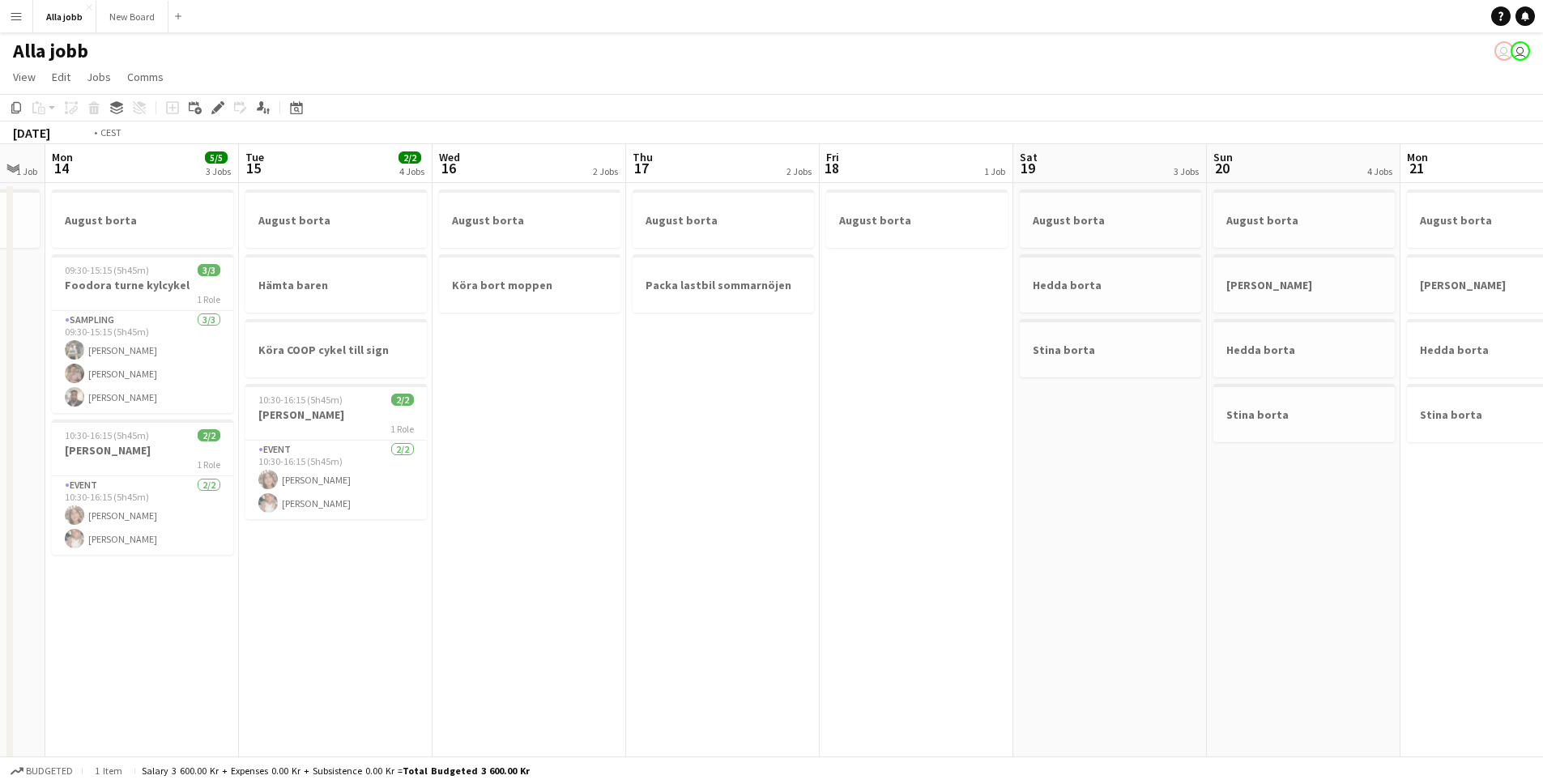
click at [411, 504] on app-calendar-viewport "Fri 11 5/5 3 Jobs Sat 12 5/5 3 Jobs Sun 13 1 Job Mon 14 5/5 3 Jobs Tue 15 2/2 4…" at bounding box center [771, 652] width 1543 height 1017
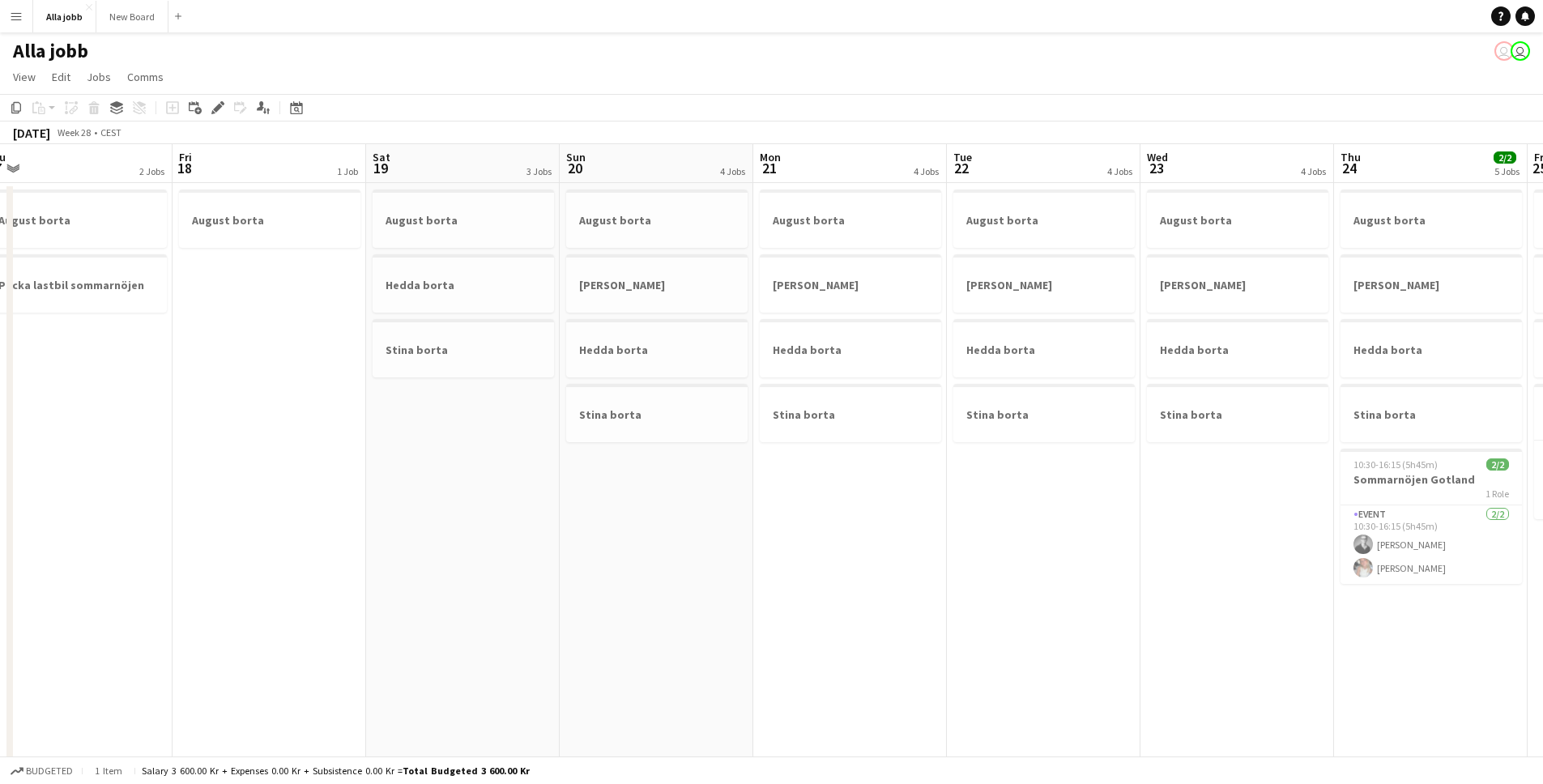
click at [186, 440] on app-calendar-viewport "Mon 14 5/5 3 Jobs Tue 15 2/2 4 Jobs Wed 16 2 Jobs Thu 17 2 Jobs Fri 18 1 Job Sa…" at bounding box center [771, 652] width 1543 height 1017
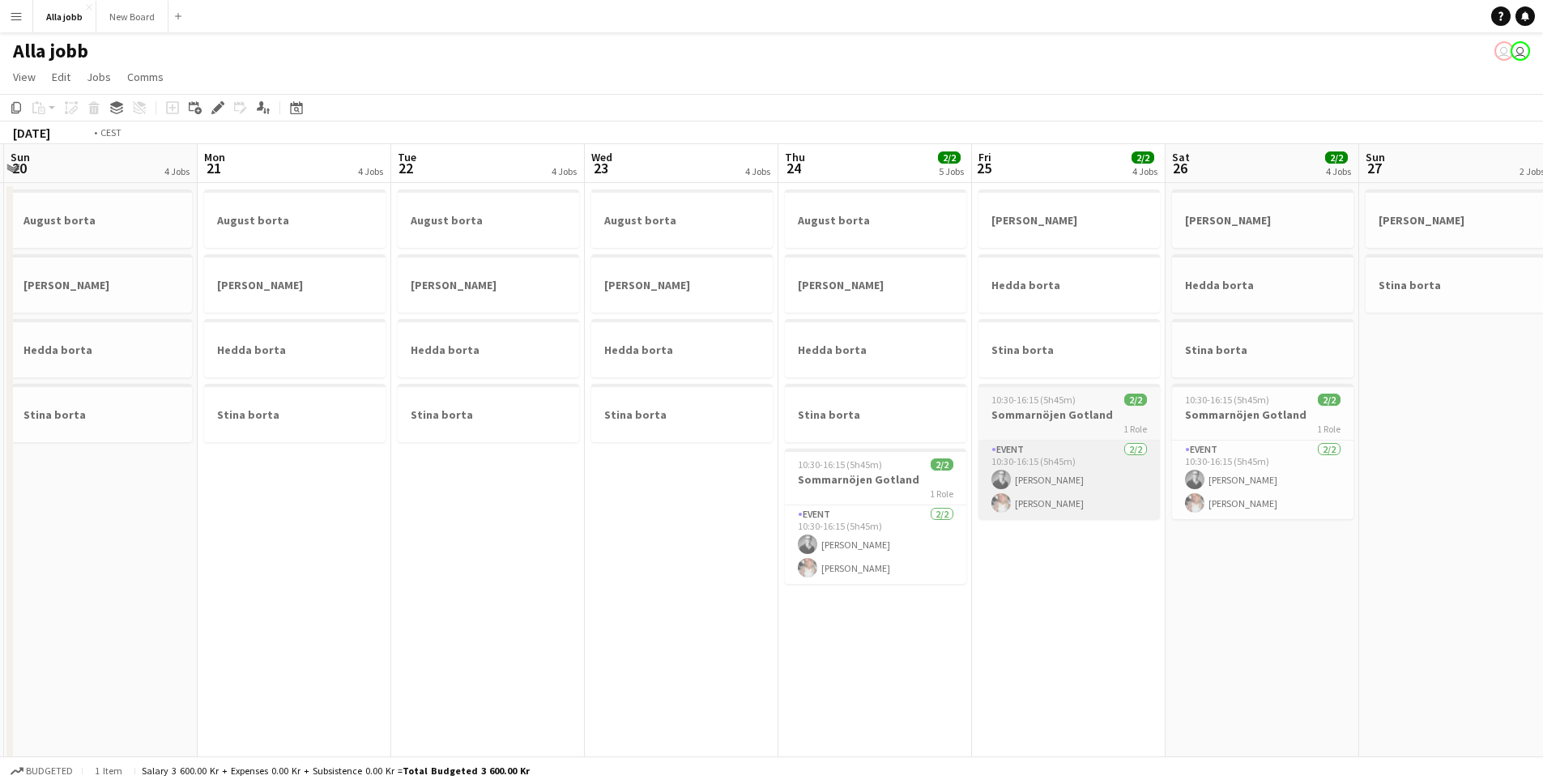
click at [362, 429] on app-calendar-viewport "Thu 17 2 Jobs Fri 18 1 Job Sat 19 3 Jobs Sun 20 4 Jobs Mon 21 4 Jobs Tue 22 4 J…" at bounding box center [771, 652] width 1543 height 1017
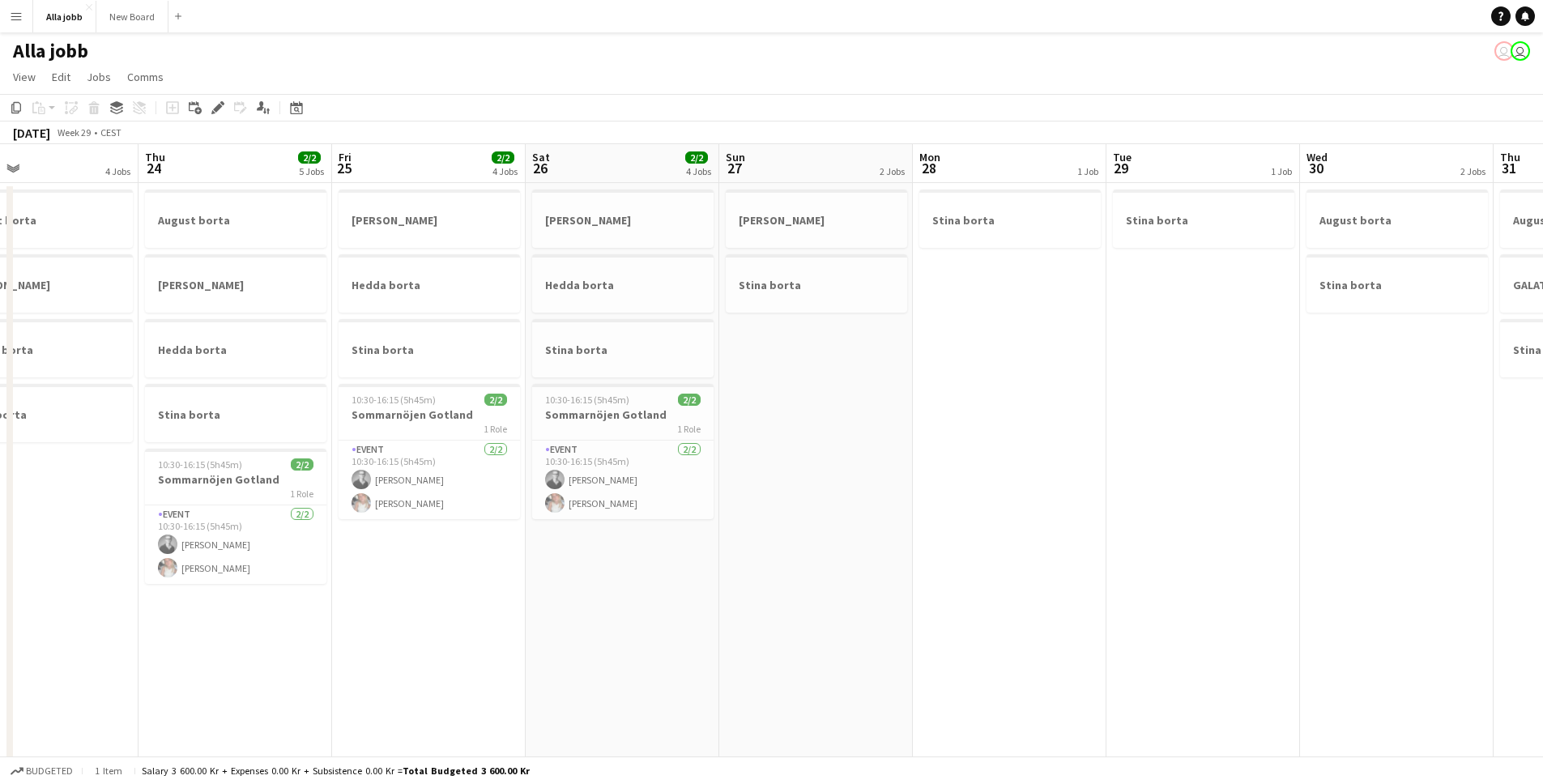
click at [277, 402] on app-calendar-viewport "Sun 20 4 Jobs Mon 21 4 Jobs Tue 22 4 Jobs Wed 23 4 Jobs Thu 24 2/2 5 Jobs Fri 2…" at bounding box center [771, 652] width 1543 height 1017
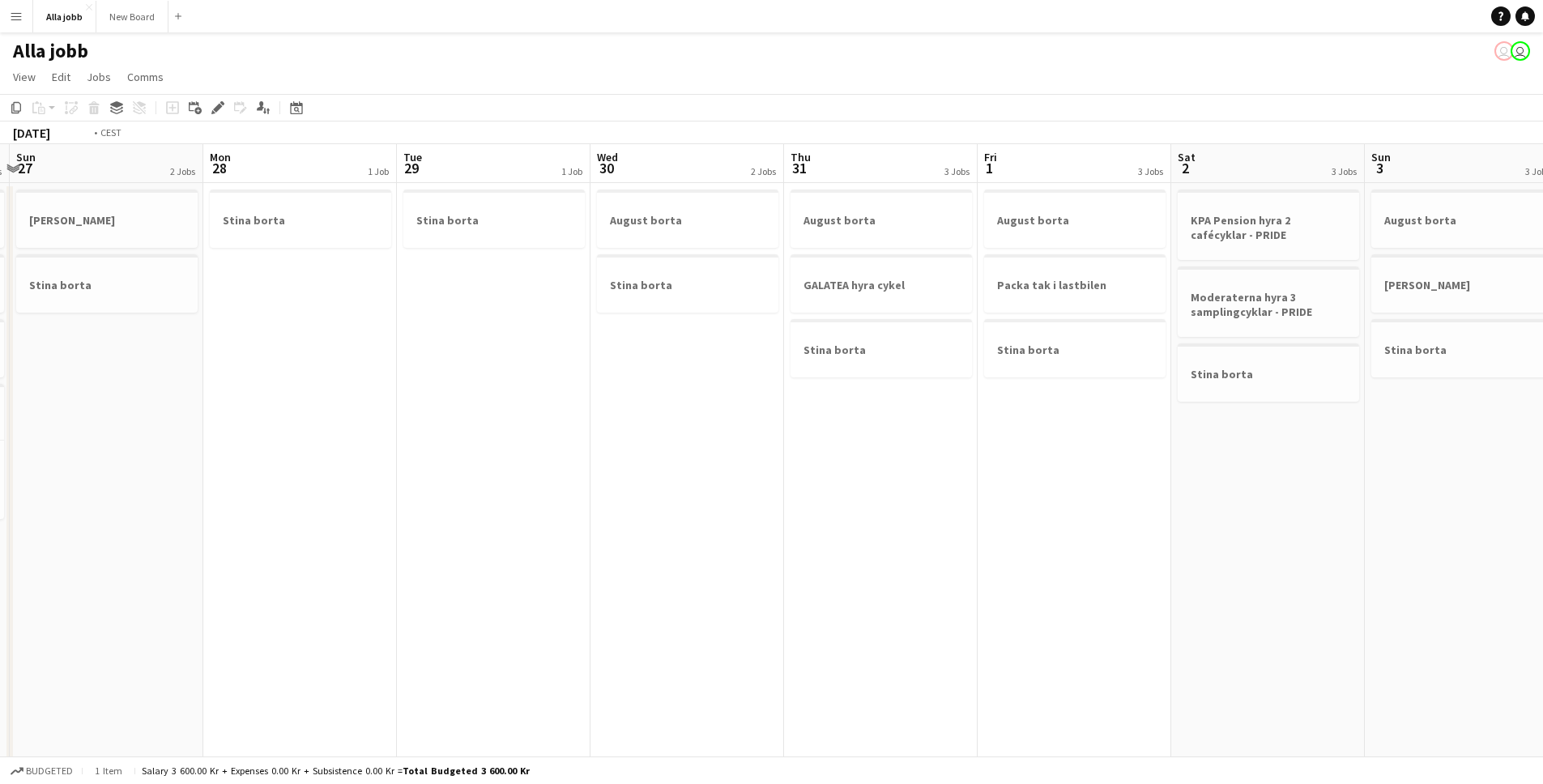
click at [311, 369] on app-calendar-viewport "Thu 24 2/2 5 Jobs Fri 25 2/2 4 Jobs Sat 26 2/2 4 Jobs Sun 27 2 Jobs Mon 28 1 Jo…" at bounding box center [771, 652] width 1543 height 1017
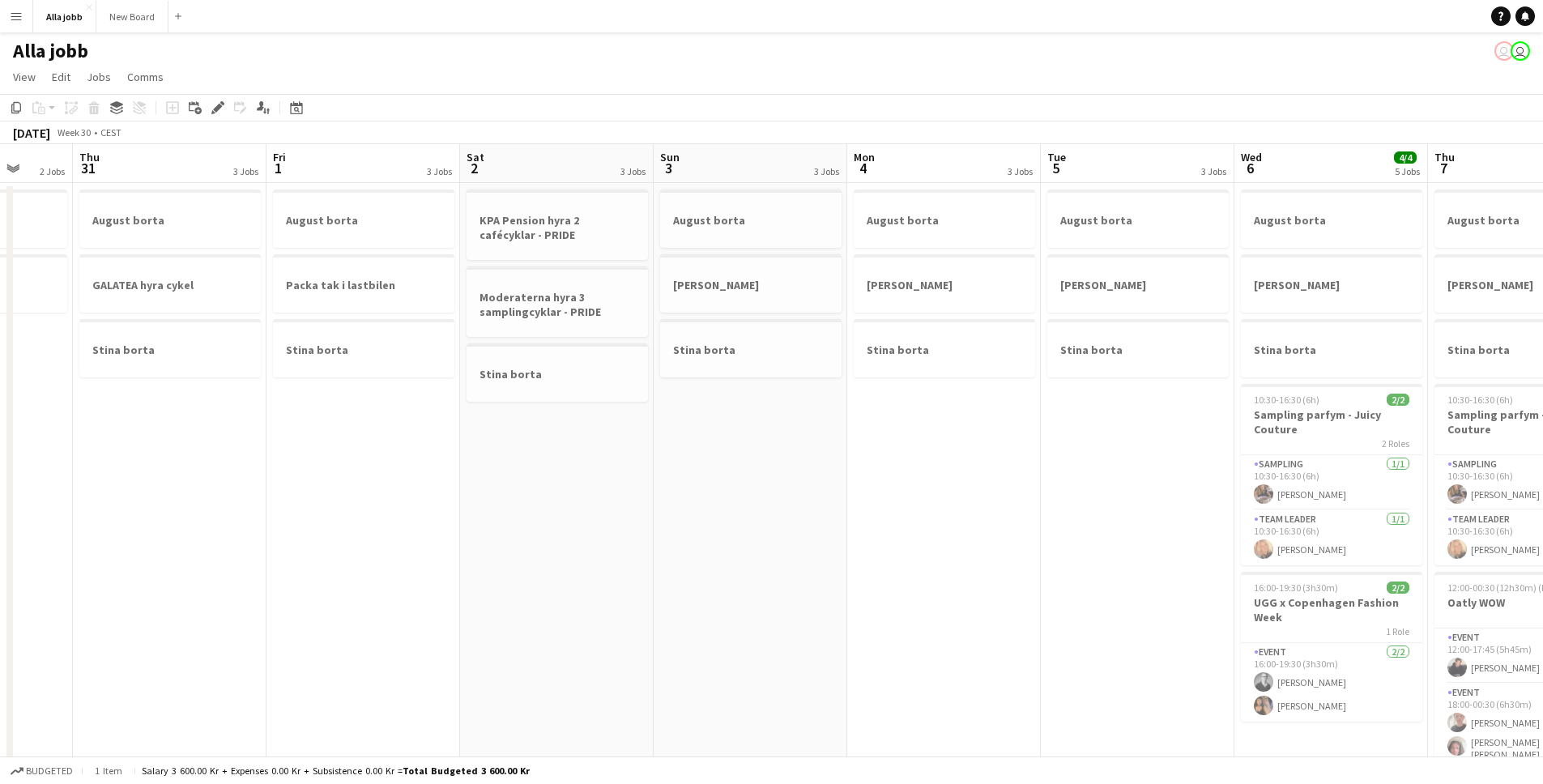
click at [393, 397] on app-calendar-viewport "Mon 28 1 Job Tue 29 1 Job Wed 30 2 Jobs Thu 31 3 Jobs Fri 1 3 Jobs Sat 2 3 Jobs…" at bounding box center [771, 652] width 1543 height 1017
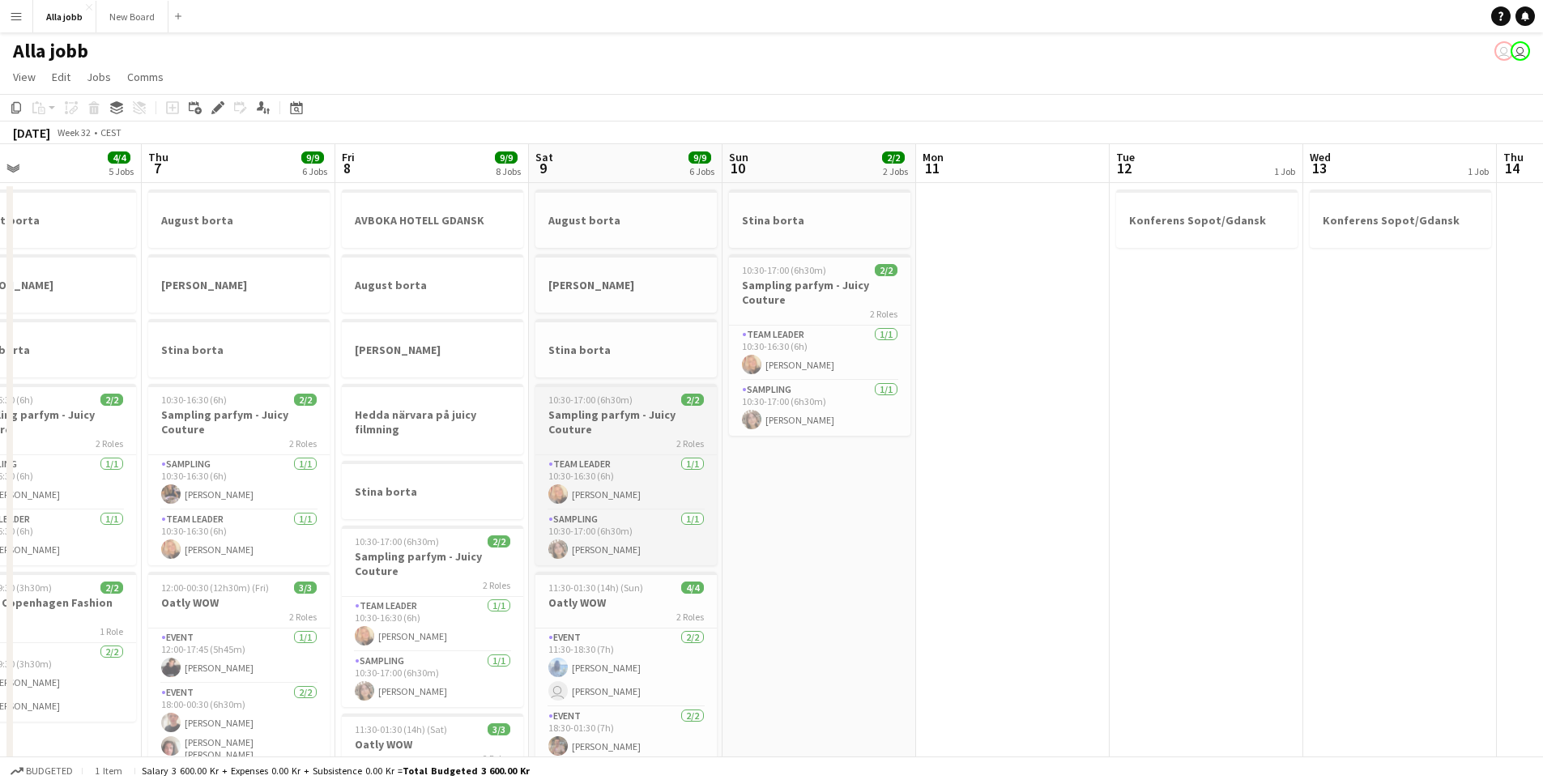
click at [273, 371] on app-calendar-viewport "Mon 4 3 Jobs Tue 5 3 Jobs Wed 6 4/4 5 Jobs Thu 7 9/9 6 Jobs Fri 8 9/9 8 Jobs Sa…" at bounding box center [771, 652] width 1543 height 1017
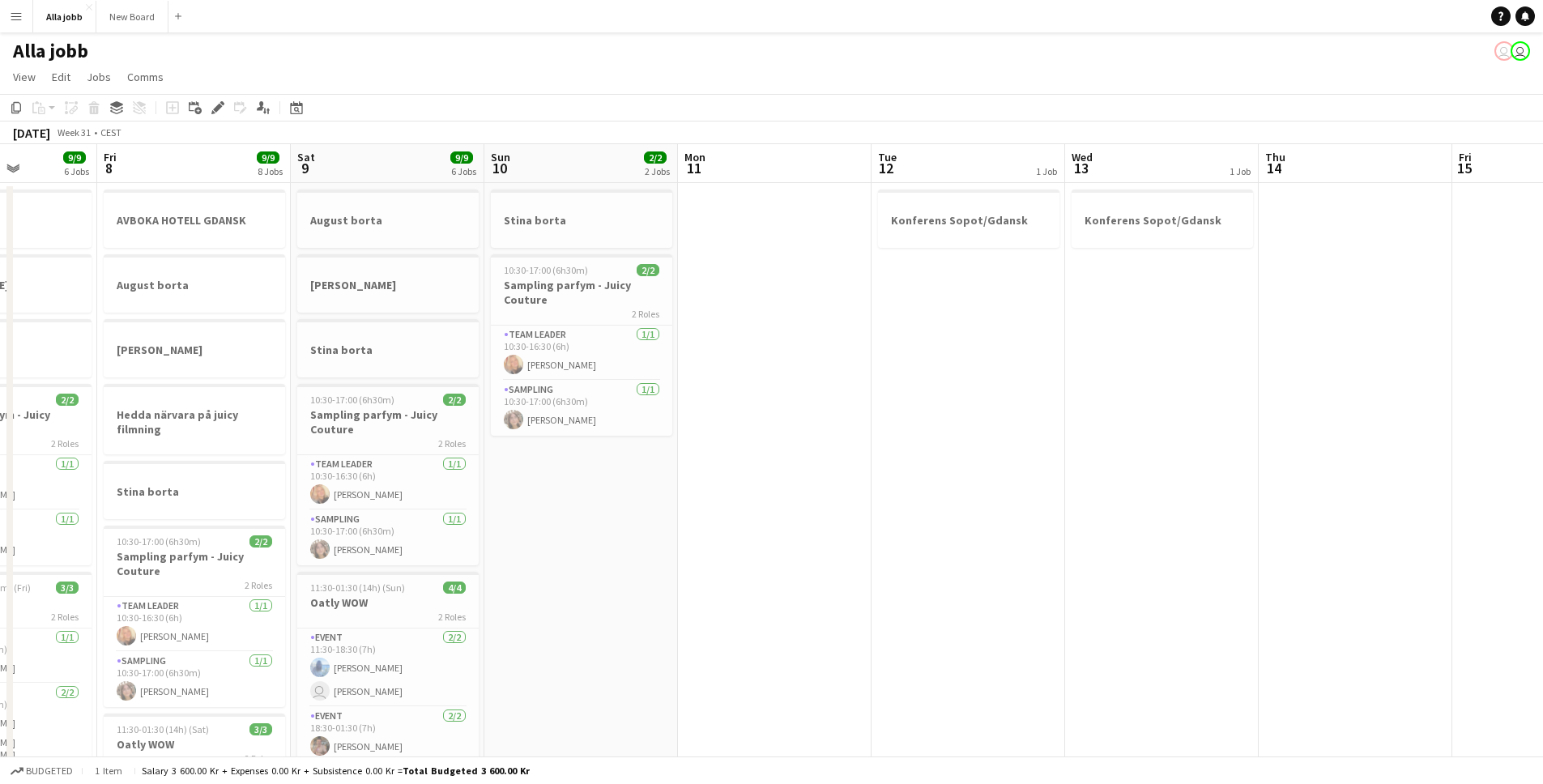
click at [460, 292] on app-calendar-viewport "Tue 5 3 Jobs Wed 6 4/4 5 Jobs Thu 7 9/9 6 Jobs Fri 8 9/9 8 Jobs Sat 9 9/9 6 Job…" at bounding box center [771, 652] width 1543 height 1017
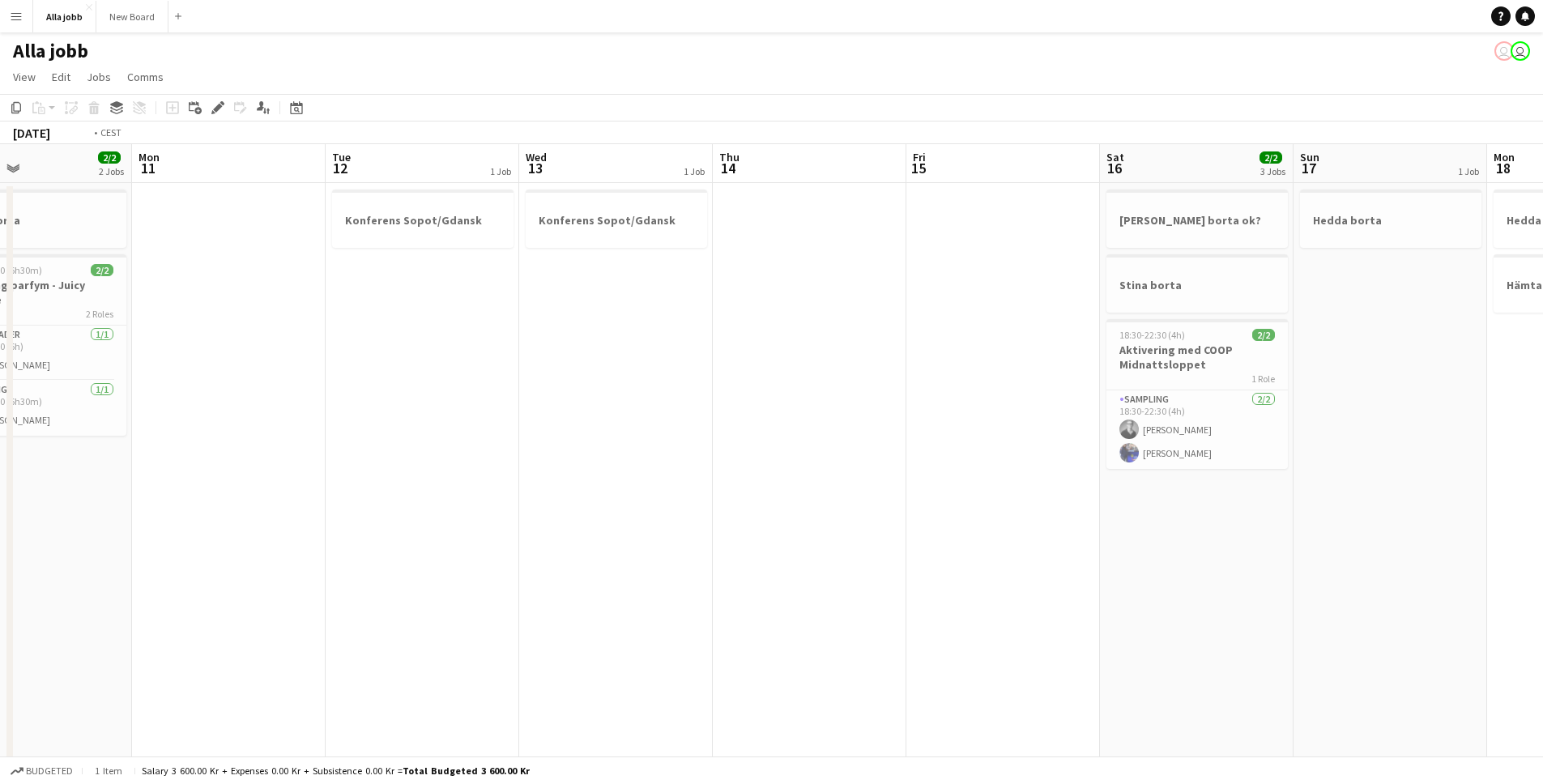
click at [539, 316] on app-calendar-viewport "Fri 8 9/9 8 Jobs Sat 9 9/9 6 Jobs Sun 10 2/2 2 Jobs Mon 11 Tue 12 1 Job Wed 13 …" at bounding box center [771, 652] width 1543 height 1017
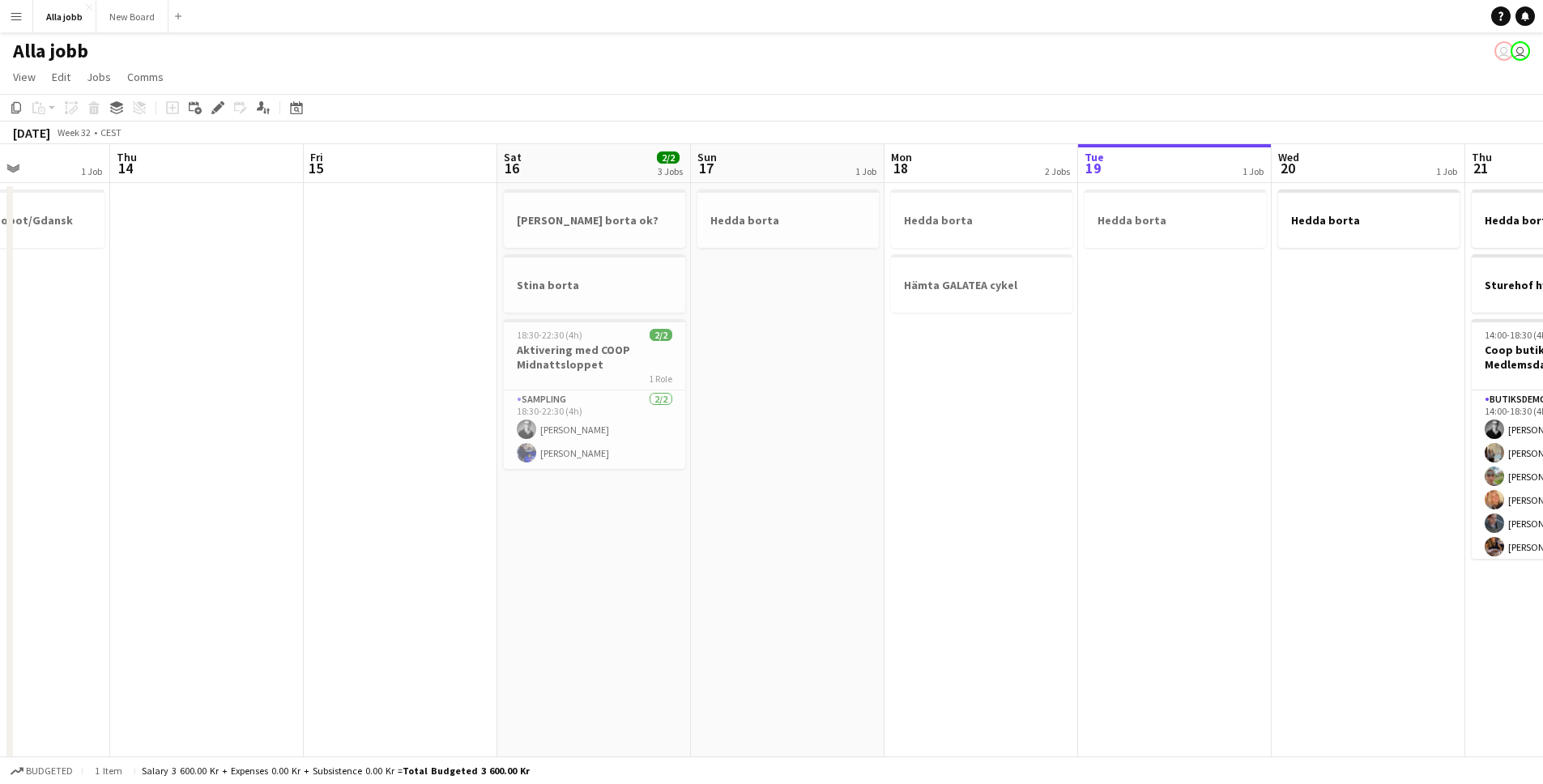
click at [778, 327] on app-calendar-viewport "Mon 11 Tue 12 1 Job Wed 13 1 Job Thu 14 Fri 15 Sat 16 2/2 3 Jobs Sun 17 1 Job M…" at bounding box center [771, 652] width 1543 height 1017
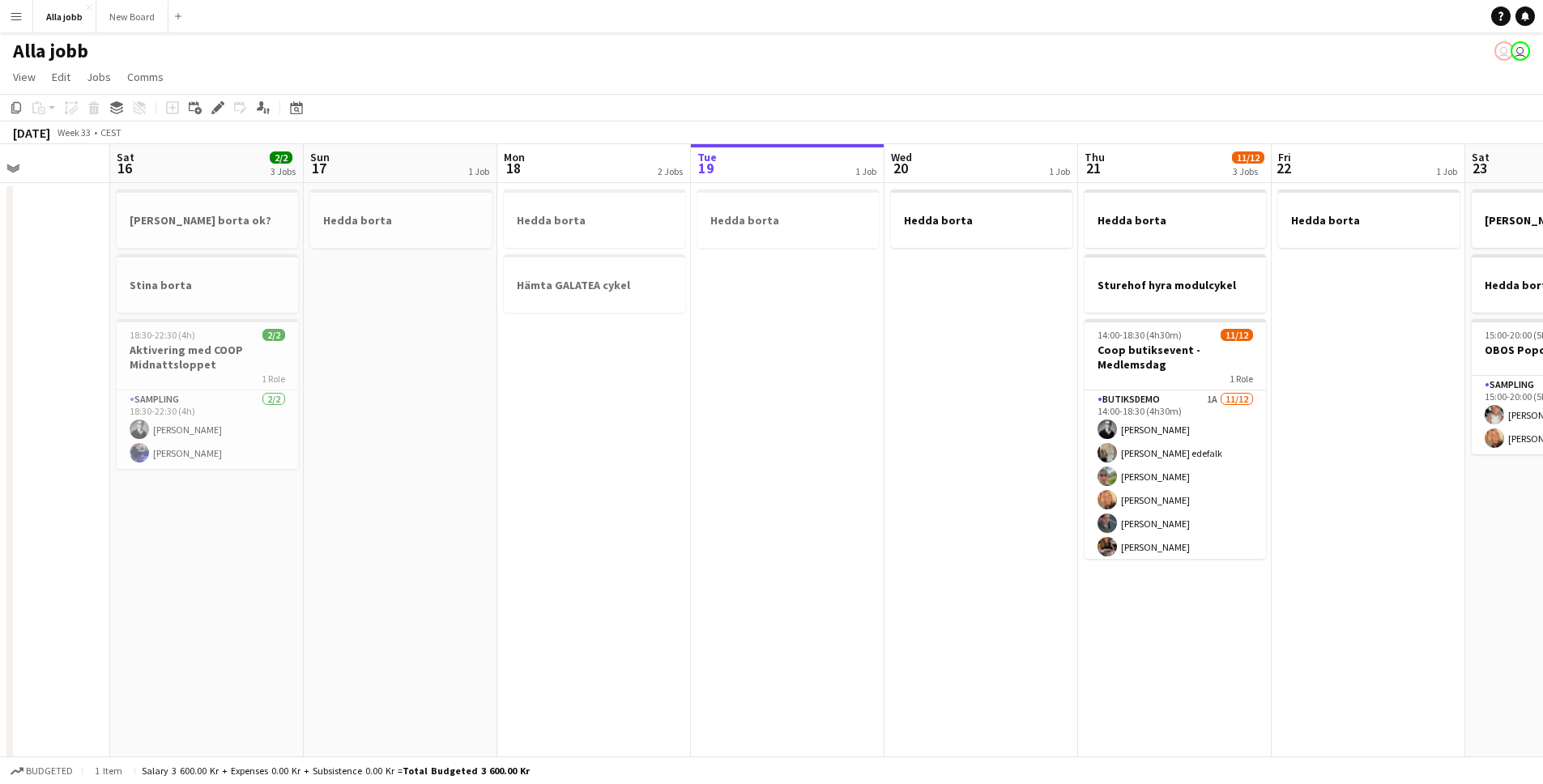
scroll to position [0, 593]
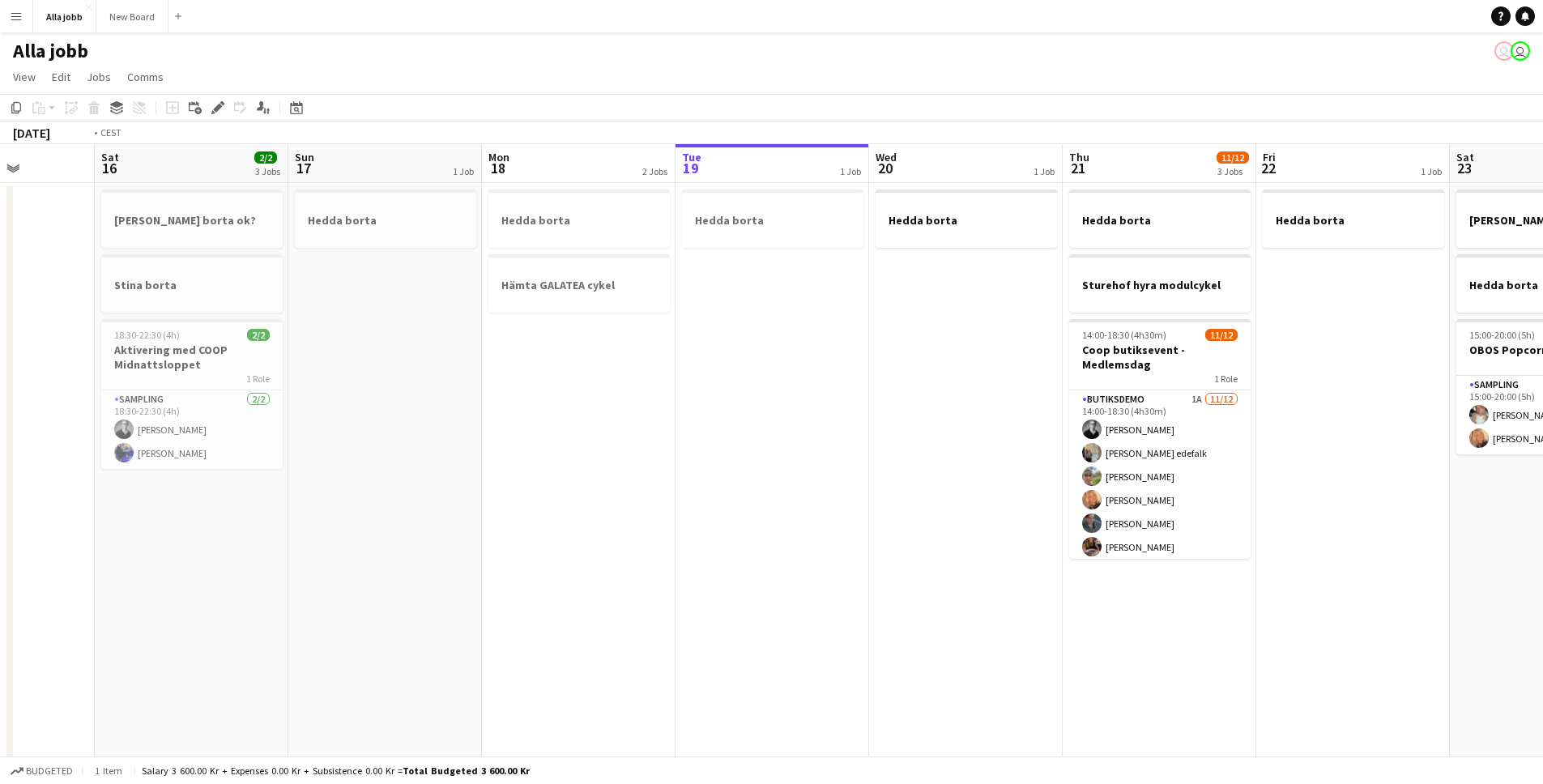
click at [637, 384] on app-calendar-viewport "Wed 13 1 Job Thu 14 Fri 15 Sat 16 2/2 3 Jobs Sun 17 1 Job Mon 18 2 Jobs Tue 19 …" at bounding box center [771, 652] width 1543 height 1017
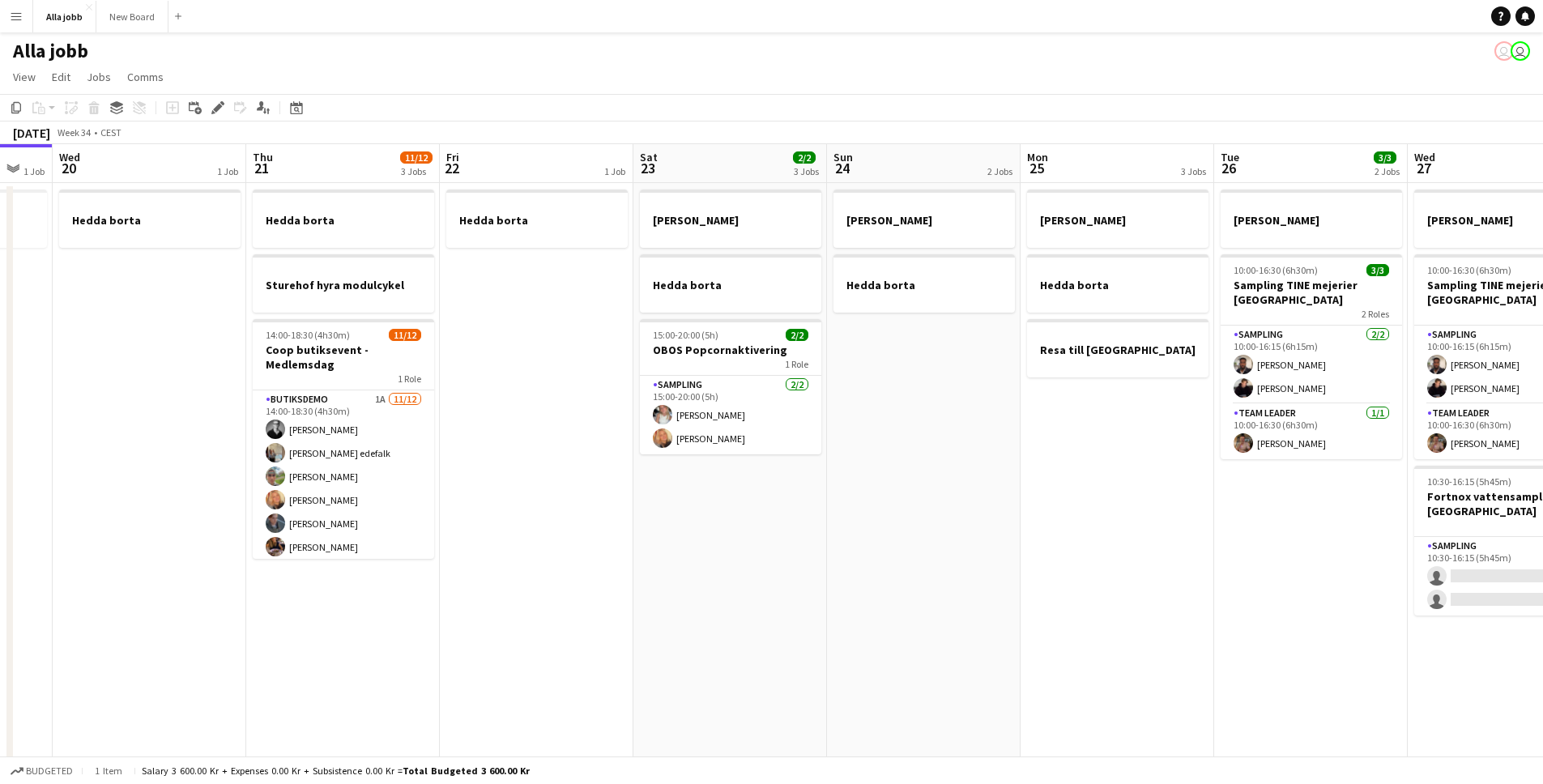
click at [559, 424] on app-calendar-viewport "Sun 17 1 Job Mon 18 2 Jobs Tue 19 1 Job Wed 20 1 Job Thu 21 11/12 3 Jobs Fri 22…" at bounding box center [771, 652] width 1543 height 1017
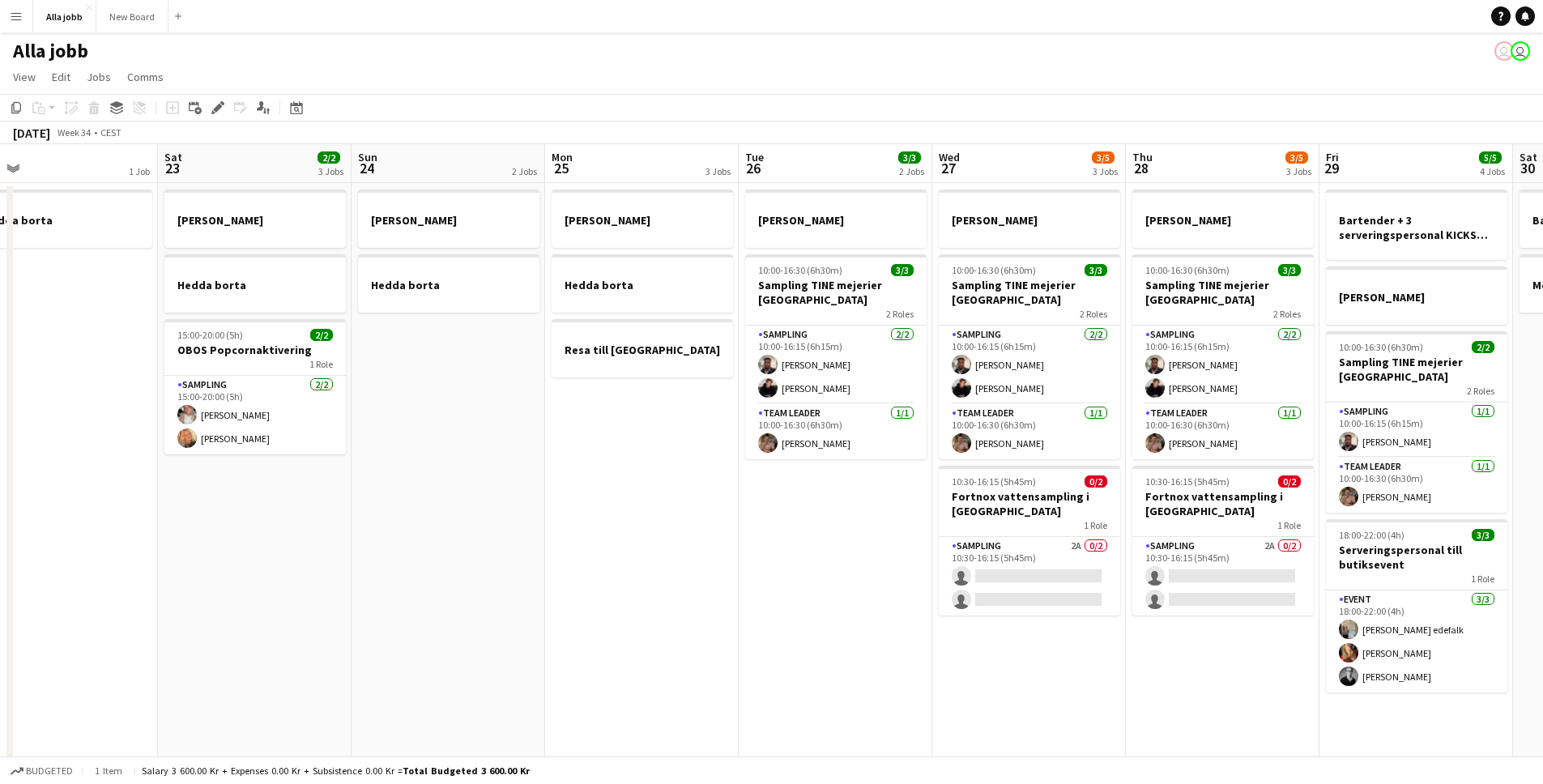
click at [525, 507] on app-calendar-viewport "Tue 19 1 Job Wed 20 1 Job Thu 21 11/12 3 Jobs Fri 22 1 Job Sat 23 2/2 3 Jobs Su…" at bounding box center [771, 652] width 1543 height 1017
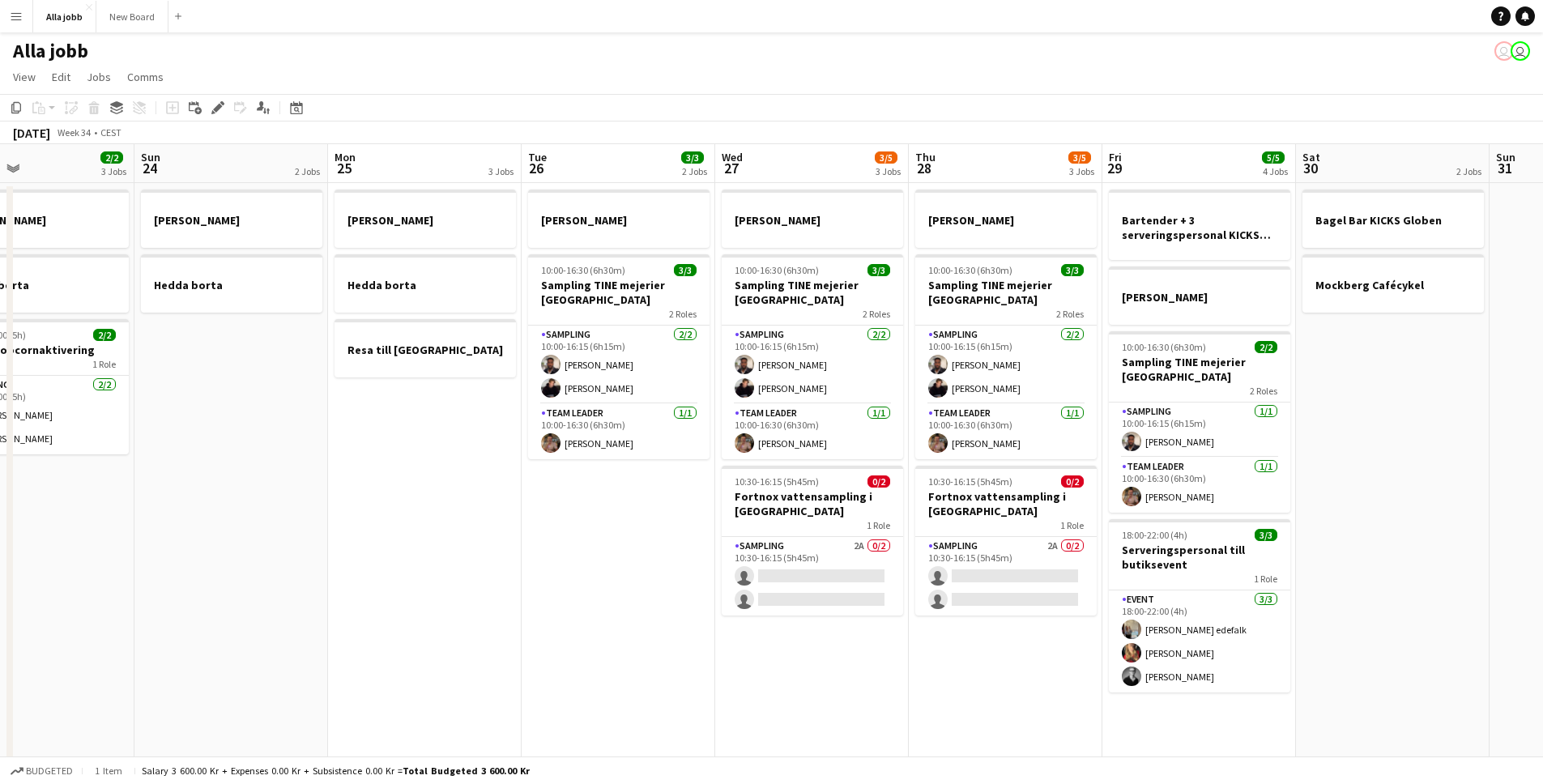
click at [947, 722] on app-date-cell "[PERSON_NAME] 10:00-16:30 (6h30m) 3/3 Sampling TINE mejerier Göteborg 2 Roles S…" at bounding box center [1005, 672] width 193 height 978
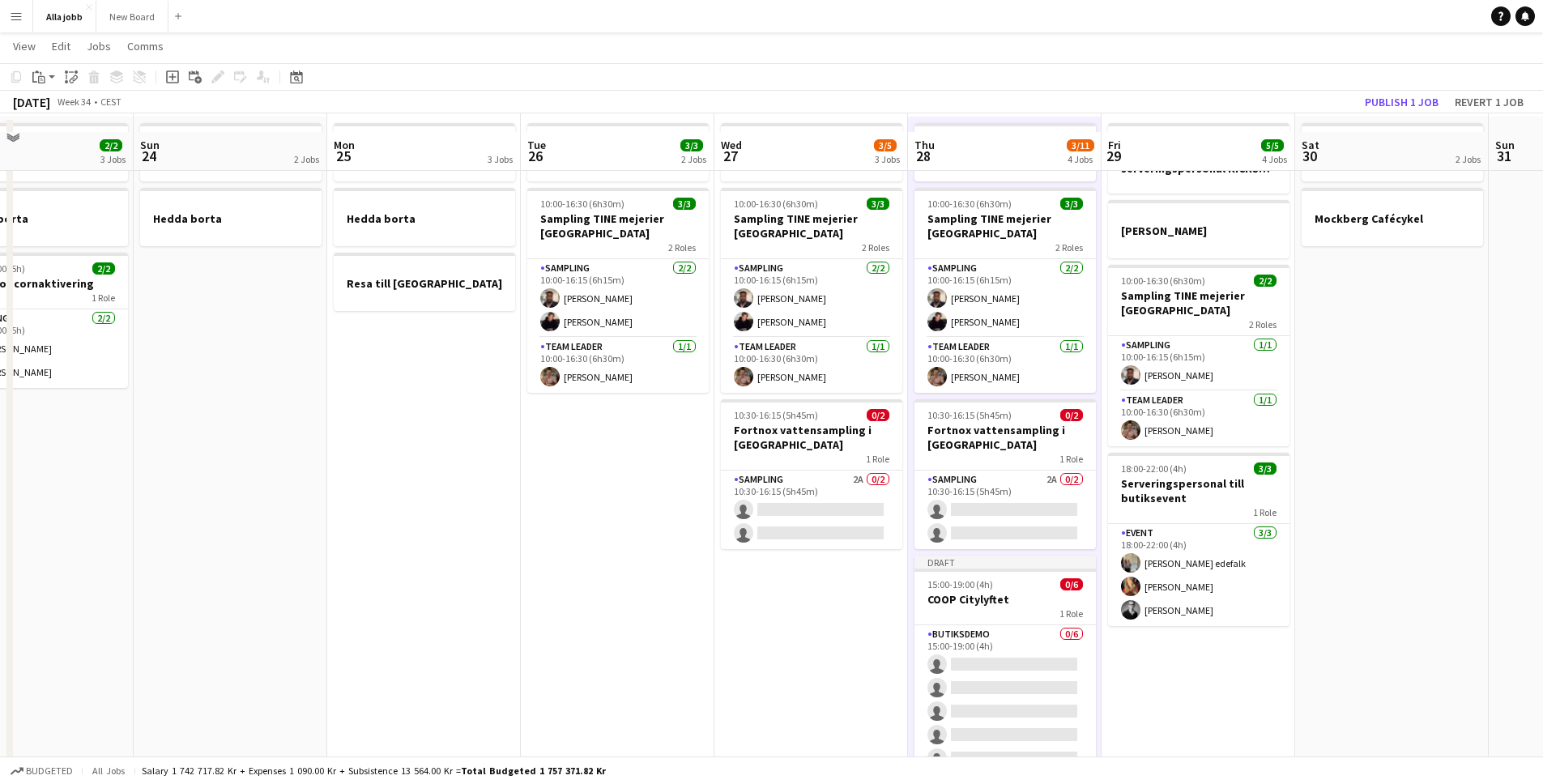
scroll to position [152, 0]
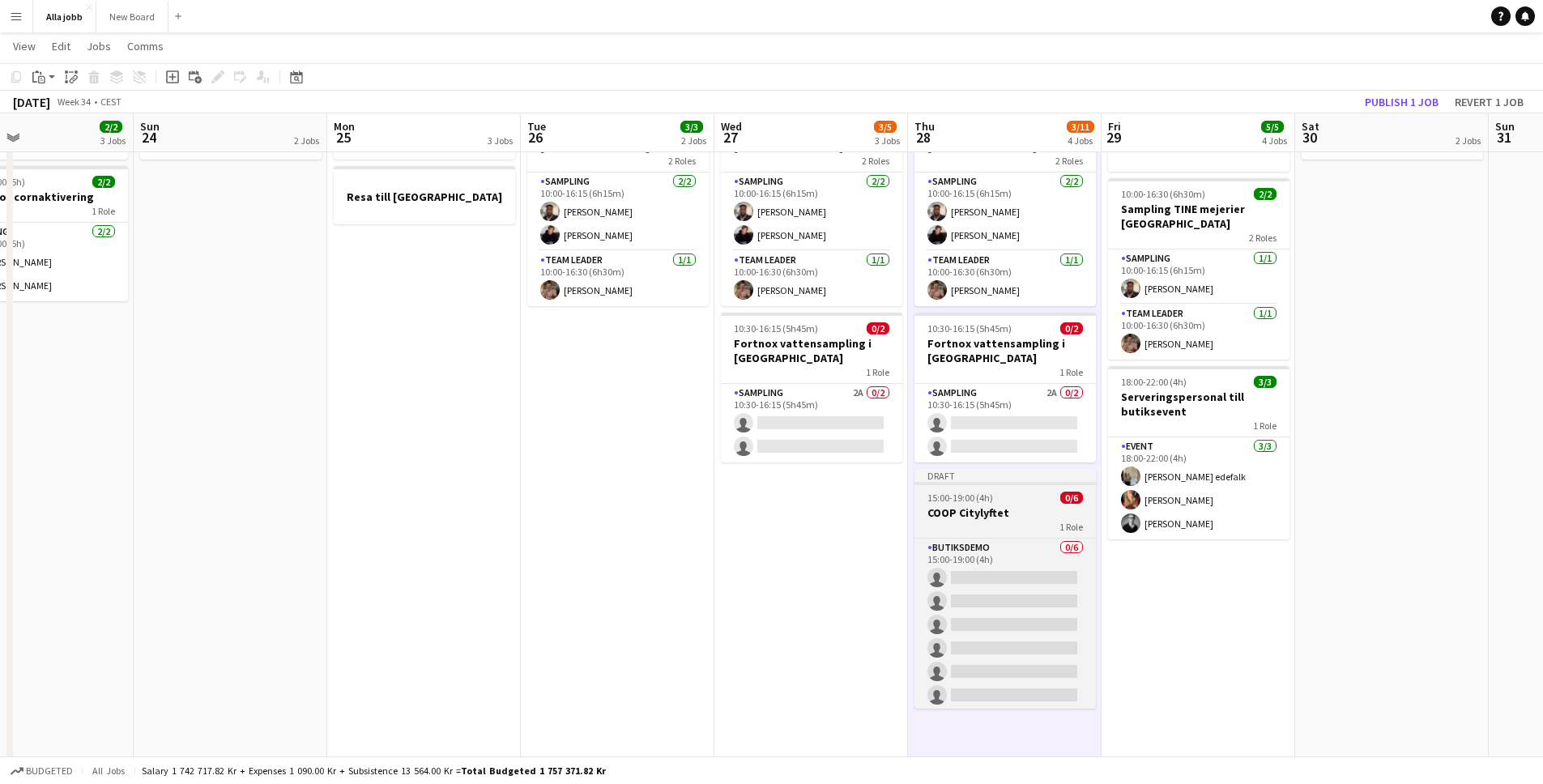
click at [1012, 525] on div "1 Role" at bounding box center [1004, 526] width 181 height 13
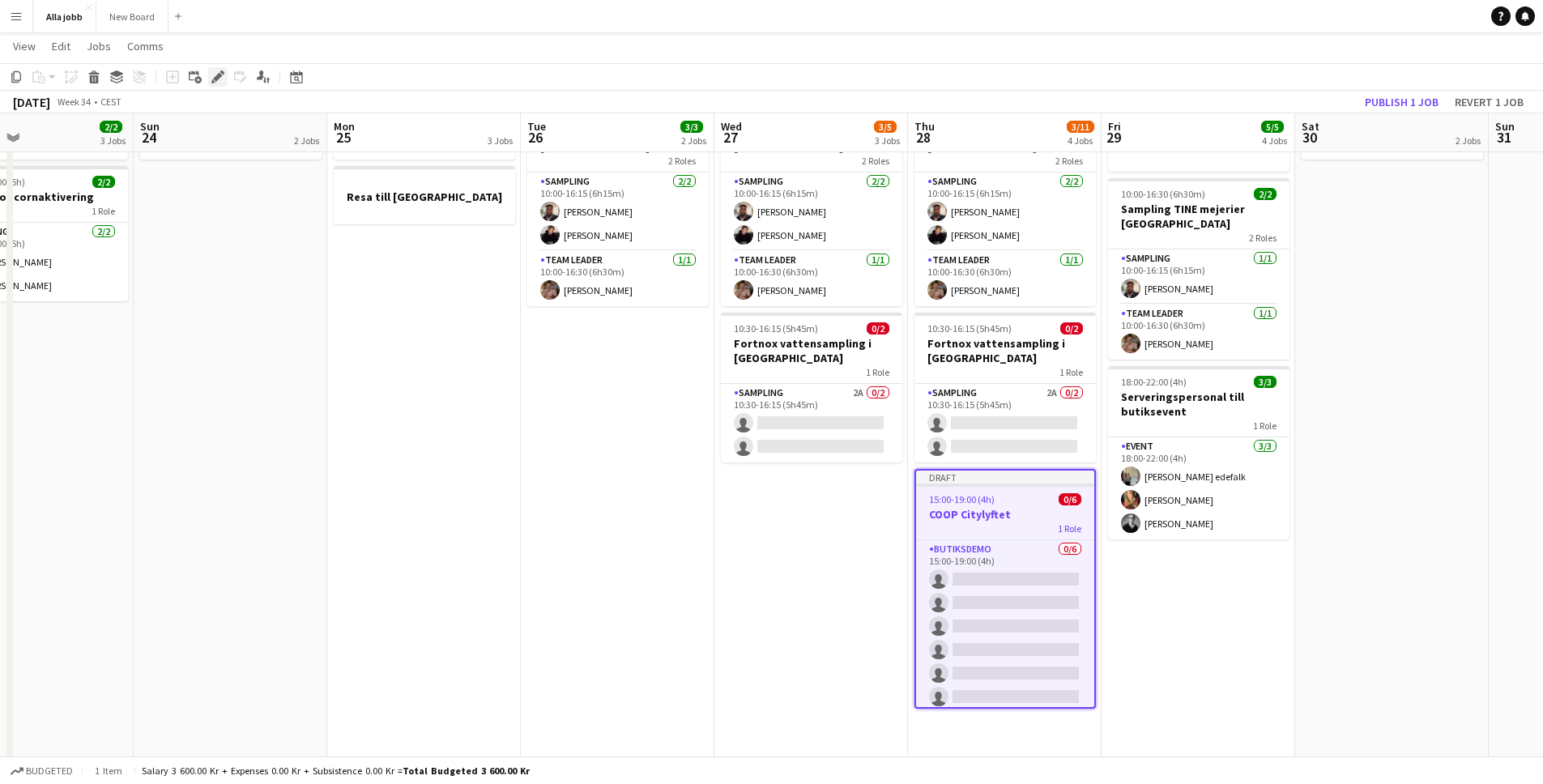
click at [212, 75] on icon "Edit" at bounding box center [218, 76] width 13 height 13
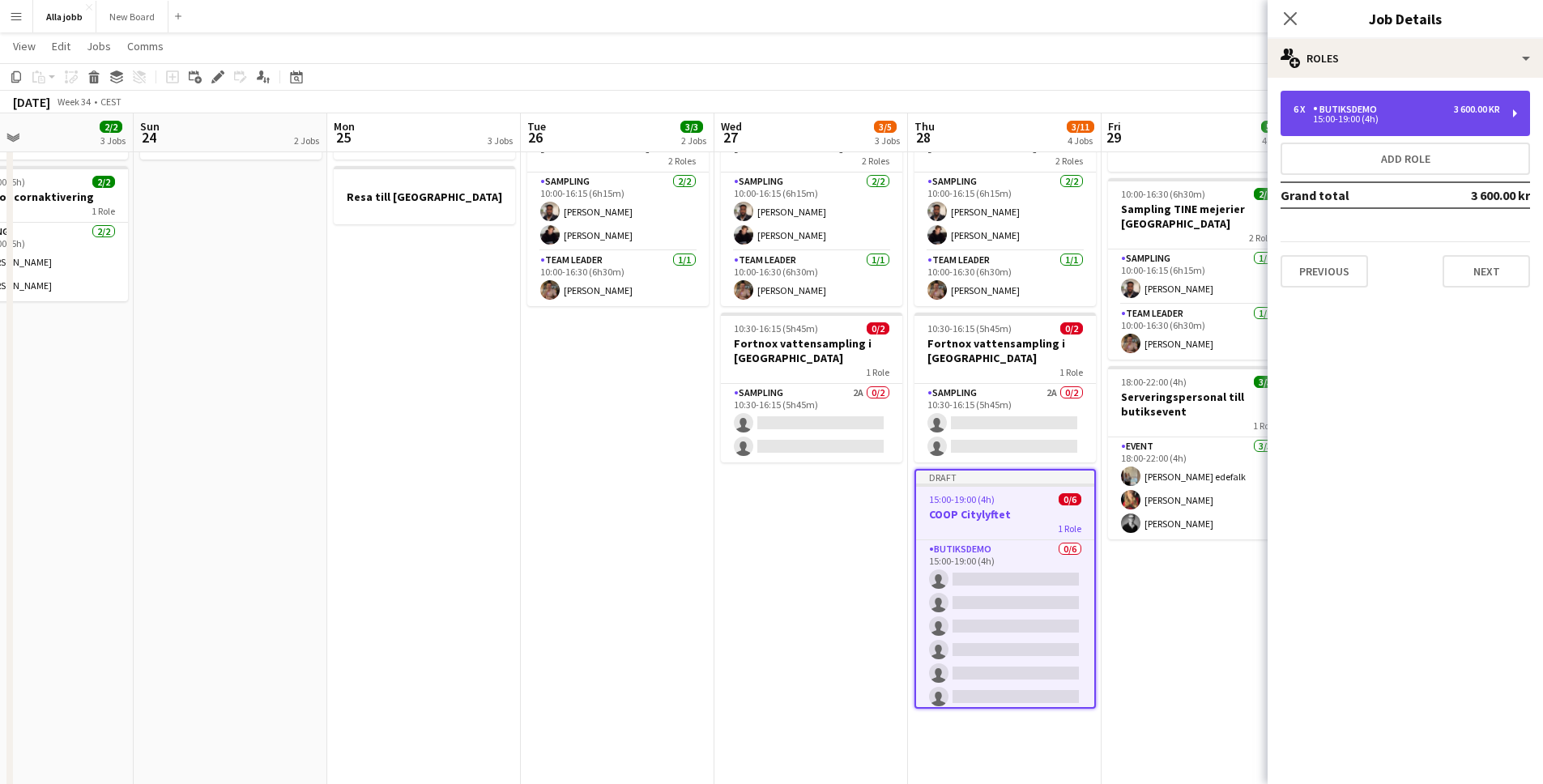
click at [1350, 131] on div "6 x Butiksdemo 3 600.00 kr 15:00-19:00 (4h)" at bounding box center [1406, 114] width 250 height 45
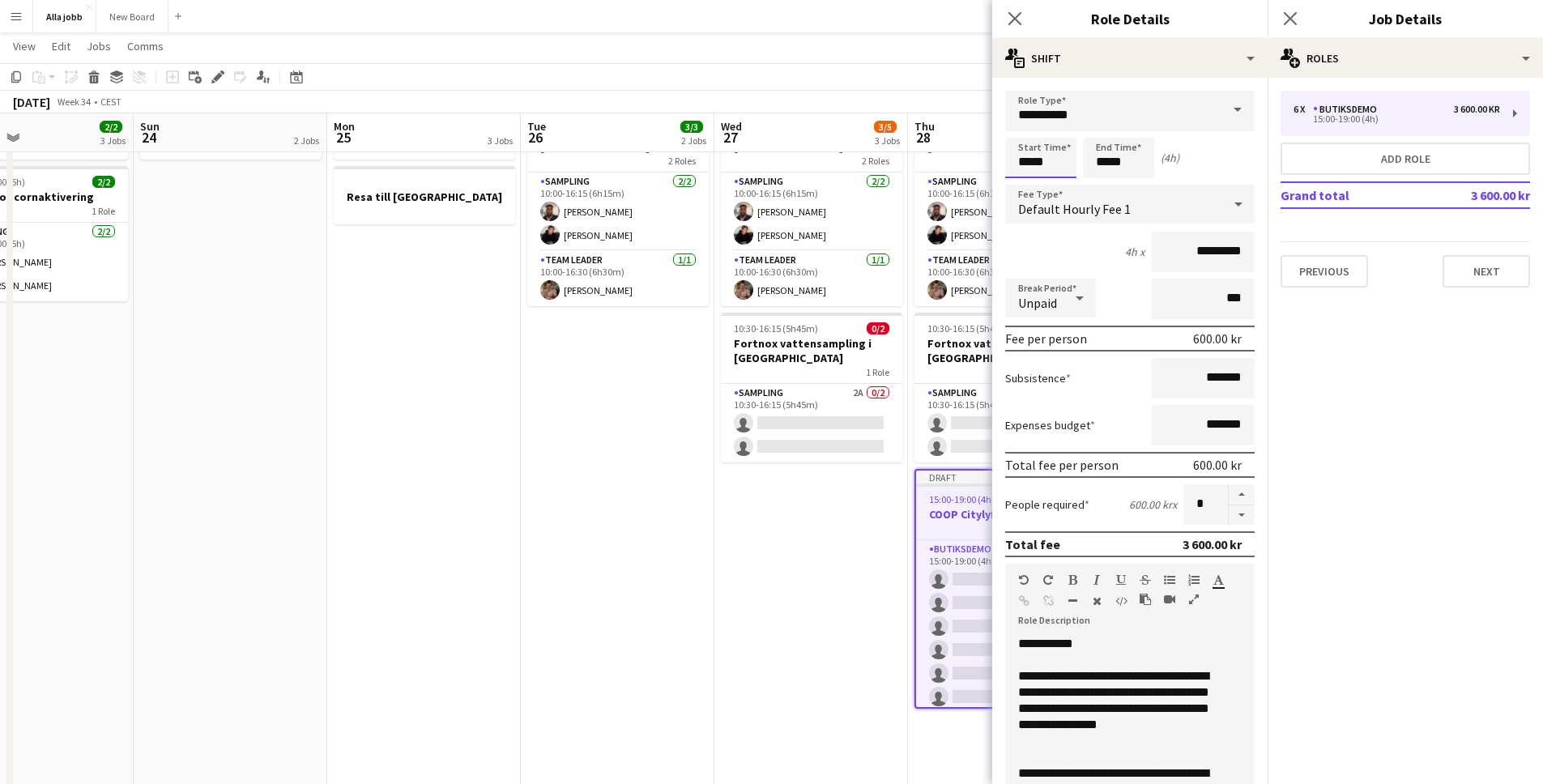
click at [1031, 164] on input "*****" at bounding box center [1041, 158] width 71 height 41
click at [1103, 164] on input "*****" at bounding box center [1119, 158] width 71 height 41
type input "*****"
click at [1107, 123] on div at bounding box center [1102, 129] width 32 height 16
click at [1151, 689] on div "**********" at bounding box center [1118, 709] width 199 height 81
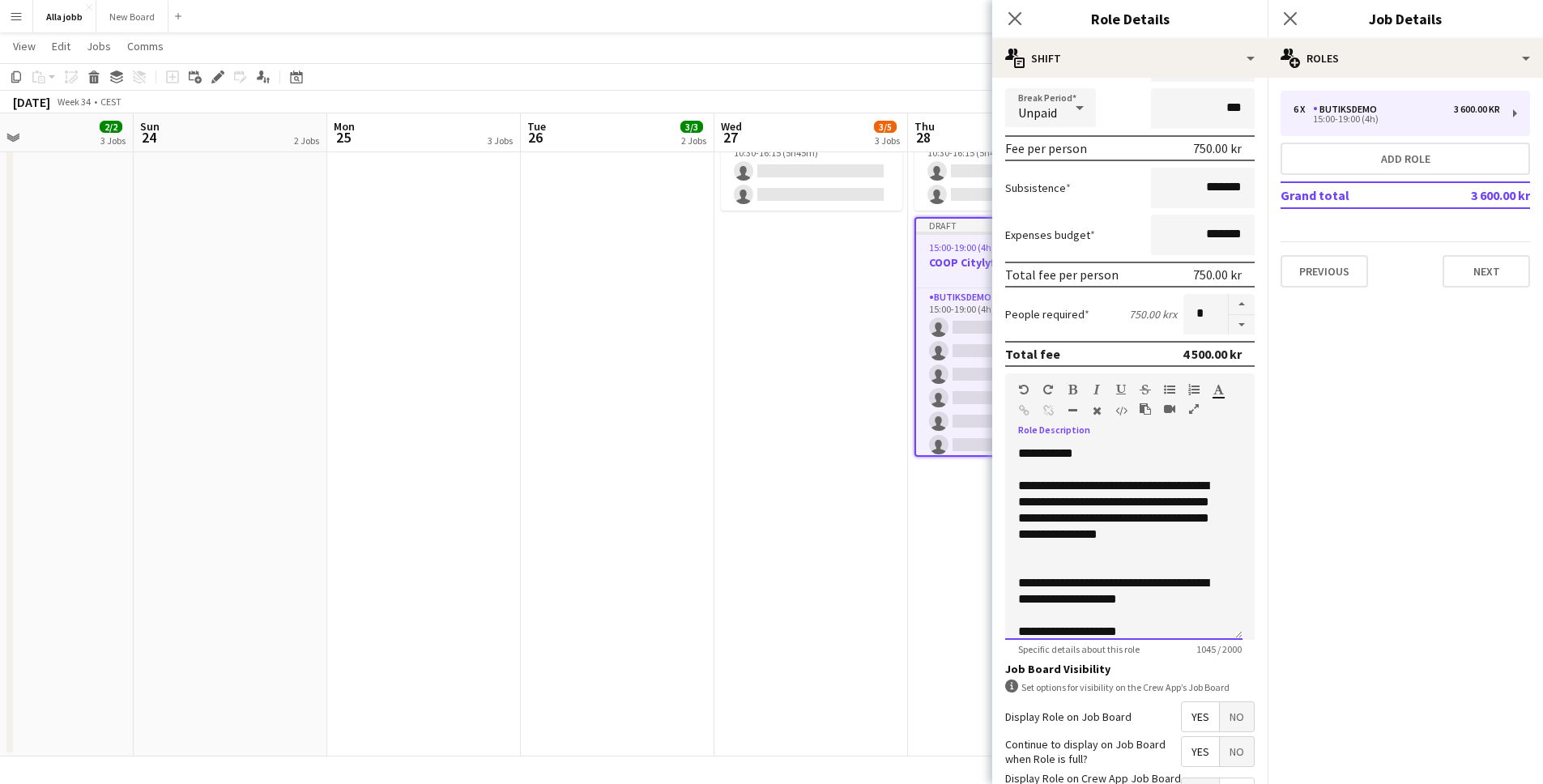
scroll to position [248, 0]
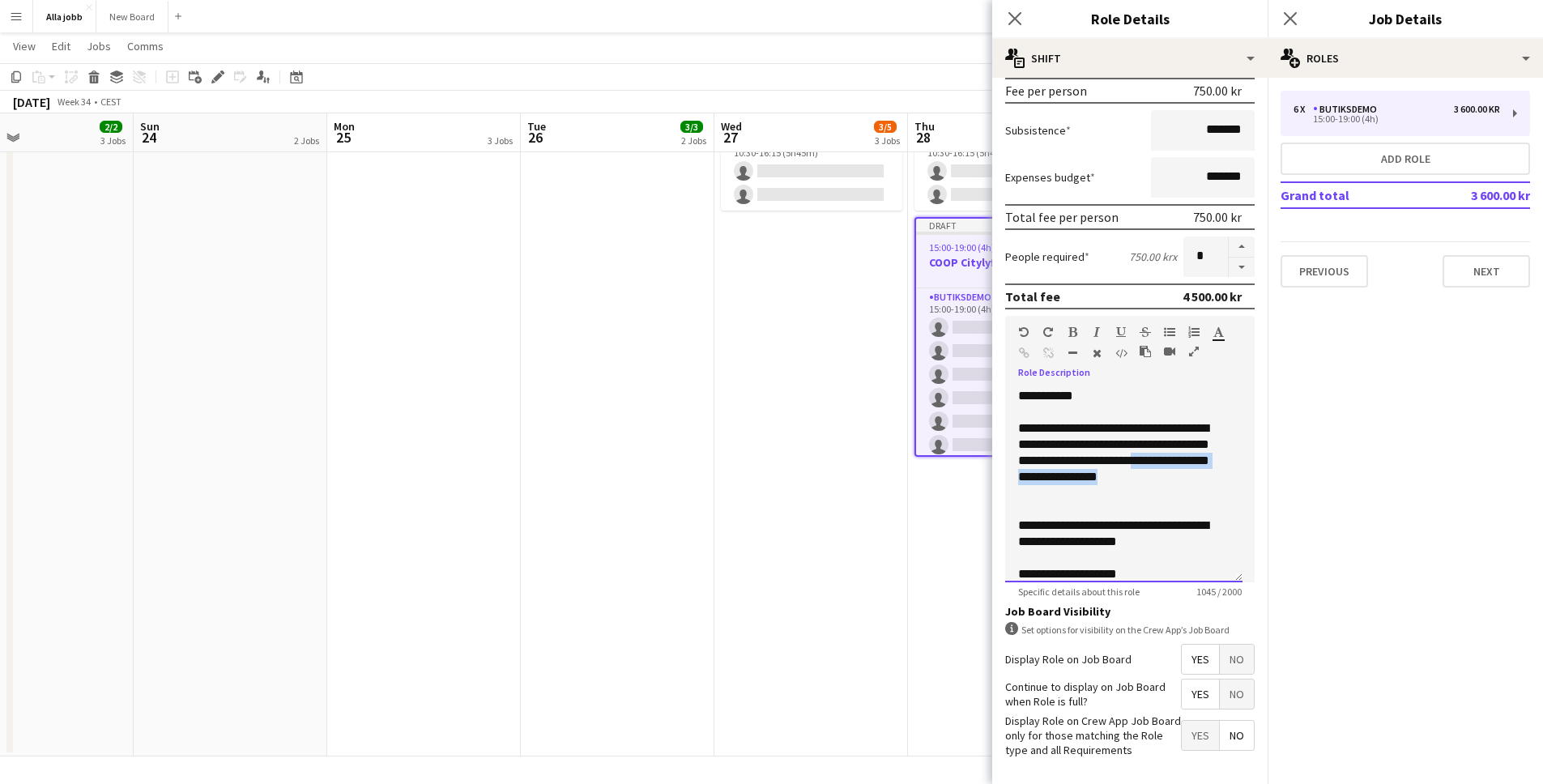
drag, startPoint x: 1049, startPoint y: 478, endPoint x: 1180, endPoint y: 493, distance: 131.9
click at [1180, 493] on div "**********" at bounding box center [1118, 461] width 199 height 81
click at [1110, 520] on span "**********" at bounding box center [1113, 533] width 190 height 29
click at [1142, 526] on span "**********" at bounding box center [1113, 533] width 190 height 29
click at [1115, 532] on span "**********" at bounding box center [1113, 533] width 190 height 29
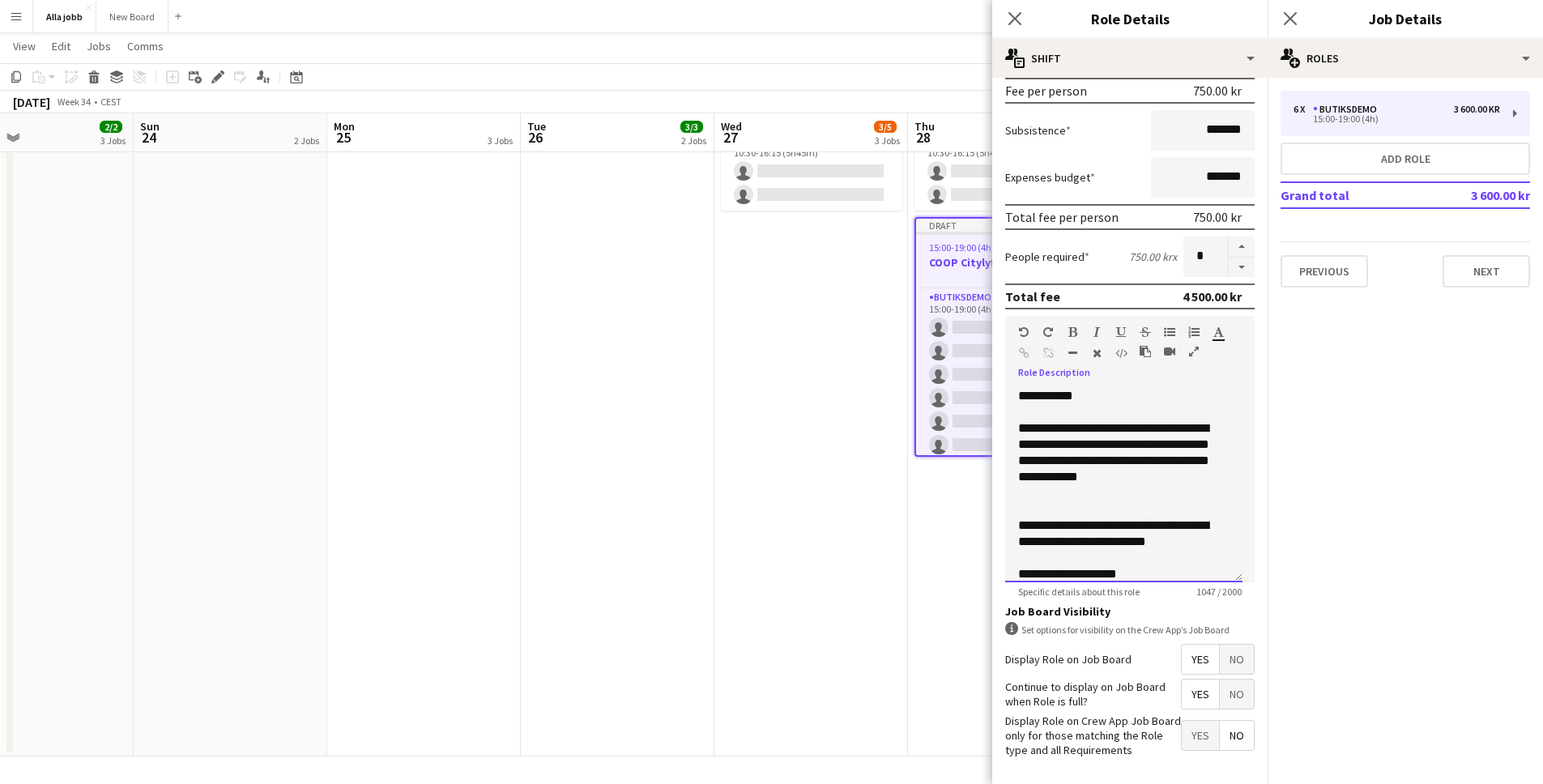
scroll to position [32, 0]
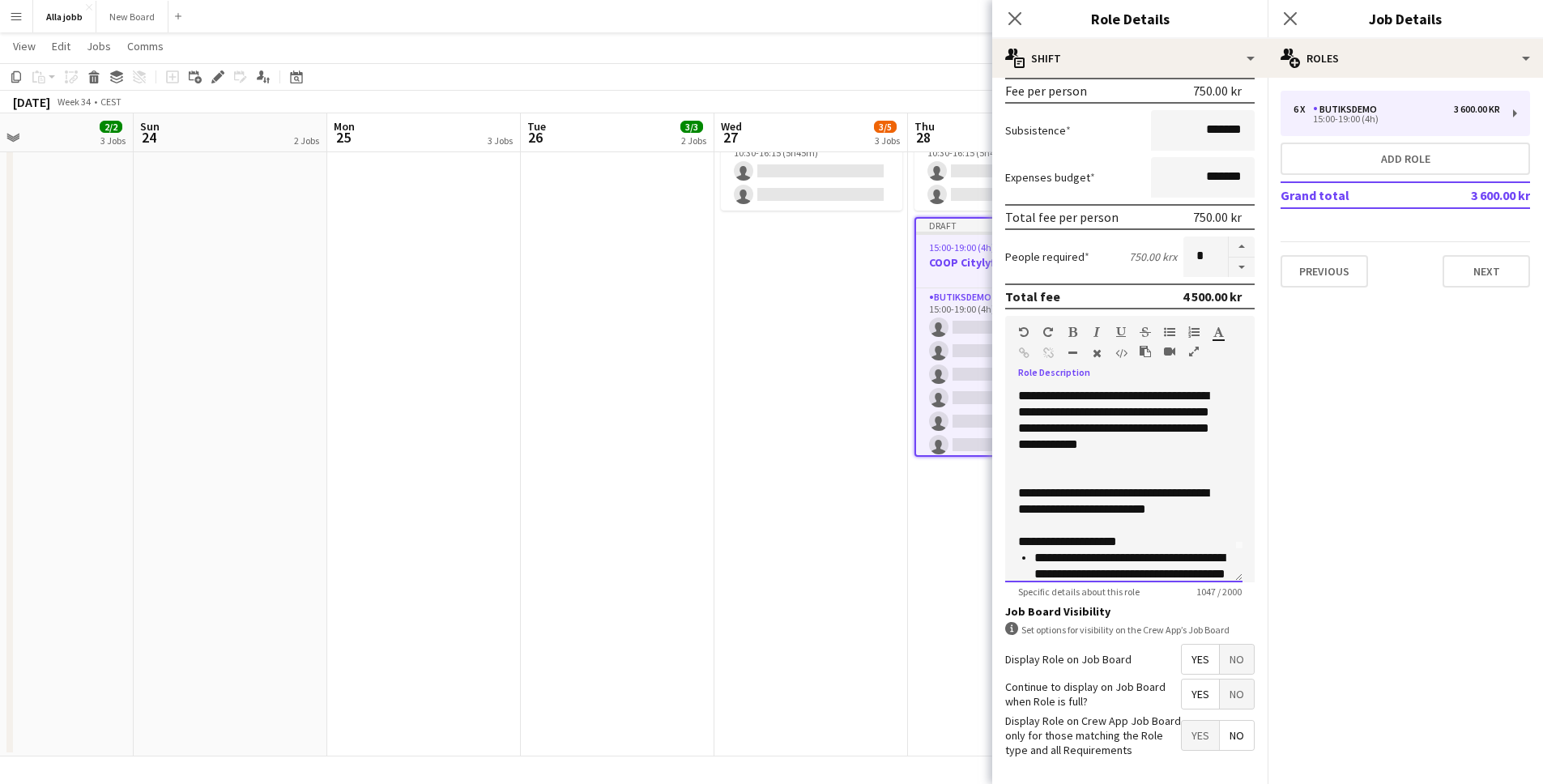
click at [1179, 536] on div "**********" at bounding box center [1124, 541] width 212 height 16
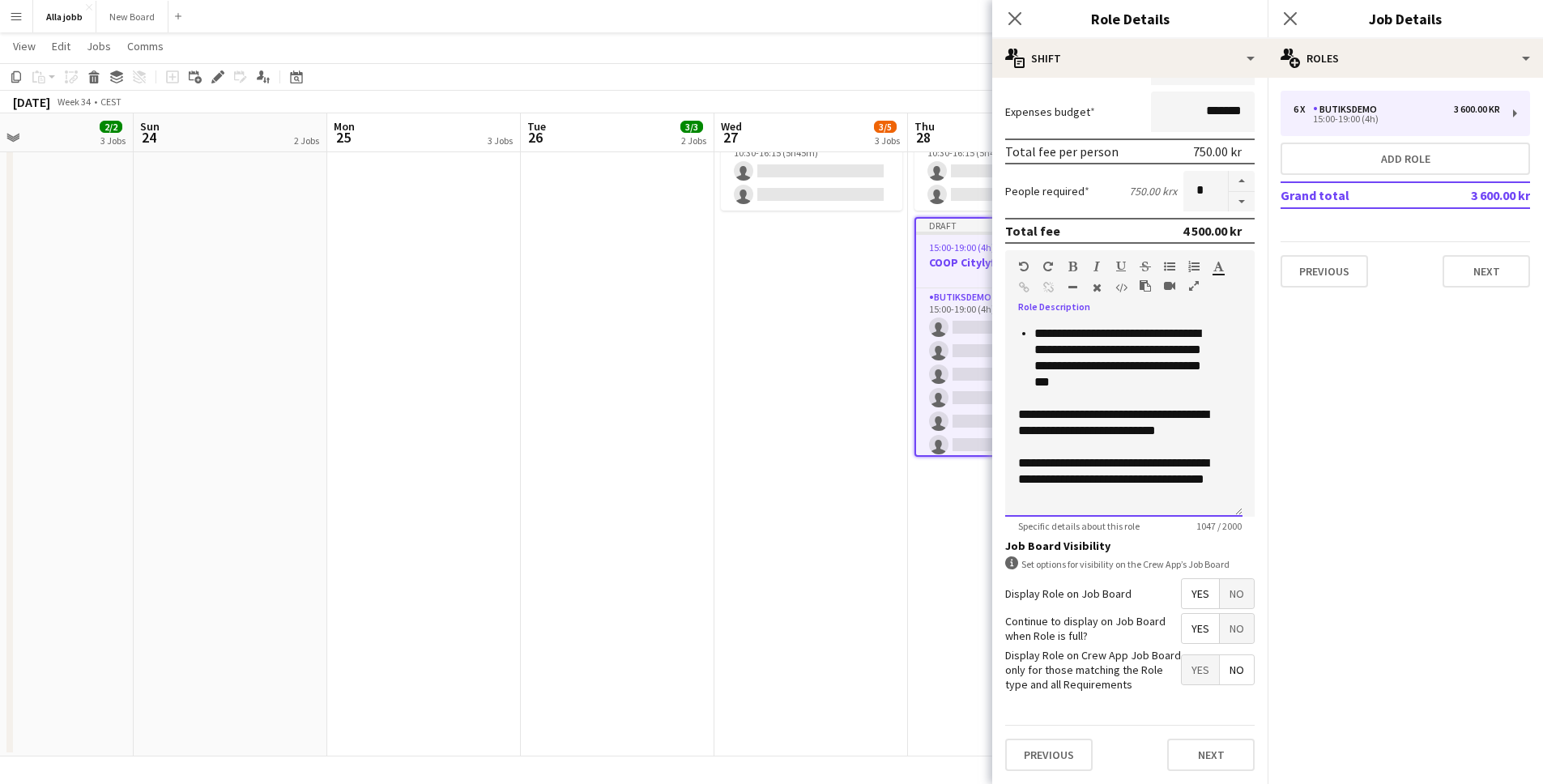
scroll to position [0, 0]
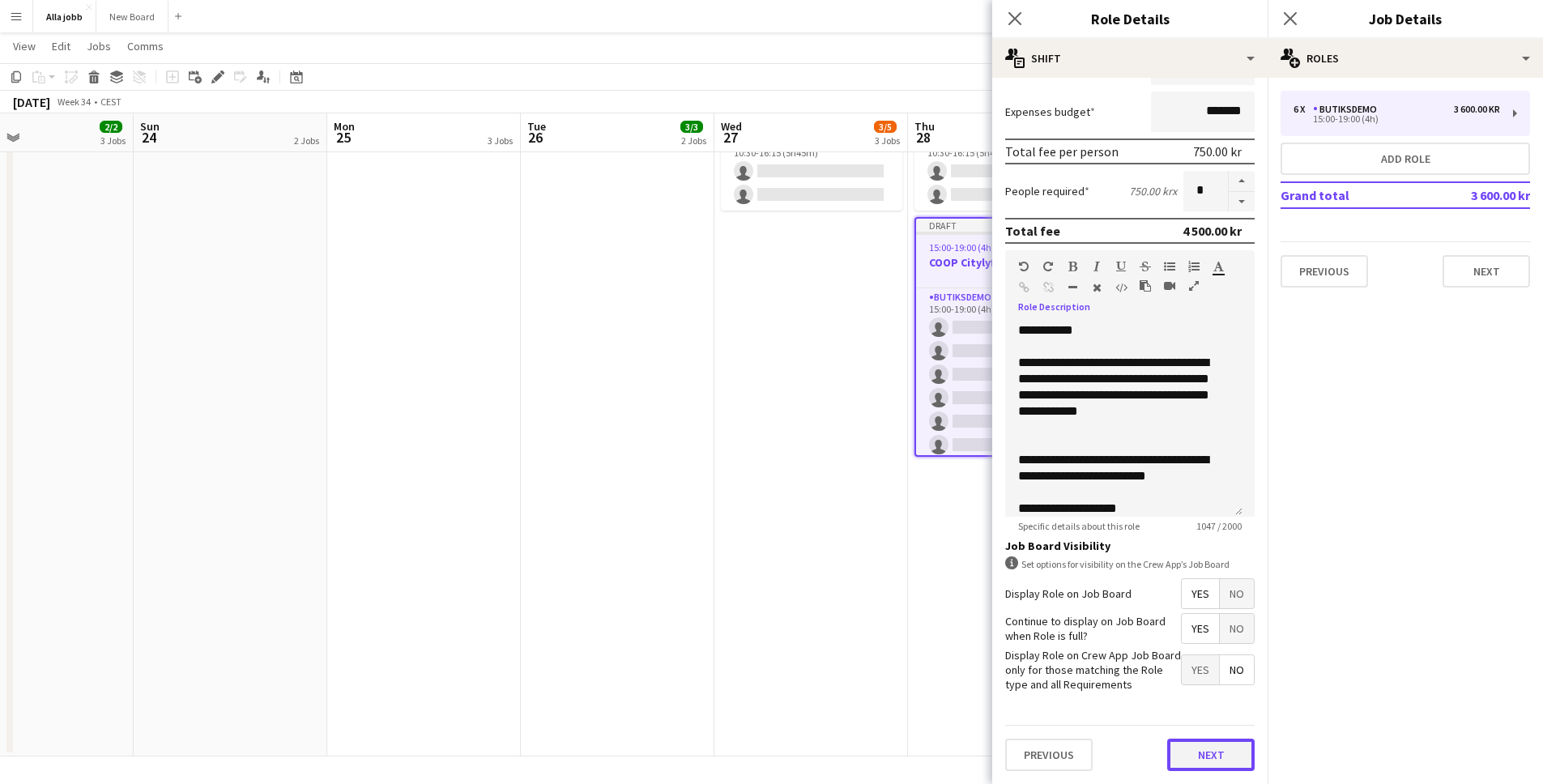
click at [1204, 754] on button "Next" at bounding box center [1211, 755] width 88 height 32
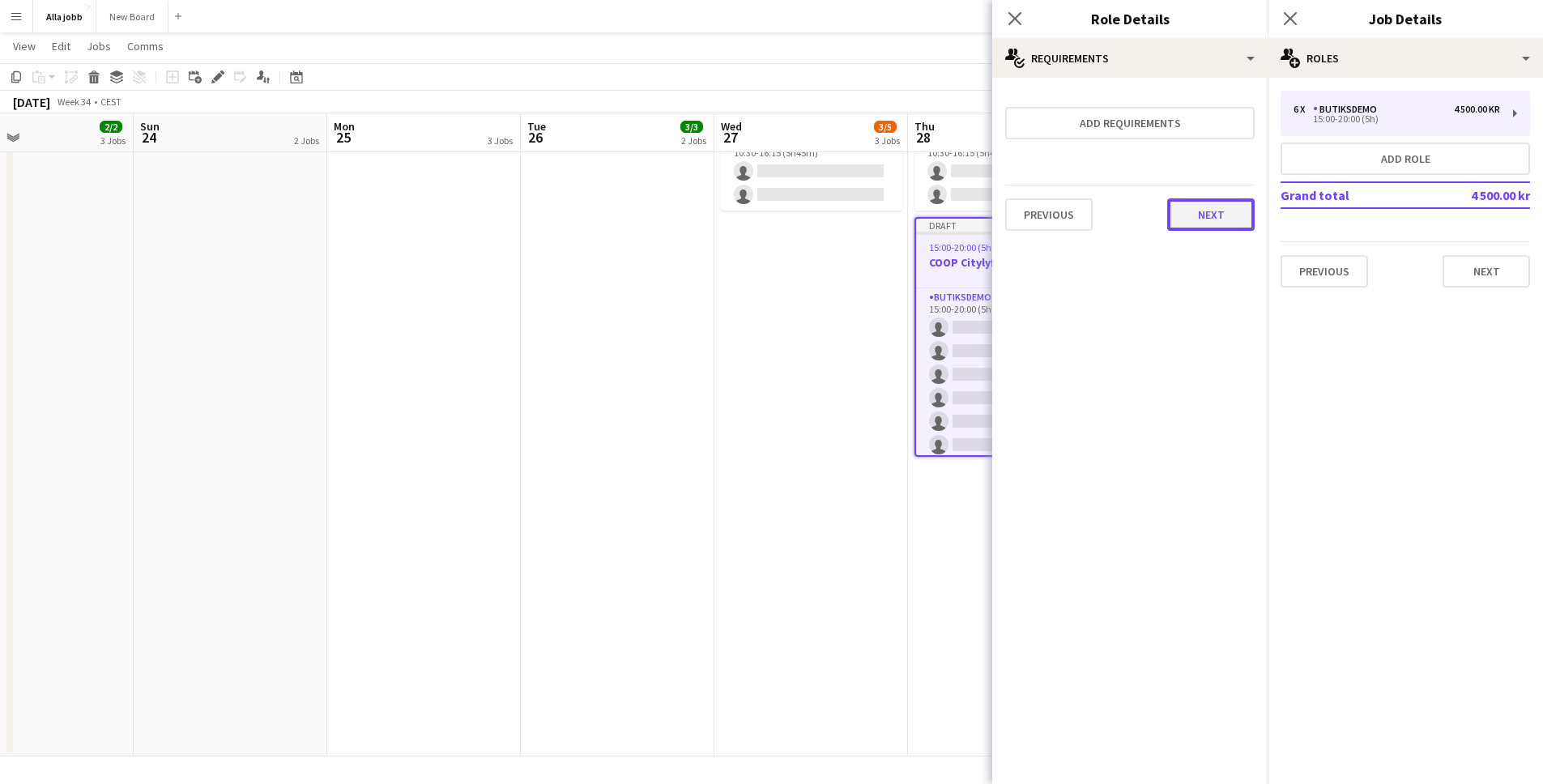
click at [1199, 210] on button "Next" at bounding box center [1211, 214] width 88 height 32
click at [1216, 218] on button "Finish" at bounding box center [1225, 217] width 61 height 32
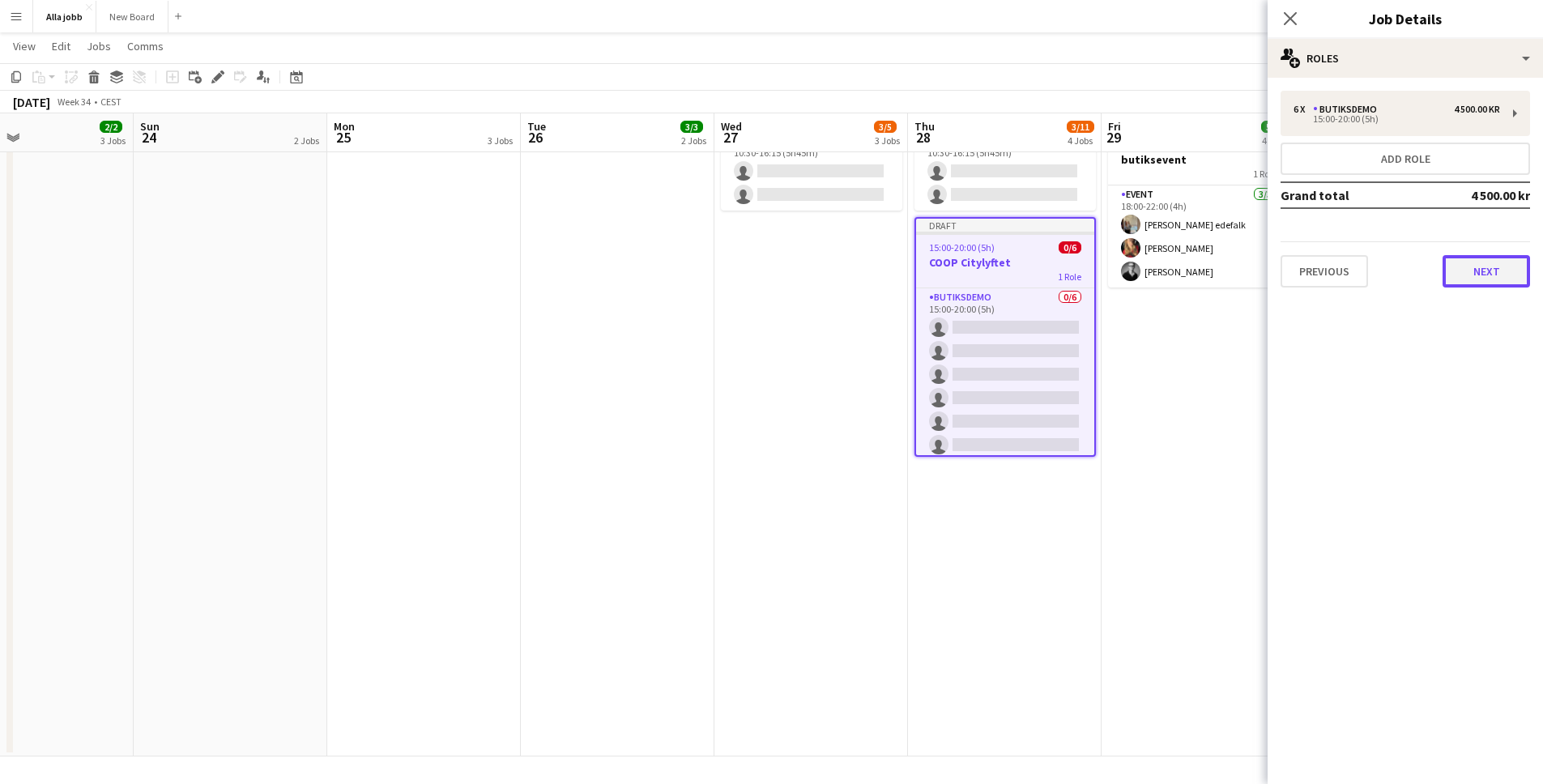
click at [1461, 278] on button "Next" at bounding box center [1486, 271] width 88 height 32
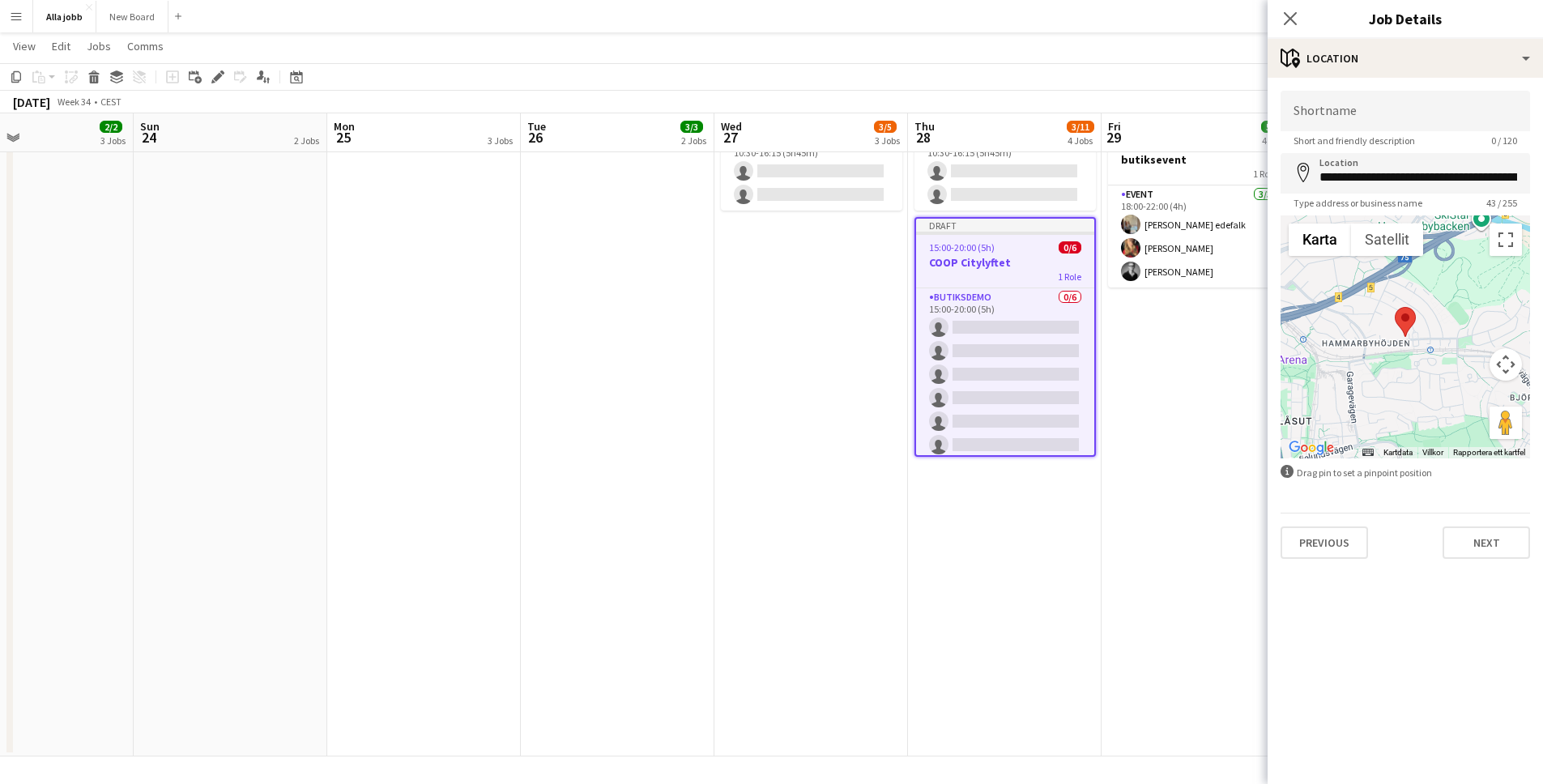
click at [1365, 197] on span "Type address or business name" at bounding box center [1358, 203] width 154 height 12
click at [1366, 187] on input "**********" at bounding box center [1406, 173] width 250 height 41
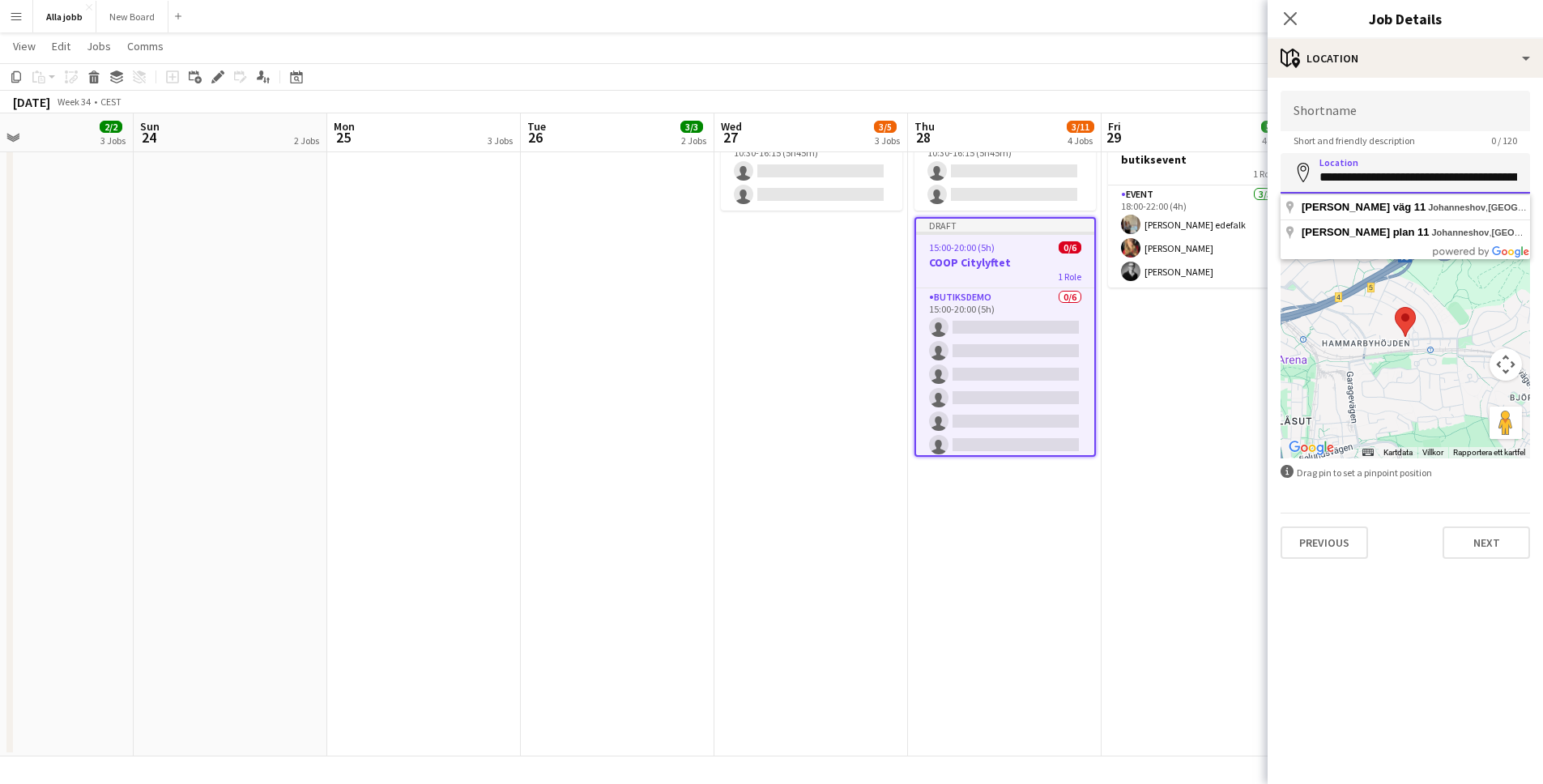
click at [1366, 186] on input "**********" at bounding box center [1406, 173] width 250 height 41
type input "**********"
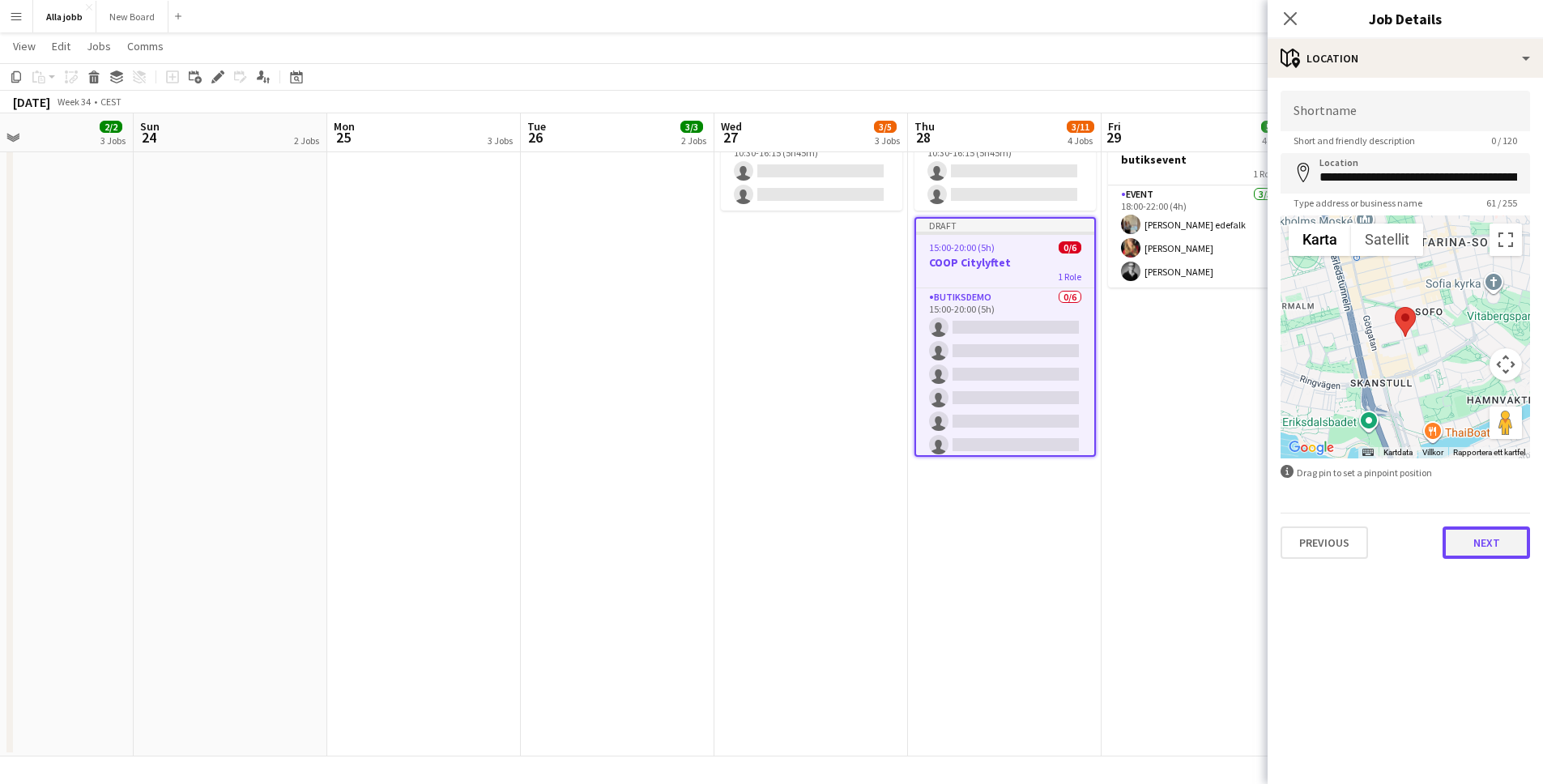
click at [1485, 544] on button "Next" at bounding box center [1486, 542] width 88 height 32
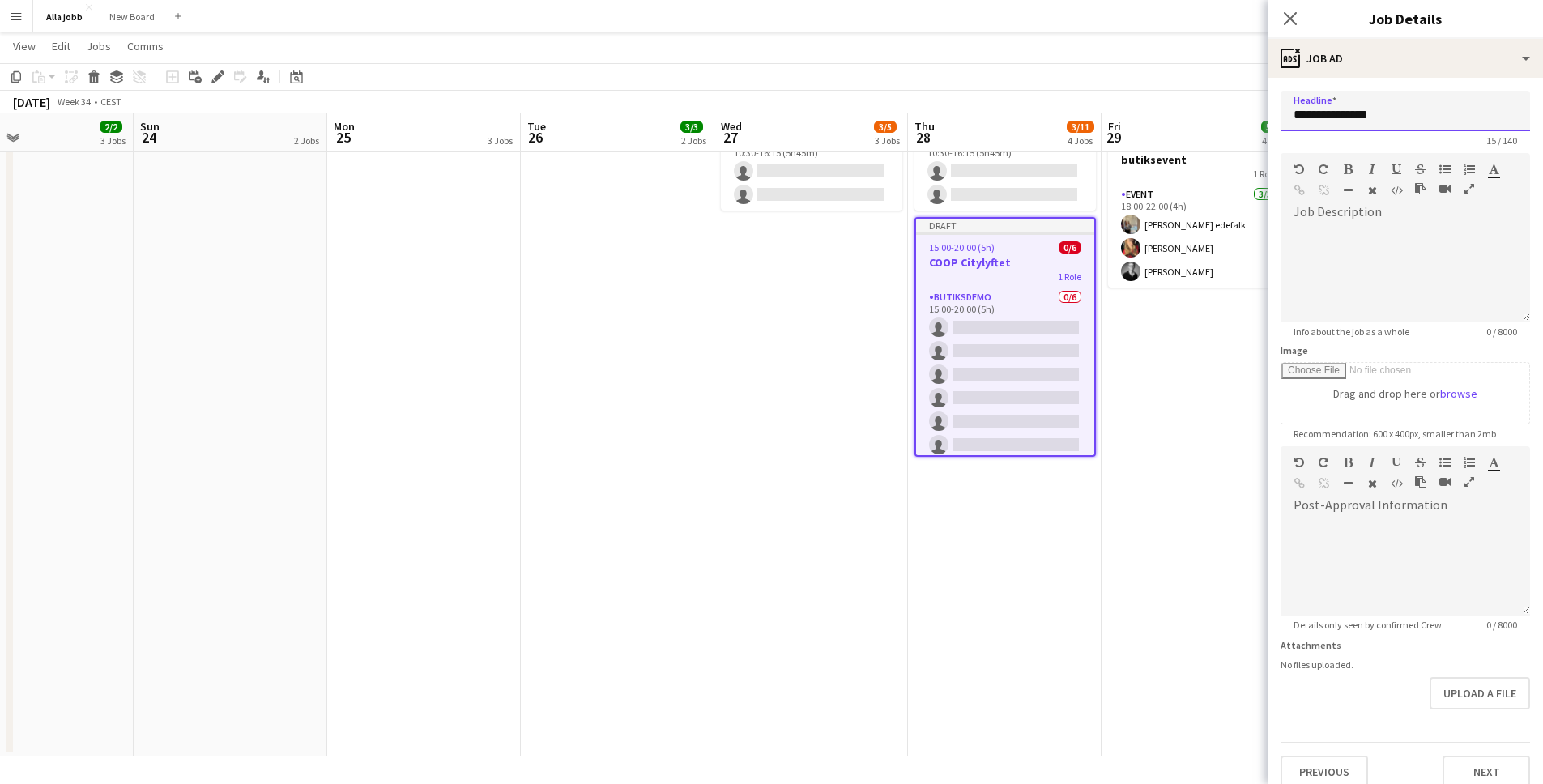
drag, startPoint x: 1413, startPoint y: 129, endPoint x: 1411, endPoint y: 121, distance: 8.2
click at [1413, 127] on input "**********" at bounding box center [1406, 111] width 250 height 41
type input "**********"
click at [1461, 777] on button "Next" at bounding box center [1486, 771] width 88 height 32
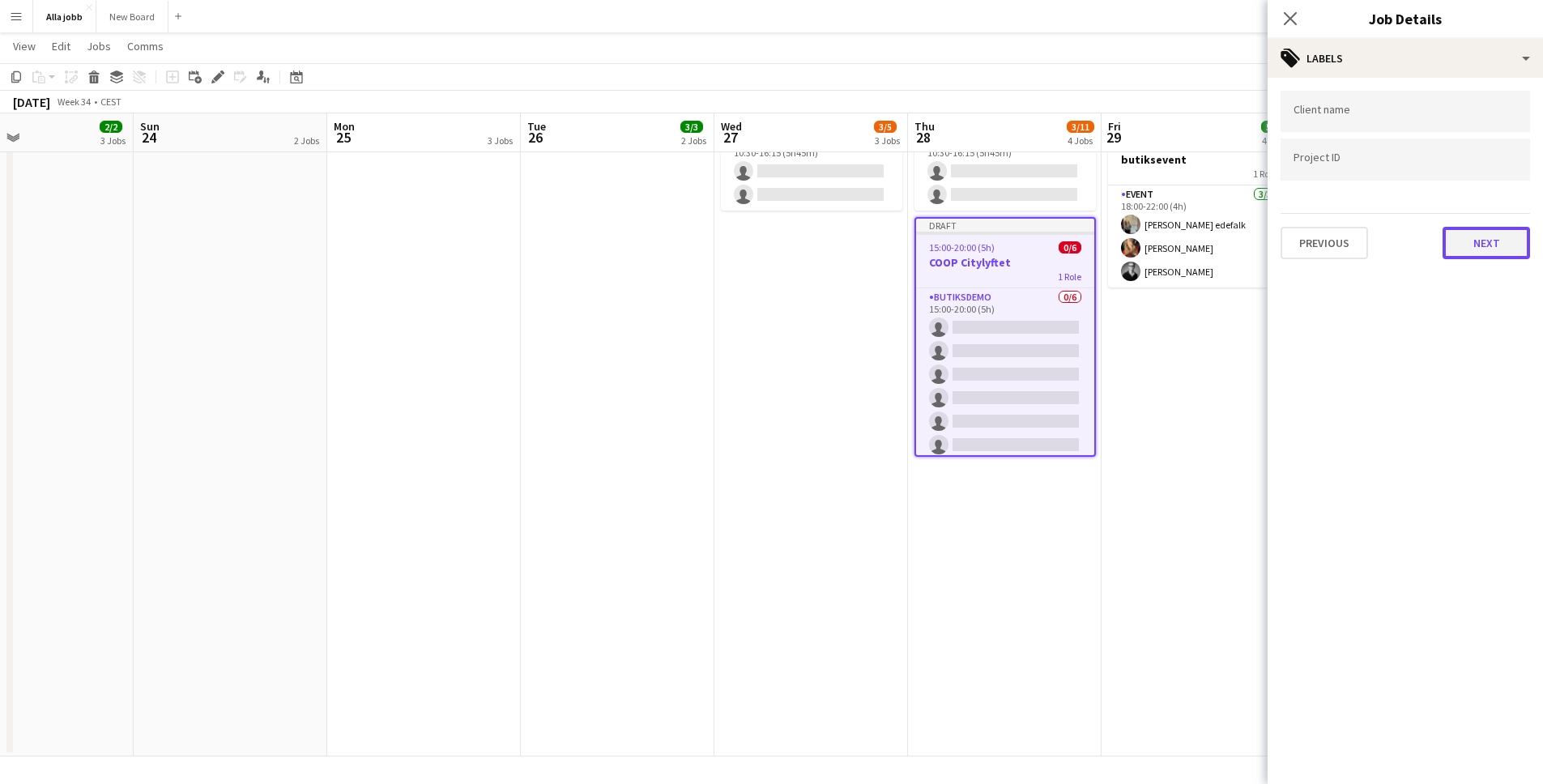
click at [1495, 248] on button "Next" at bounding box center [1486, 243] width 88 height 32
drag, startPoint x: 1490, startPoint y: 191, endPoint x: 1490, endPoint y: 175, distance: 16.0
click at [1490, 190] on div "Publish the job to add notes Previous Next" at bounding box center [1406, 137] width 276 height 119
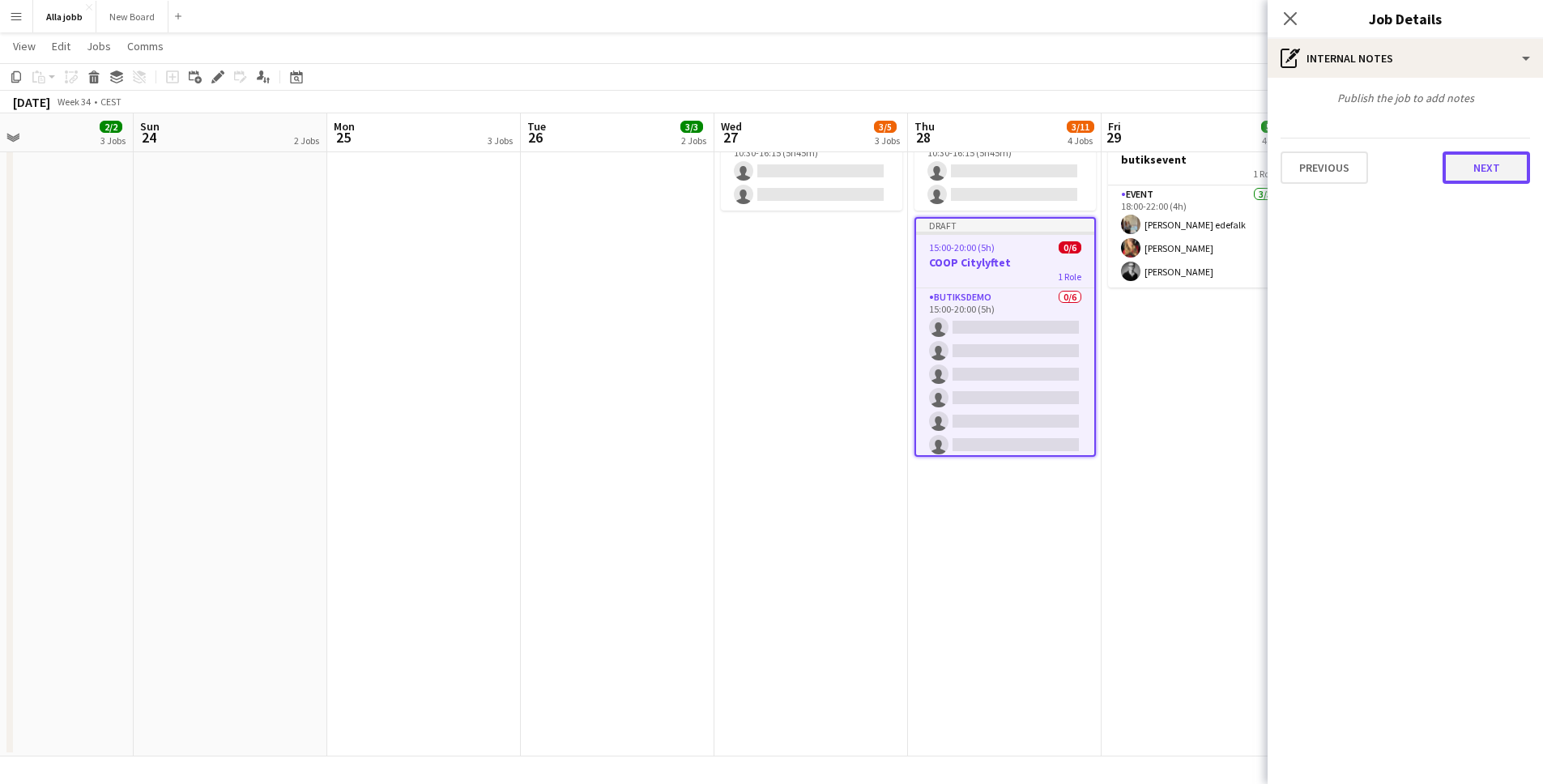
click at [1490, 175] on button "Next" at bounding box center [1486, 167] width 88 height 32
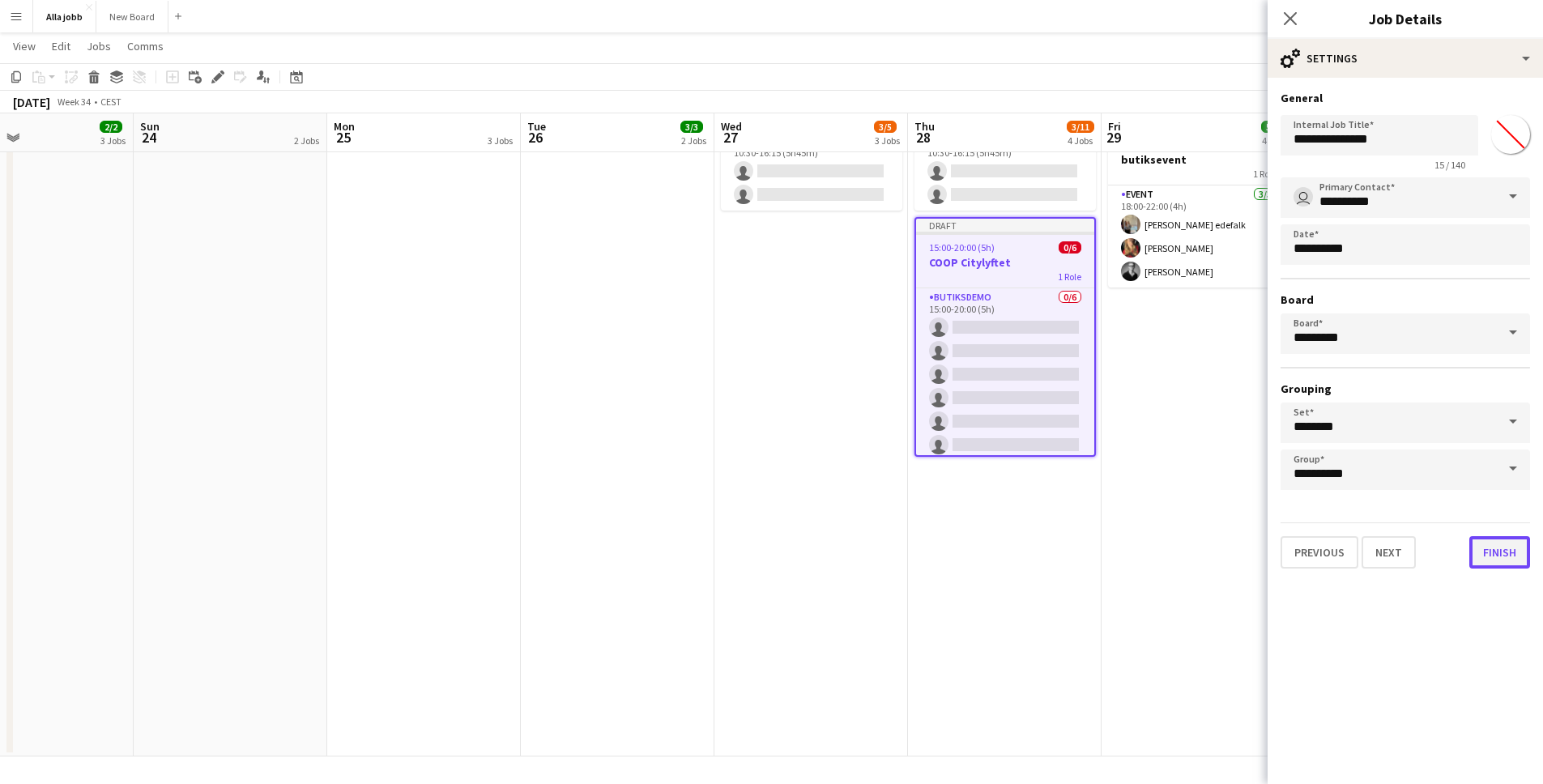
click at [1501, 547] on button "Finish" at bounding box center [1500, 552] width 61 height 32
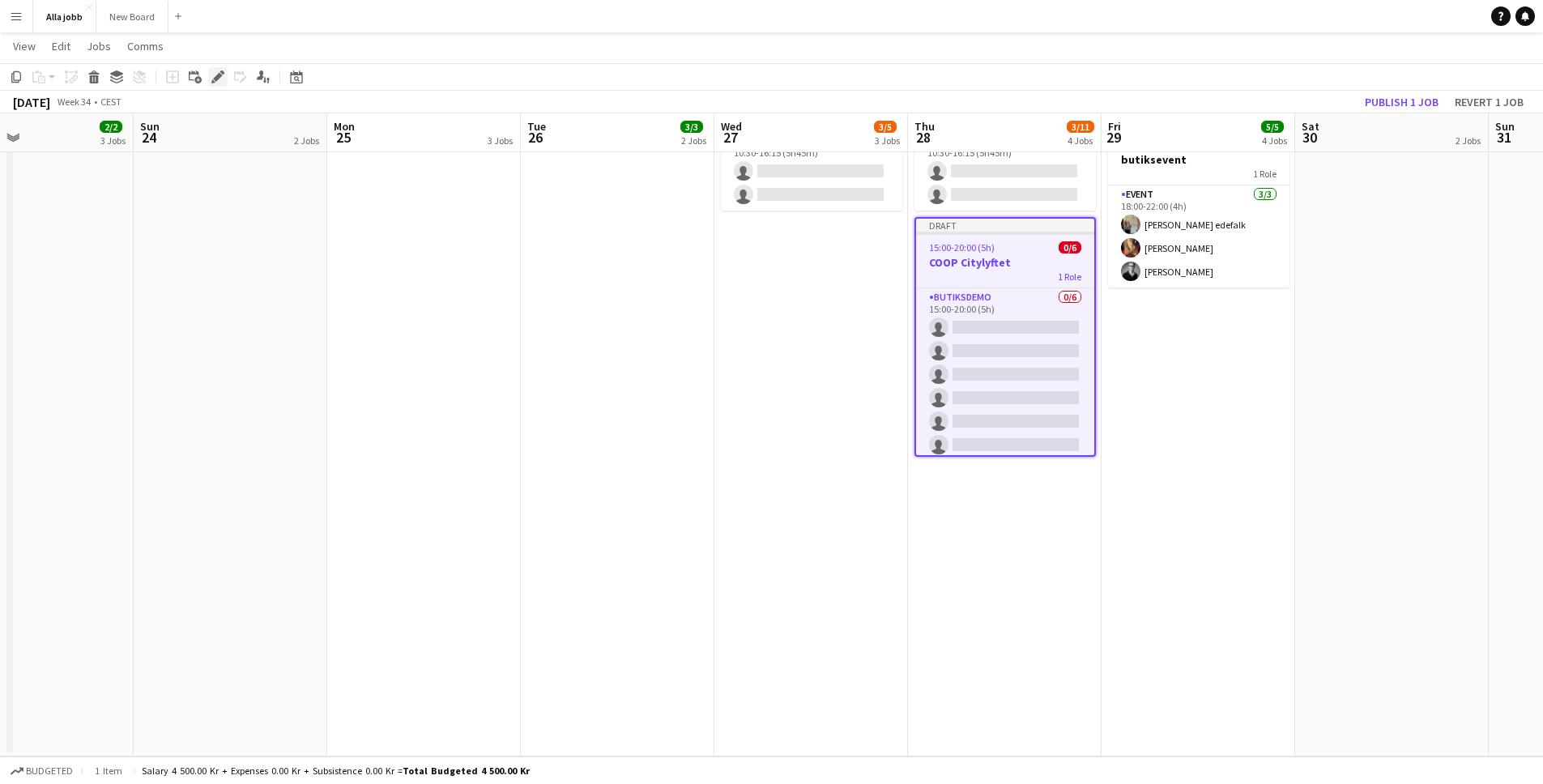
click at [219, 70] on icon "Edit" at bounding box center [218, 76] width 13 height 13
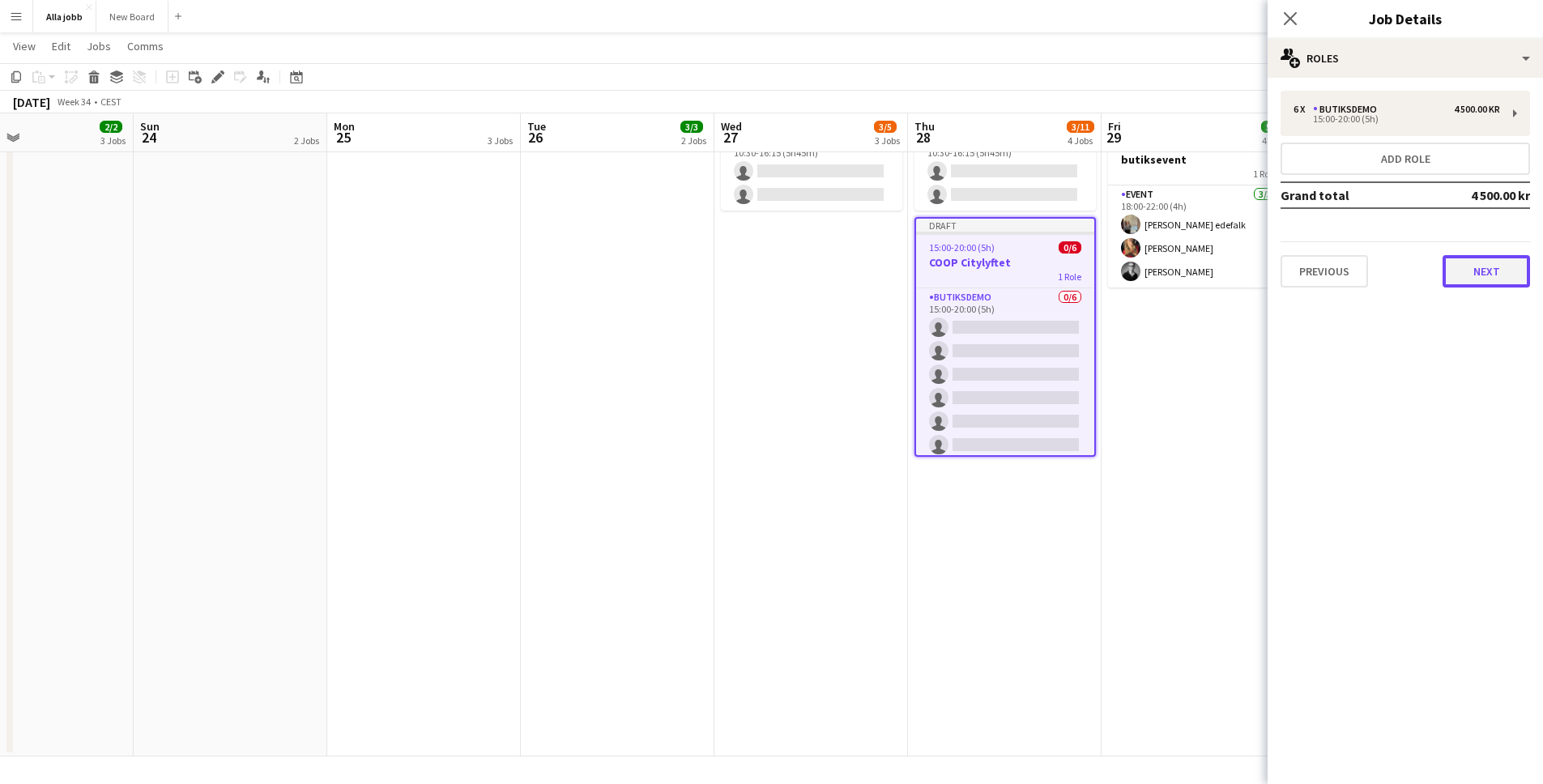
click at [1444, 282] on button "Next" at bounding box center [1486, 271] width 88 height 32
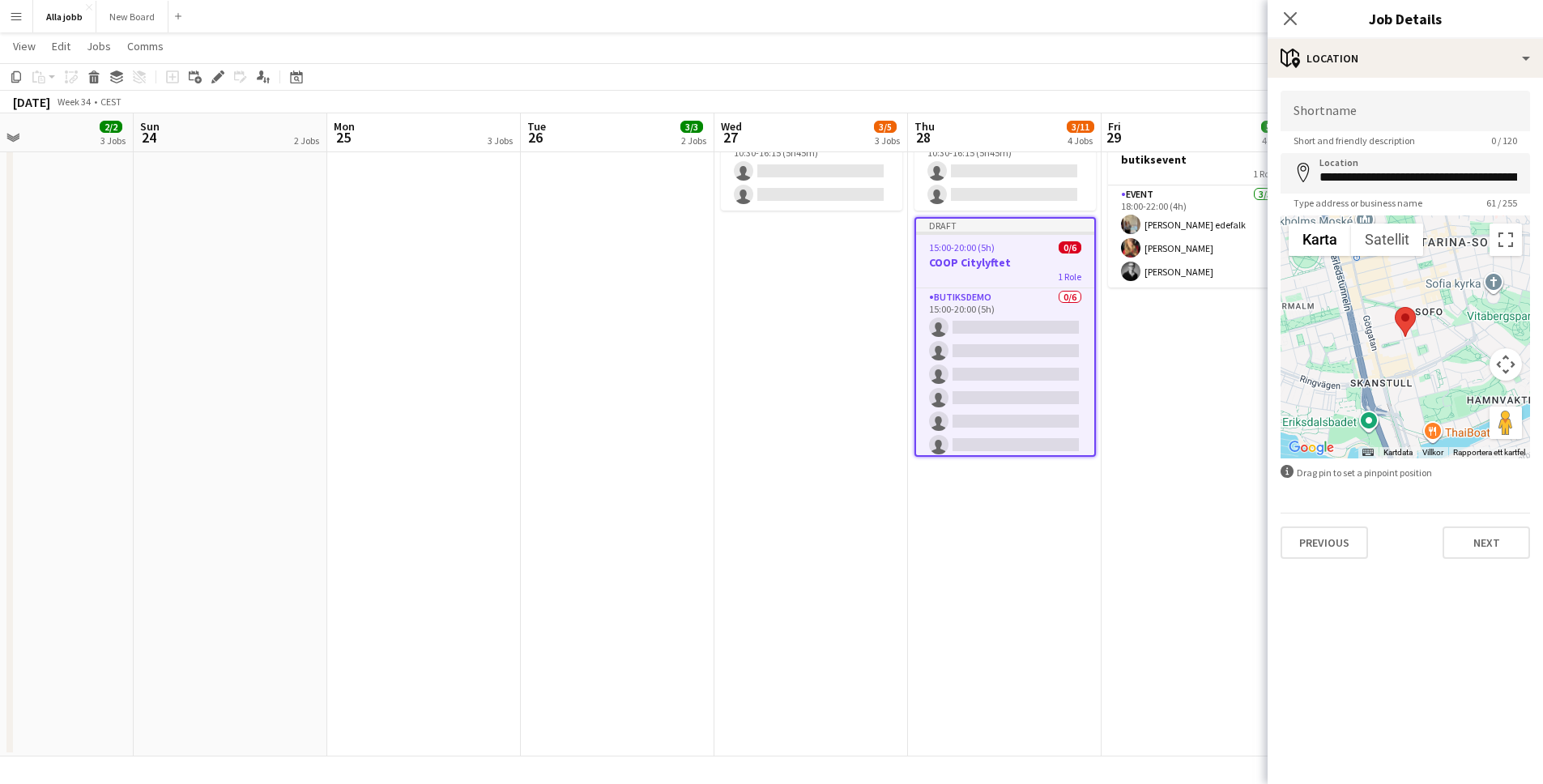
click at [1484, 522] on div "Previous Next" at bounding box center [1406, 535] width 250 height 46
click at [1485, 525] on div "Previous Next" at bounding box center [1406, 535] width 250 height 46
click at [1487, 552] on button "Next" at bounding box center [1486, 542] width 88 height 32
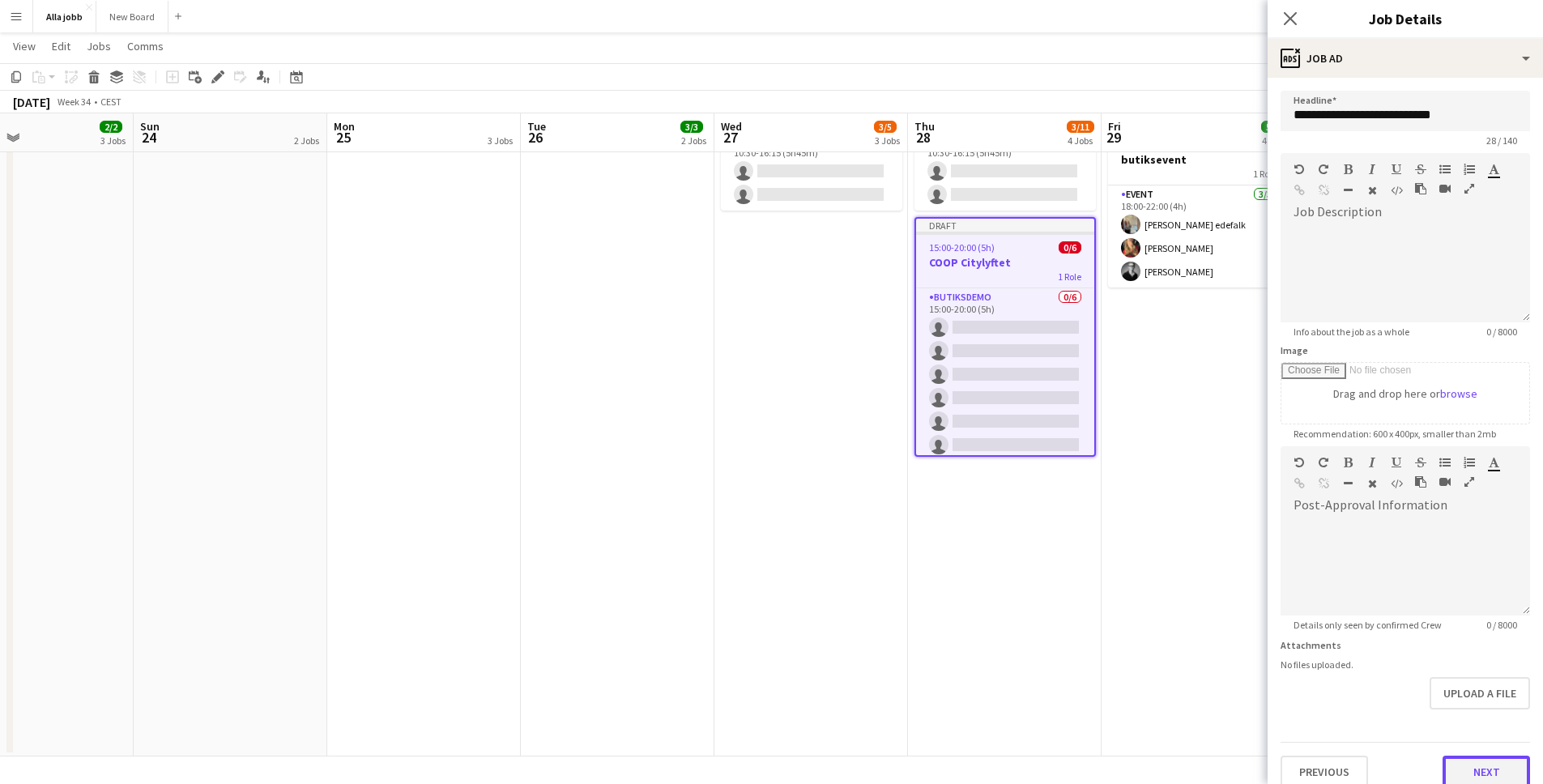
click at [1505, 770] on button "Next" at bounding box center [1486, 771] width 88 height 32
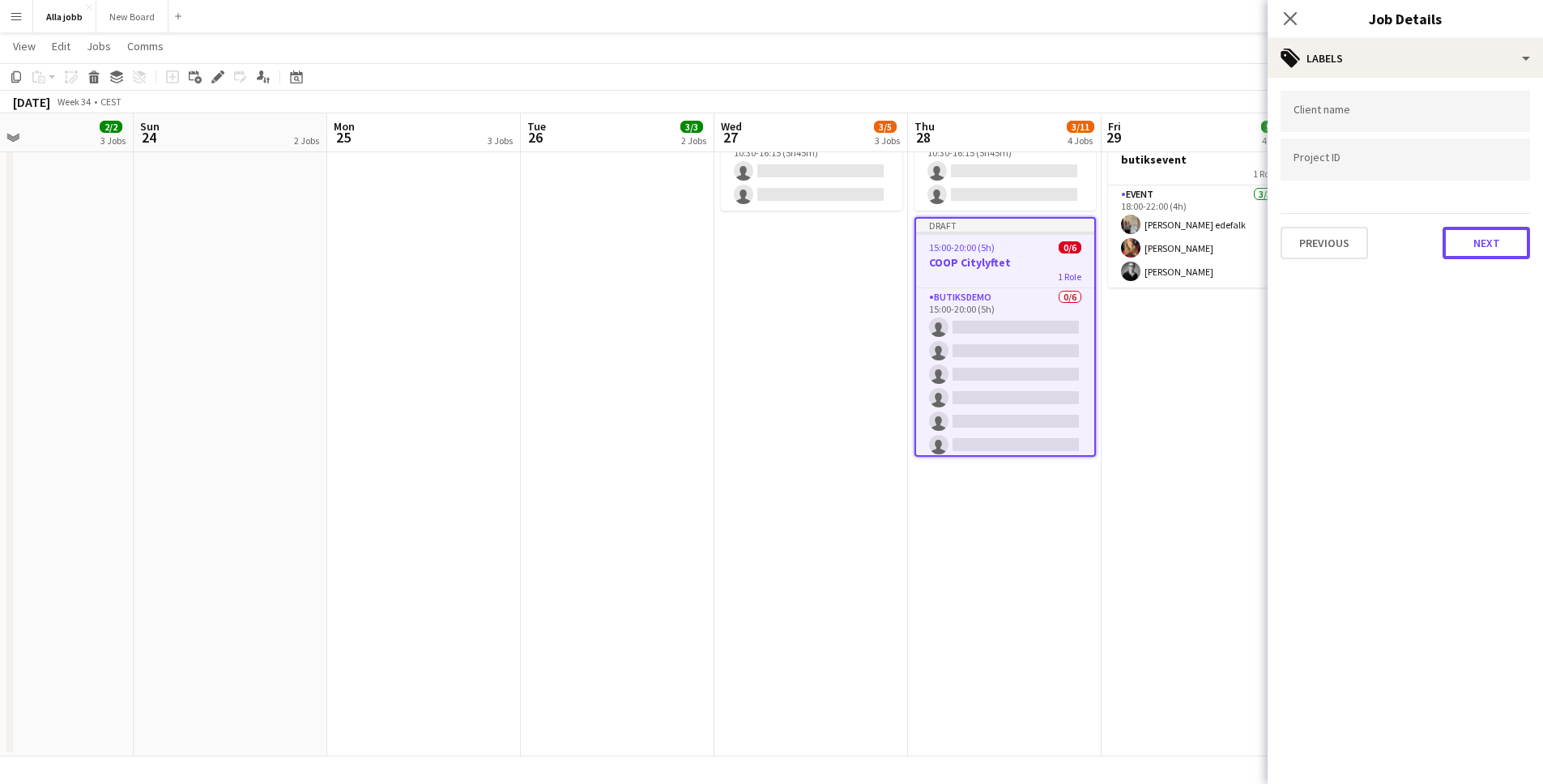
click at [1480, 245] on button "Next" at bounding box center [1486, 243] width 88 height 32
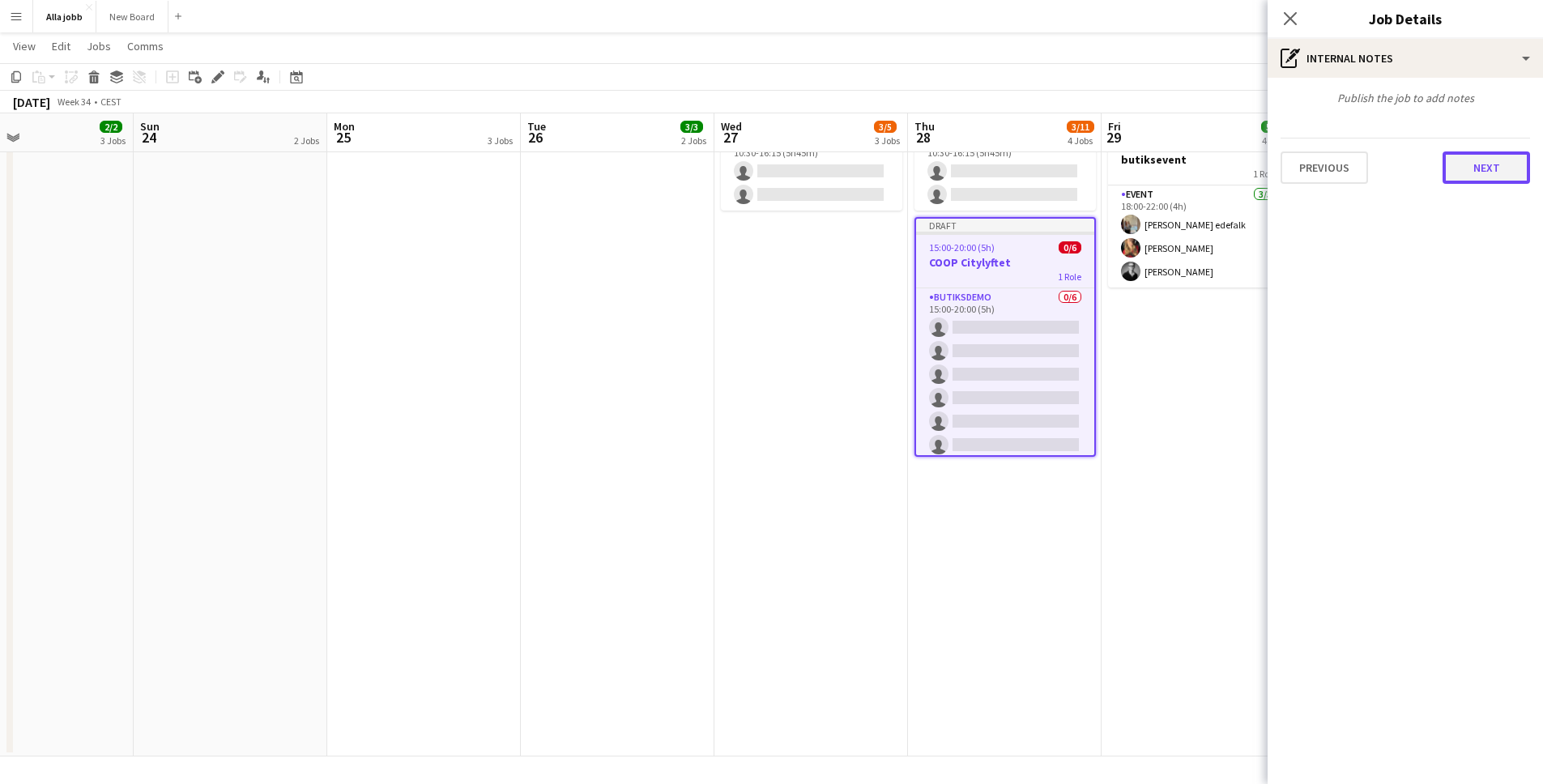
click at [1482, 167] on button "Next" at bounding box center [1486, 167] width 88 height 32
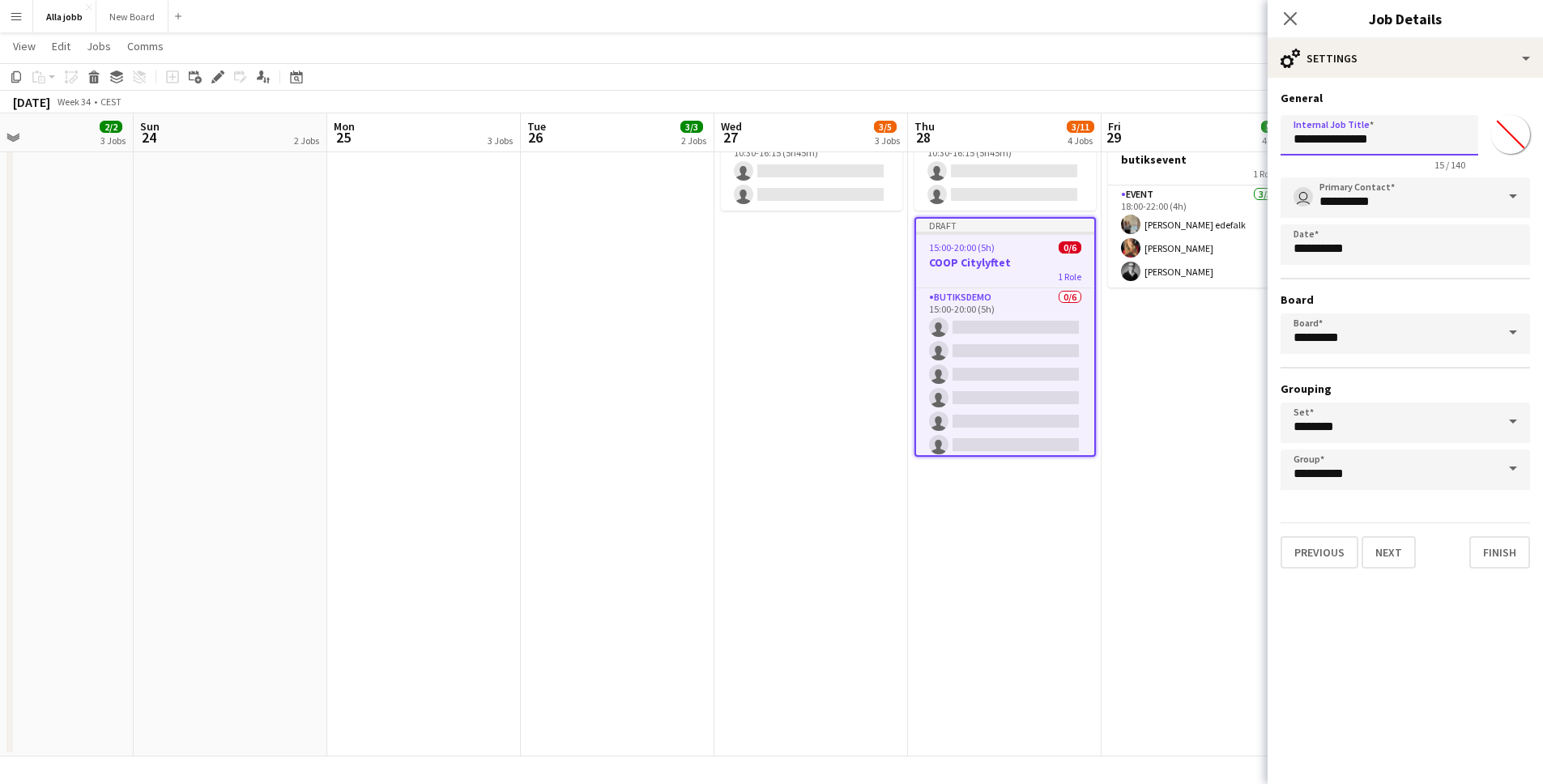
click at [1418, 134] on input "**********" at bounding box center [1380, 135] width 198 height 41
type input "**********"
click at [1524, 549] on button "Finish" at bounding box center [1500, 552] width 61 height 32
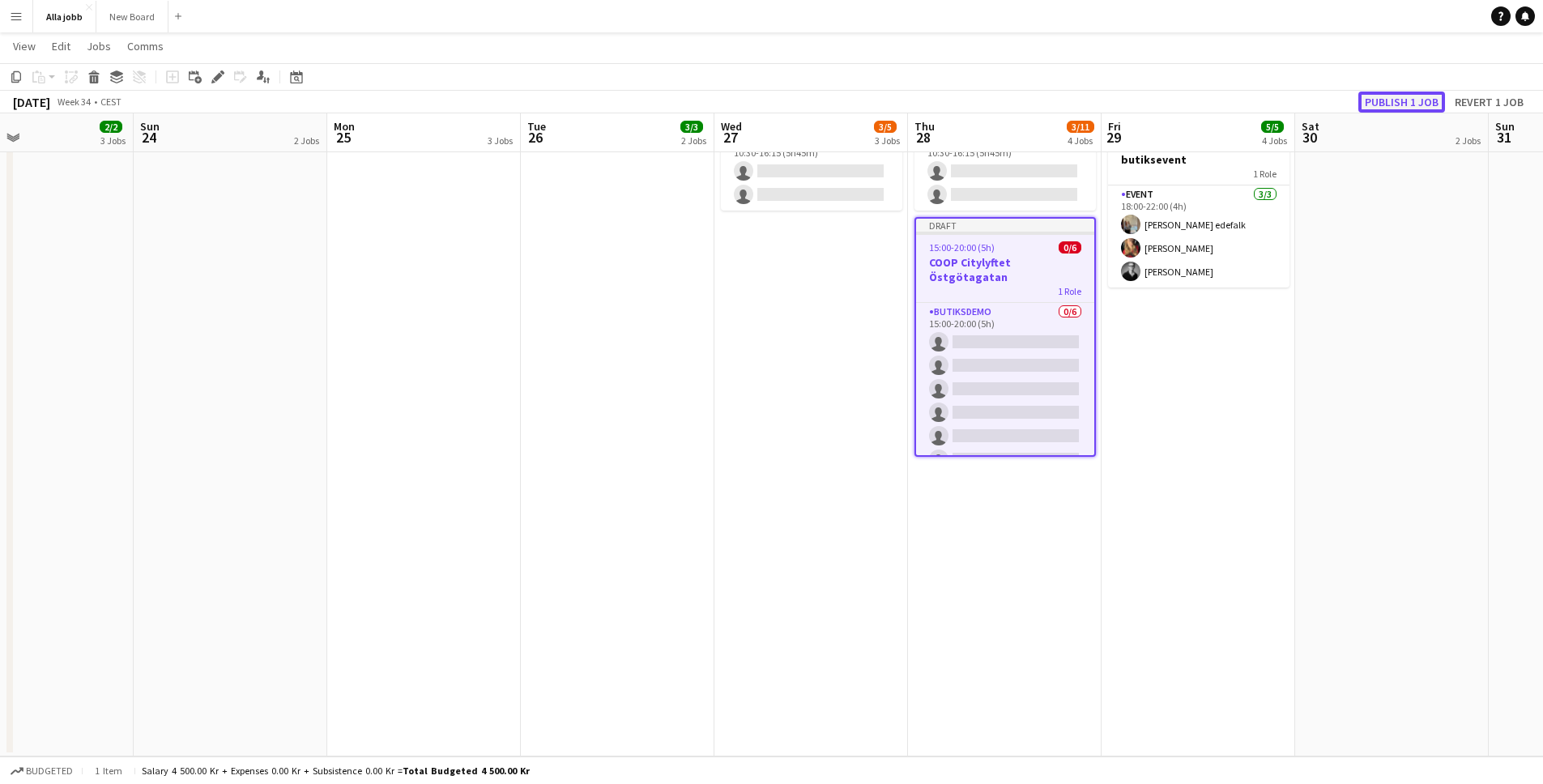
click at [1399, 101] on button "Publish 1 job" at bounding box center [1402, 102] width 87 height 21
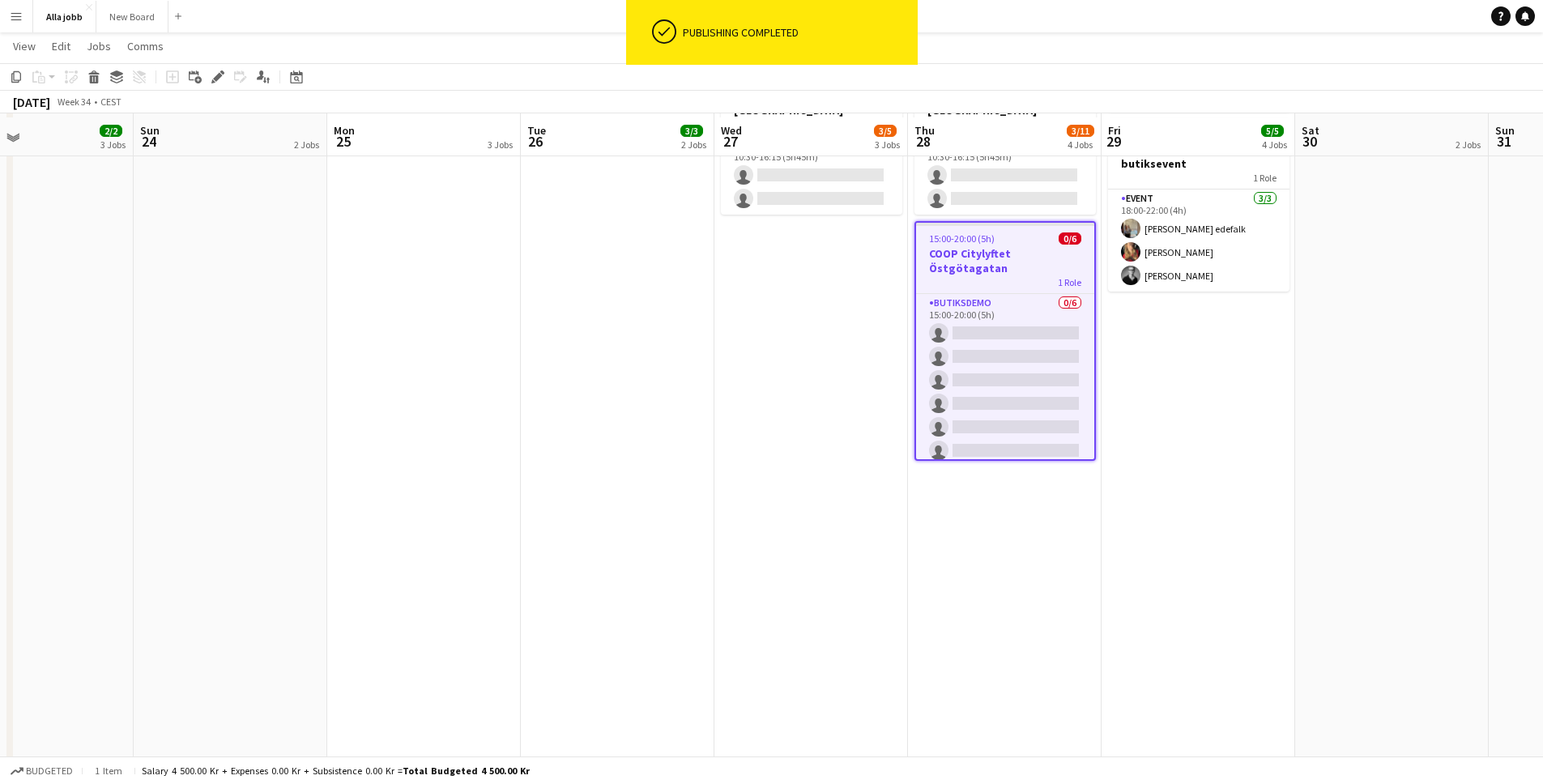
scroll to position [60, 0]
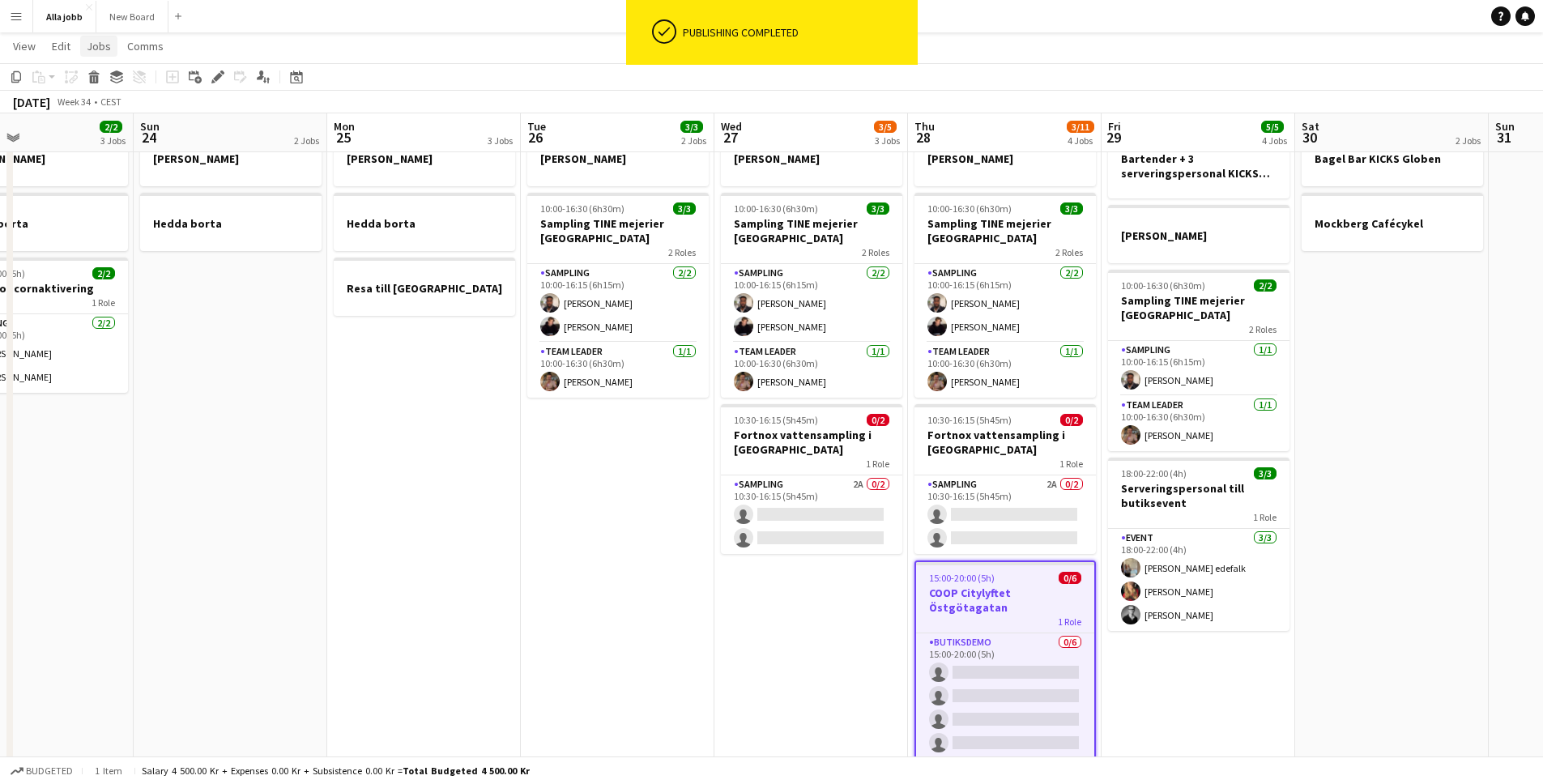
click at [95, 49] on span "Jobs" at bounding box center [99, 46] width 24 height 15
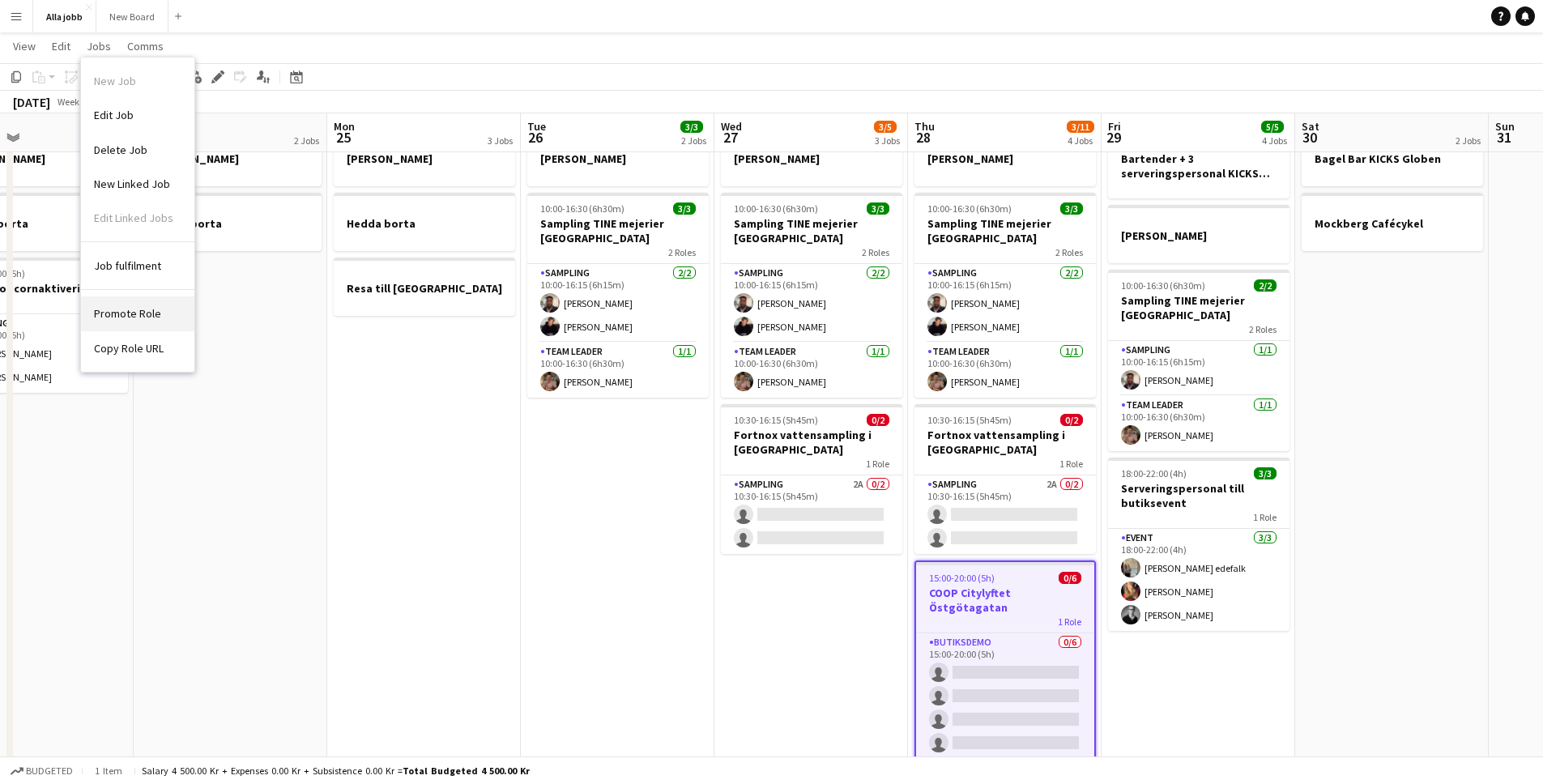
click at [147, 301] on link "Promote Role" at bounding box center [137, 313] width 114 height 34
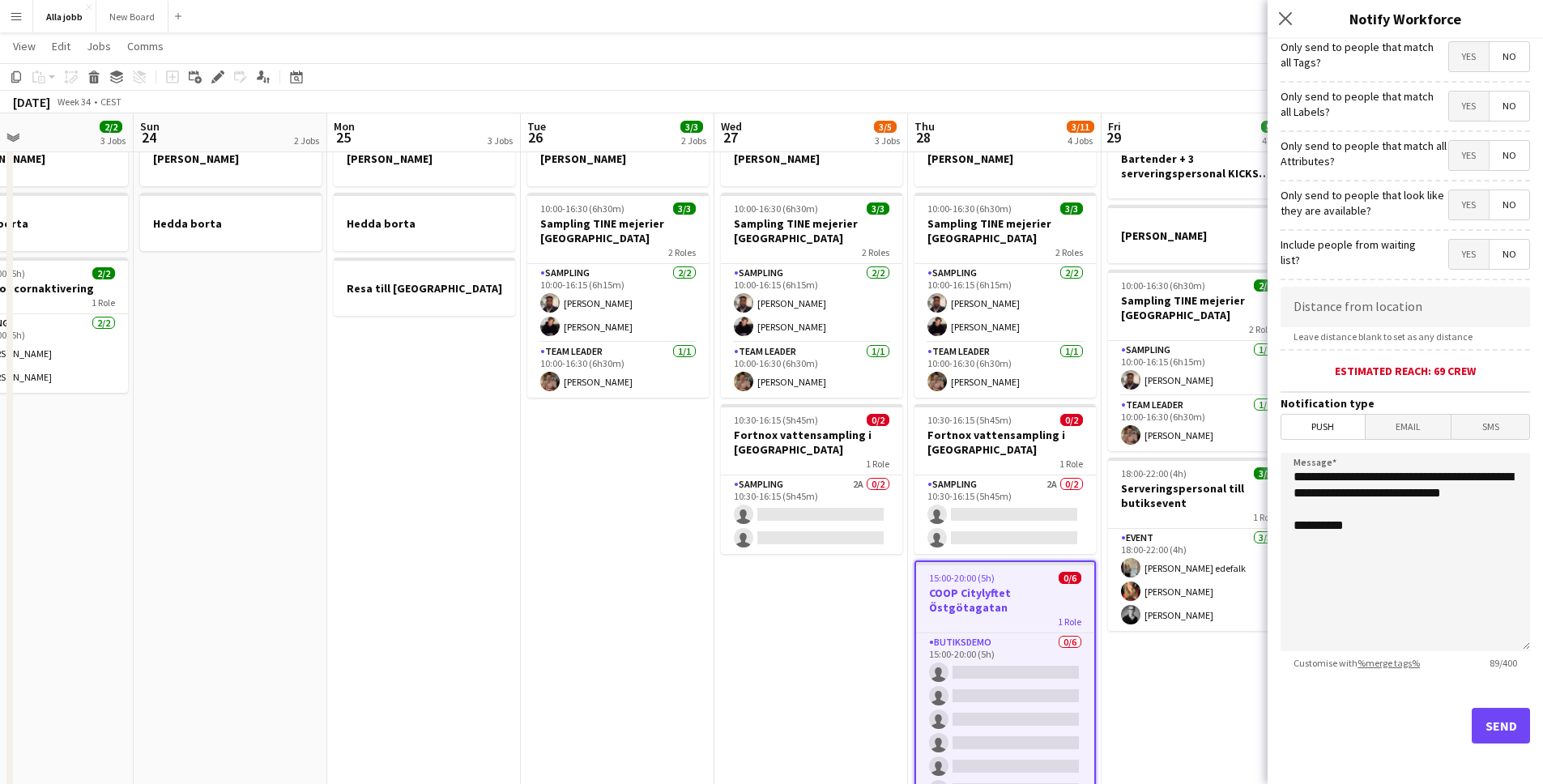
scroll to position [108, 0]
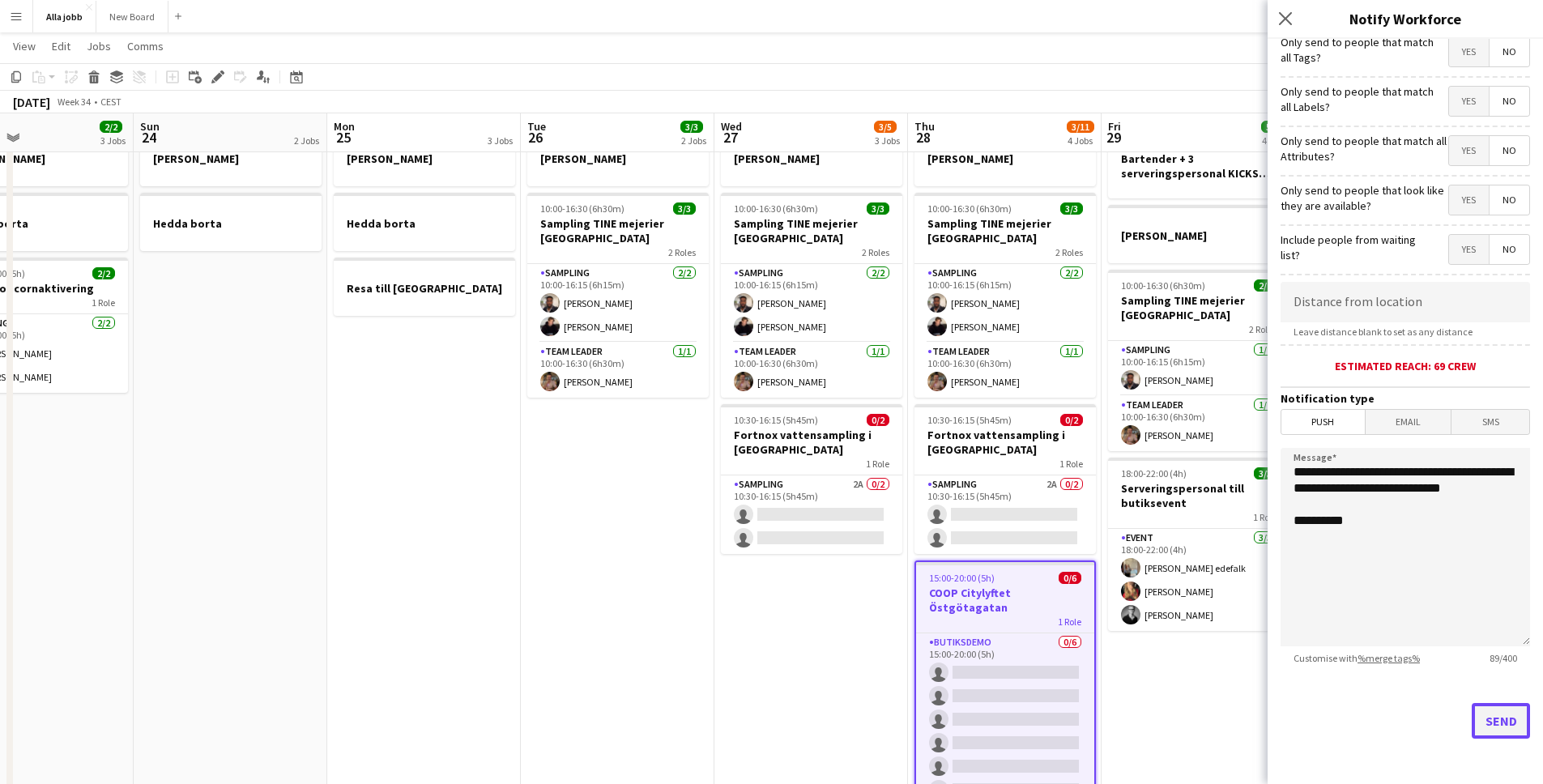
click at [1472, 718] on button "Send" at bounding box center [1501, 721] width 58 height 36
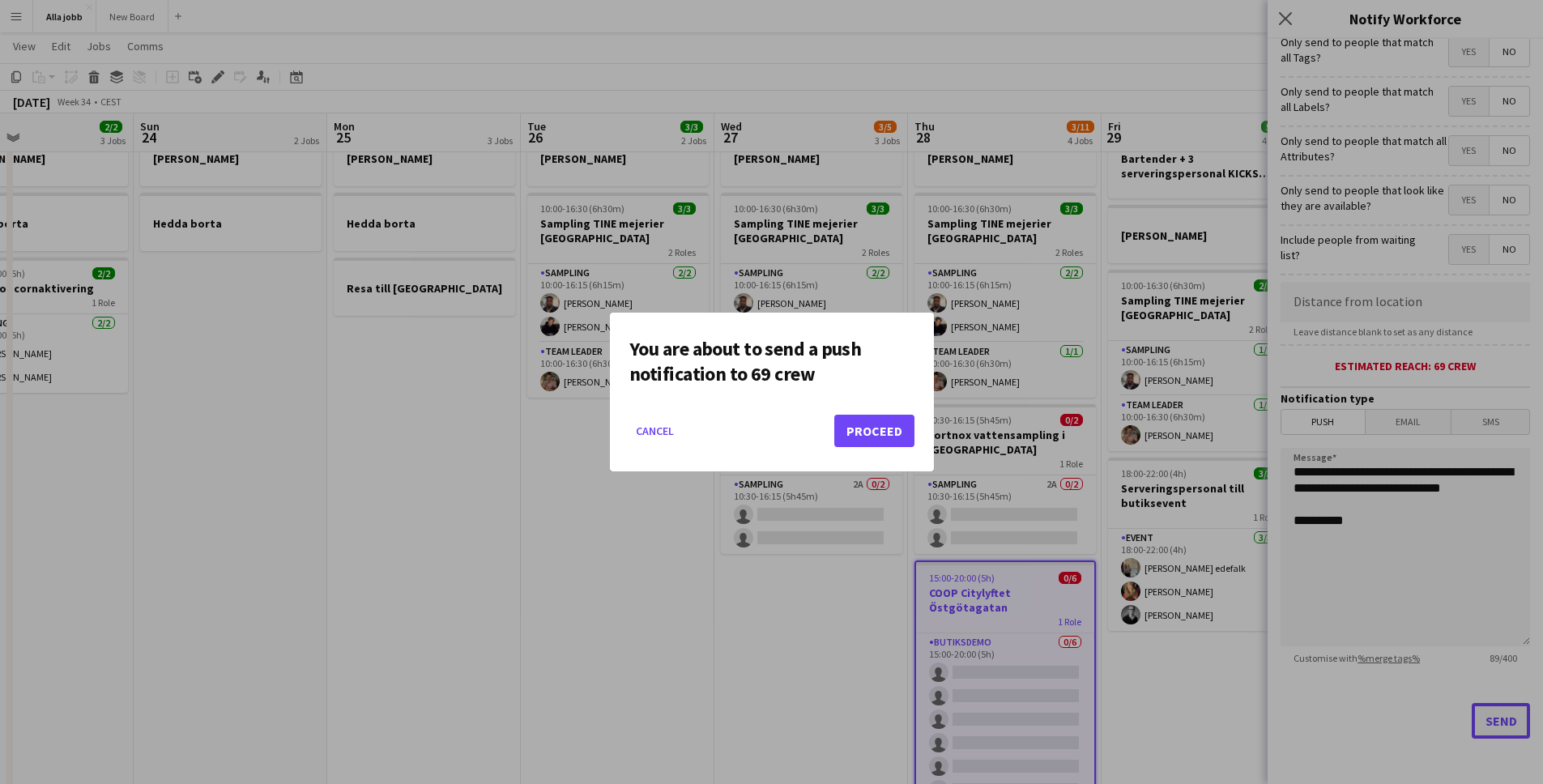
scroll to position [0, 0]
click at [878, 421] on button "Proceed" at bounding box center [874, 430] width 80 height 32
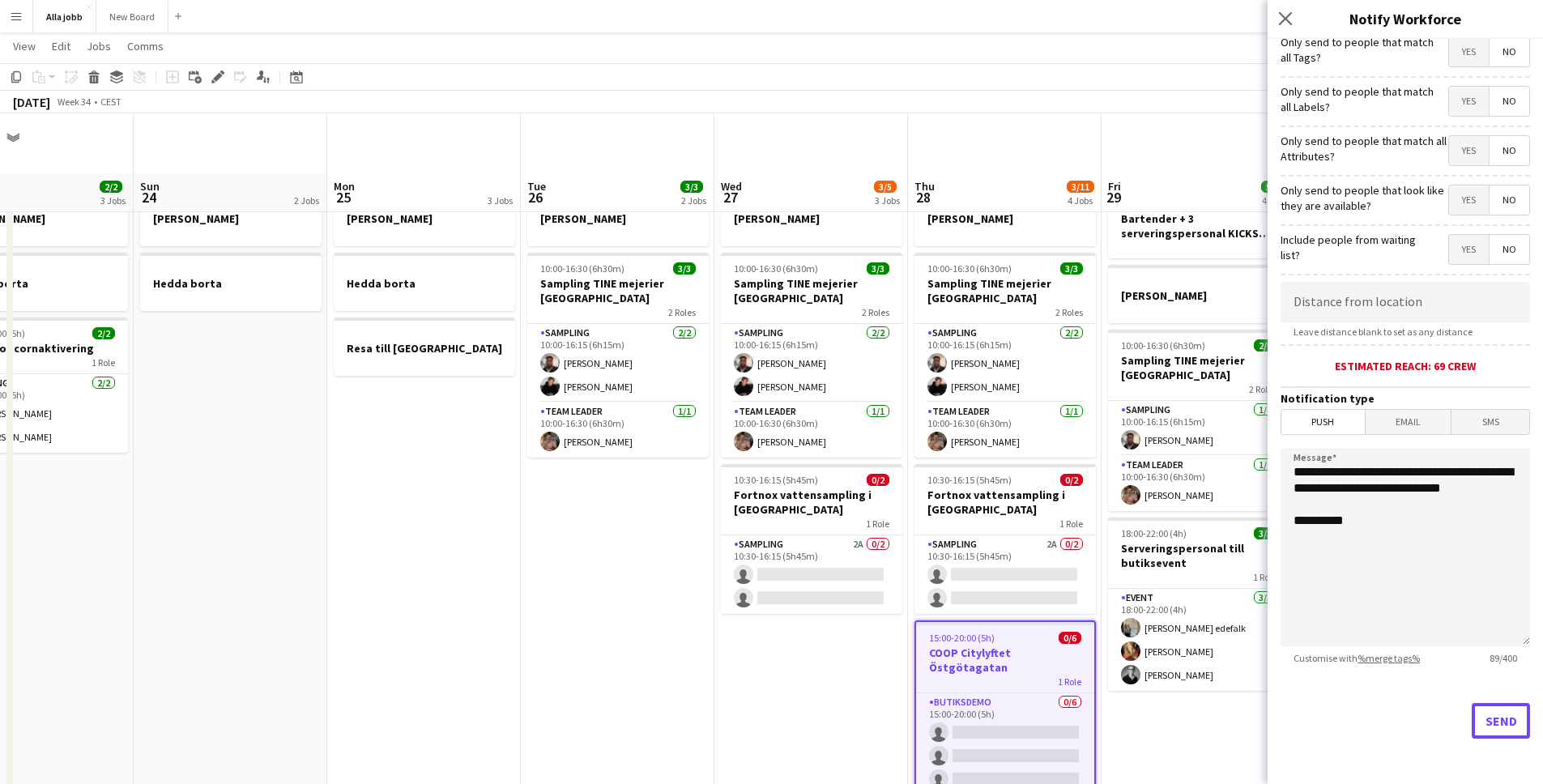
scroll to position [60, 0]
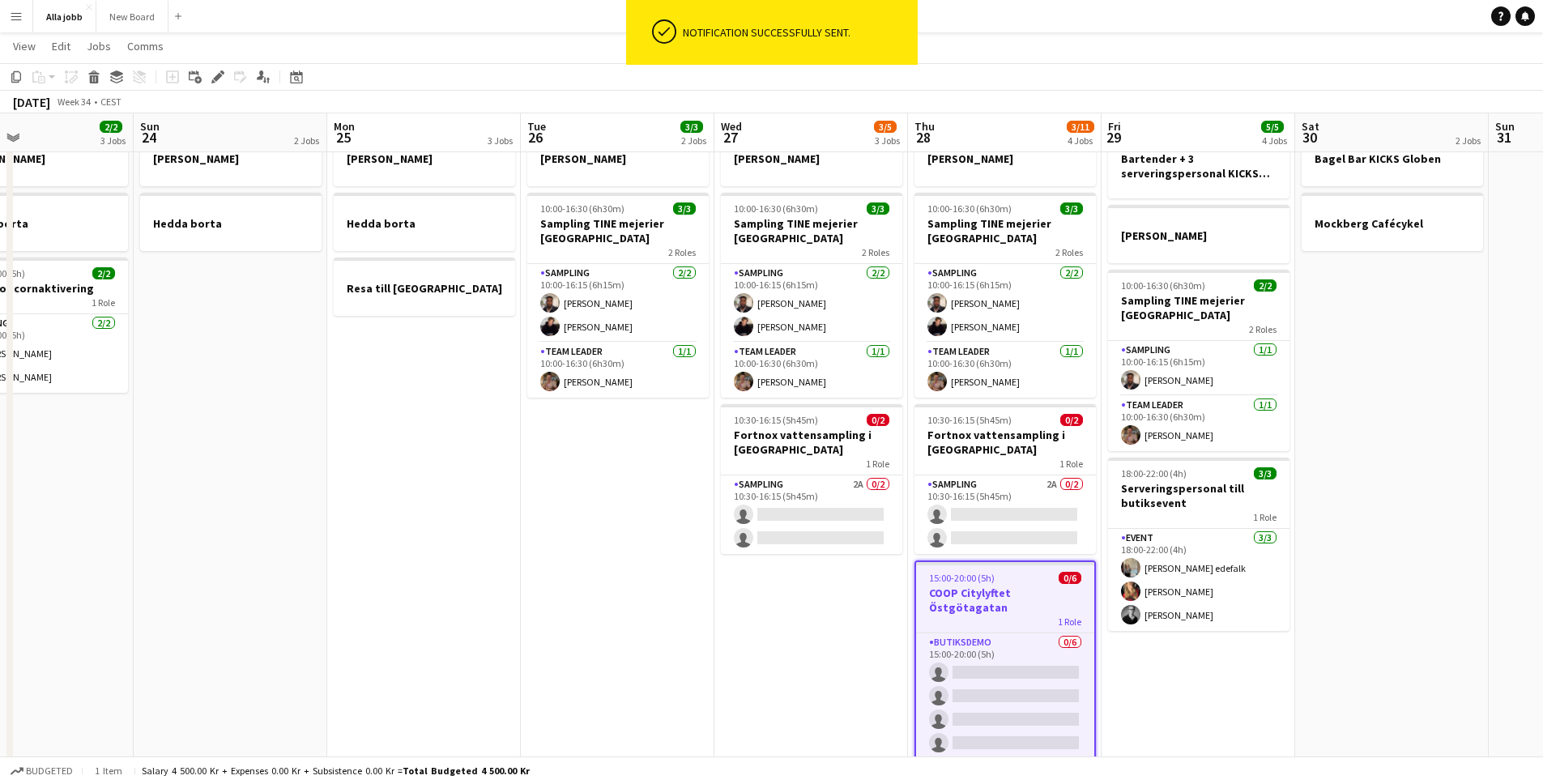
click at [740, 610] on app-date-cell "[PERSON_NAME] 10:00-16:30 (6h30m) 3/3 Sampling TINE mejerier Göteborg 2 Roles S…" at bounding box center [811, 611] width 193 height 978
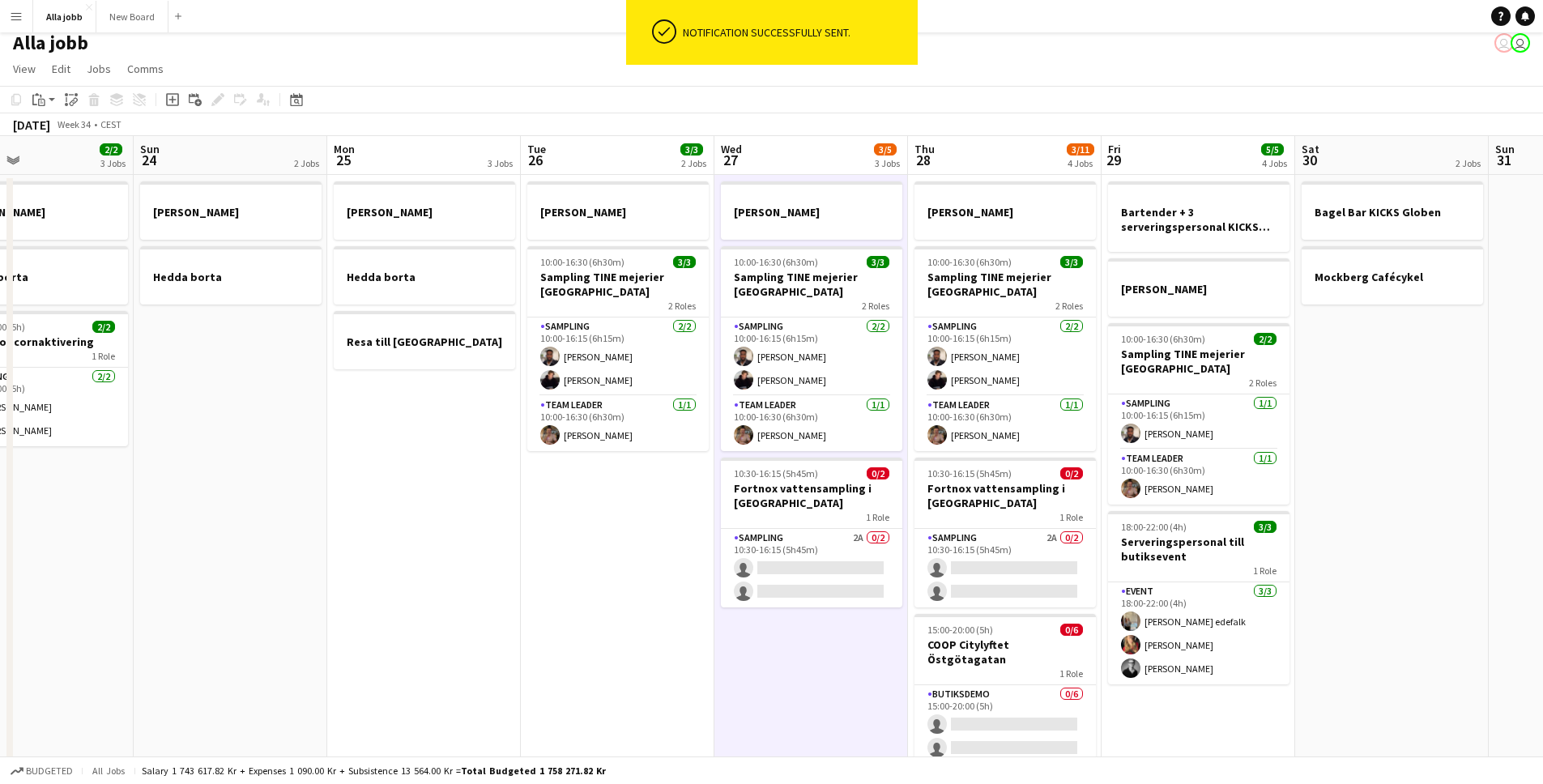
scroll to position [0, 0]
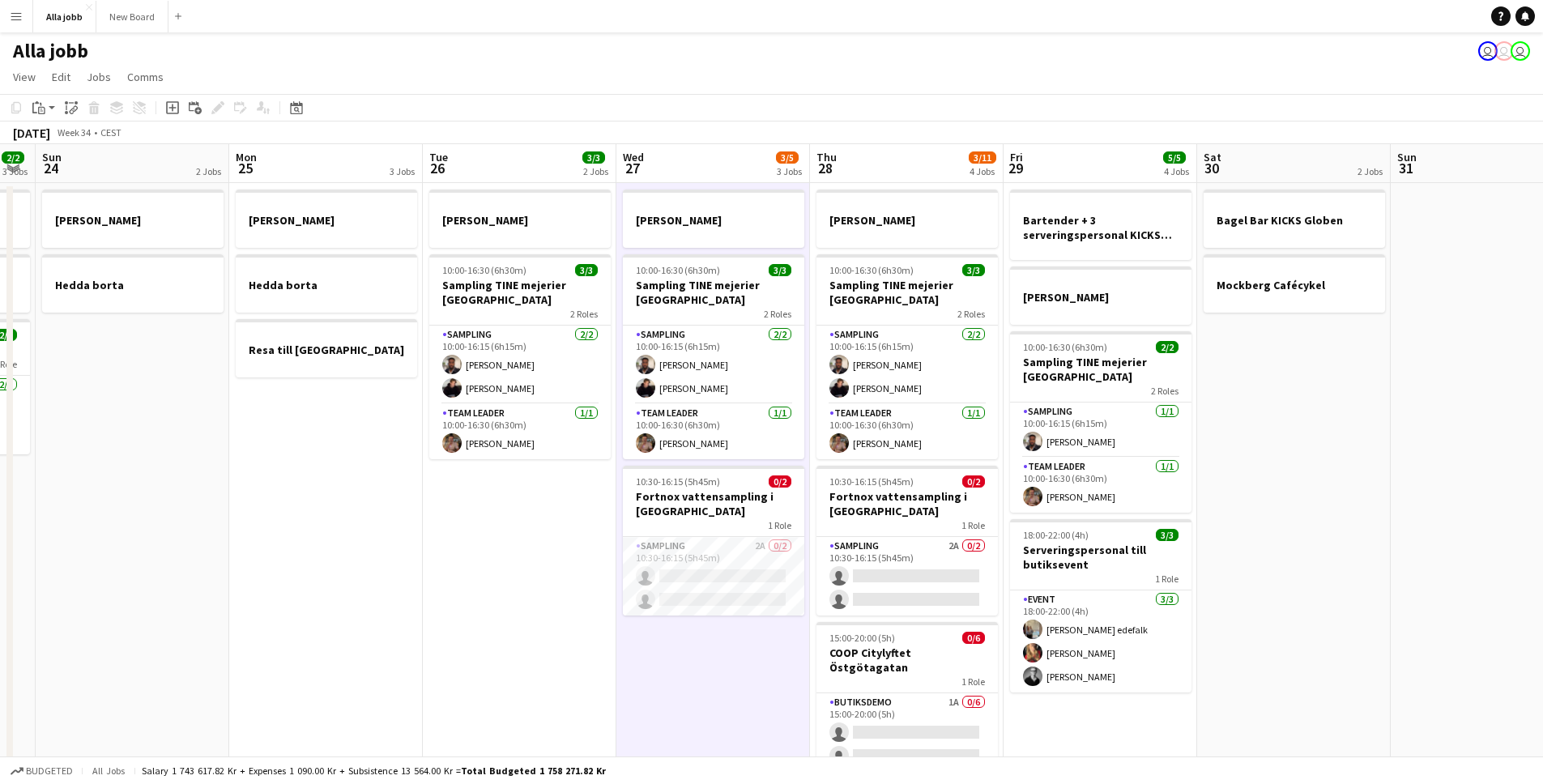
drag, startPoint x: 670, startPoint y: 532, endPoint x: 470, endPoint y: 509, distance: 201.3
click at [422, 513] on app-calendar-viewport "Thu 21 11/12 3 Jobs Fri 22 1 Job Sat 23 2/2 3 Jobs Sun 24 2 Jobs Mon 25 3 Jobs …" at bounding box center [771, 652] width 1543 height 1017
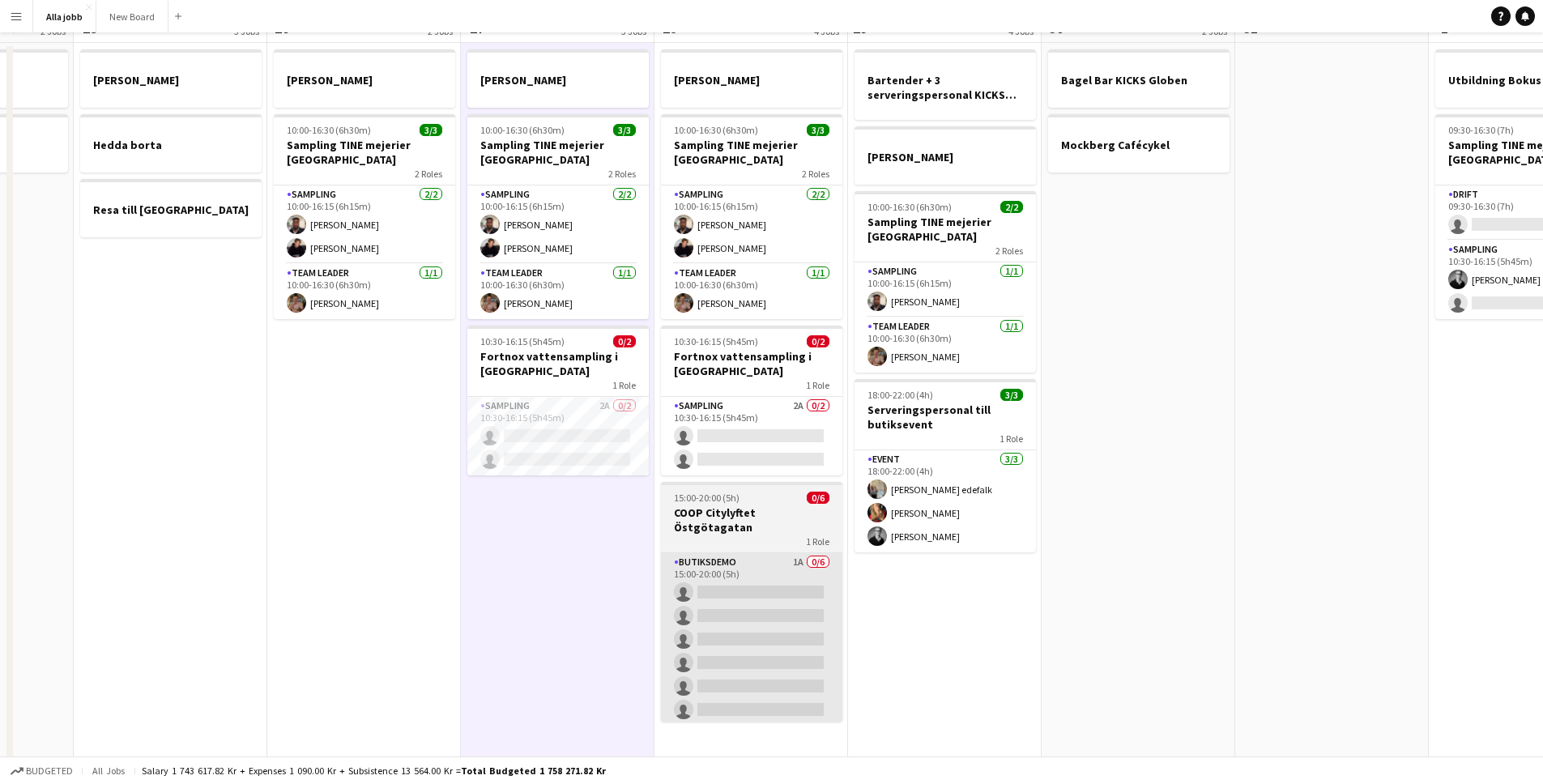
scroll to position [143, 0]
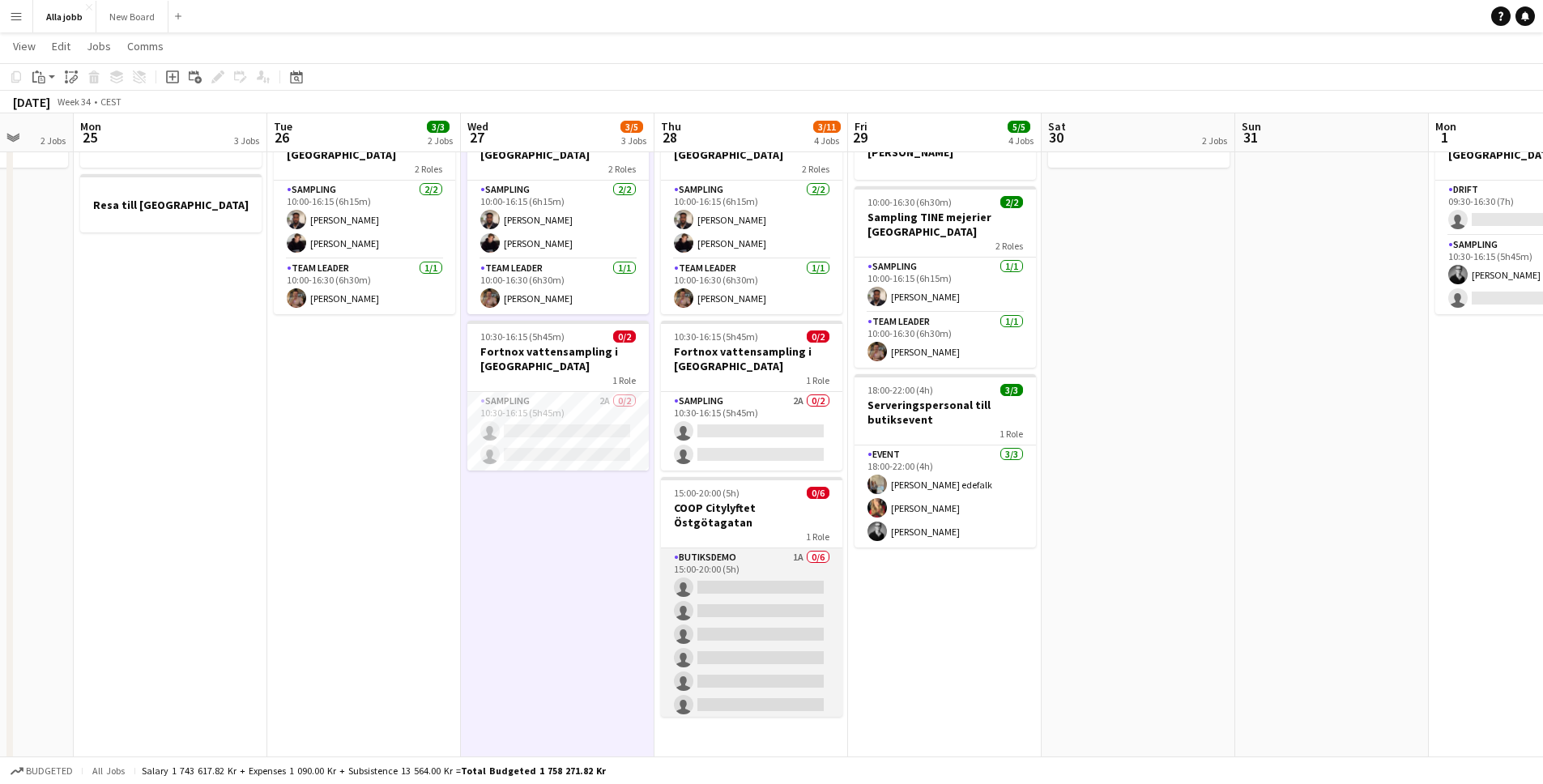
click at [800, 602] on app-card-role "Butiksdemo 1A 0/6 15:00-20:00 (5h) single-neutral-actions single-neutral-action…" at bounding box center [751, 634] width 181 height 173
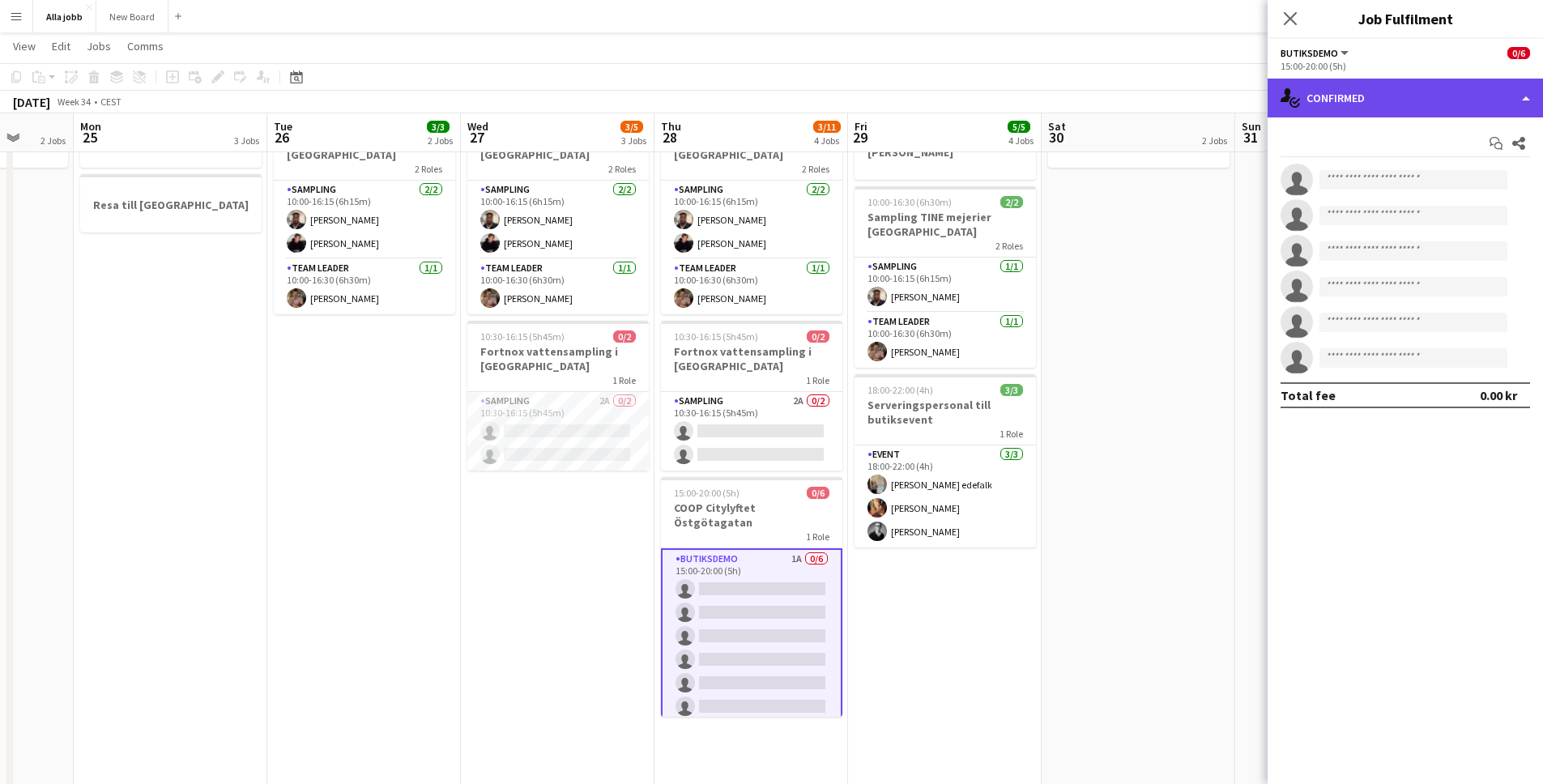
click at [1408, 108] on div "single-neutral-actions-check-2 Confirmed" at bounding box center [1406, 98] width 276 height 39
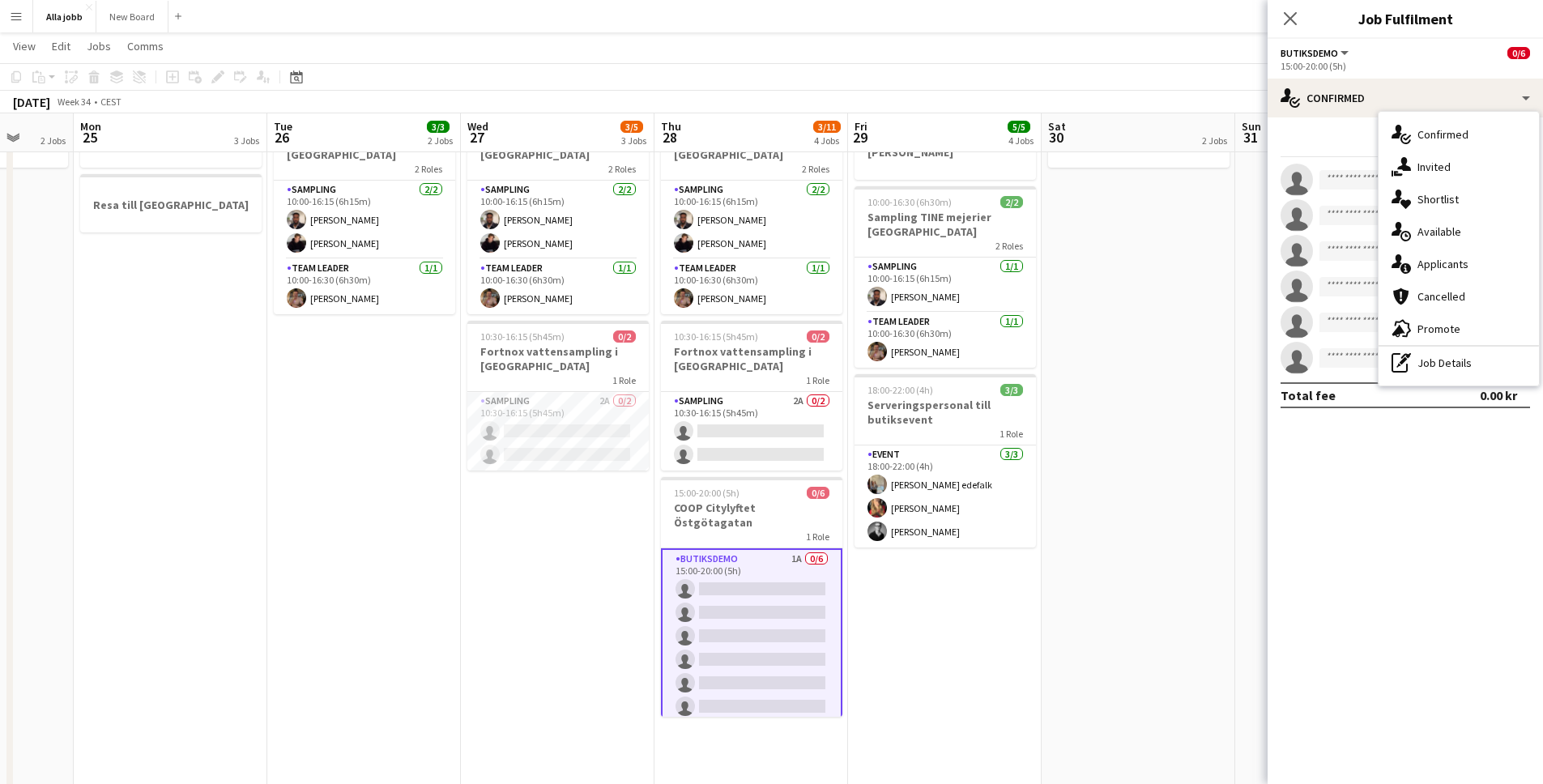
click at [1463, 262] on div "single-neutral-actions-information Applicants" at bounding box center [1459, 264] width 160 height 32
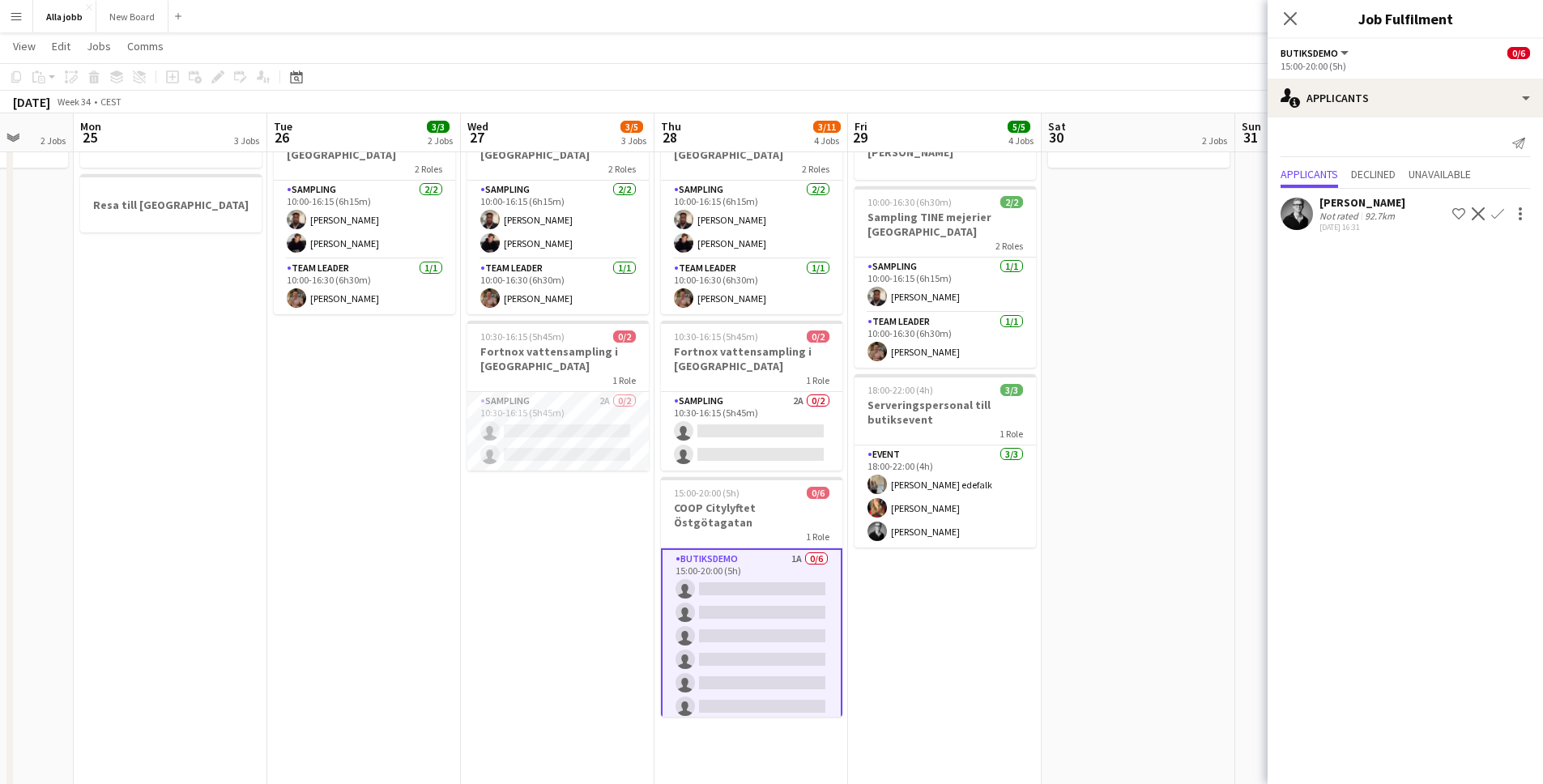
click at [1502, 217] on app-icon "Confirm" at bounding box center [1497, 213] width 13 height 13
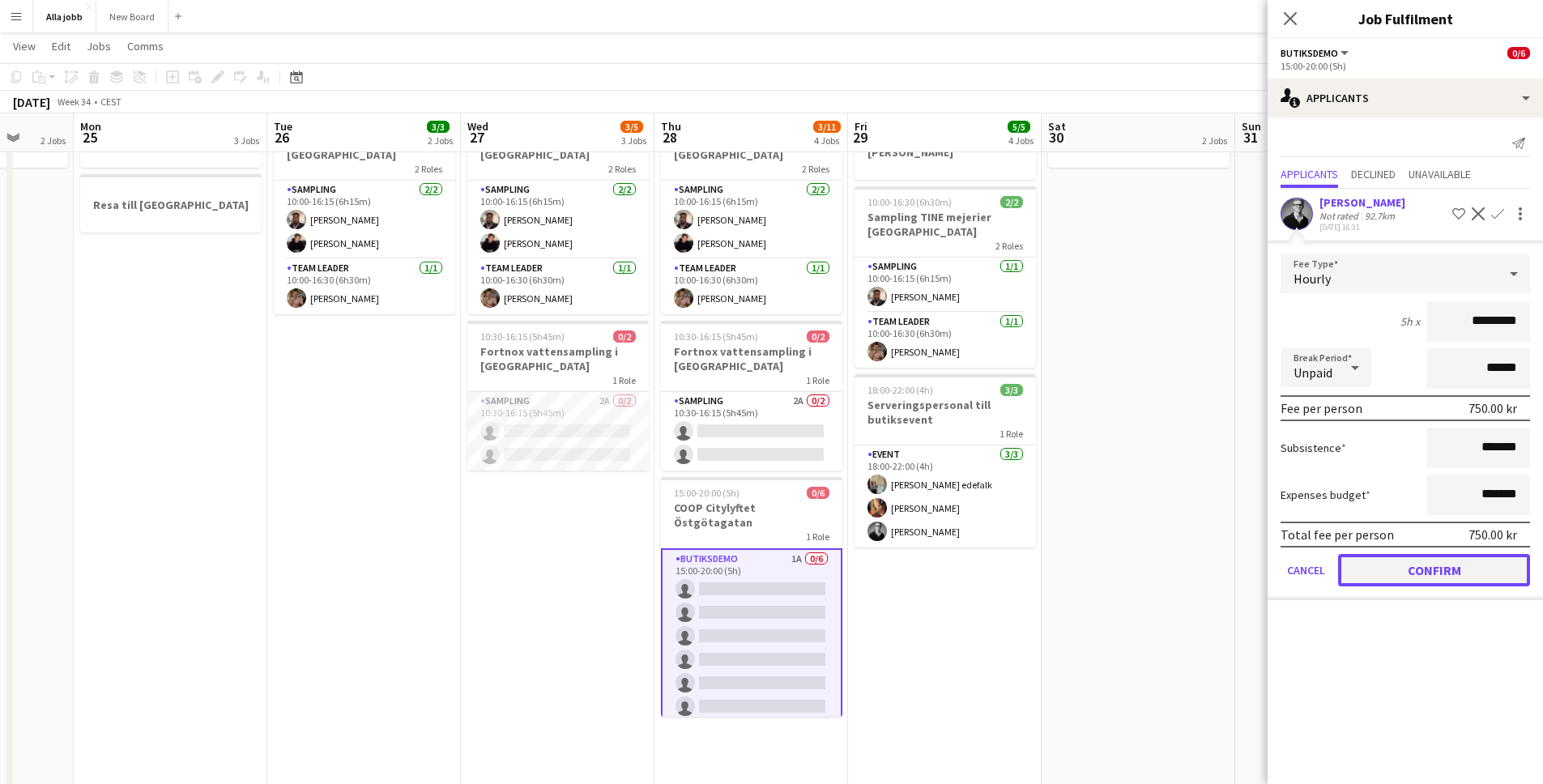
click at [1466, 559] on button "Confirm" at bounding box center [1434, 570] width 192 height 32
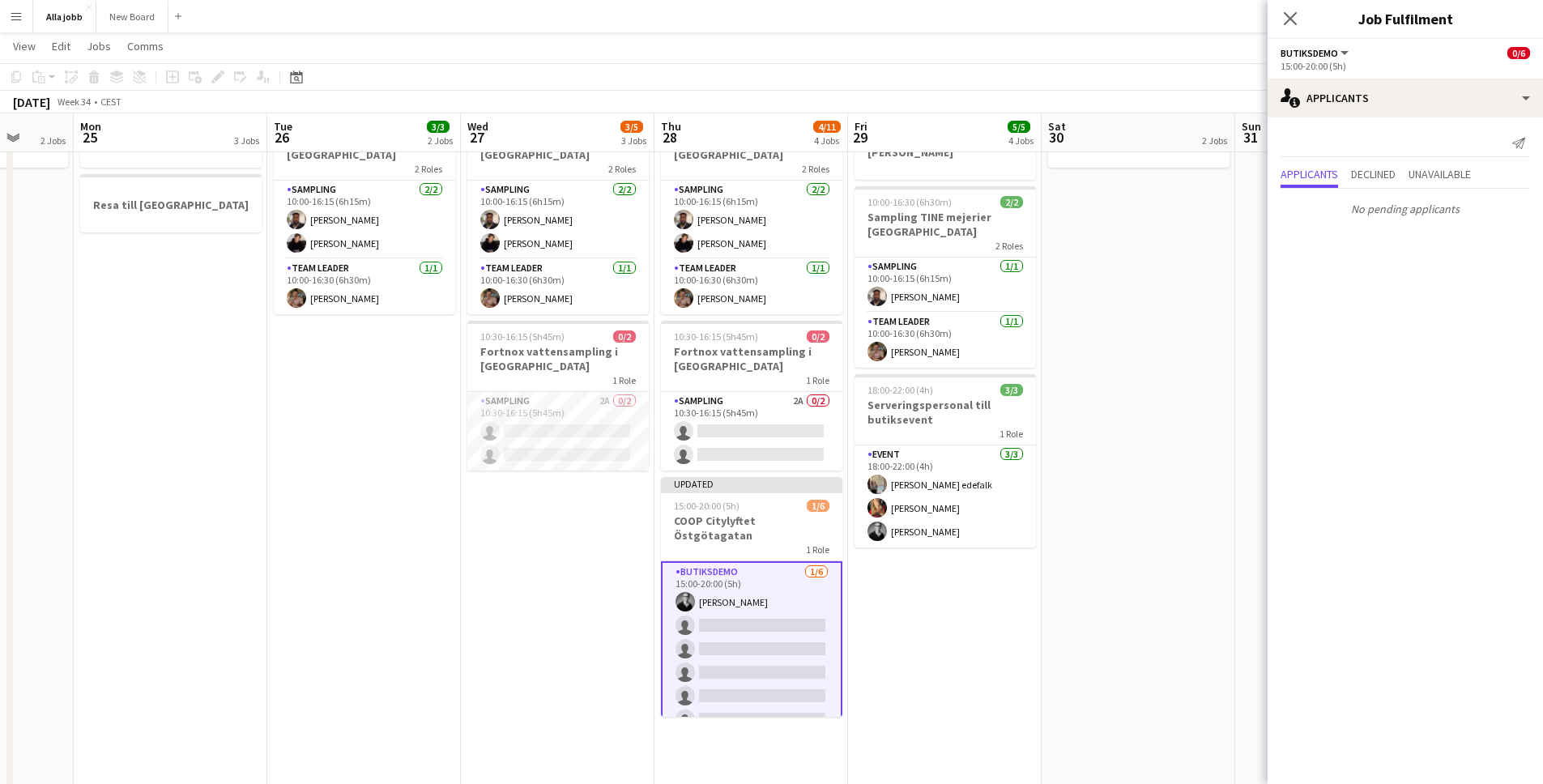
click at [1142, 539] on app-date-cell "Bagel Bar KICKS Globen Mockberg Cafécykel" at bounding box center [1138, 527] width 193 height 978
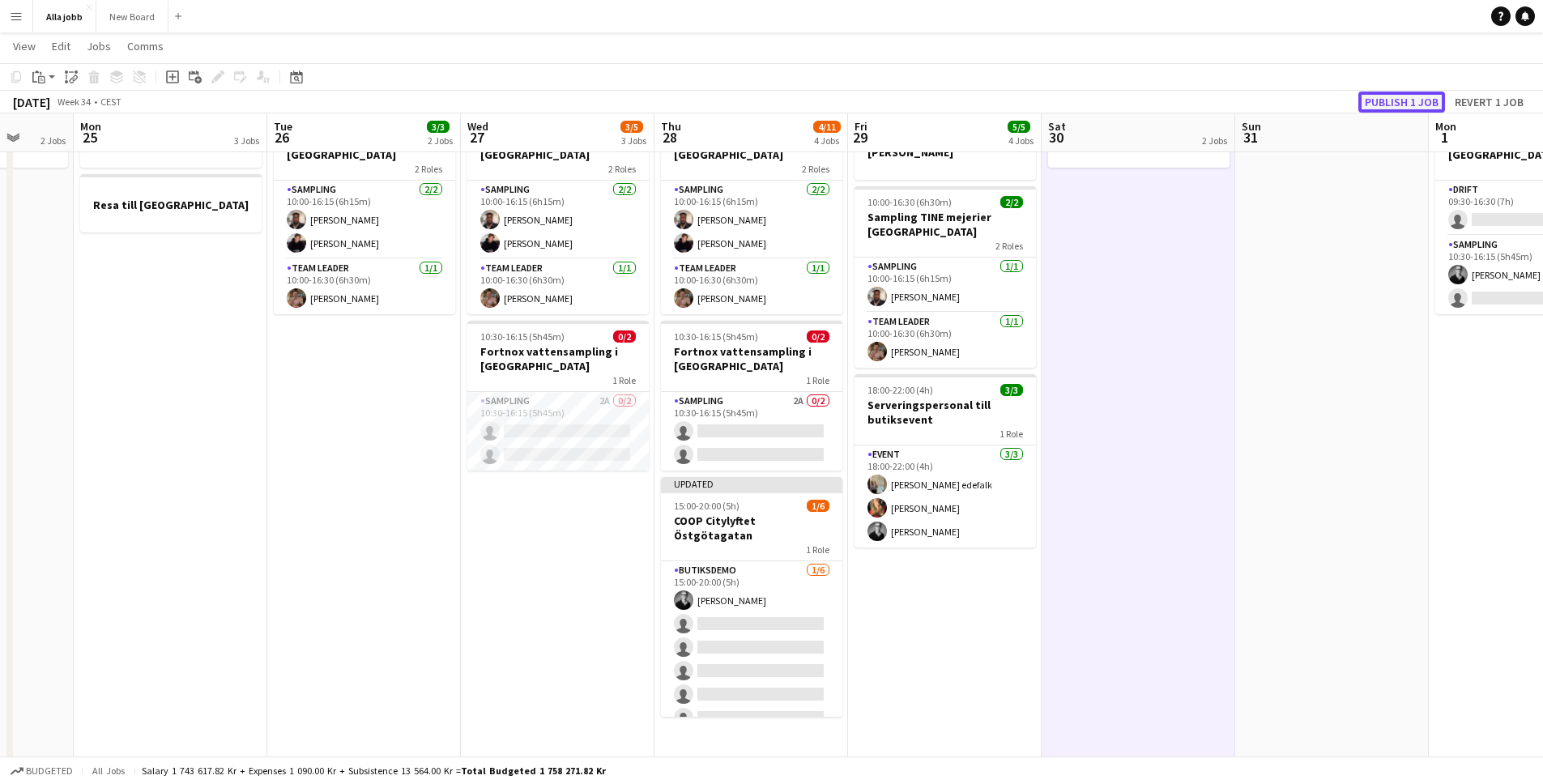
click at [1410, 104] on button "Publish 1 job" at bounding box center [1402, 102] width 87 height 21
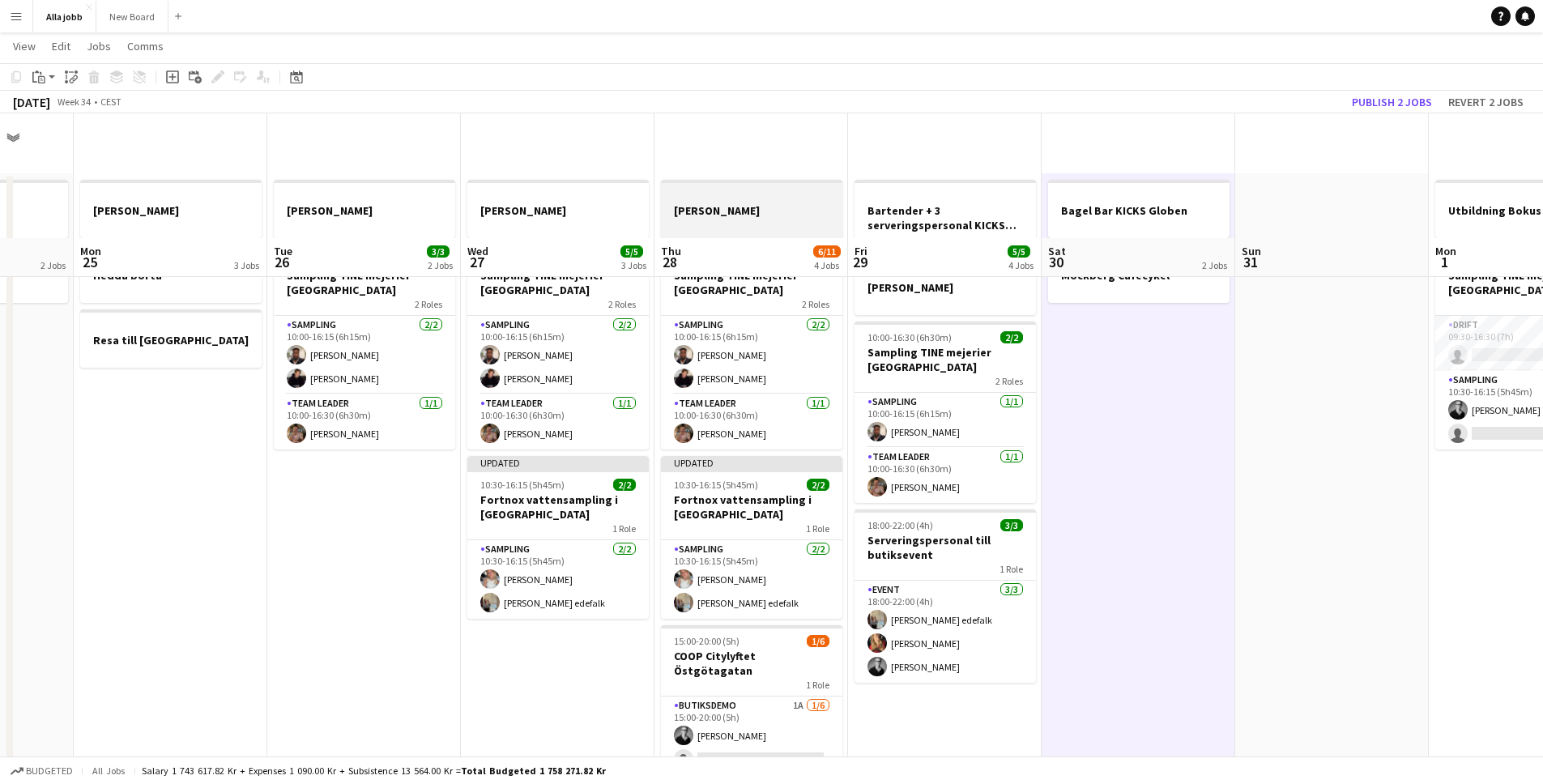
scroll to position [0, 0]
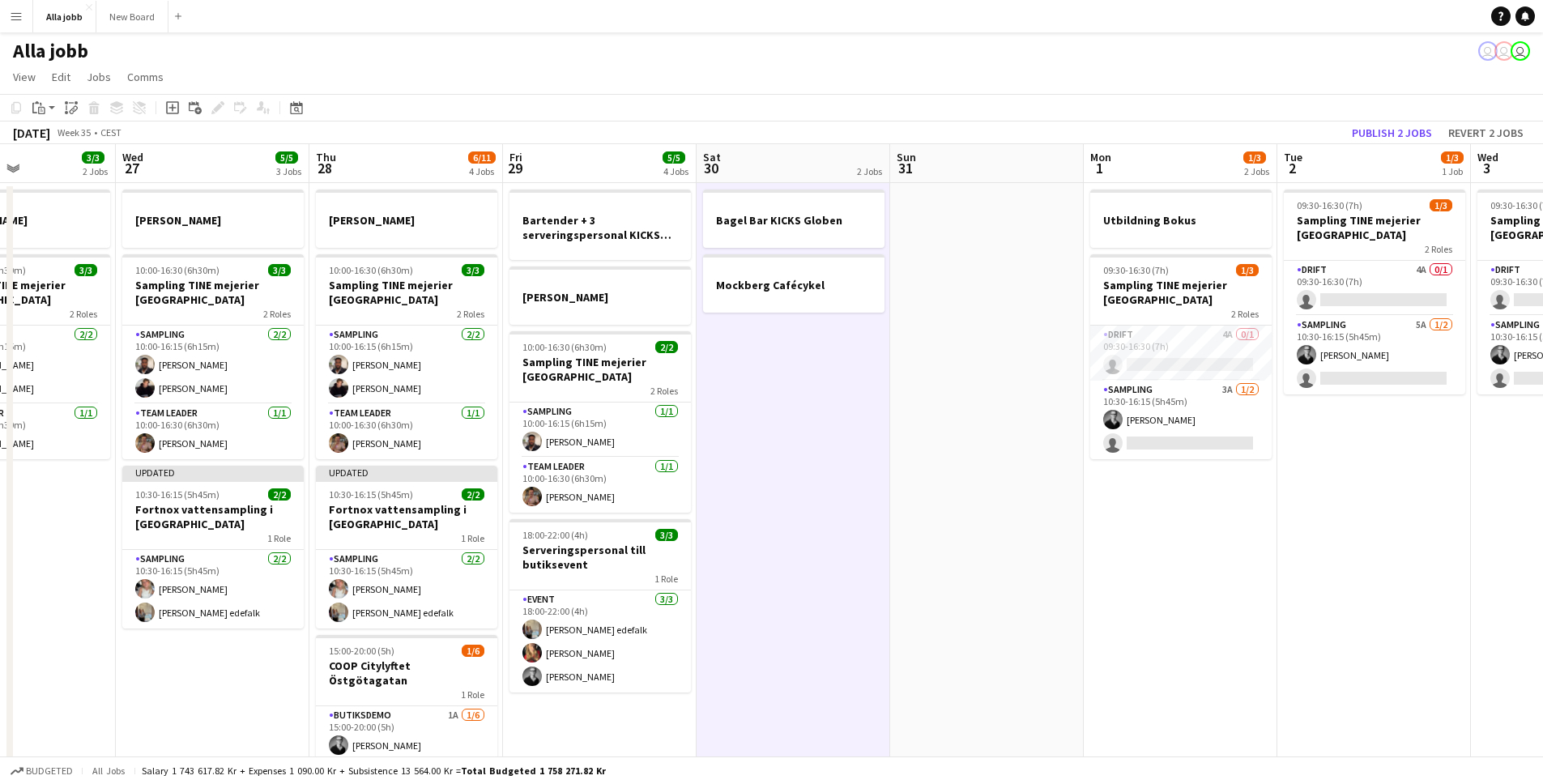
drag, startPoint x: 864, startPoint y: 343, endPoint x: 725, endPoint y: 317, distance: 141.4
click at [693, 316] on app-calendar-viewport "Sat 23 2/2 3 Jobs Sun 24 2 Jobs Mon 25 3 Jobs Tue 26 3/3 2 Jobs Wed 27 5/5 3 Jo…" at bounding box center [771, 652] width 1543 height 1017
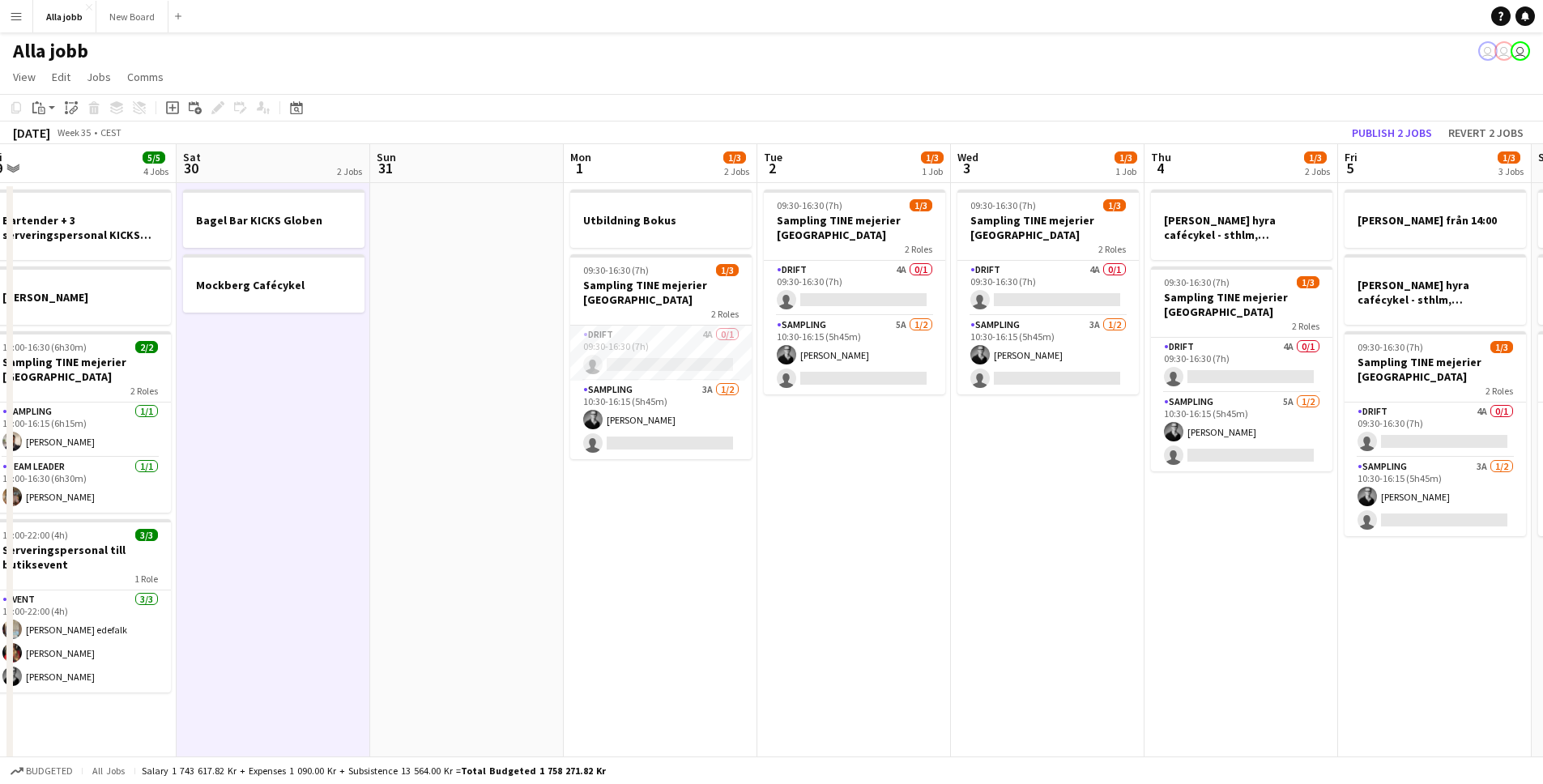
click at [525, 256] on app-calendar-viewport "Tue 26 3/3 2 Jobs Wed 27 5/5 3 Jobs Thu 28 6/11 4 Jobs Fri 29 5/5 4 Jobs Sat 30…" at bounding box center [771, 652] width 1543 height 1017
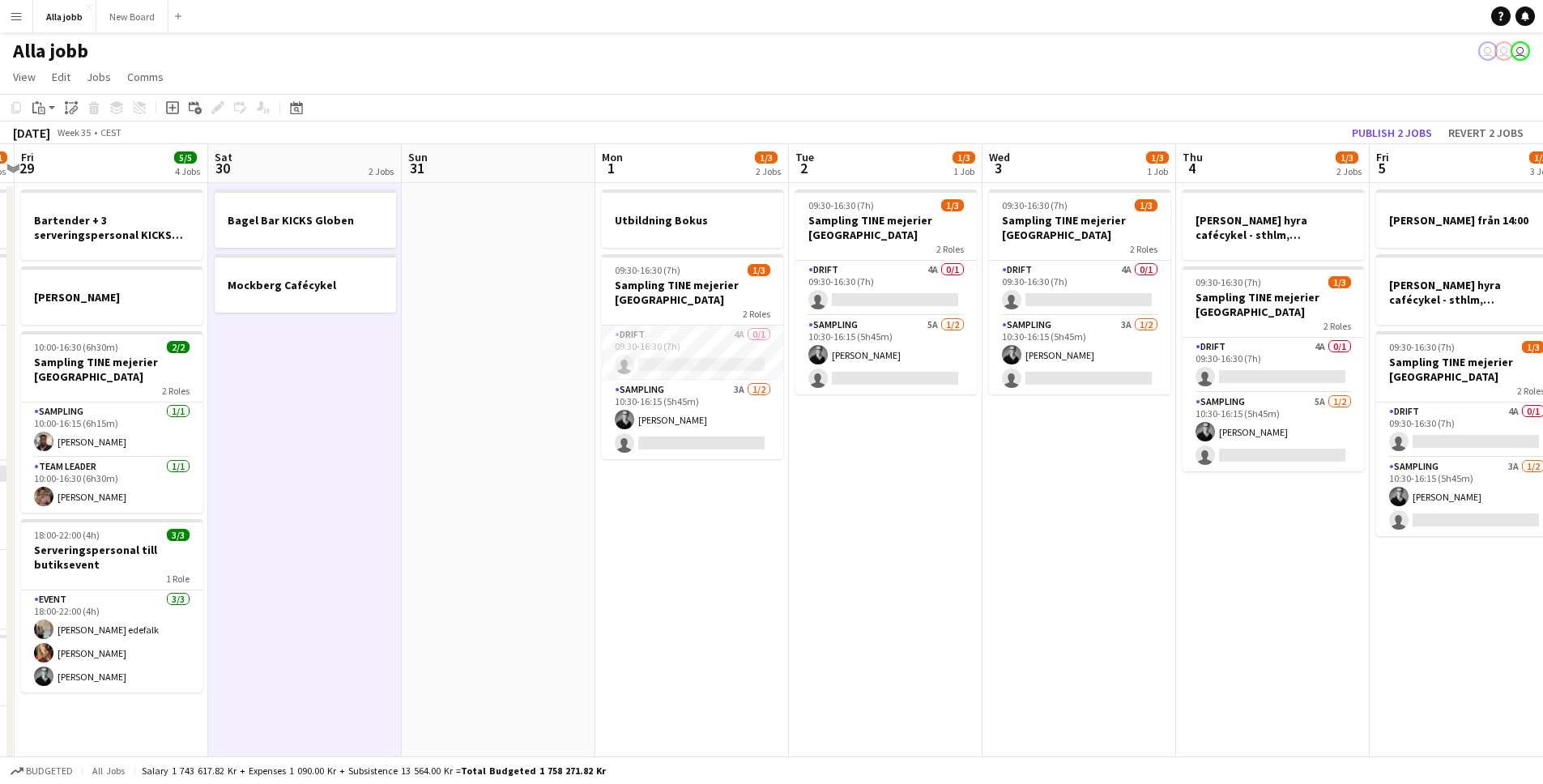
scroll to position [0, 637]
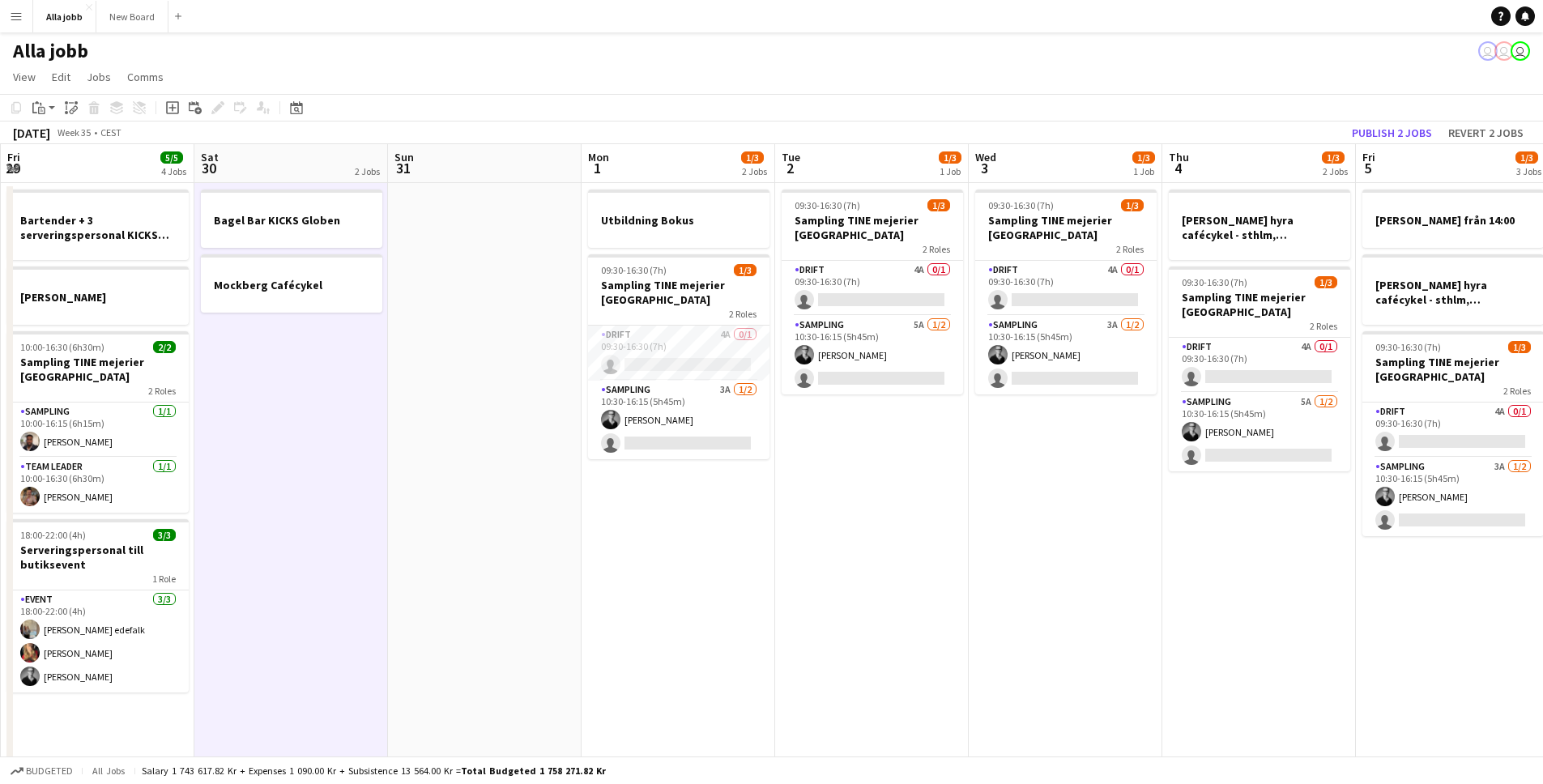
drag, startPoint x: 1033, startPoint y: 512, endPoint x: 812, endPoint y: 487, distance: 222.4
click at [875, 497] on app-calendar-viewport "Tue 26 3/3 2 Jobs Wed 27 5/5 3 Jobs Thu 28 6/11 4 Jobs Fri 29 5/5 4 Jobs Sat 30…" at bounding box center [771, 652] width 1543 height 1017
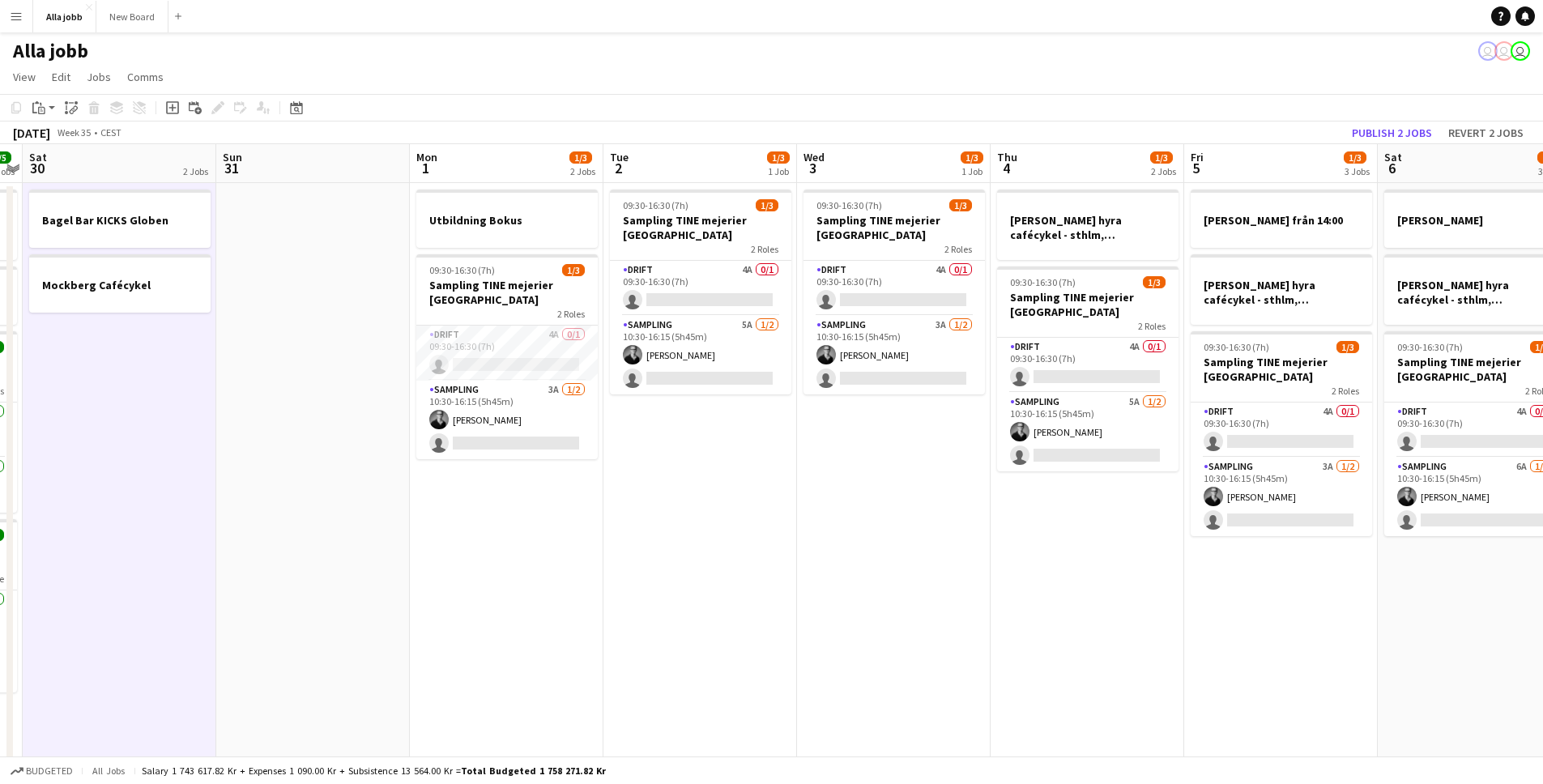
drag, startPoint x: 1045, startPoint y: 509, endPoint x: 791, endPoint y: 474, distance: 256.4
click at [793, 478] on app-calendar-viewport "Wed 27 5/5 3 Jobs Thu 28 6/11 4 Jobs Fri 29 5/5 4 Jobs Sat 30 2 Jobs Sun 31 Mon…" at bounding box center [771, 652] width 1543 height 1017
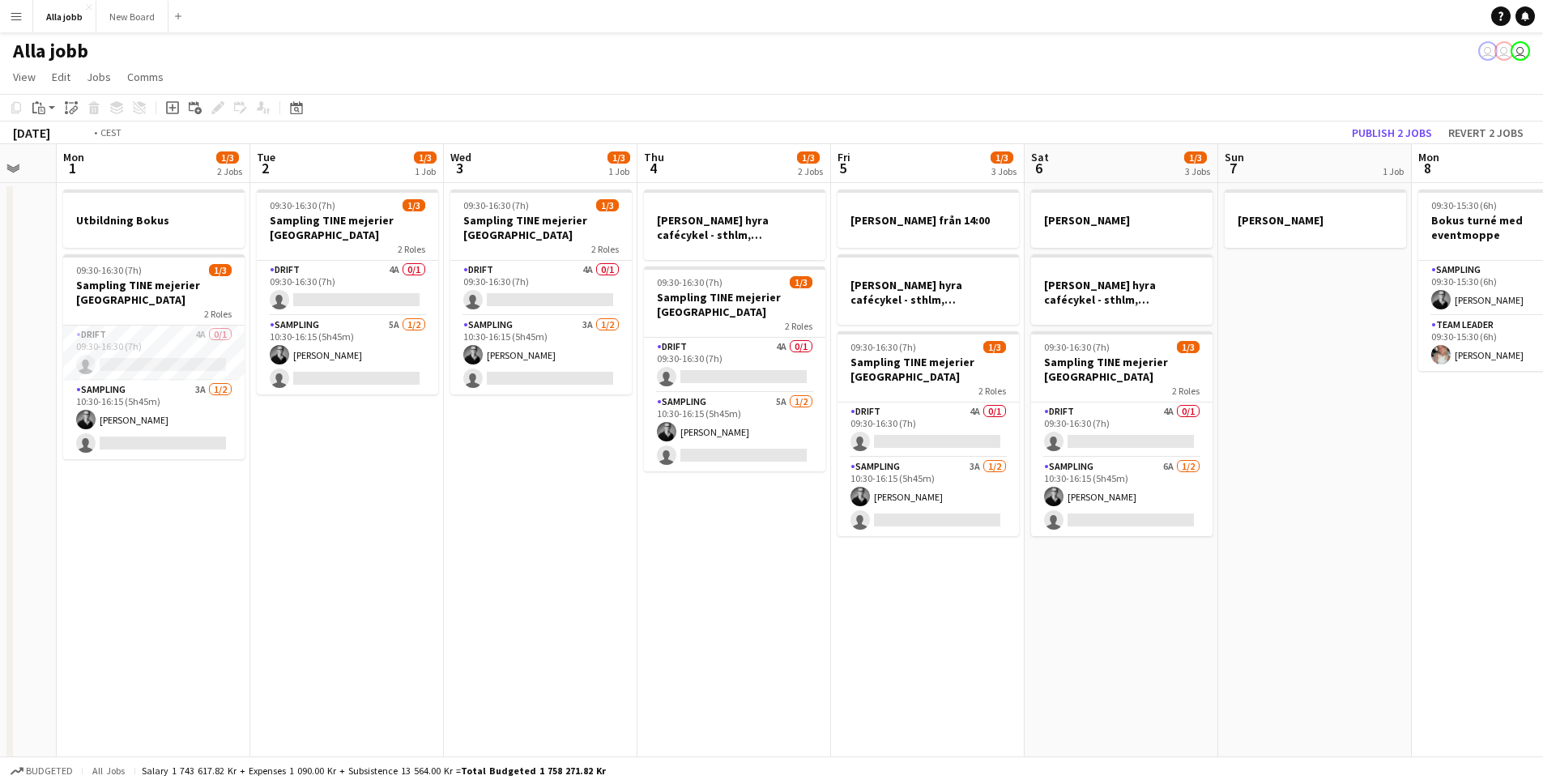
scroll to position [0, 609]
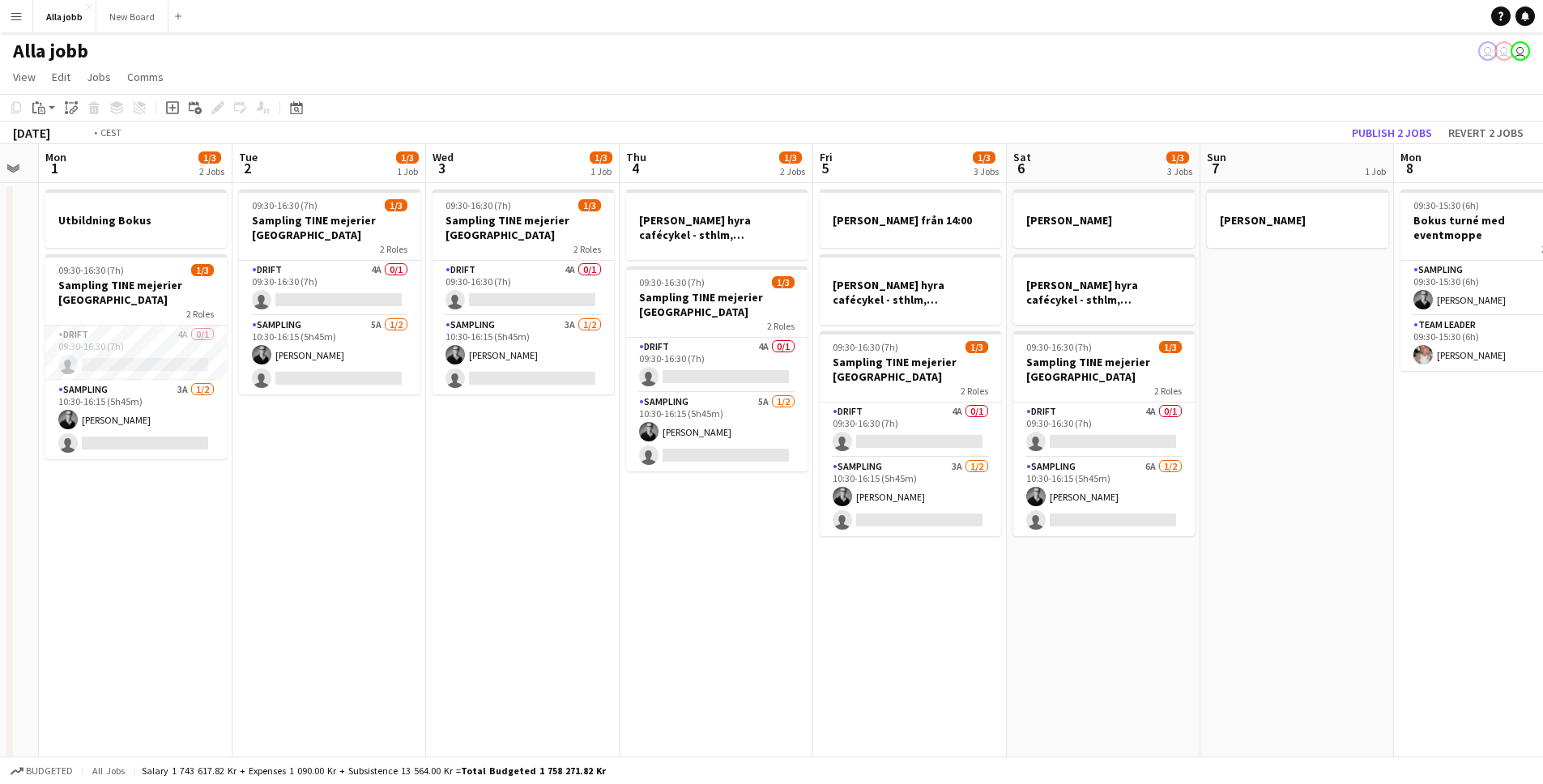
drag, startPoint x: 1306, startPoint y: 507, endPoint x: 1054, endPoint y: 506, distance: 252.0
click at [1082, 504] on app-calendar-viewport "Fri 29 5/5 4 Jobs Sat 30 2 Jobs Sun 31 Mon 1 1/3 2 Jobs Tue 2 1/3 1 Job Wed 3 1…" at bounding box center [771, 652] width 1543 height 1017
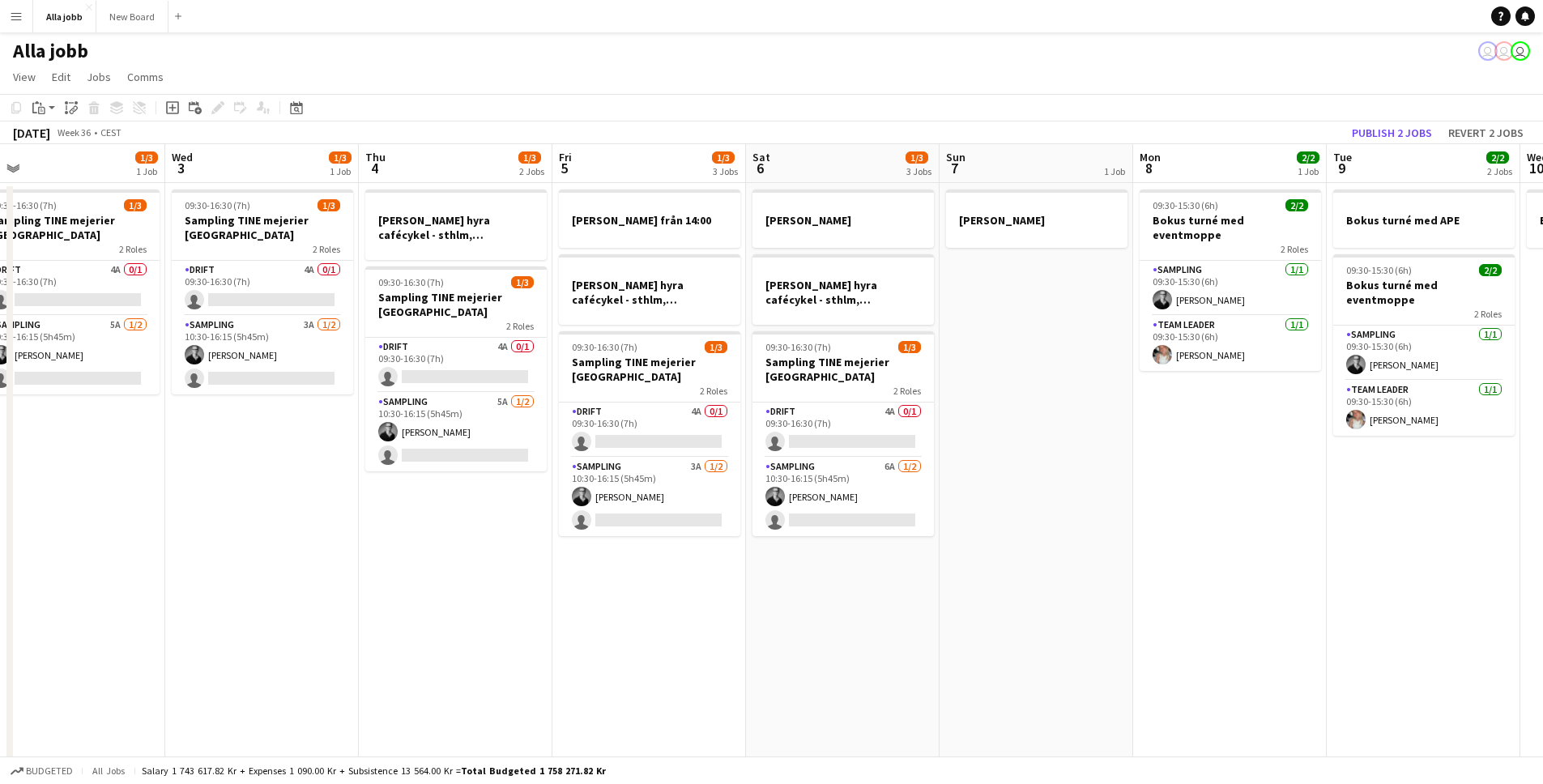
drag, startPoint x: 1142, startPoint y: 435, endPoint x: 981, endPoint y: 350, distance: 182.1
click at [1093, 418] on app-calendar-viewport "Sat 30 2 Jobs Sun 31 Mon 1 1/3 2 Jobs Tue 2 1/3 1 Job Wed 3 1/3 1 Job Thu 4 1/3…" at bounding box center [771, 652] width 1543 height 1017
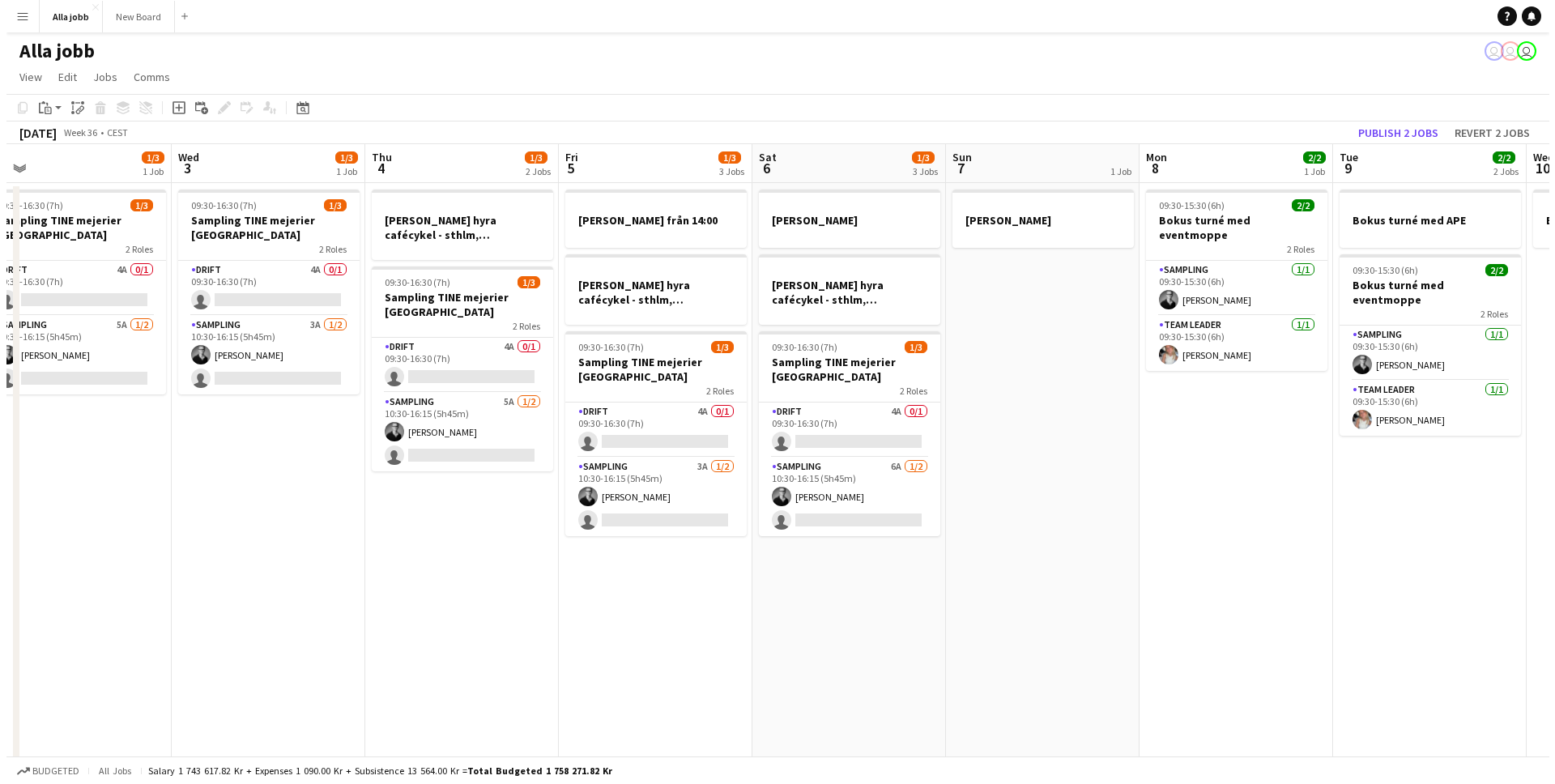
scroll to position [0, 523]
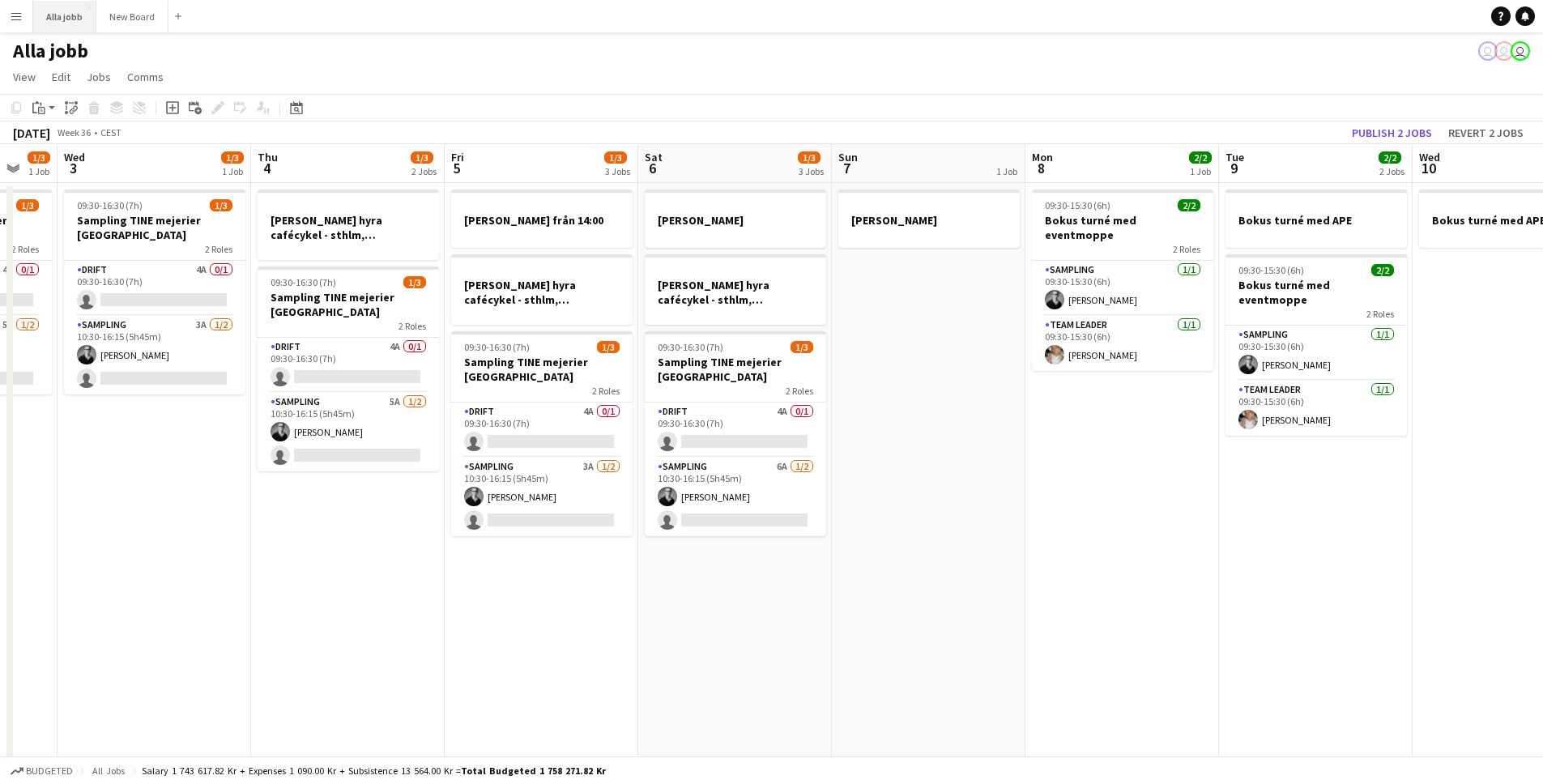
click at [56, 23] on button "Alla jobb Close" at bounding box center [64, 16] width 63 height 31
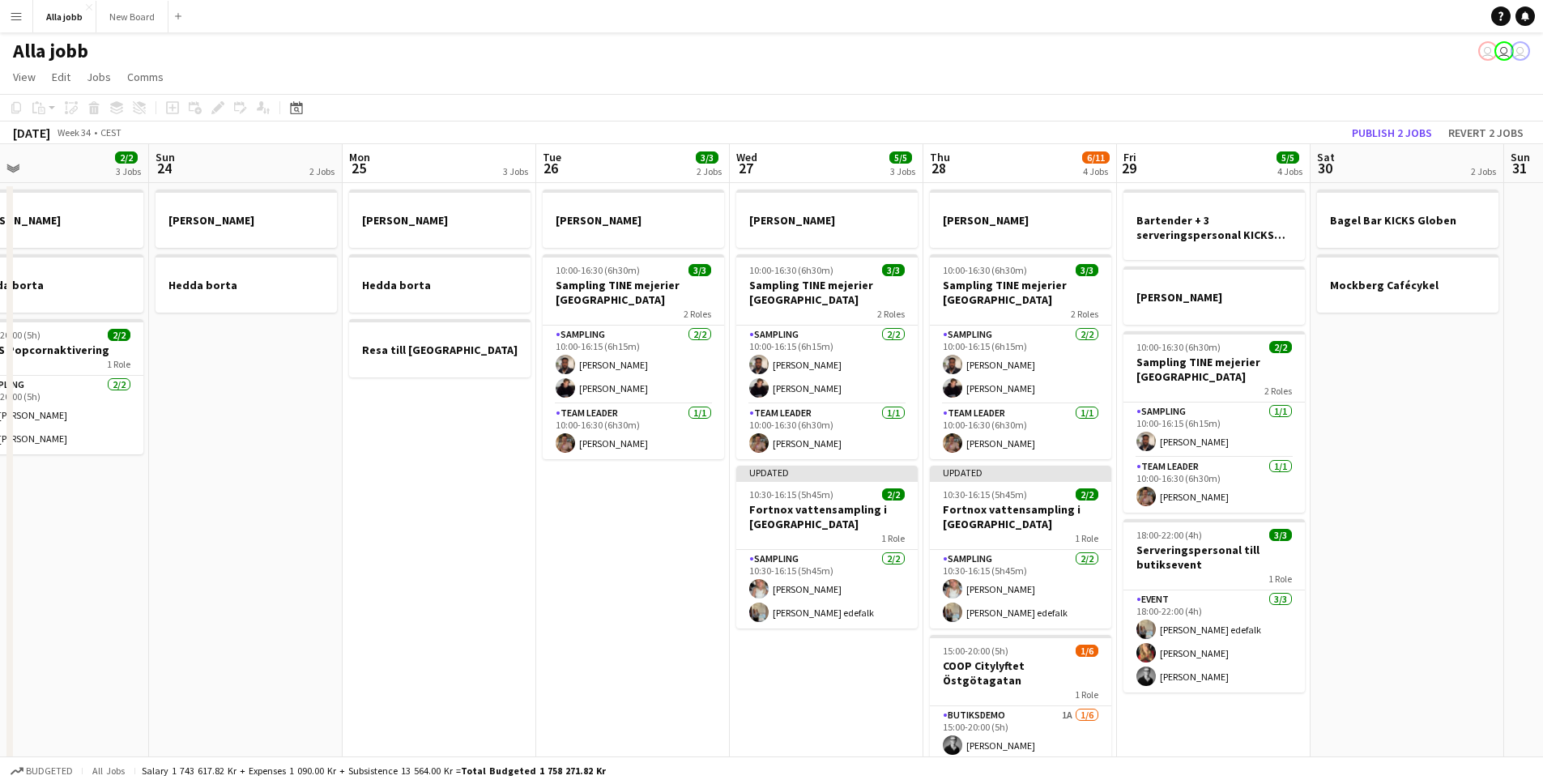
scroll to position [0, 486]
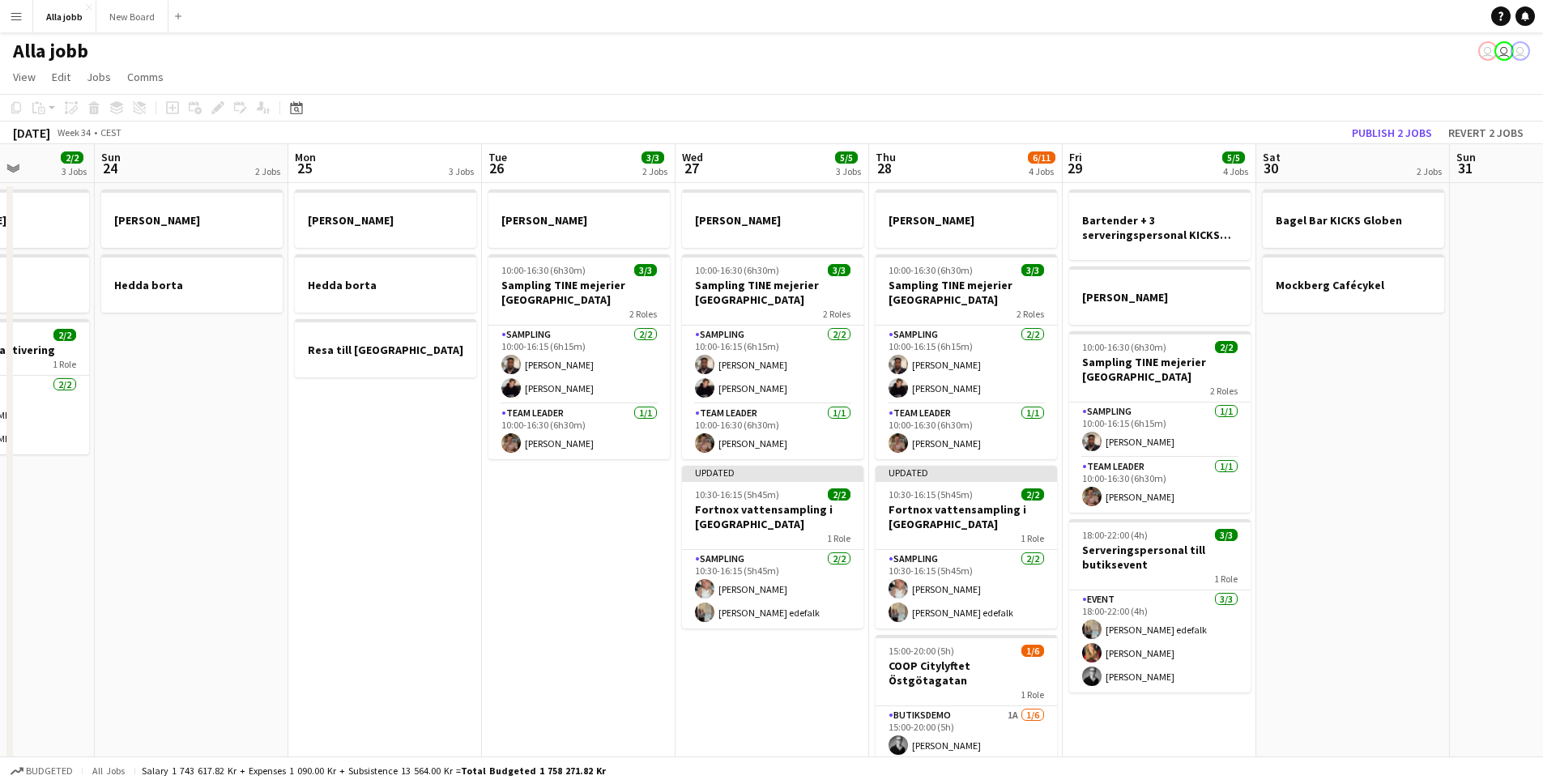
drag, startPoint x: 633, startPoint y: 389, endPoint x: 141, endPoint y: 343, distance: 494.1
click at [141, 343] on app-calendar-viewport "Thu 21 11/12 3 Jobs Fri 22 1 Job Sat 23 2/2 3 Jobs Sun 24 2 Jobs Mon 25 3 Jobs …" at bounding box center [771, 526] width 1543 height 766
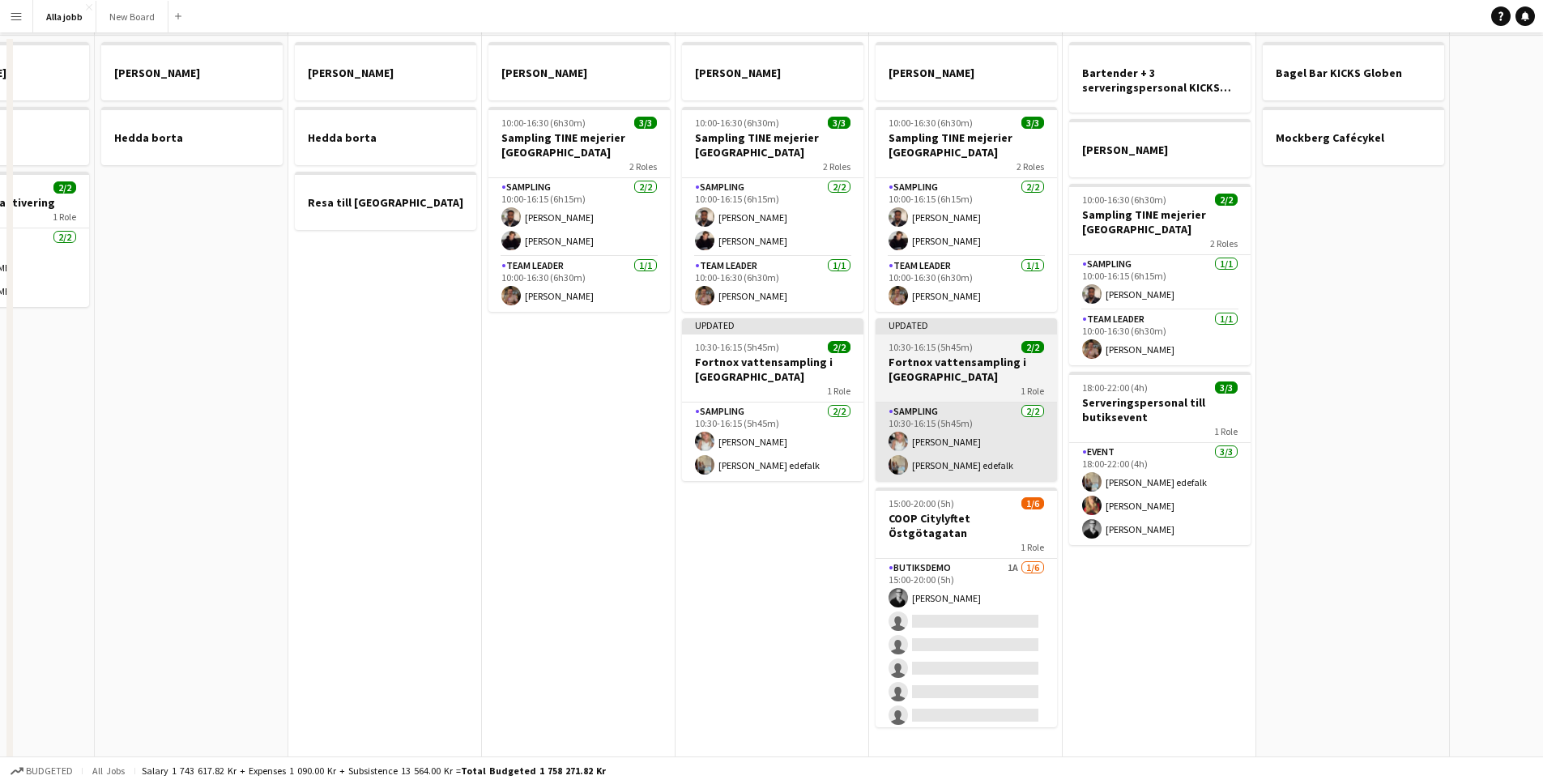
scroll to position [152, 0]
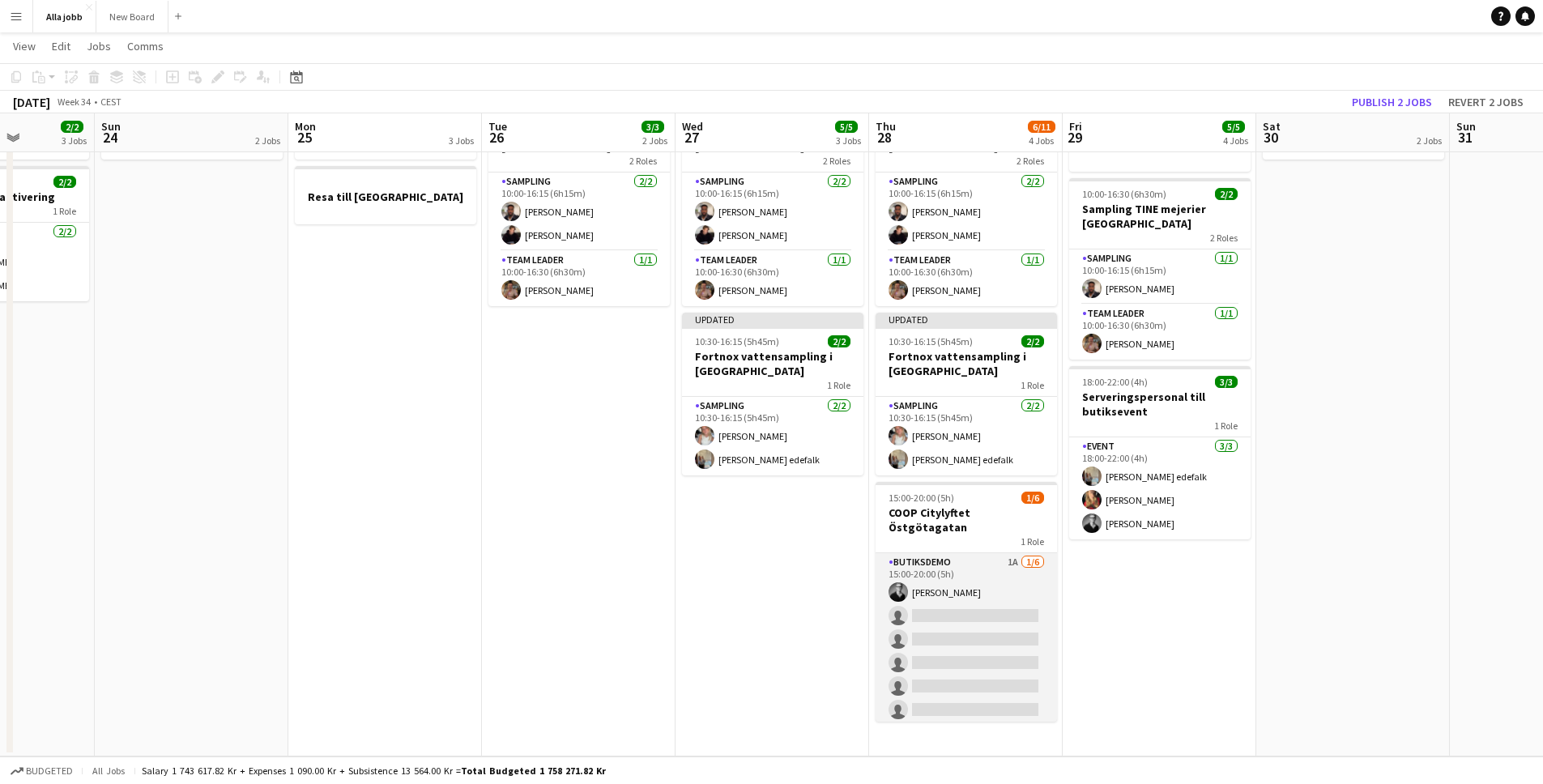
click at [1018, 602] on app-card-role "Butiksdemo 1A [DATE] 15:00-20:00 (5h) [PERSON_NAME] single-neutral-actions sing…" at bounding box center [966, 639] width 181 height 173
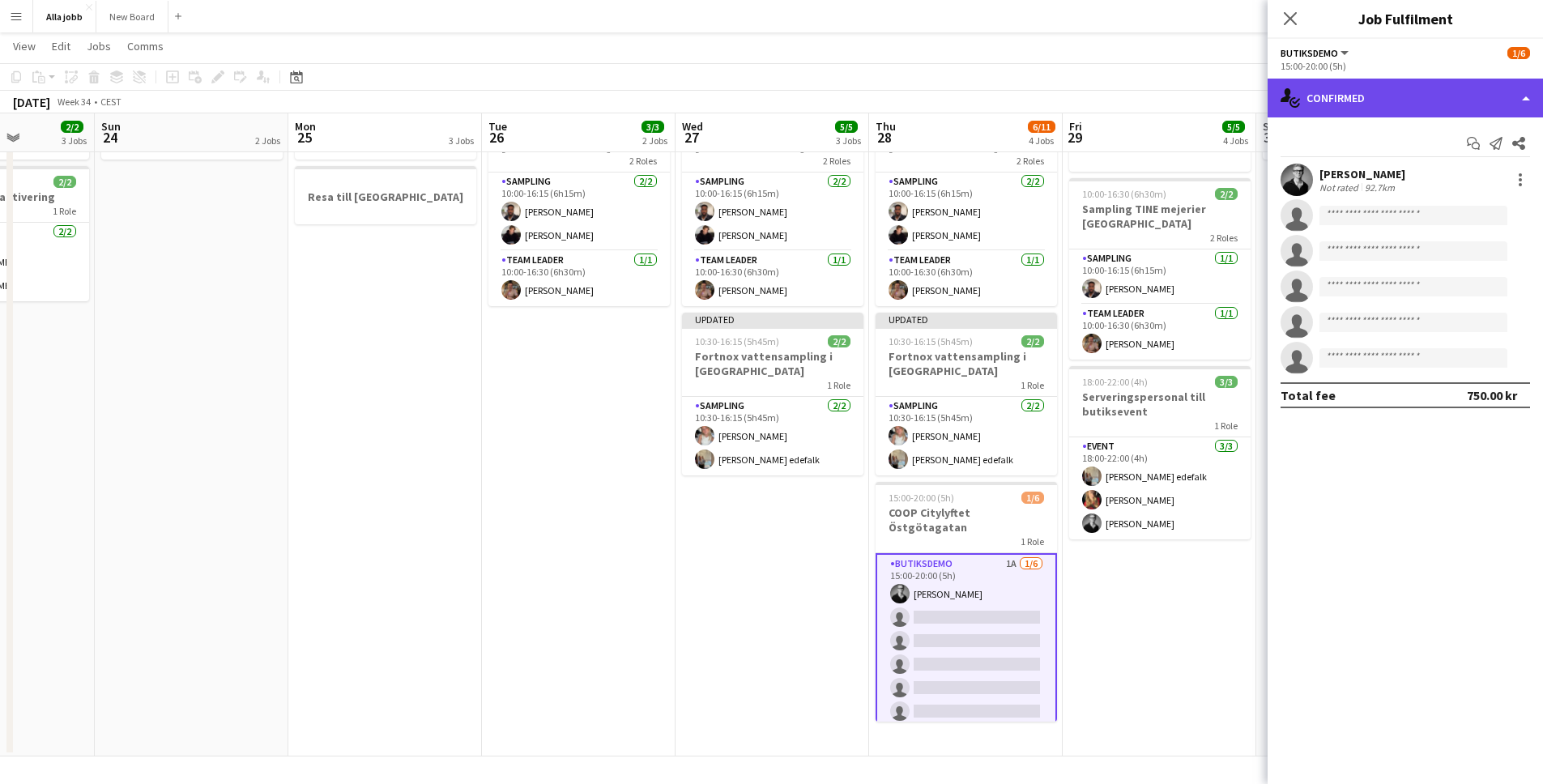
click at [1386, 92] on div "single-neutral-actions-check-2 Confirmed" at bounding box center [1406, 98] width 276 height 39
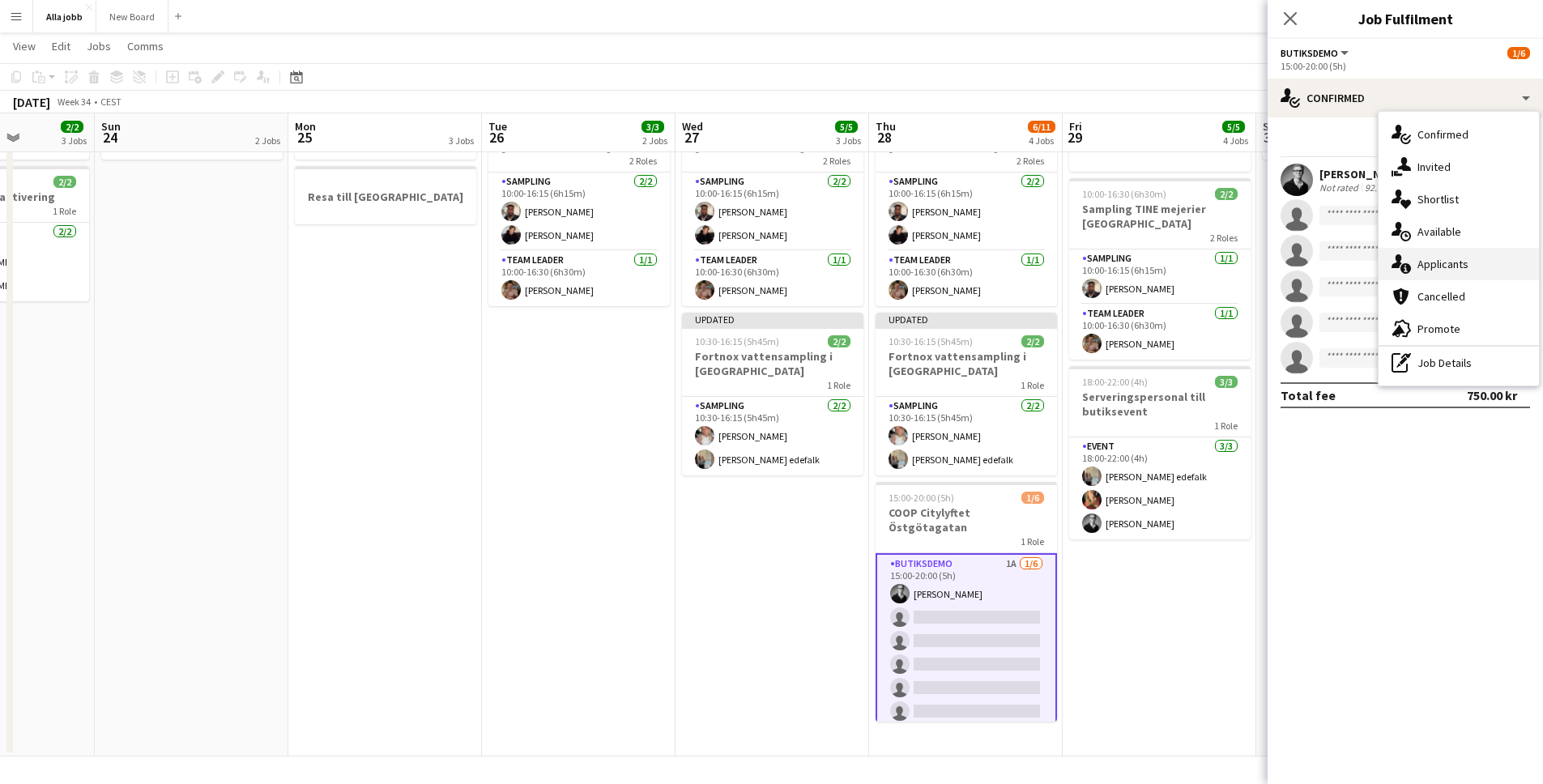
click at [1458, 260] on div "single-neutral-actions-information Applicants" at bounding box center [1459, 264] width 160 height 32
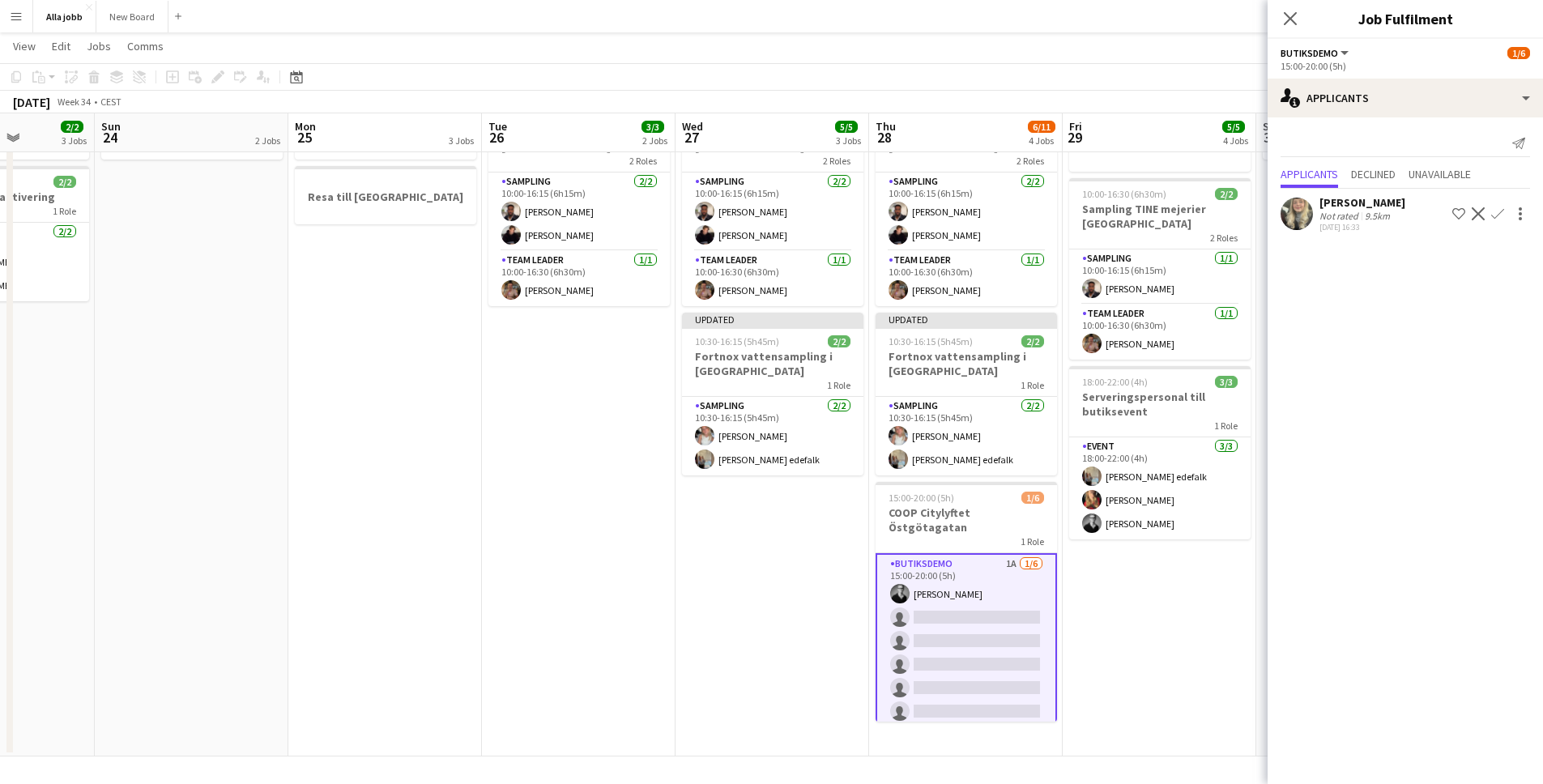
click at [377, 317] on app-date-cell "[PERSON_NAME] borta Resa till [GEOGRAPHIC_DATA]" at bounding box center [384, 394] width 193 height 727
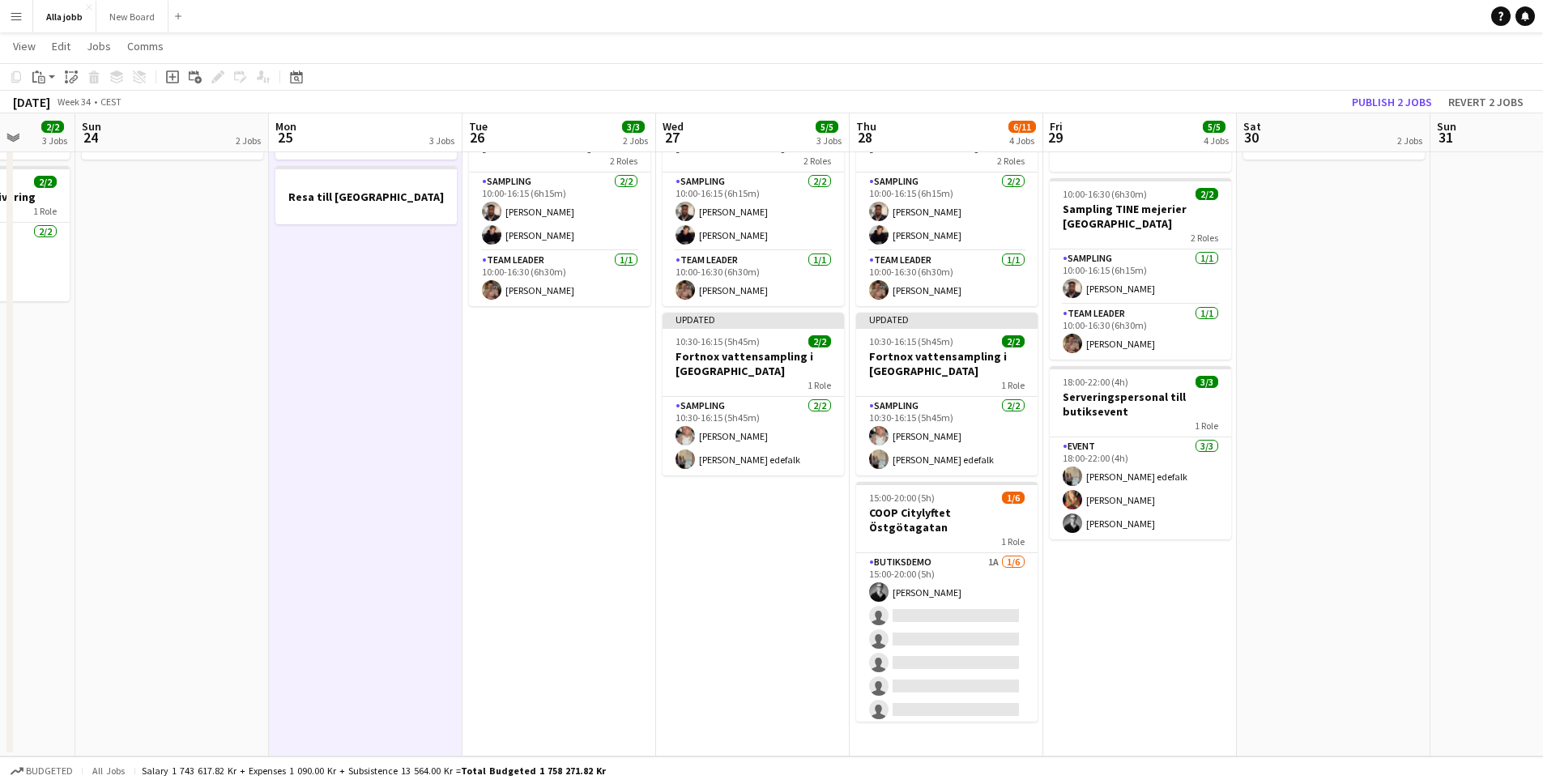
click at [428, 437] on app-calendar-viewport "Thu 21 11/12 3 Jobs Fri 22 1 Job Sat 23 2/2 3 Jobs Sun 24 2 Jobs Mon 25 3 Jobs …" at bounding box center [771, 334] width 1543 height 845
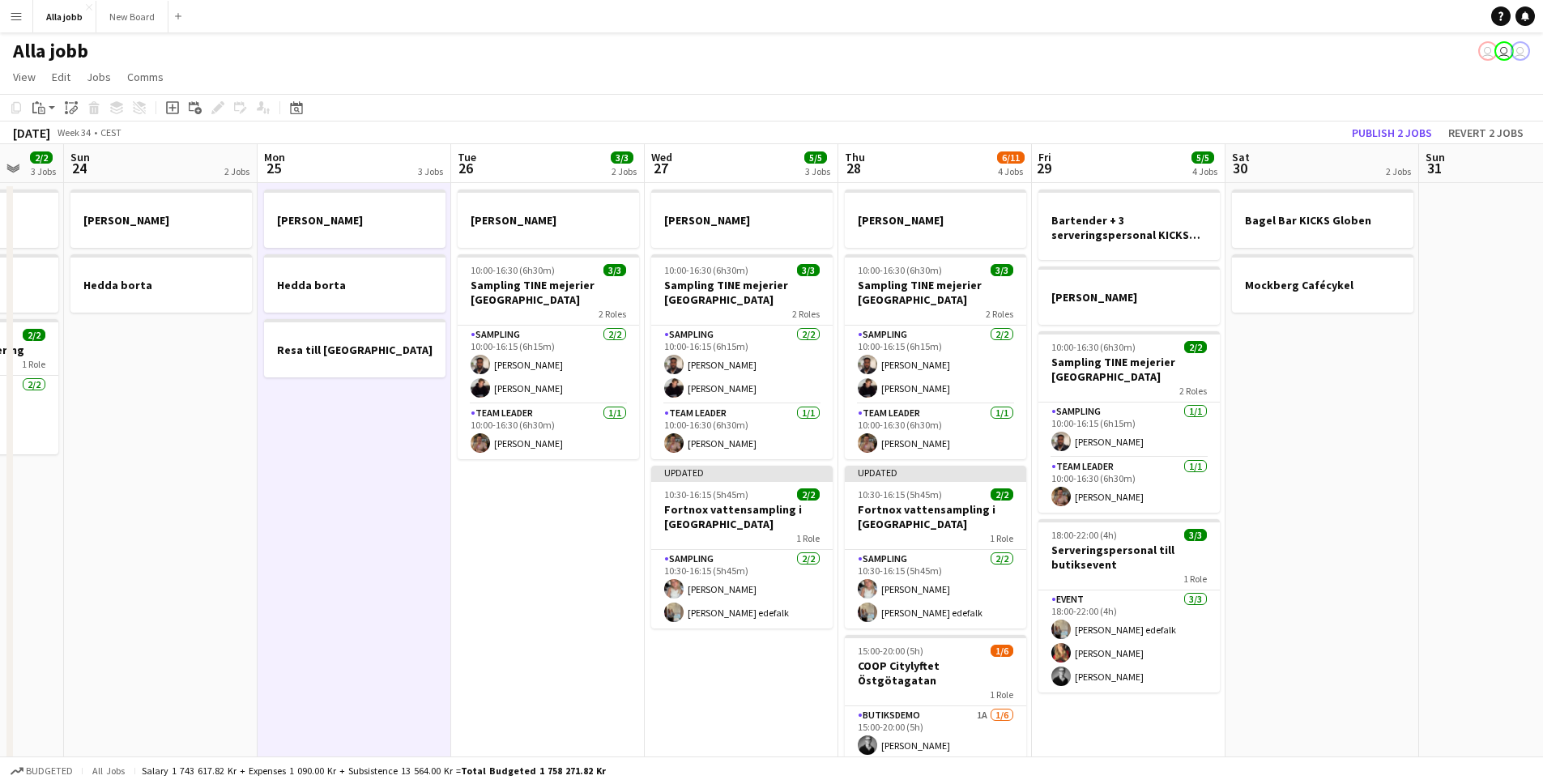
scroll to position [0, 463]
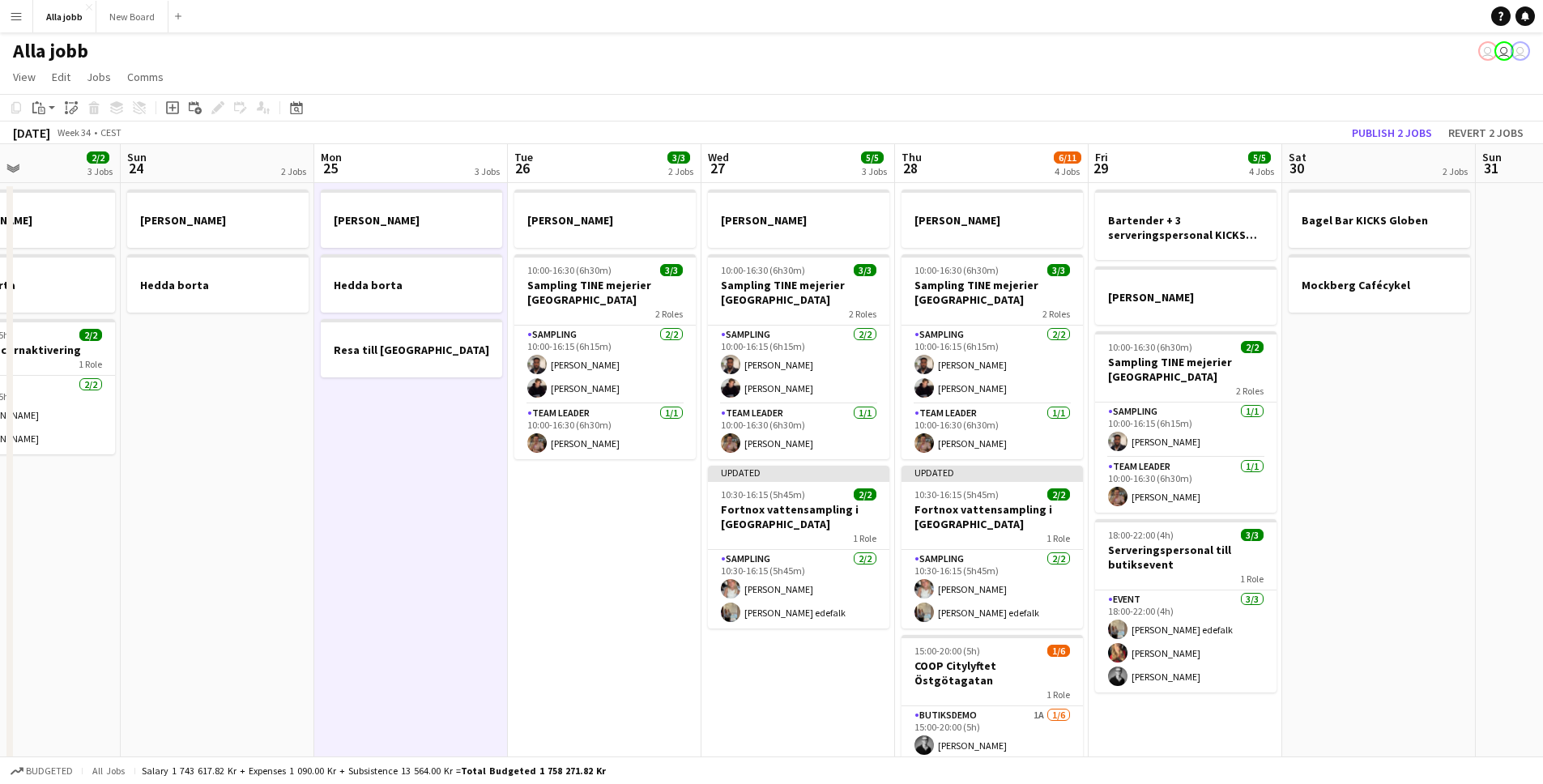
drag, startPoint x: 258, startPoint y: 406, endPoint x: 1131, endPoint y: 449, distance: 874.1
click at [1080, 448] on app-calendar-viewport "Thu 21 11/12 3 Jobs Fri 22 1 Job Sat 23 2/2 3 Jobs Sun 24 2 Jobs Mon 25 3 Jobs …" at bounding box center [771, 526] width 1543 height 766
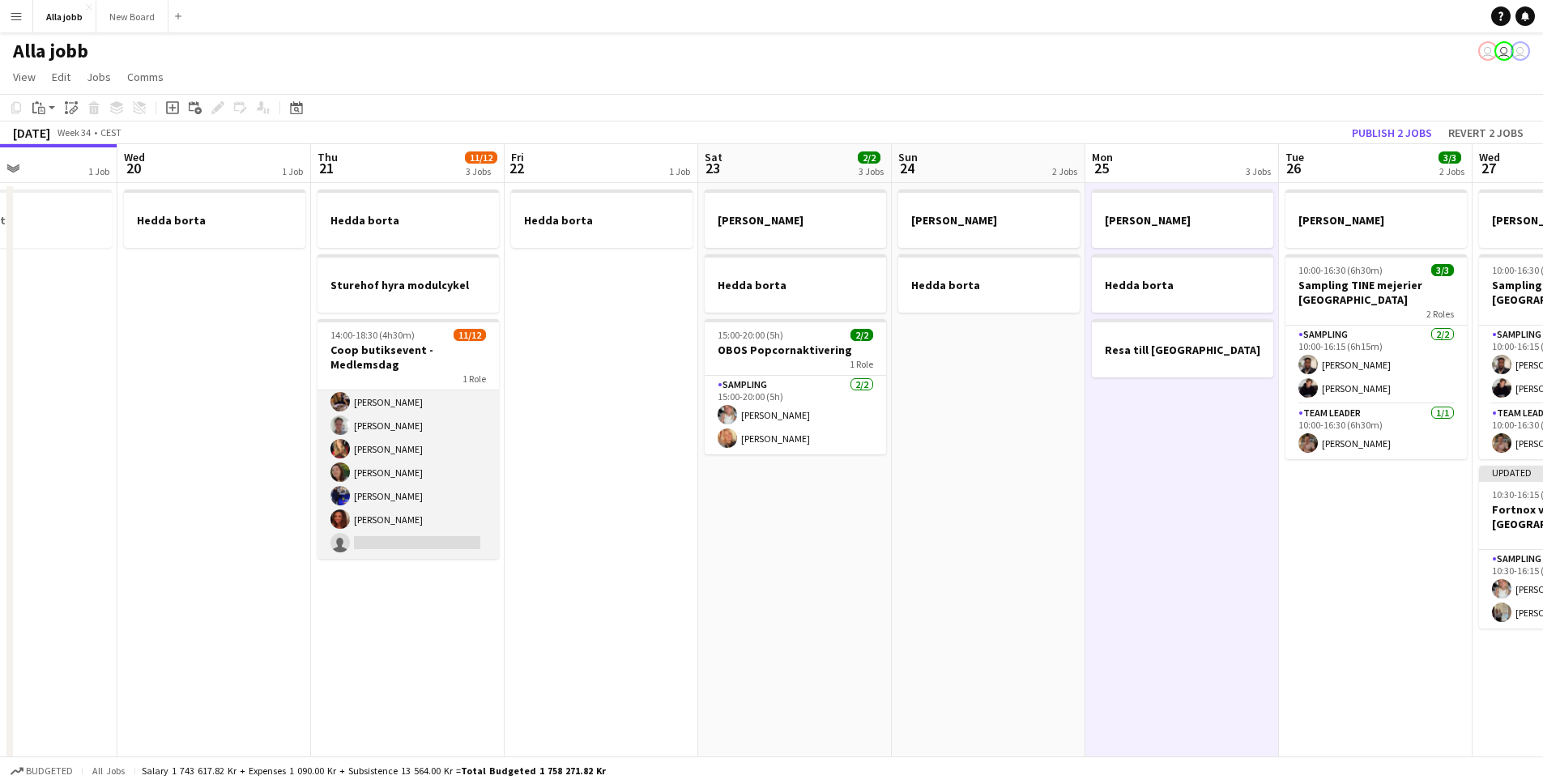
scroll to position [0, 0]
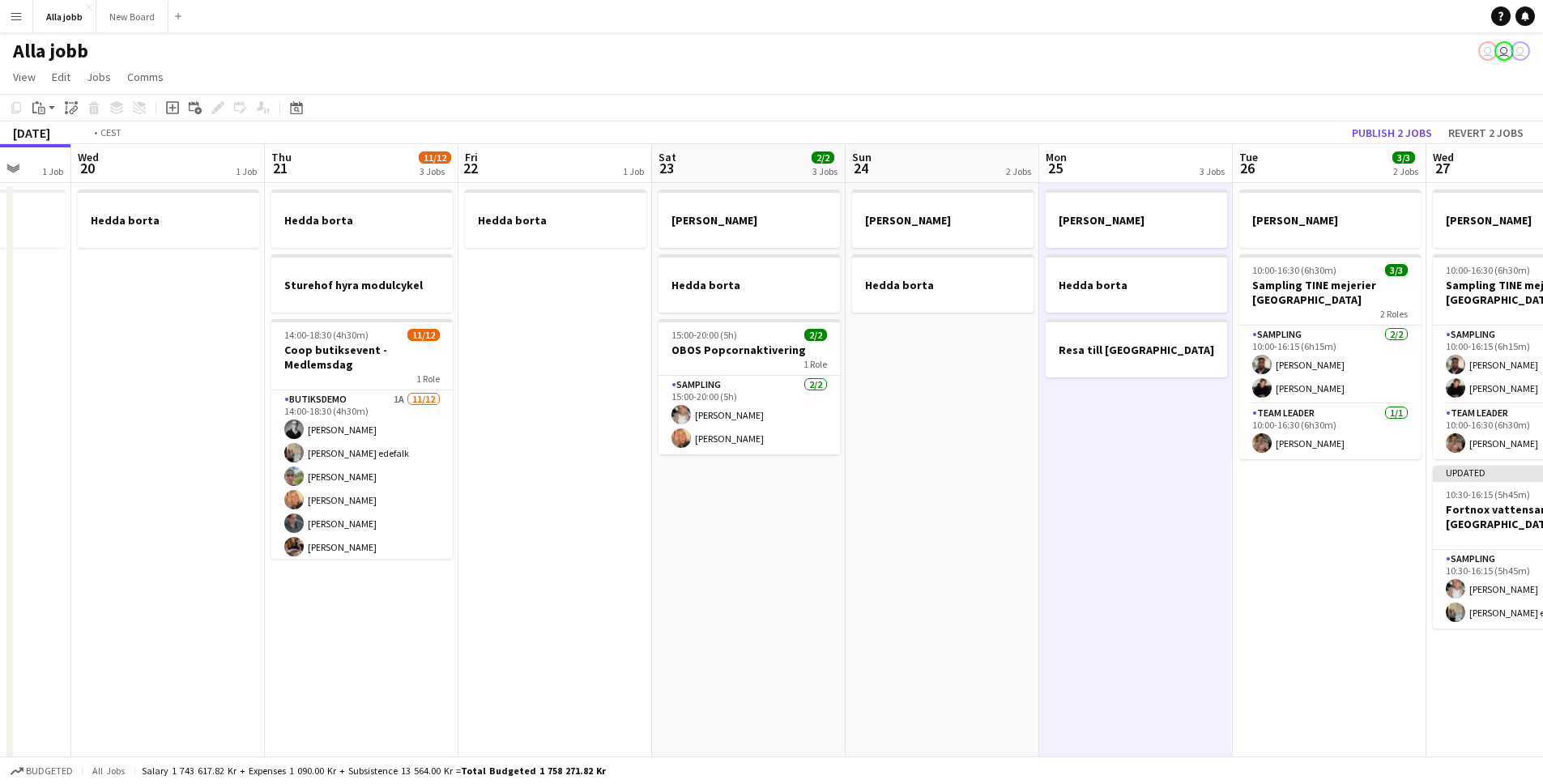
drag, startPoint x: 333, startPoint y: 343, endPoint x: 428, endPoint y: 306, distance: 102.0
click at [429, 327] on app-calendar-viewport "Sun 17 1 Job Mon 18 2 Jobs Tue 19 1 Job Wed 20 1 Job Thu 21 11/12 3 Jobs Fri 22…" at bounding box center [771, 526] width 1543 height 766
